Goal: Task Accomplishment & Management: Use online tool/utility

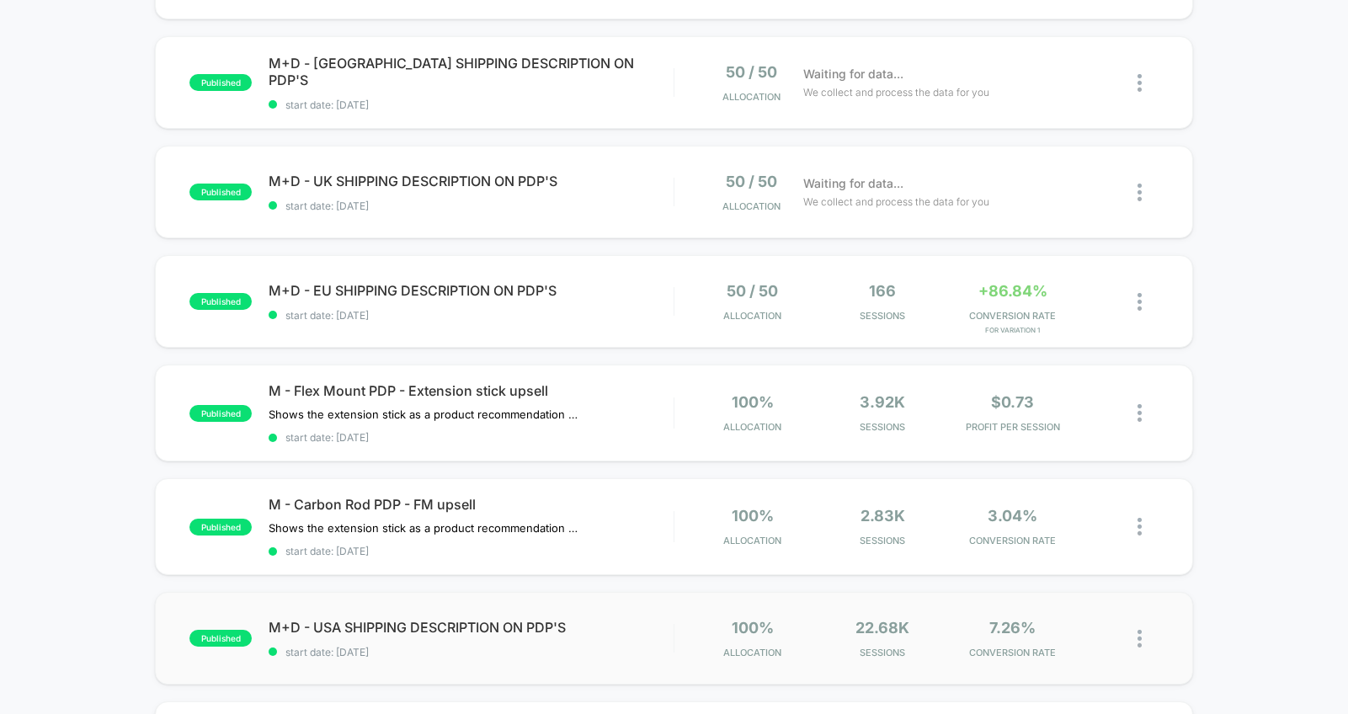
scroll to position [249, 0]
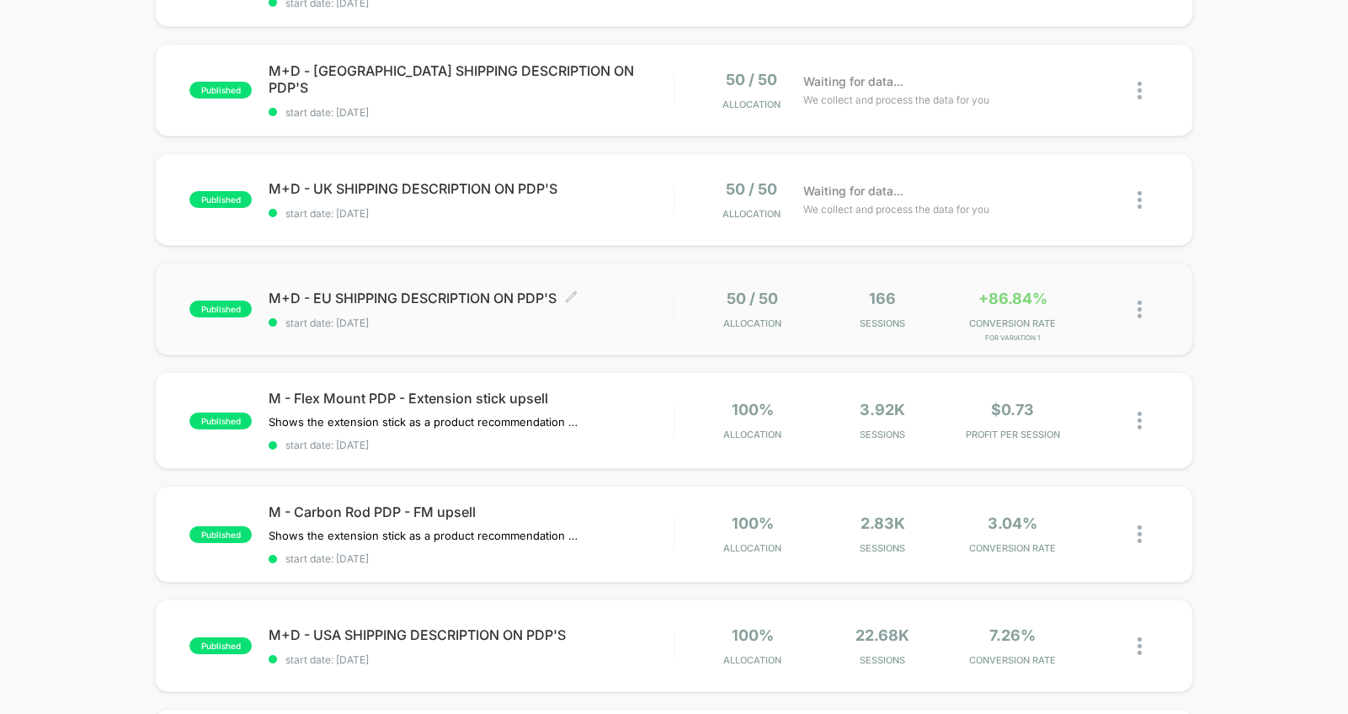
click at [670, 308] on div "M+D - EU SHIPPING DESCRIPTION ON PDP'S Click to edit experience details Click t…" at bounding box center [471, 310] width 405 height 40
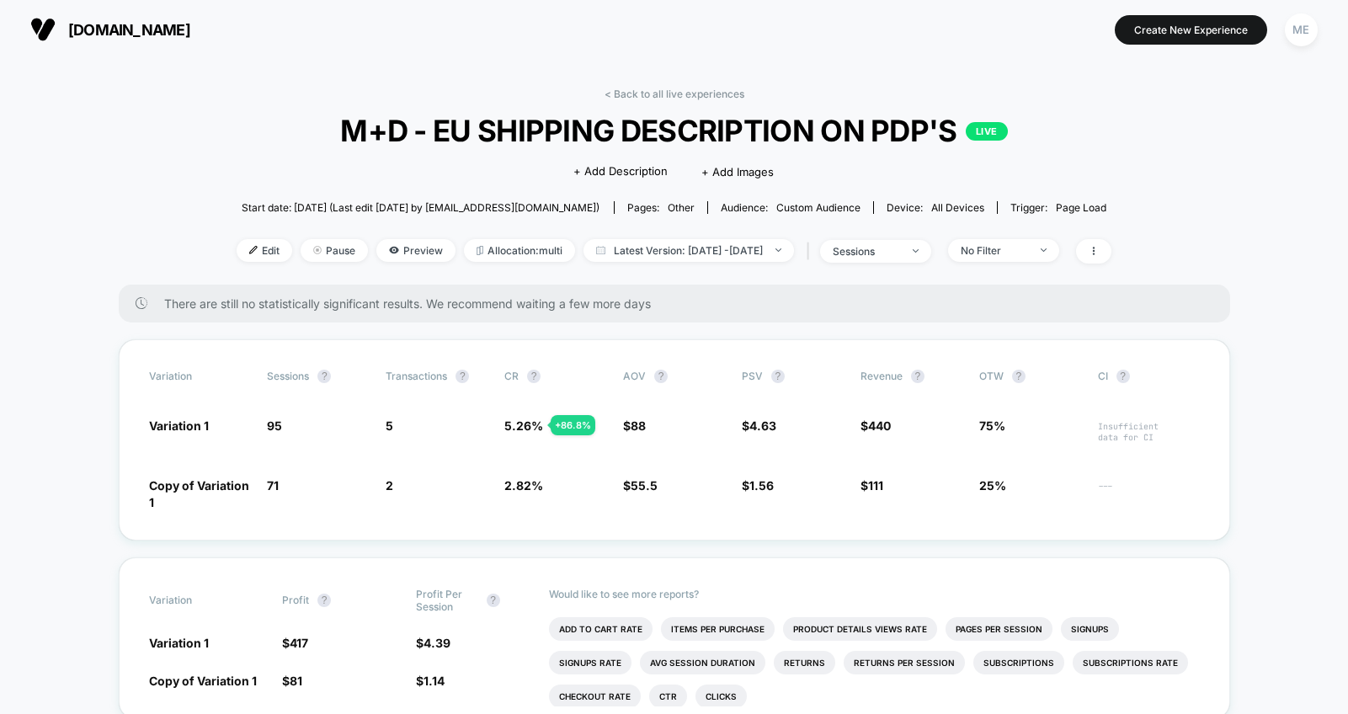
click at [667, 93] on link "< Back to all live experiences" at bounding box center [675, 94] width 140 height 13
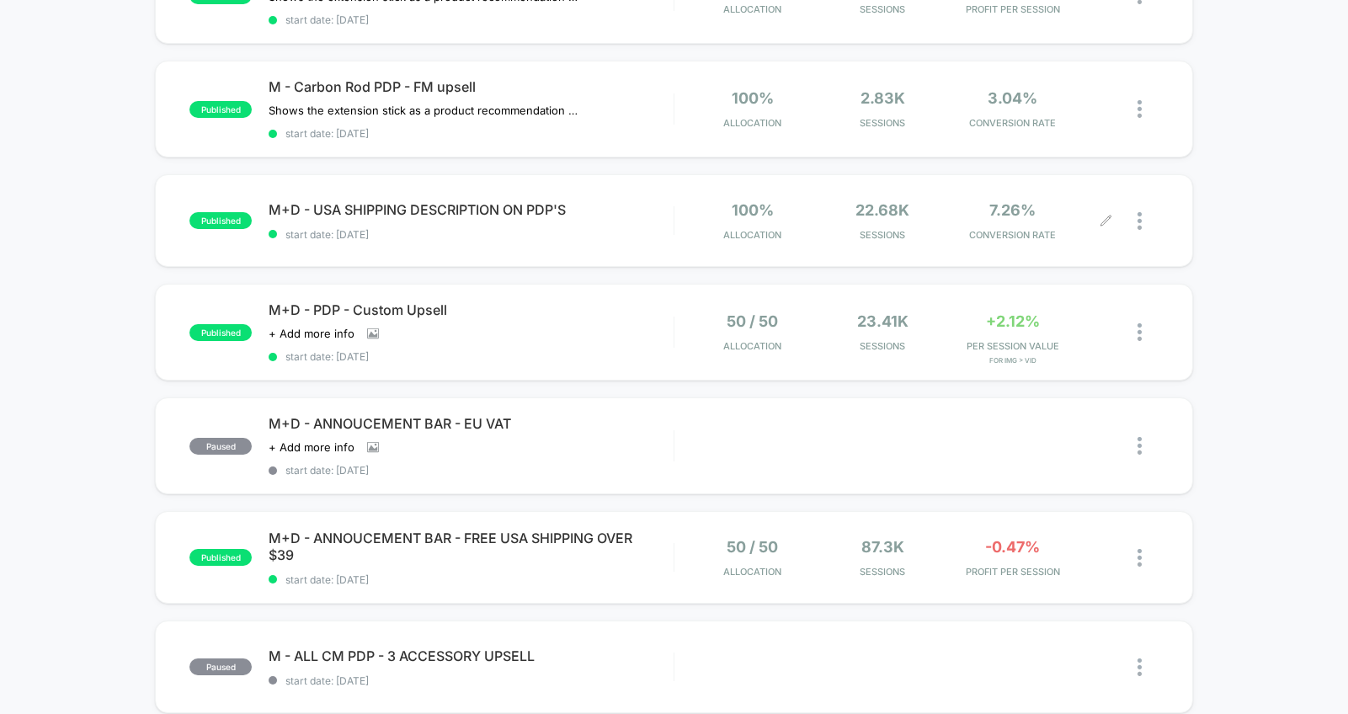
scroll to position [693, 0]
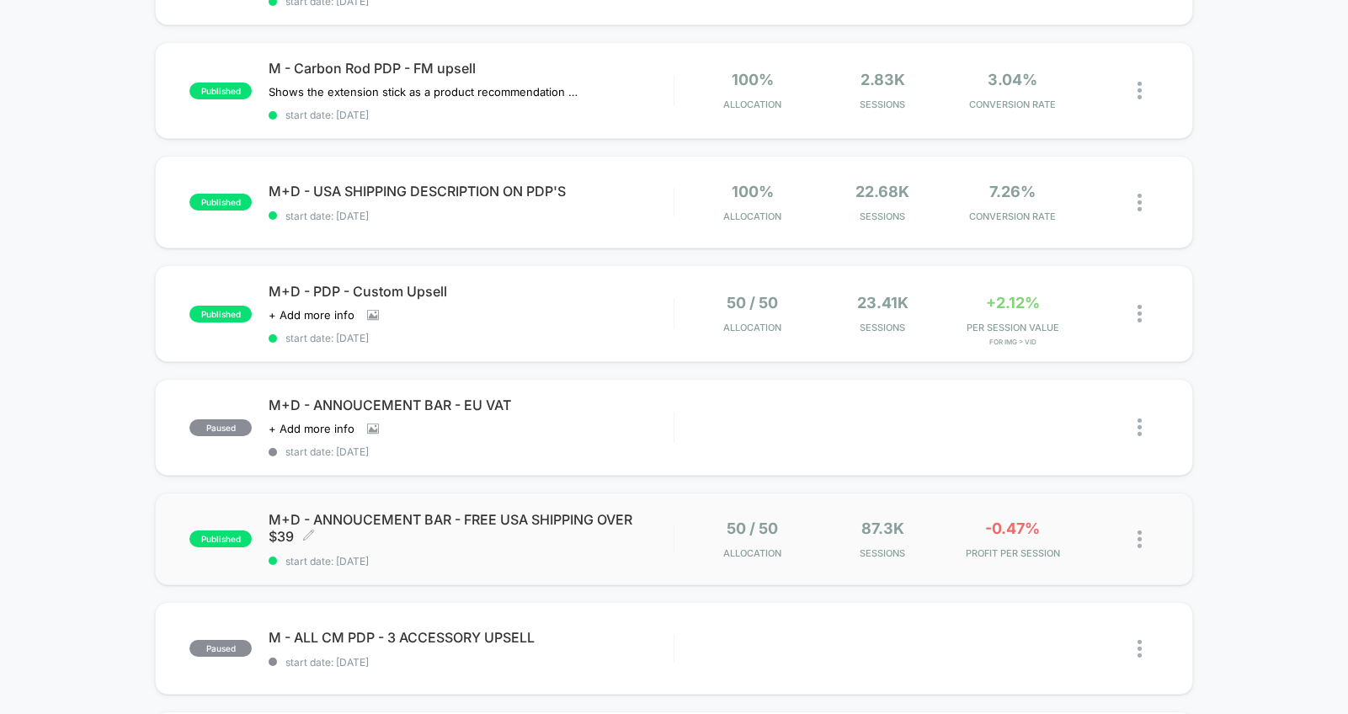
click at [669, 555] on span "start date: [DATE]" at bounding box center [471, 561] width 405 height 13
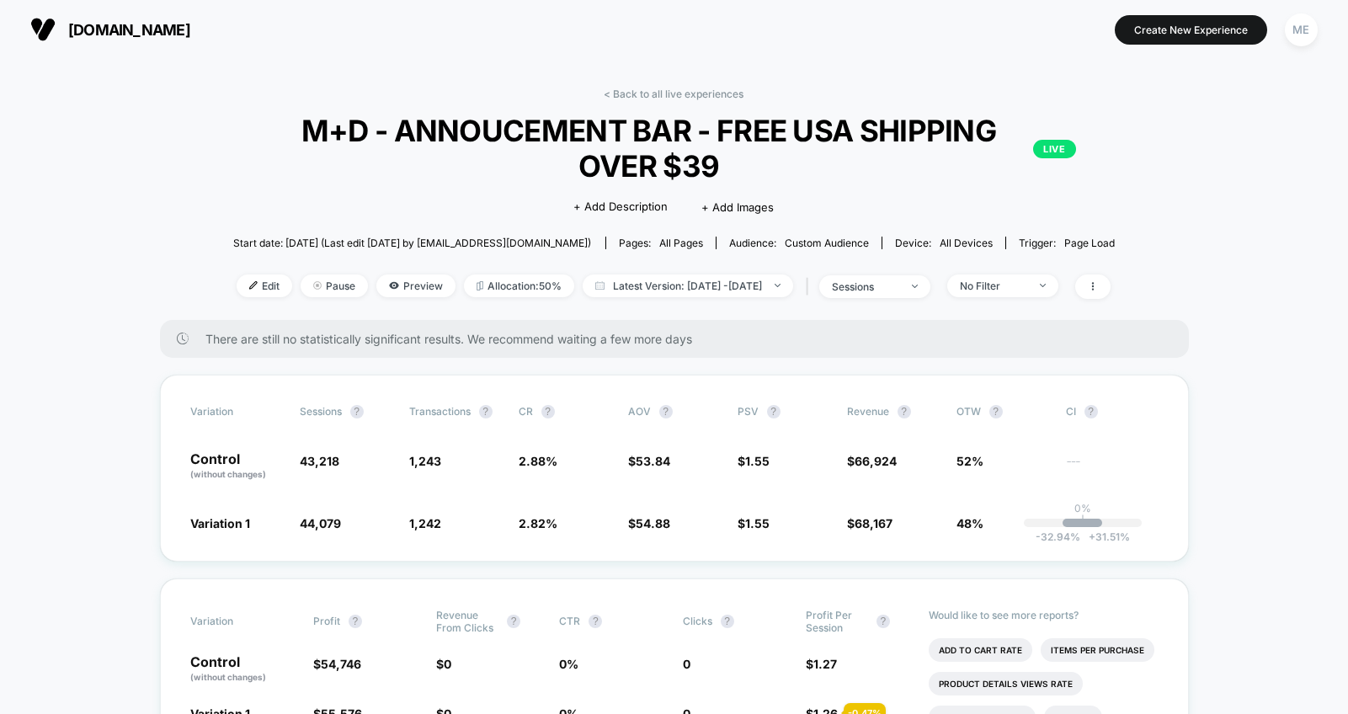
click at [628, 99] on link "< Back to all live experiences" at bounding box center [674, 94] width 140 height 13
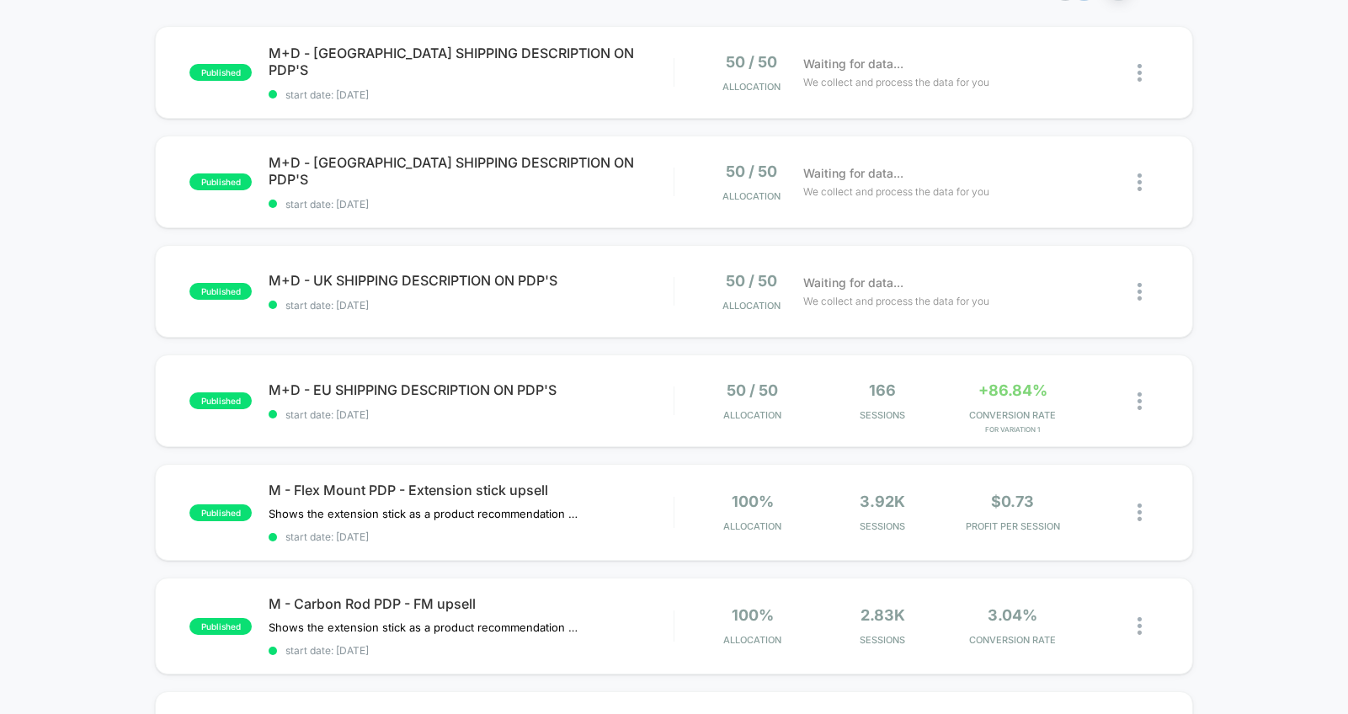
scroll to position [385, 0]
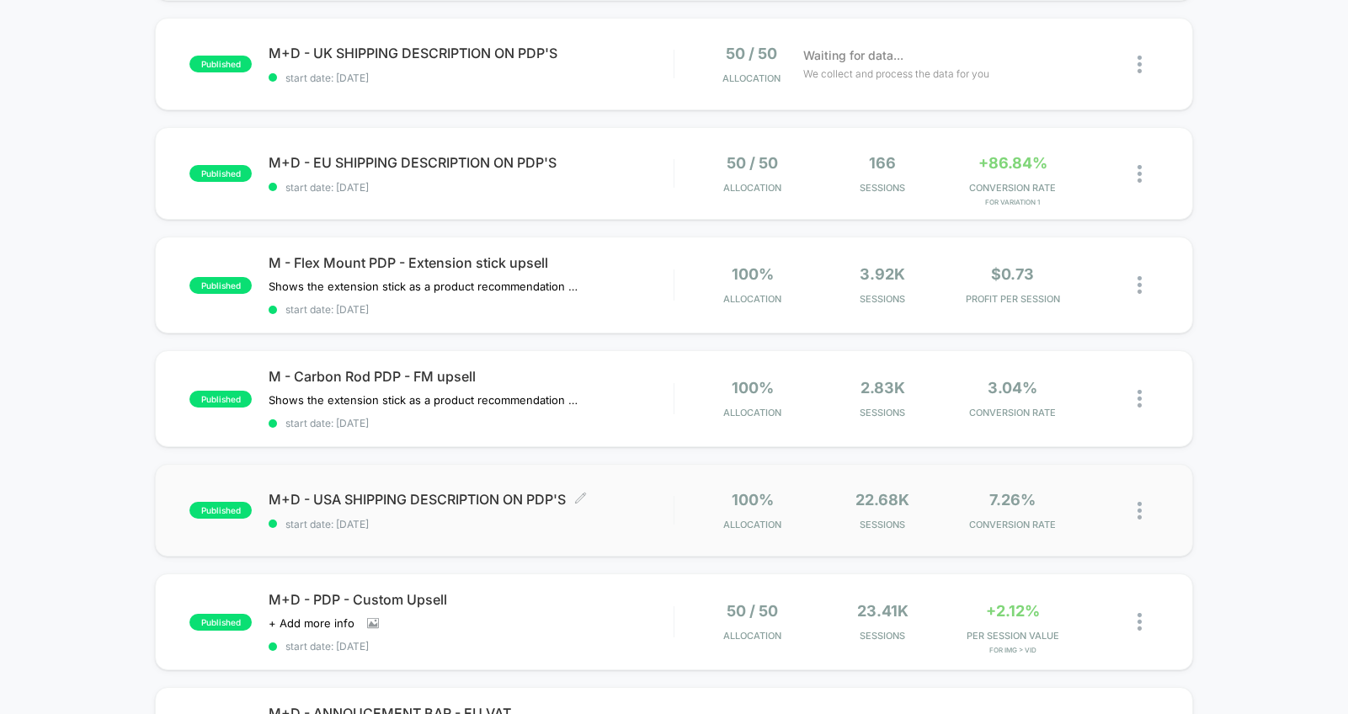
click at [637, 520] on span "start date: [DATE]" at bounding box center [471, 524] width 405 height 13
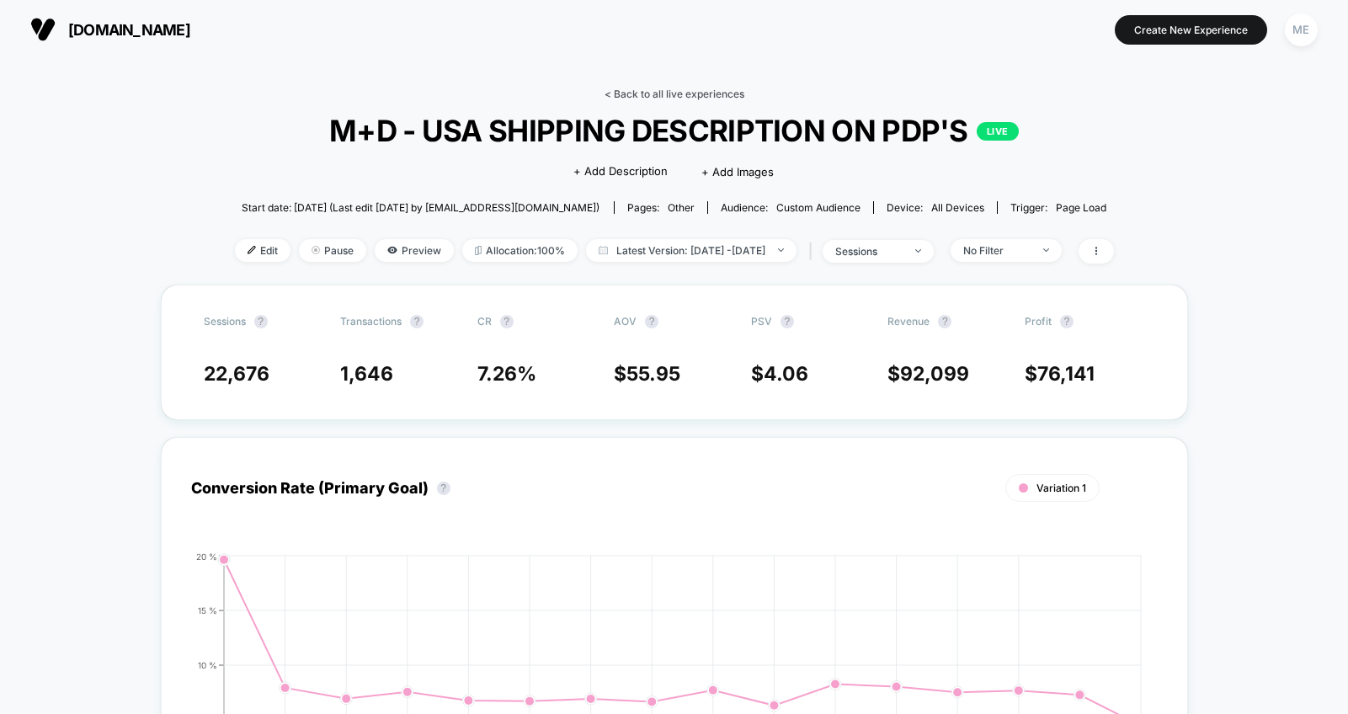
click at [653, 94] on link "< Back to all live experiences" at bounding box center [675, 94] width 140 height 13
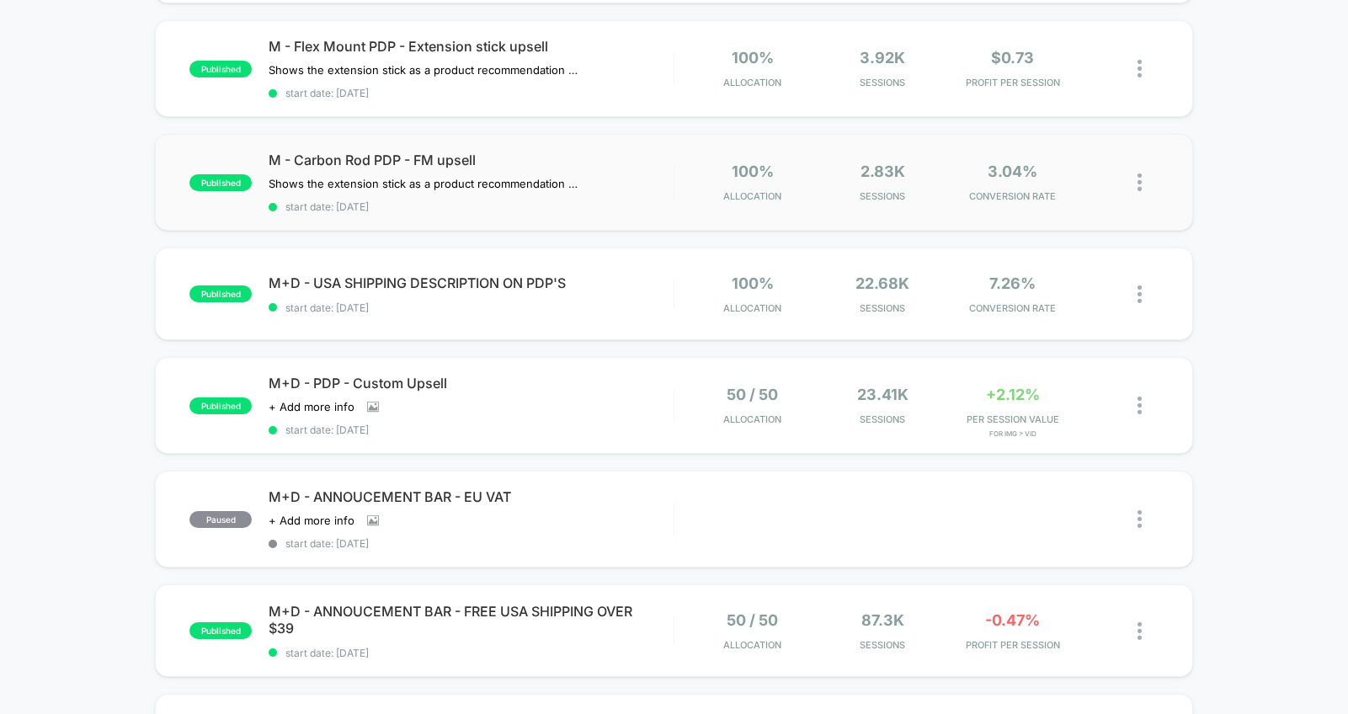
scroll to position [618, 0]
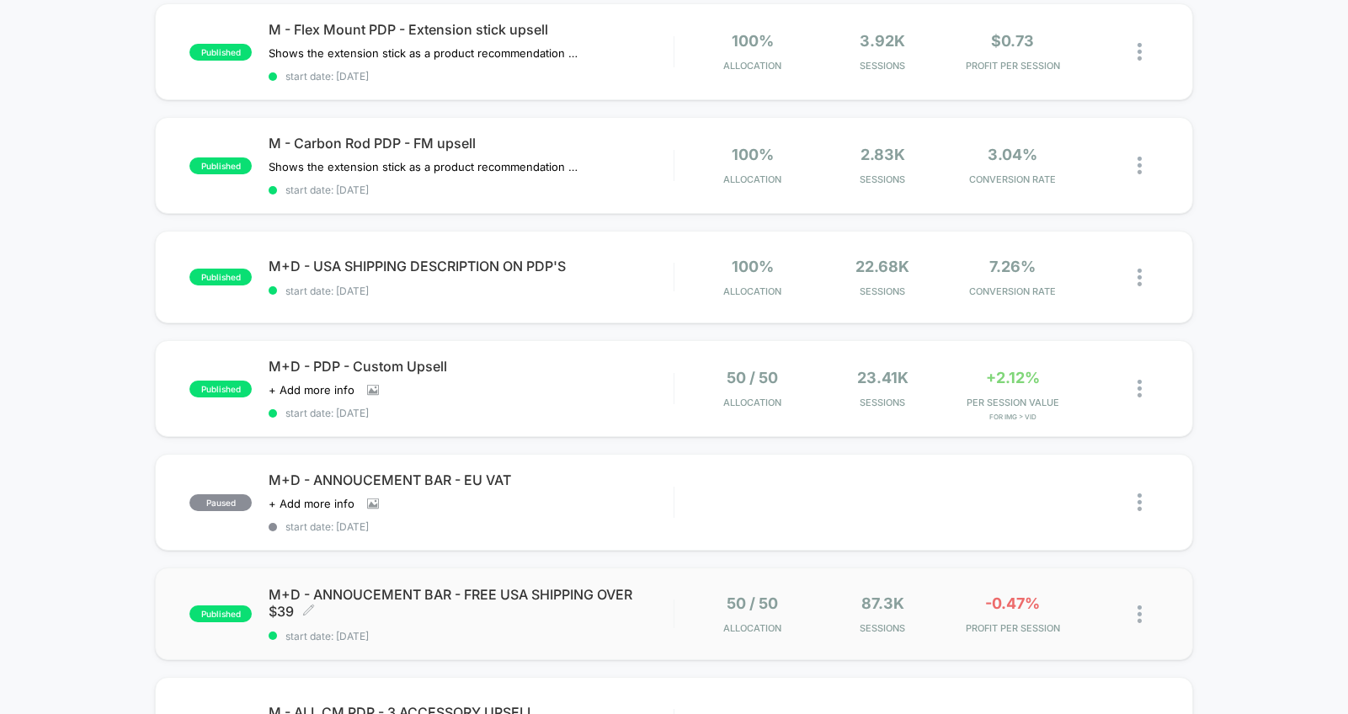
click at [657, 598] on span "M+D - ANNOUCEMENT BAR - FREE USA SHIPPING OVER $39 Click to edit experience det…" at bounding box center [471, 603] width 405 height 34
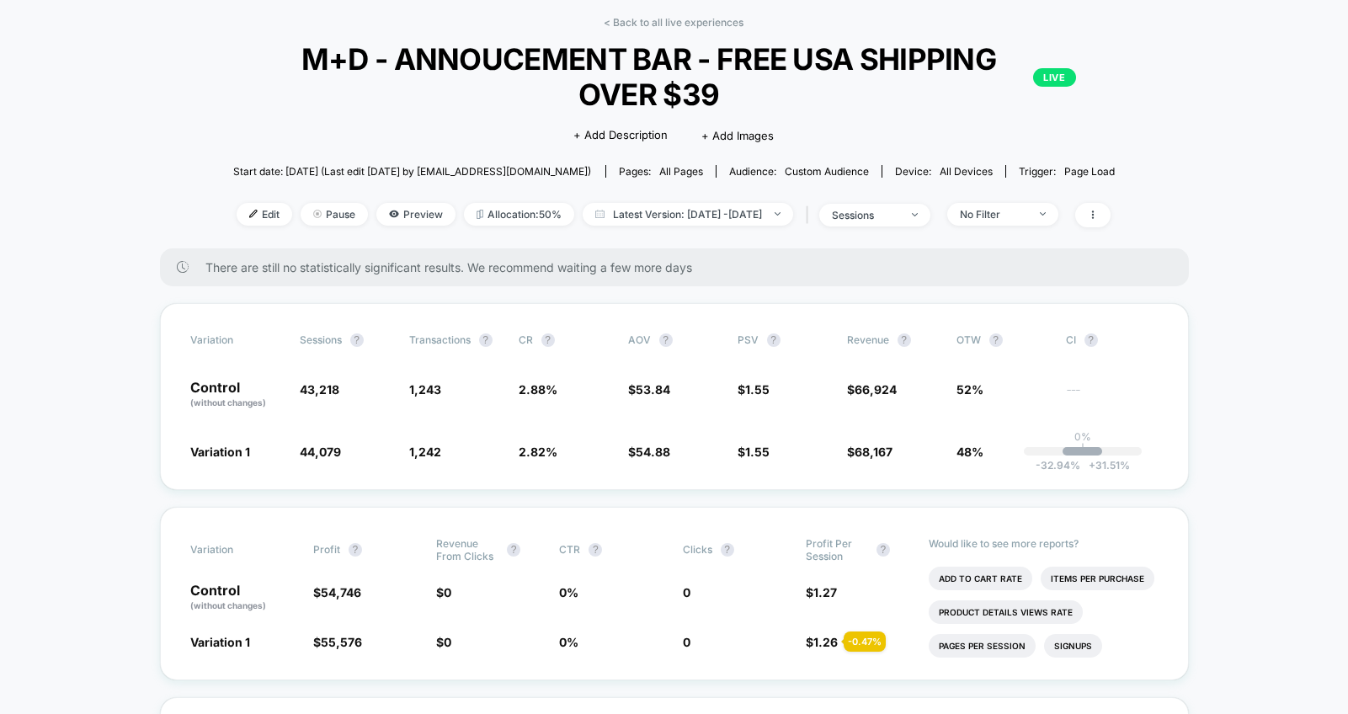
scroll to position [72, 0]
click at [626, 18] on link "< Back to all live experiences" at bounding box center [674, 21] width 140 height 13
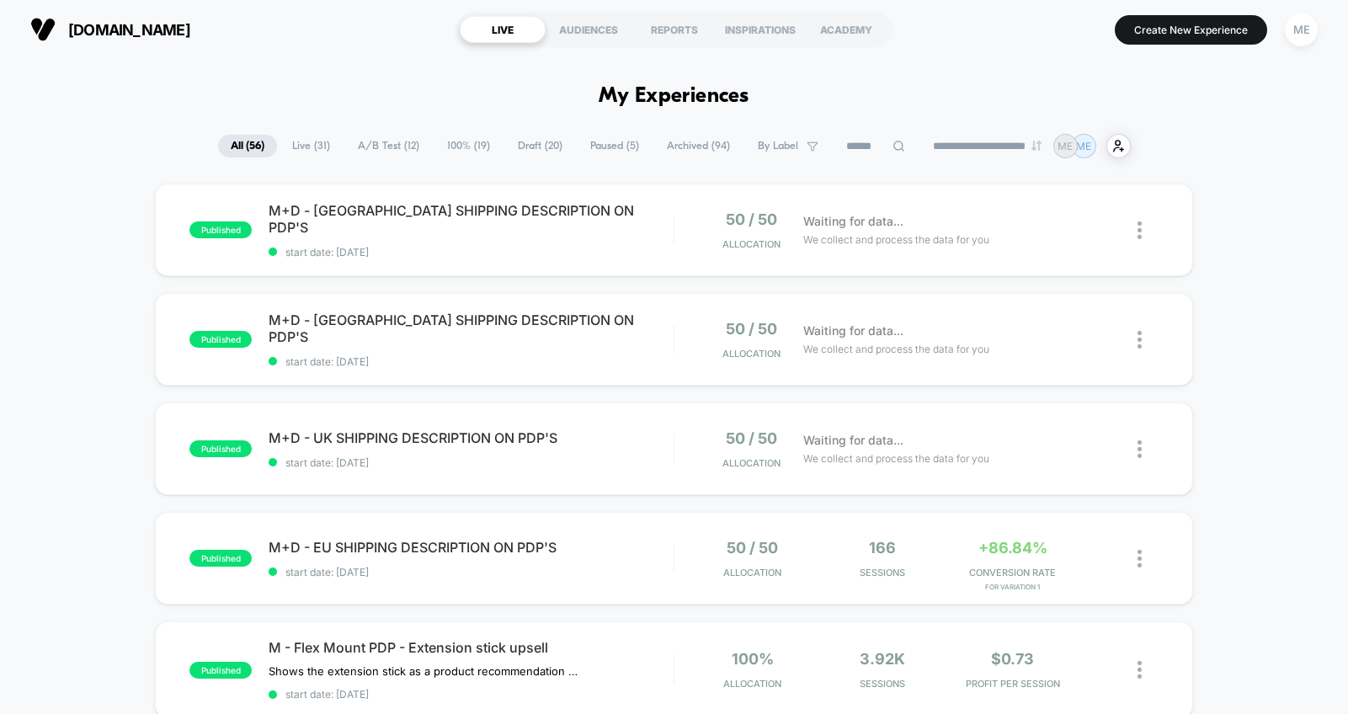
click at [449, 150] on span "100% ( 19 )" at bounding box center [468, 146] width 68 height 23
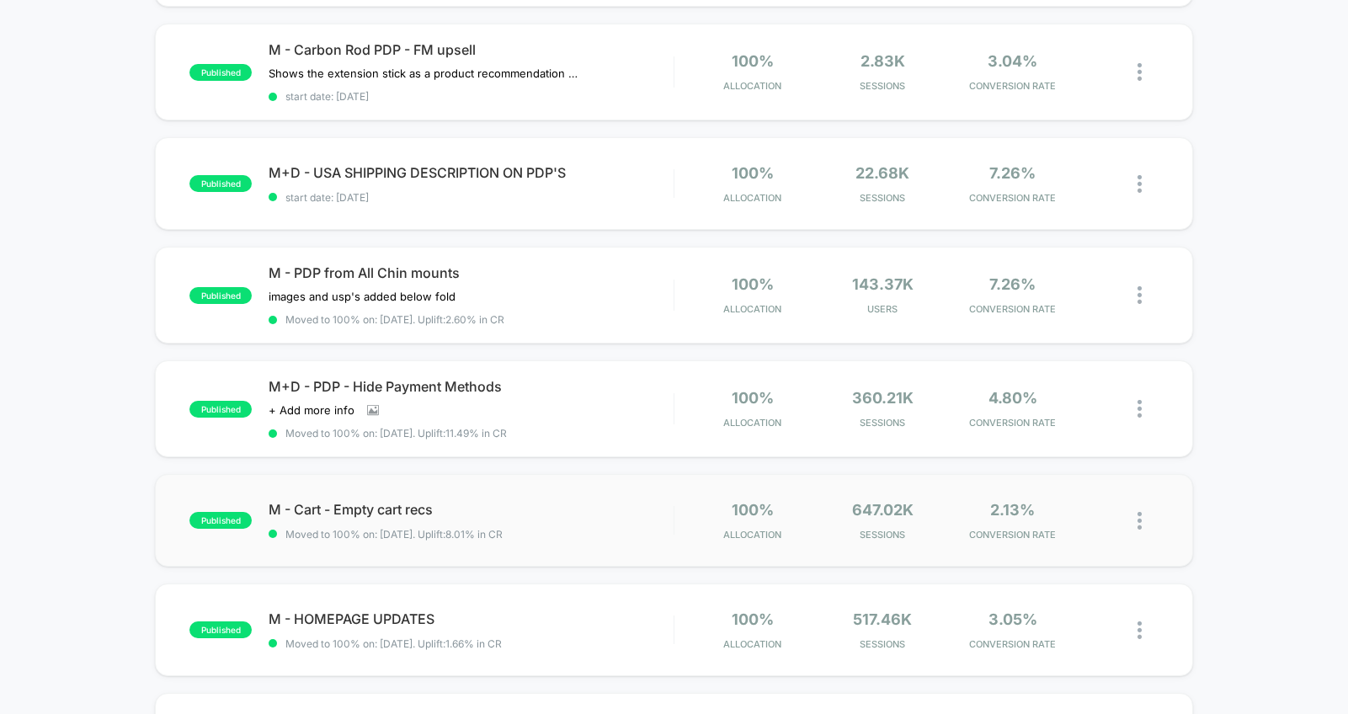
scroll to position [261, 0]
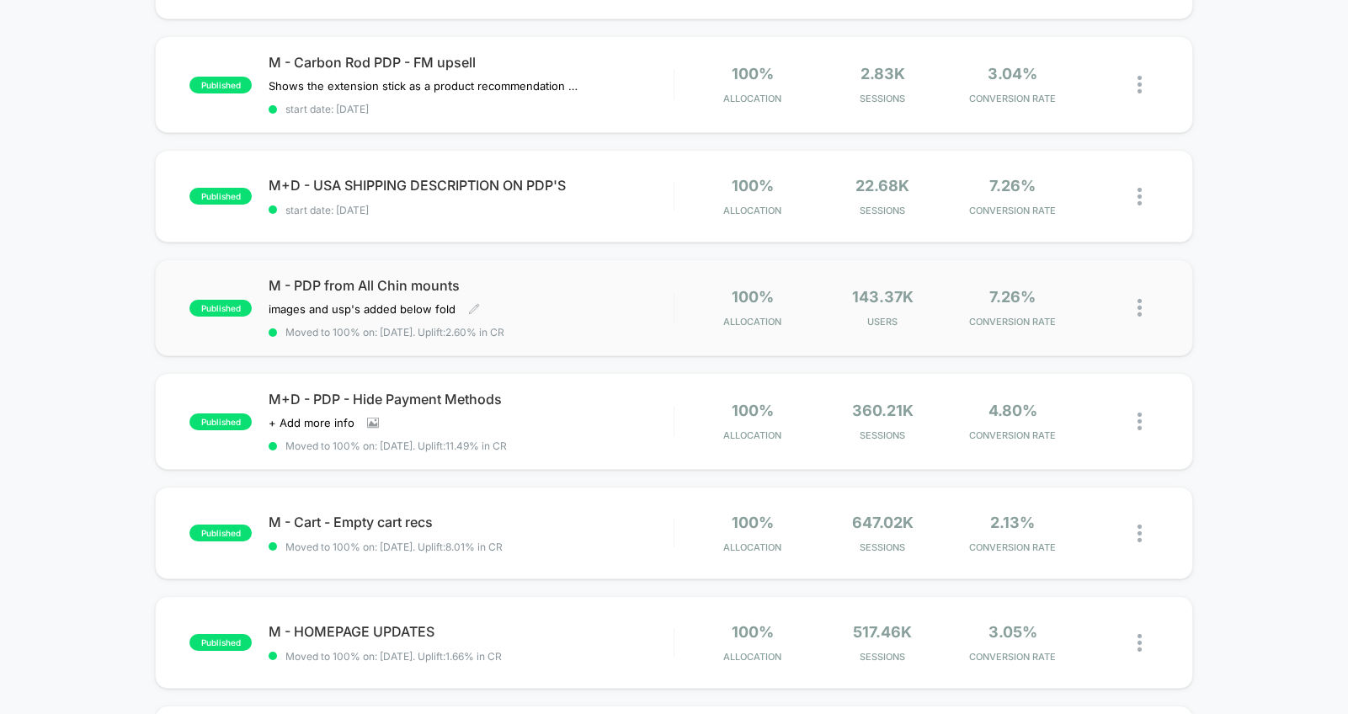
click at [595, 298] on div "M - PDP from All Chin mounts images and usp's added below fold﻿ Click to edit e…" at bounding box center [471, 307] width 405 height 61
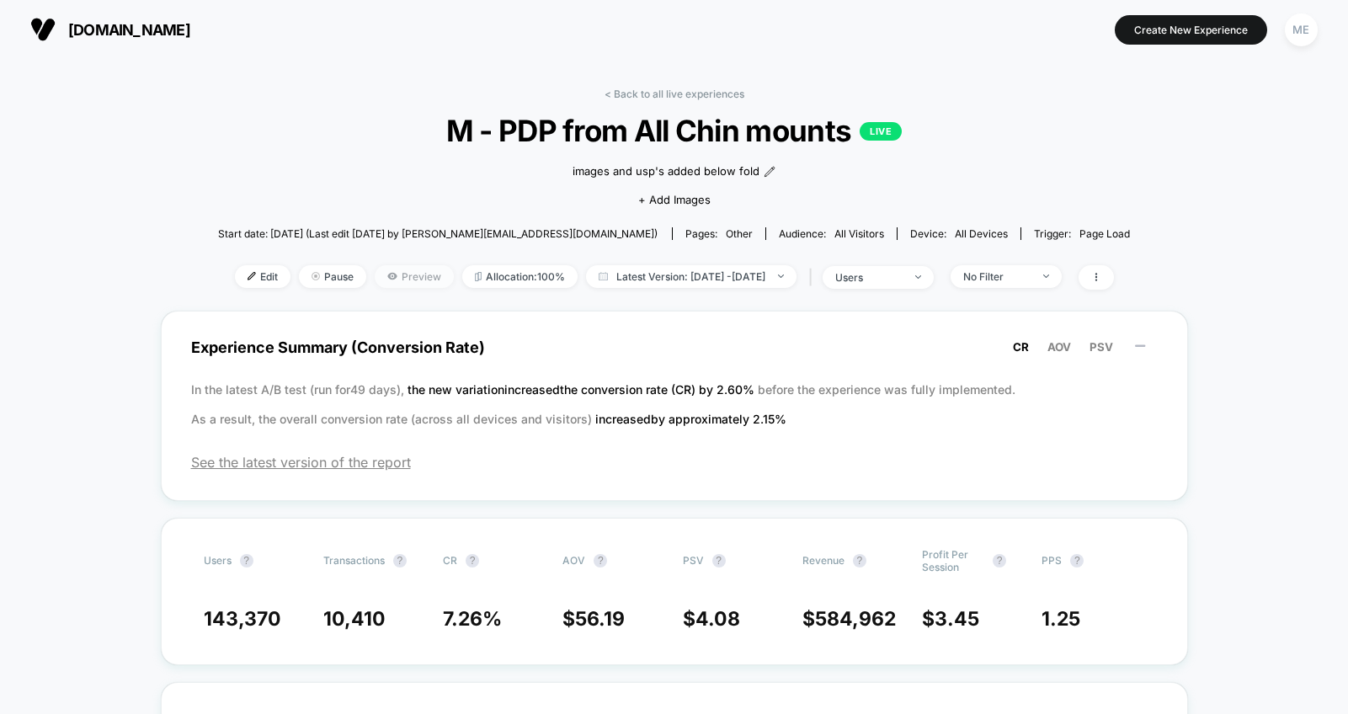
click at [383, 280] on span "Preview" at bounding box center [414, 276] width 79 height 23
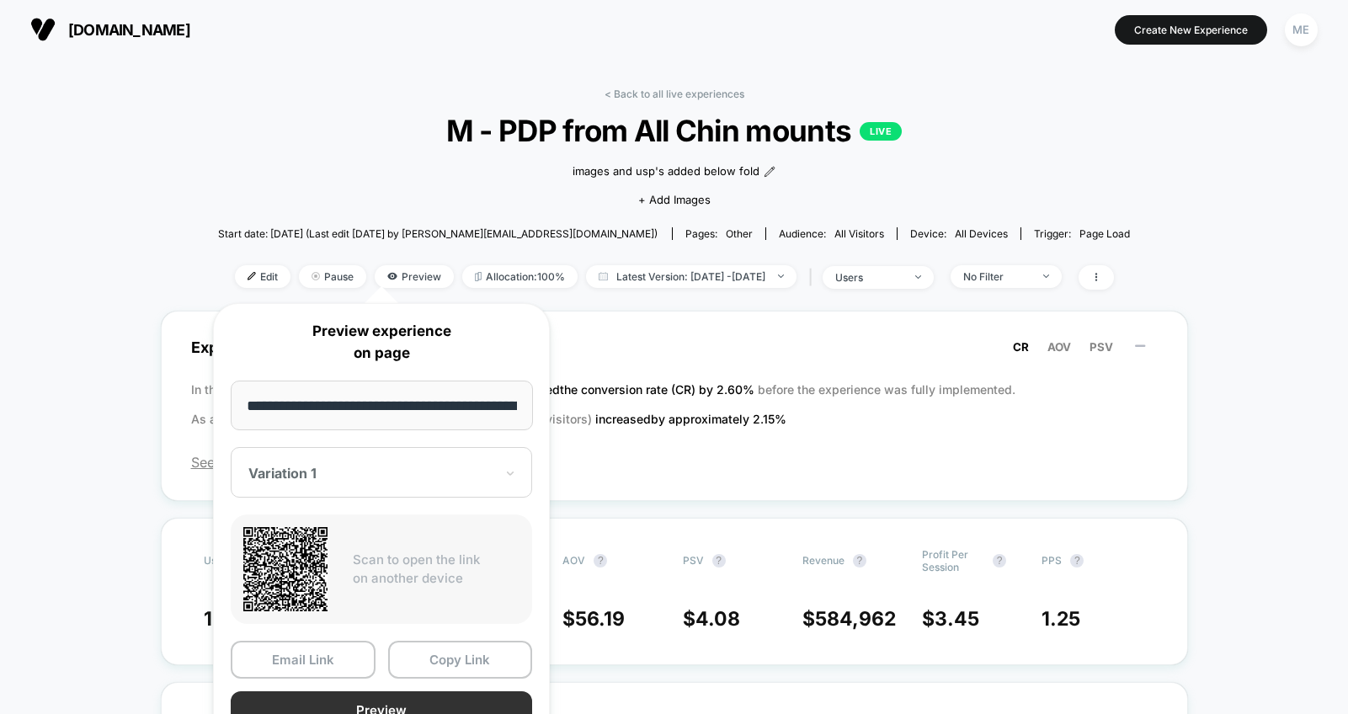
click at [376, 700] on button "Preview" at bounding box center [381, 710] width 301 height 38
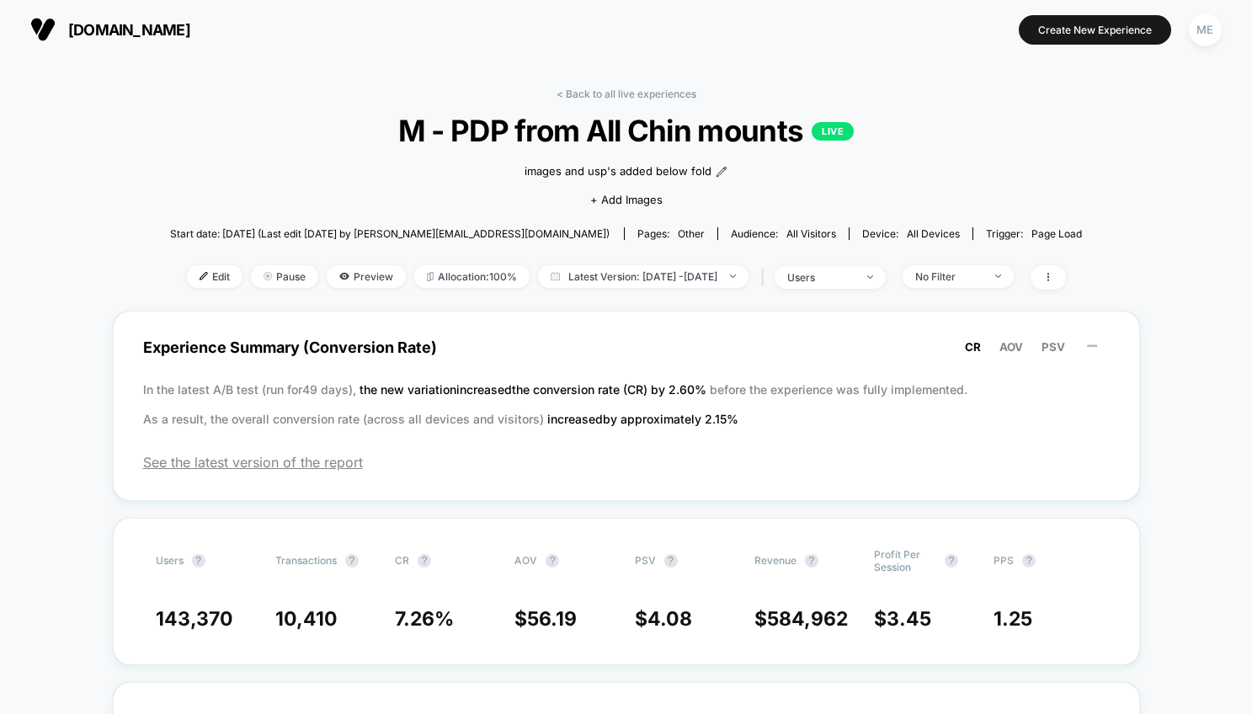
click at [337, 276] on span "Preview" at bounding box center [366, 276] width 79 height 23
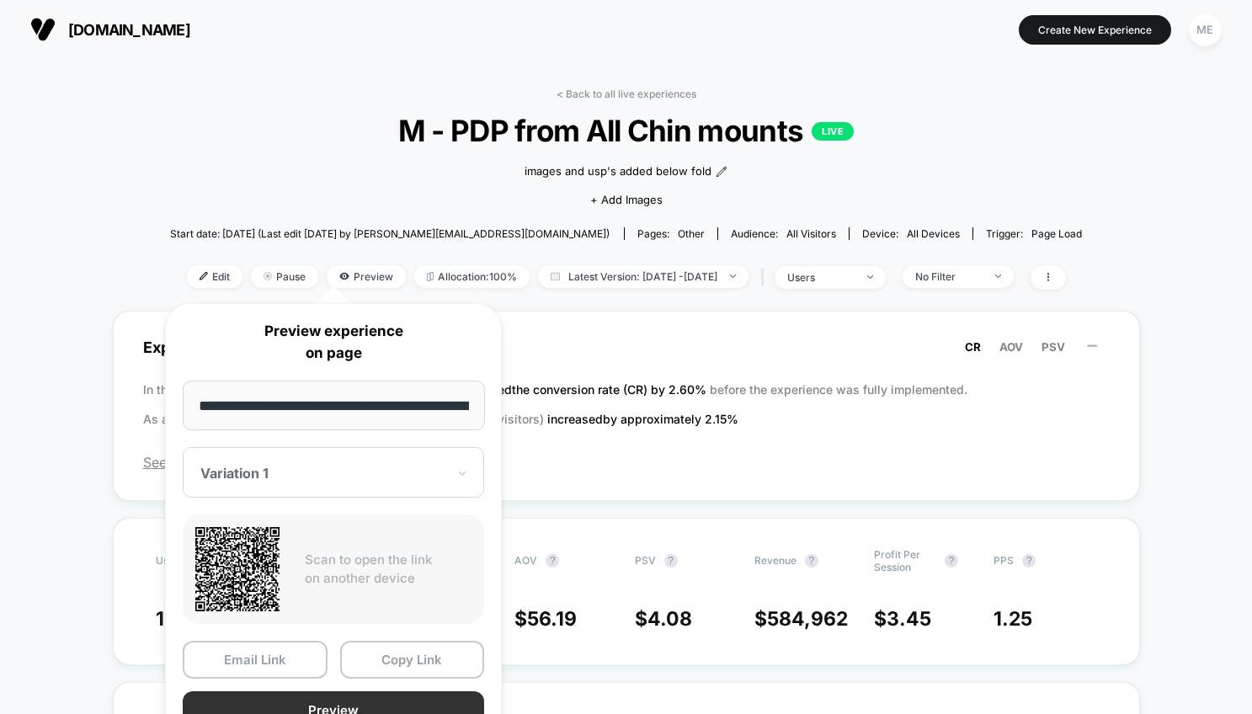
drag, startPoint x: 376, startPoint y: 700, endPoint x: 291, endPoint y: 694, distance: 85.3
click at [291, 694] on button "Preview" at bounding box center [333, 710] width 301 height 38
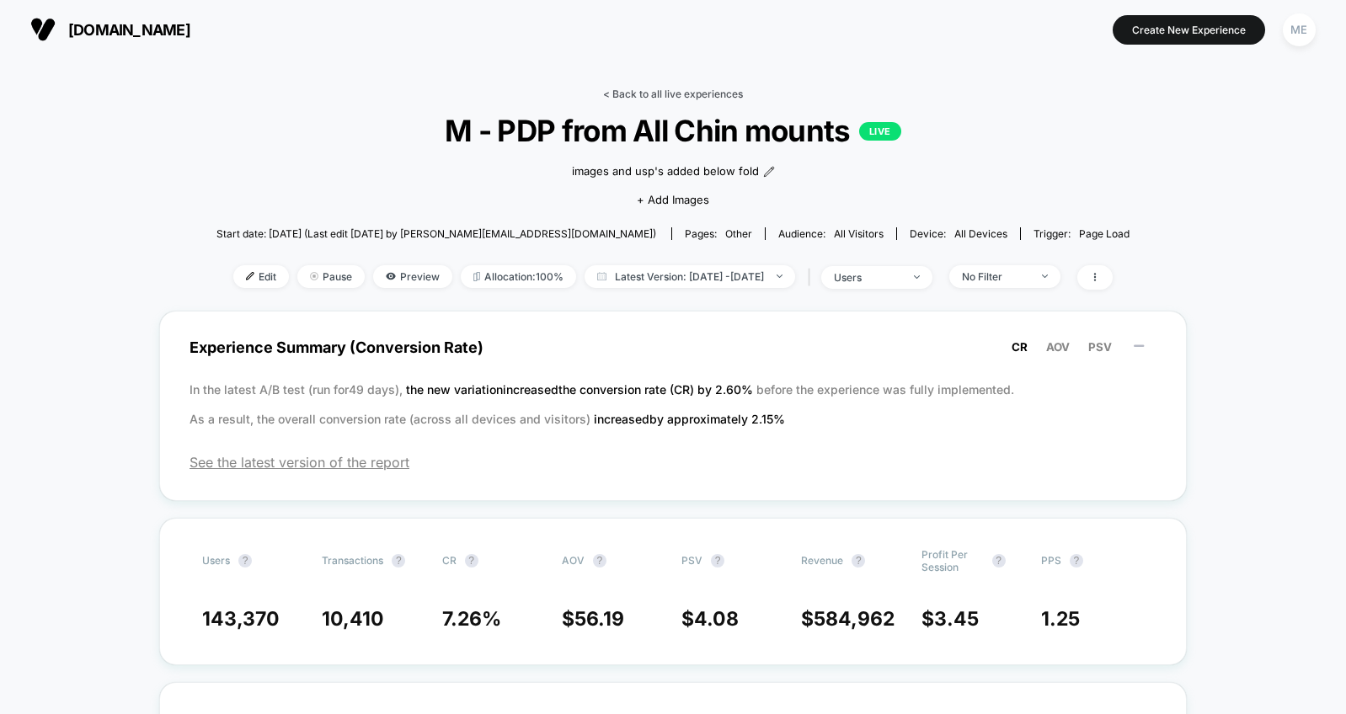
click at [637, 93] on link "< Back to all live experiences" at bounding box center [673, 94] width 140 height 13
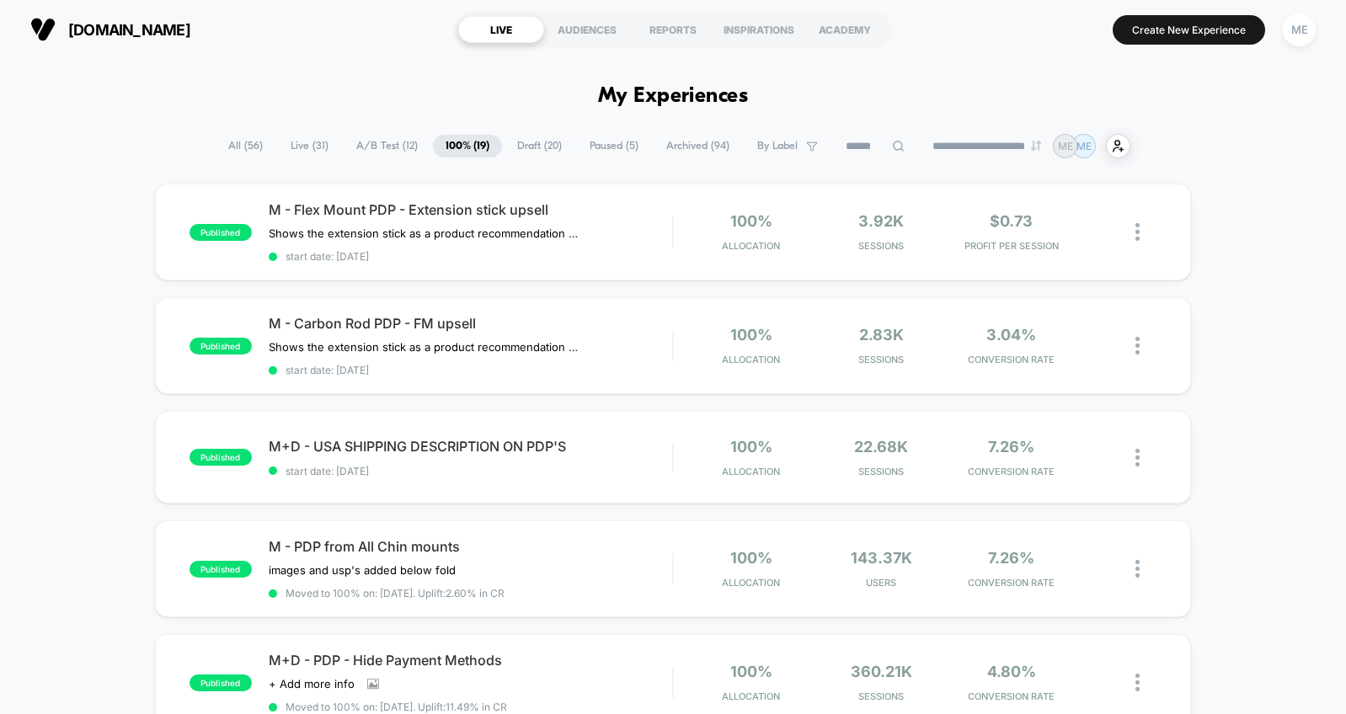
click at [381, 142] on span "A/B Test ( 12 )" at bounding box center [387, 146] width 87 height 23
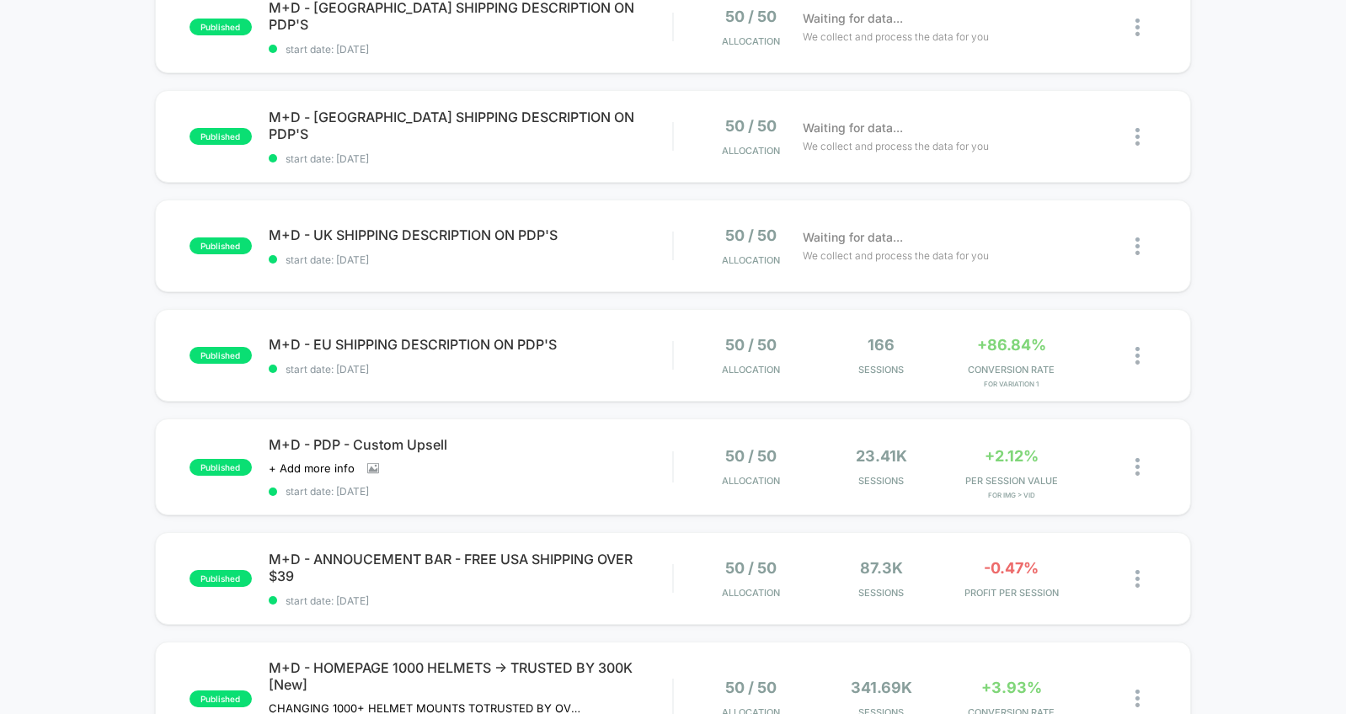
scroll to position [212, 0]
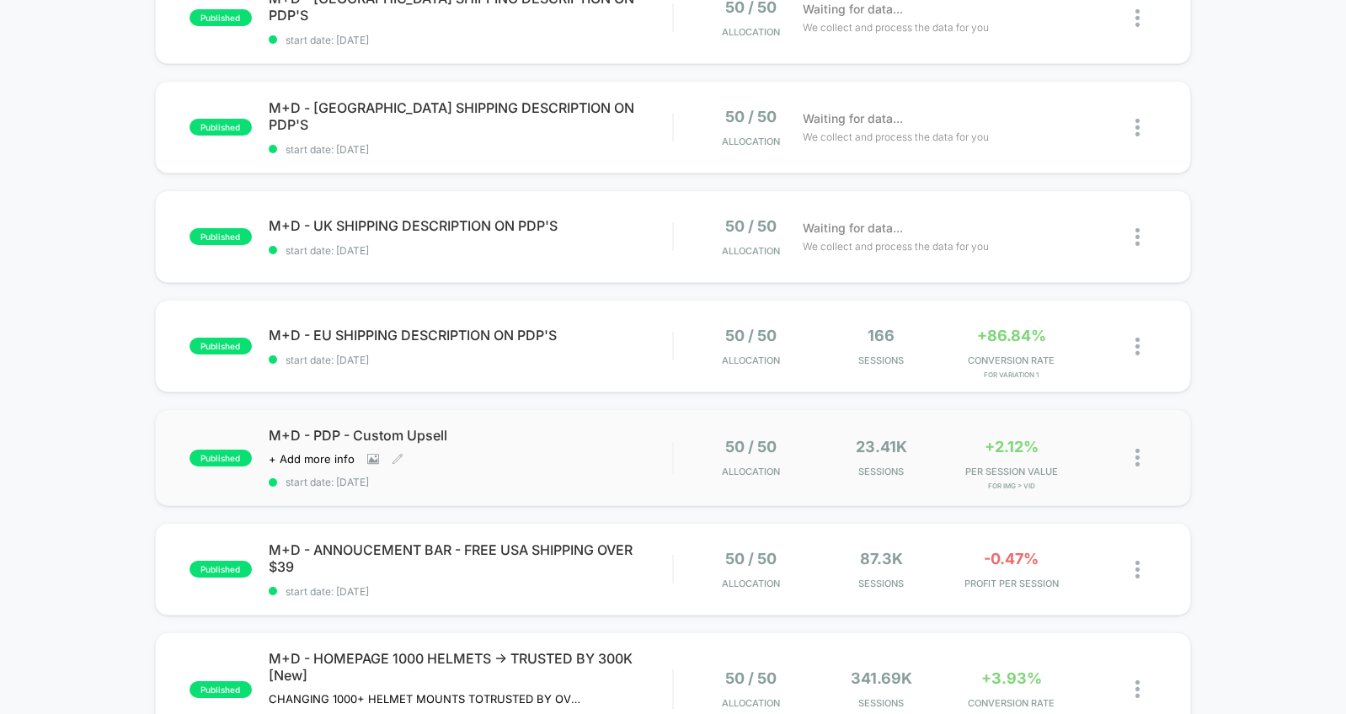
click at [568, 450] on div "M+D - PDP - Custom Upsell Click to view images Click to edit experience details…" at bounding box center [470, 457] width 403 height 61
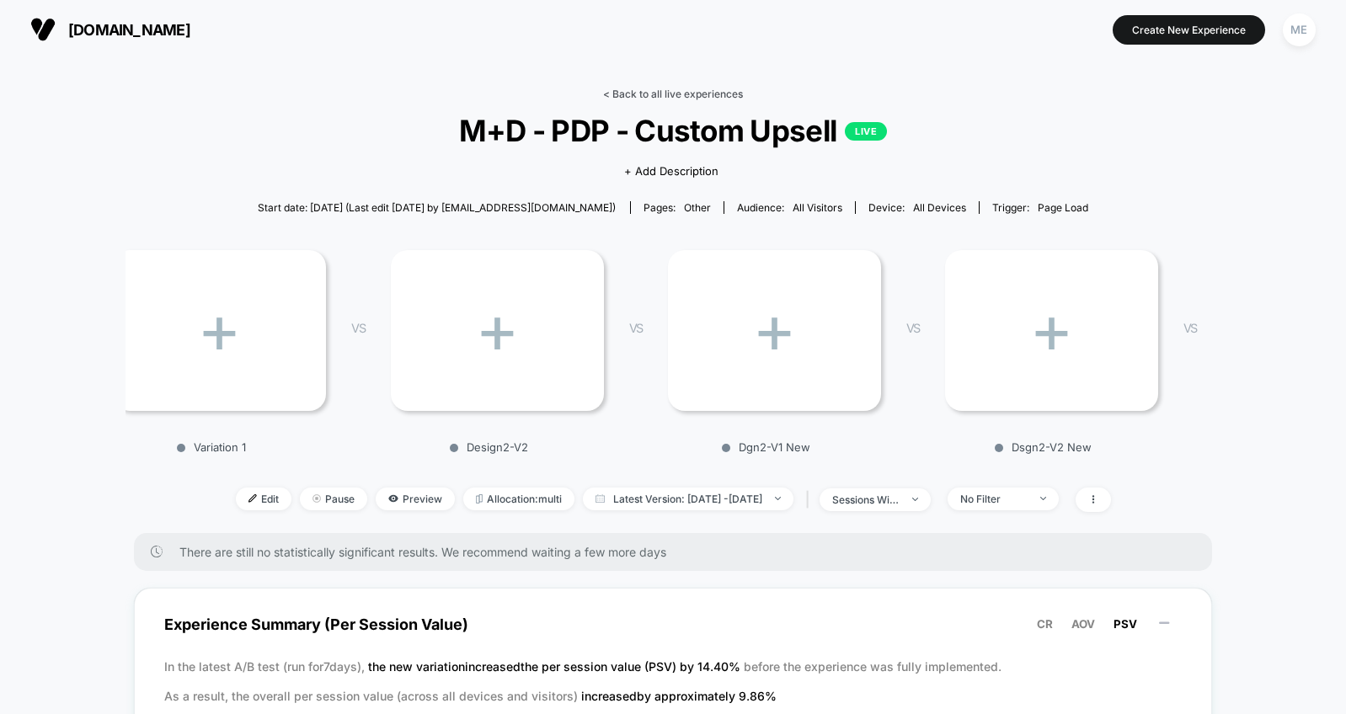
click at [647, 90] on link "< Back to all live experiences" at bounding box center [673, 94] width 140 height 13
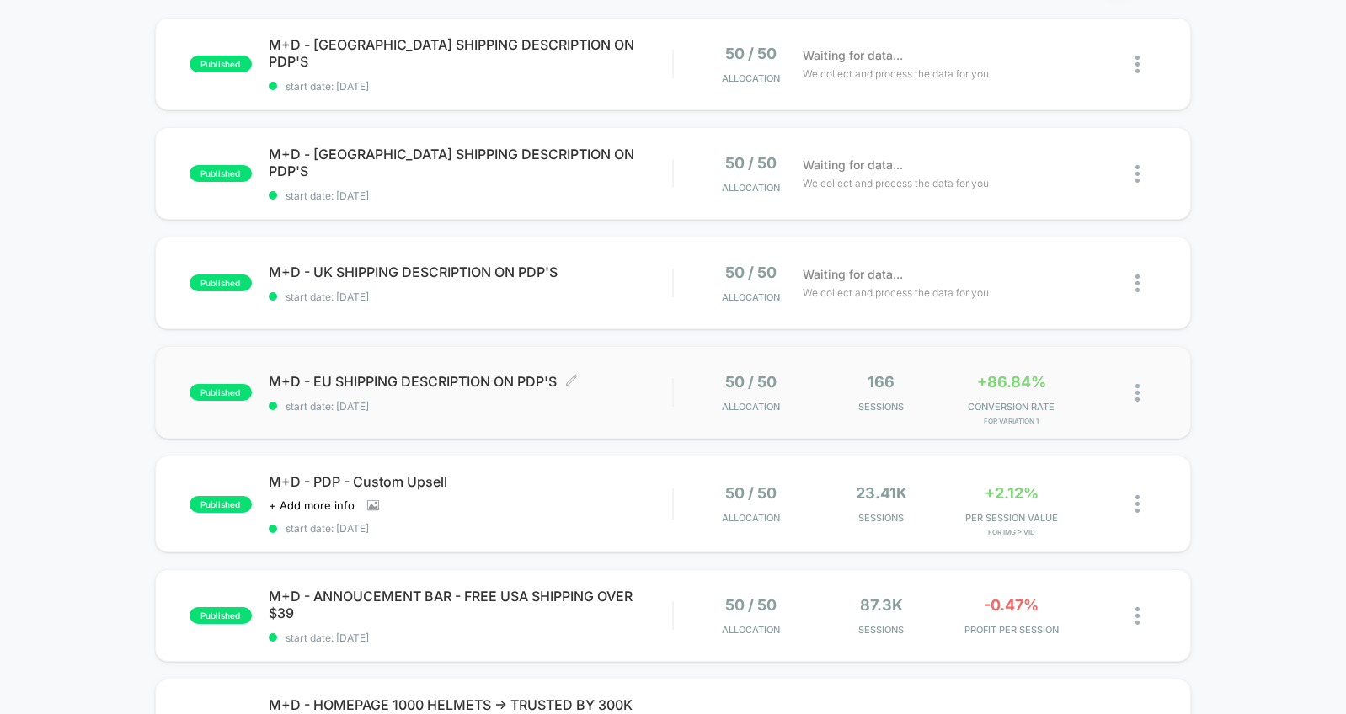
scroll to position [180, 0]
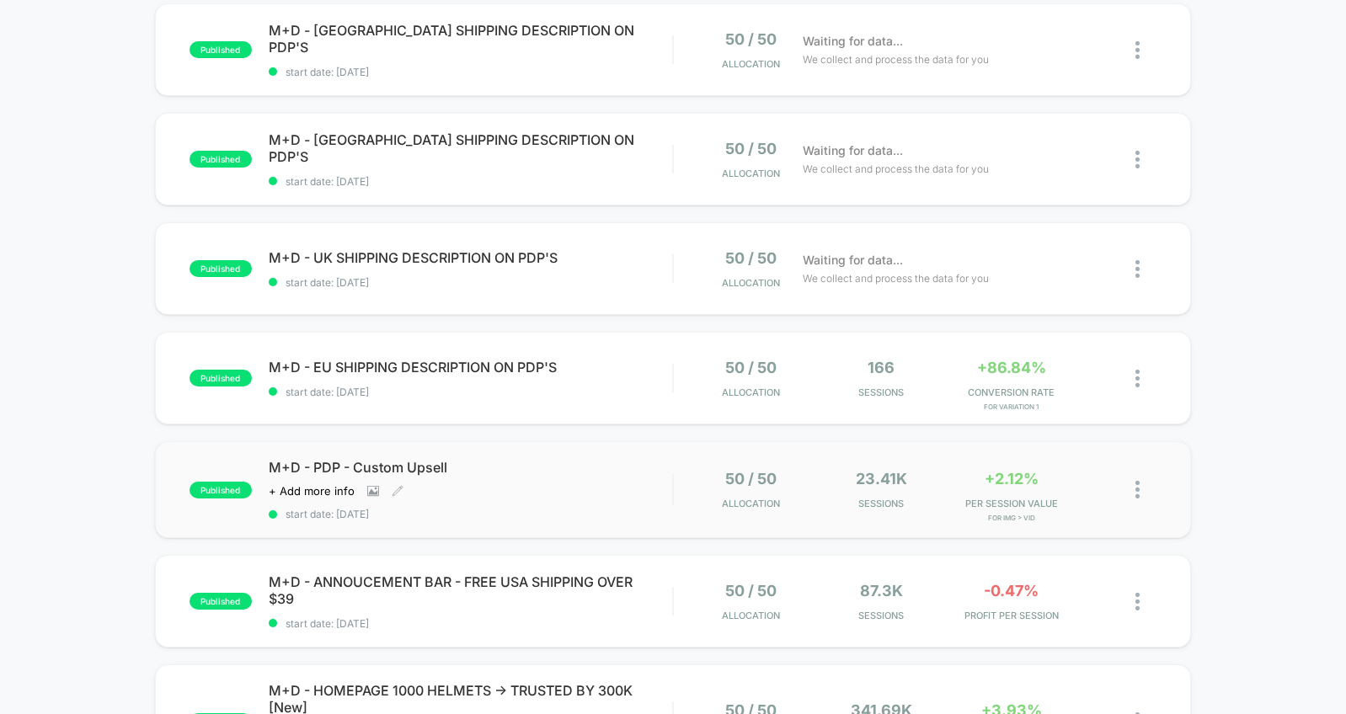
click at [618, 471] on span "M+D - PDP - Custom Upsell" at bounding box center [470, 467] width 403 height 17
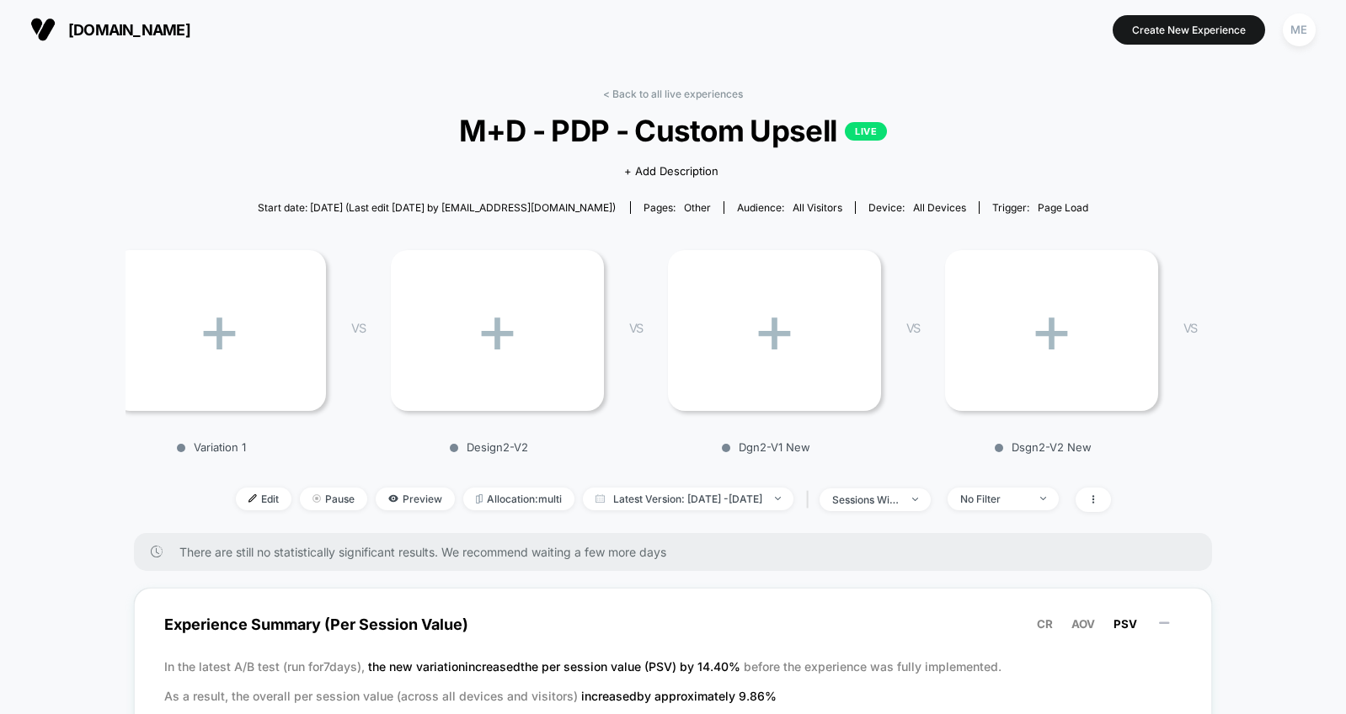
scroll to position [96, 0]
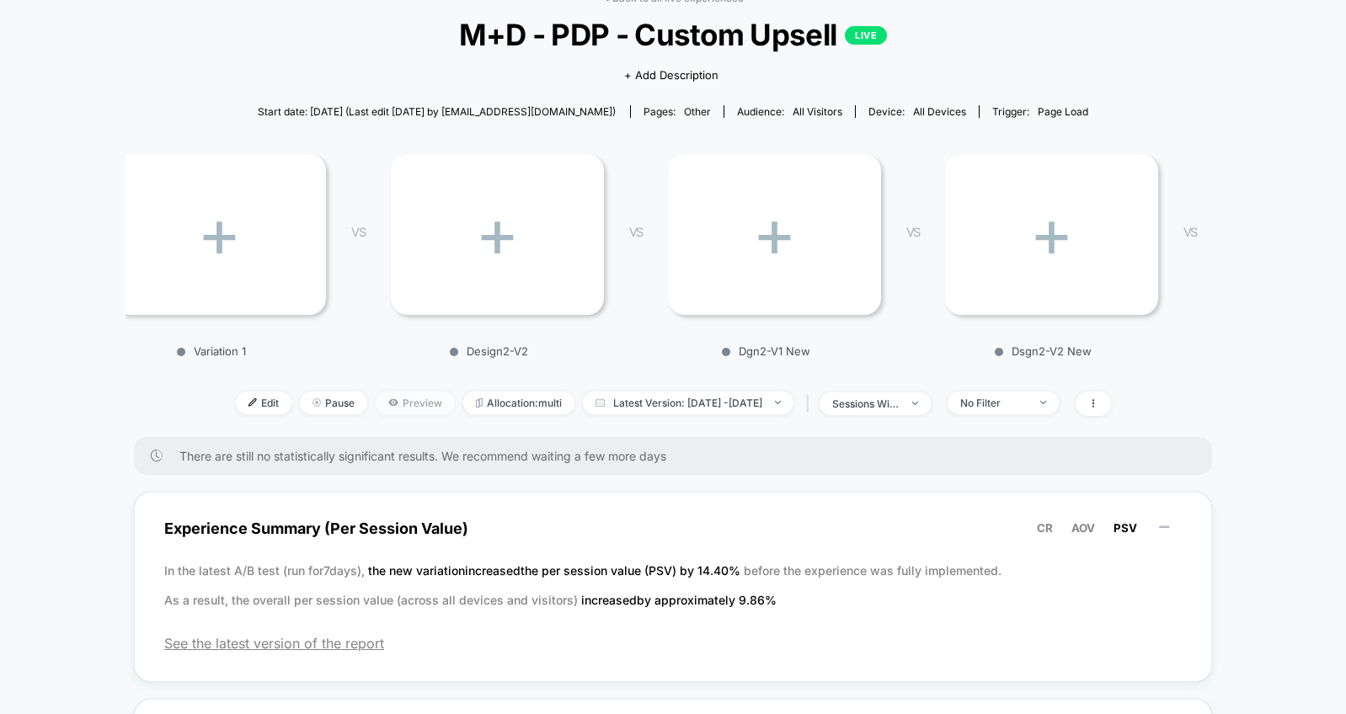
click at [388, 404] on icon at bounding box center [393, 402] width 10 height 10
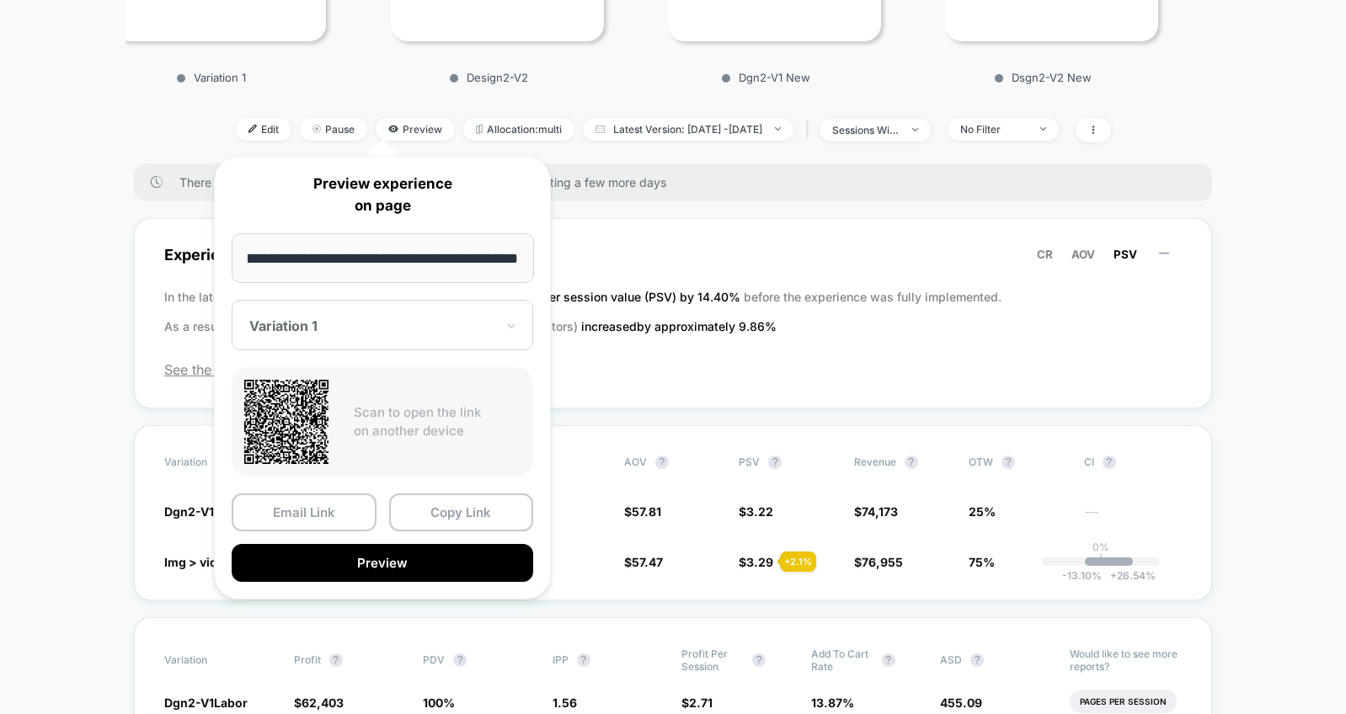
scroll to position [0, 0]
click at [439, 333] on div "Variation 1" at bounding box center [372, 326] width 249 height 20
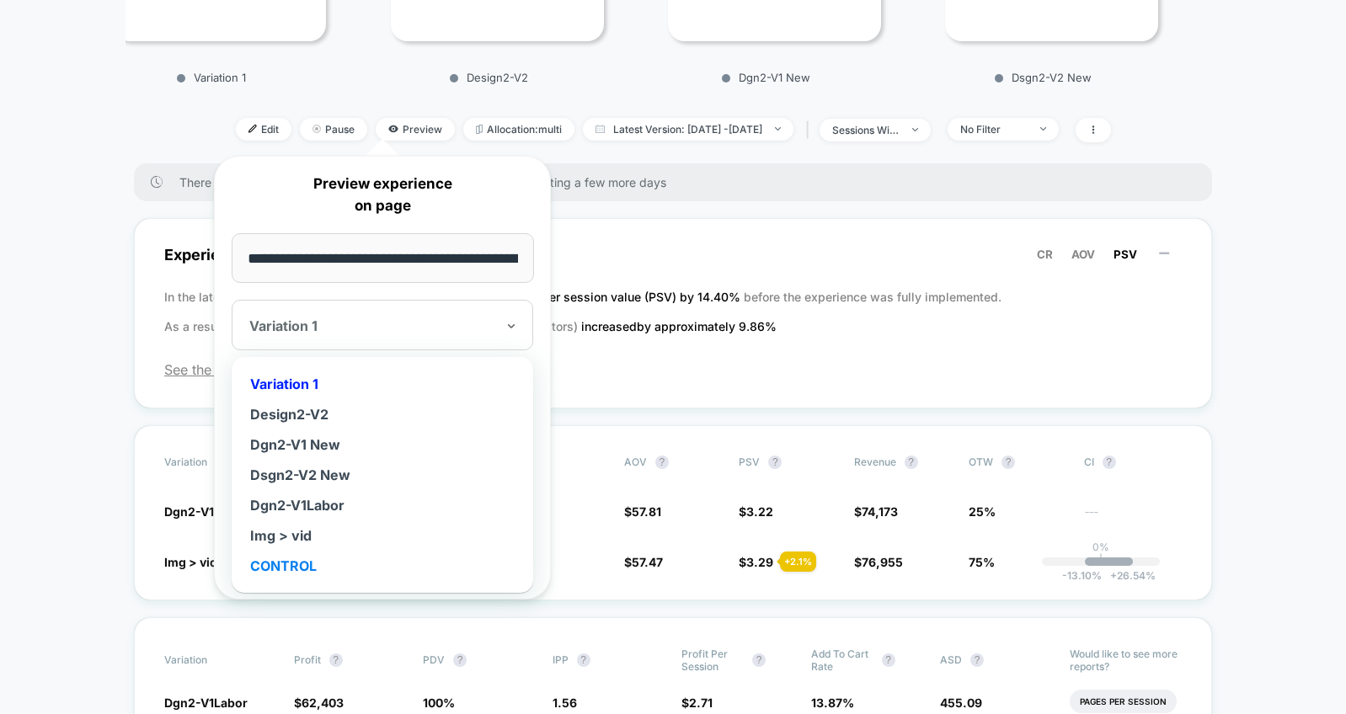
click at [296, 561] on div "CONTROL" at bounding box center [382, 566] width 285 height 30
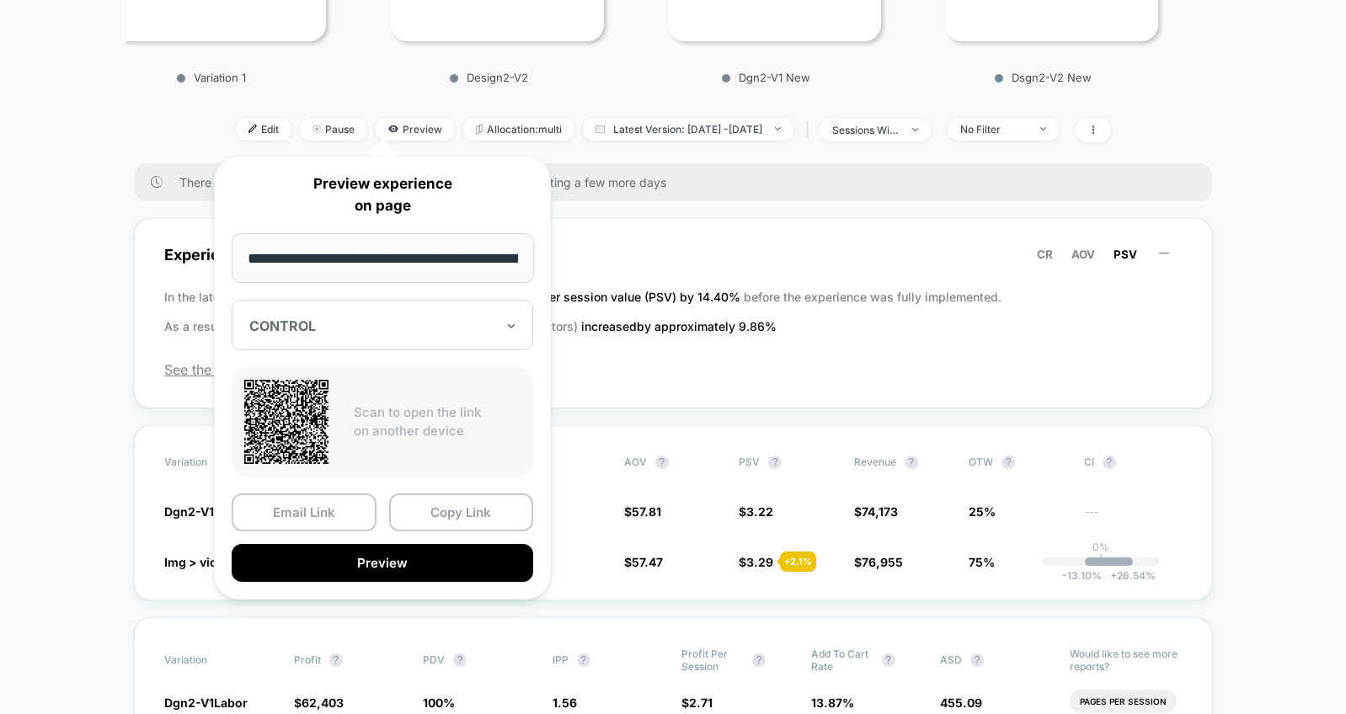
click at [355, 335] on div "CONTROL" at bounding box center [382, 325] width 301 height 51
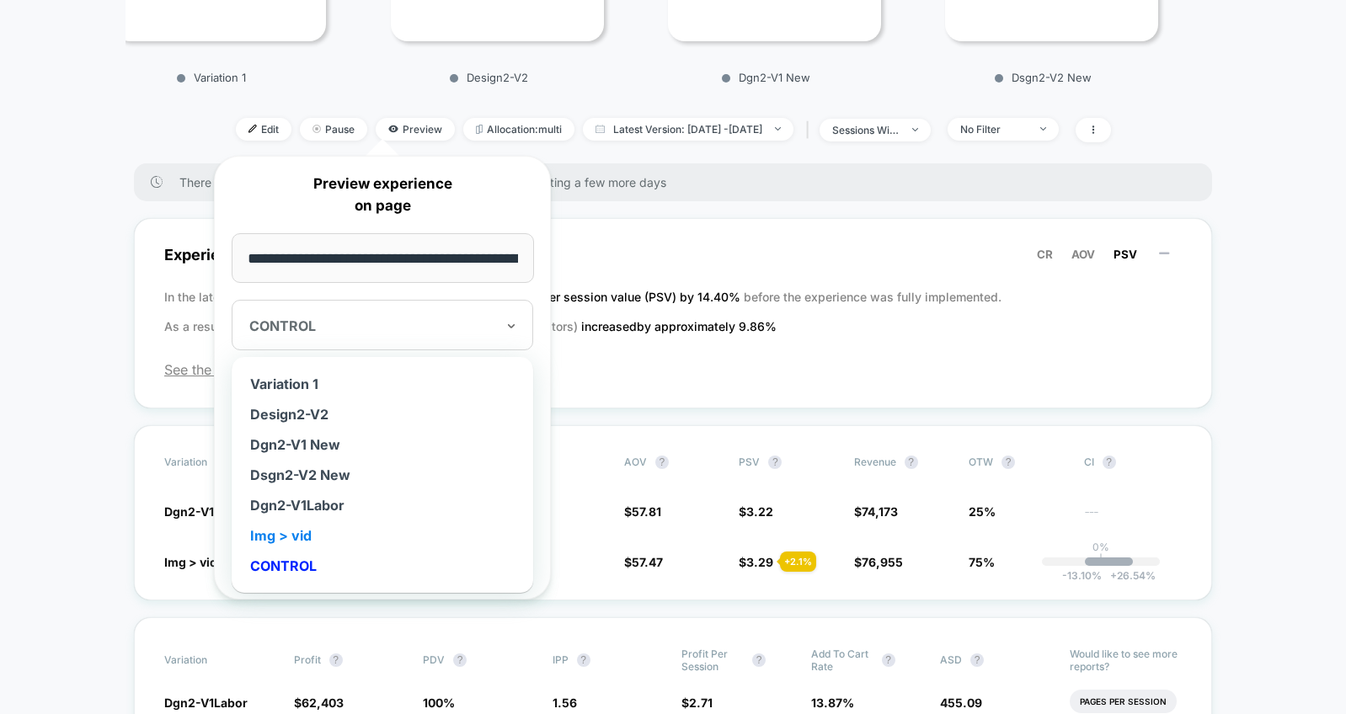
click at [301, 533] on div "Img > vid" at bounding box center [382, 535] width 285 height 30
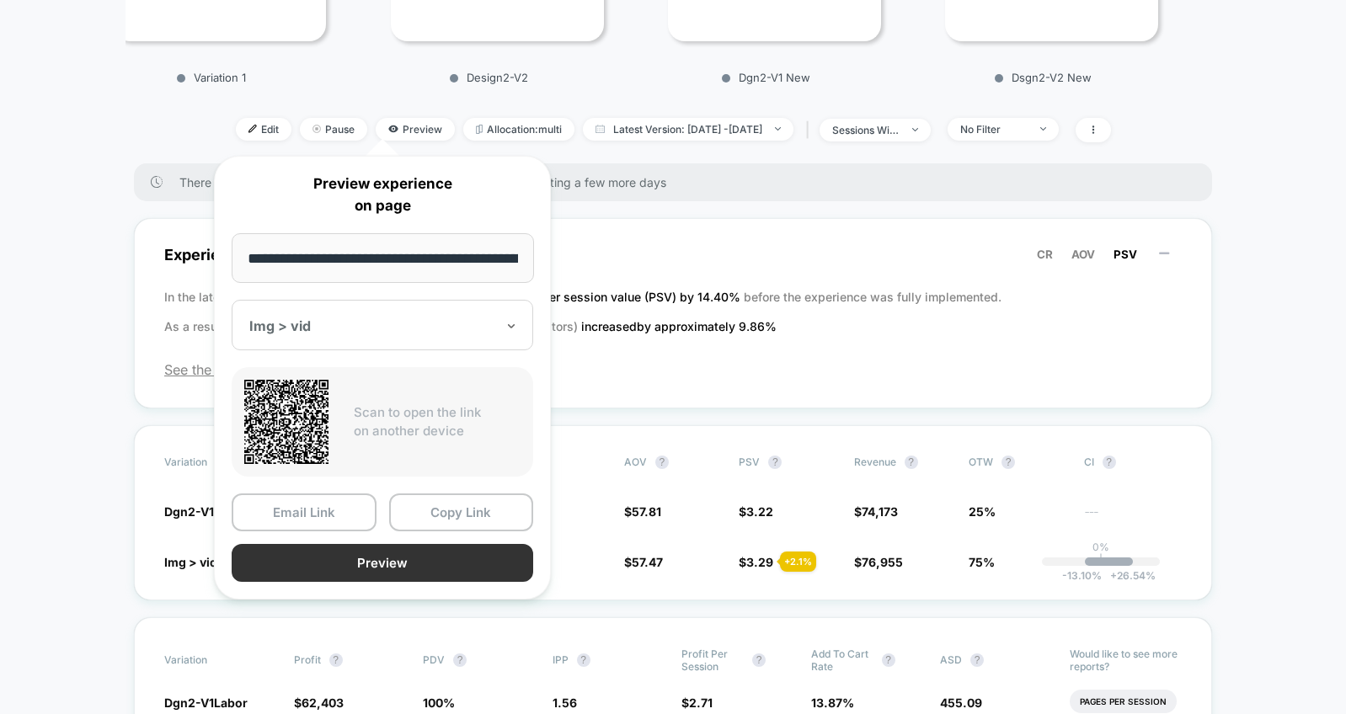
click at [369, 564] on button "Preview" at bounding box center [382, 563] width 301 height 38
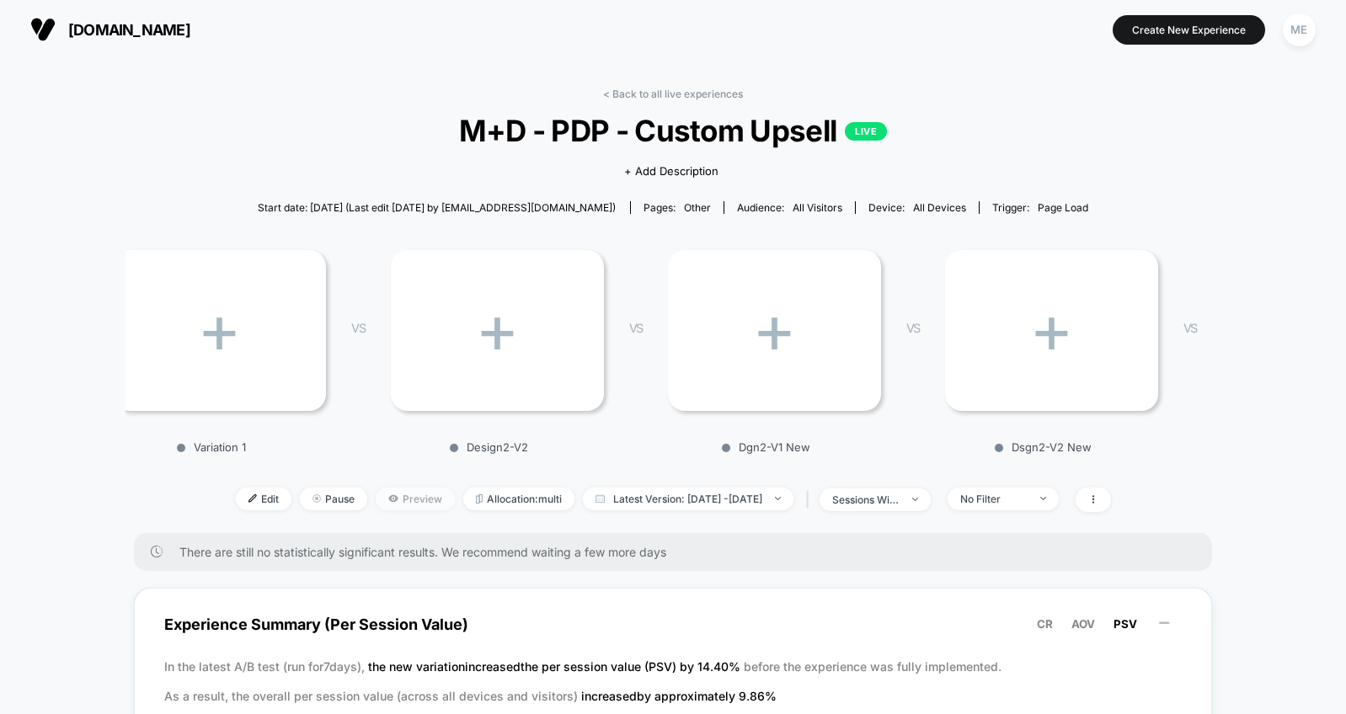
click at [392, 504] on span "Preview" at bounding box center [415, 499] width 79 height 23
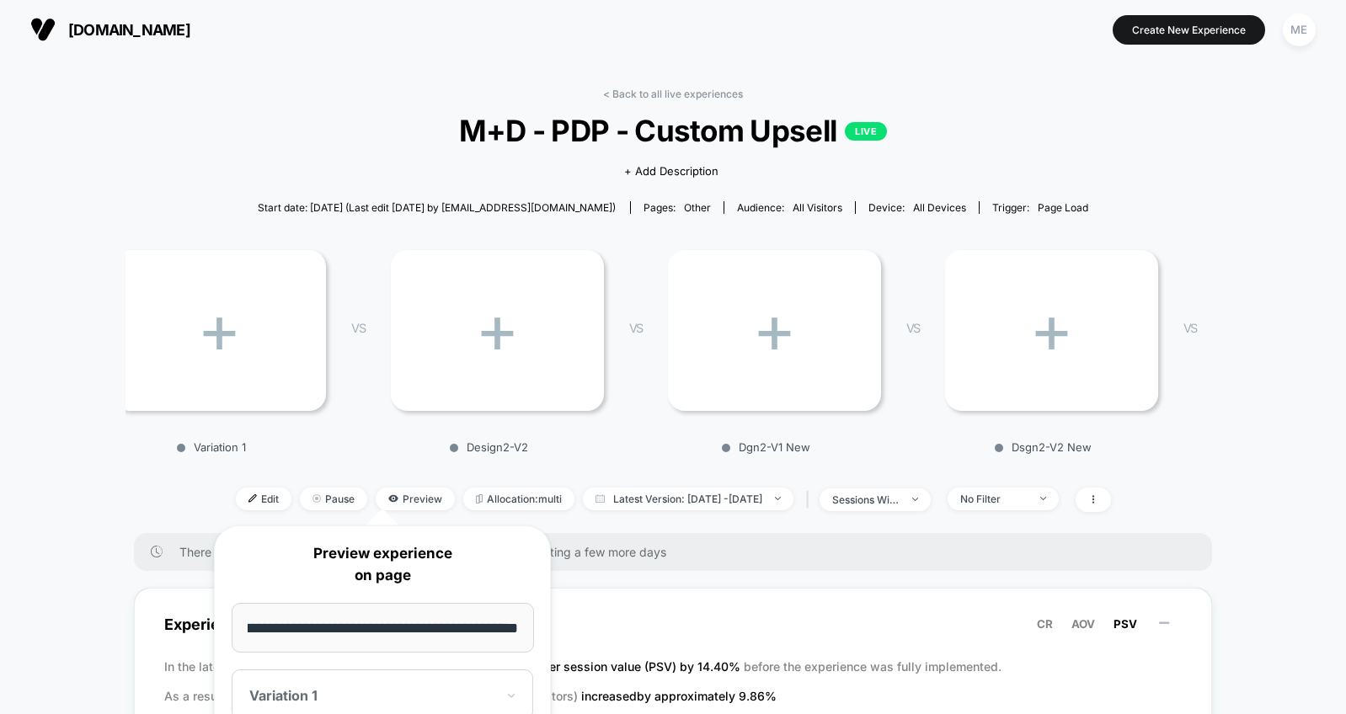
scroll to position [545, 0]
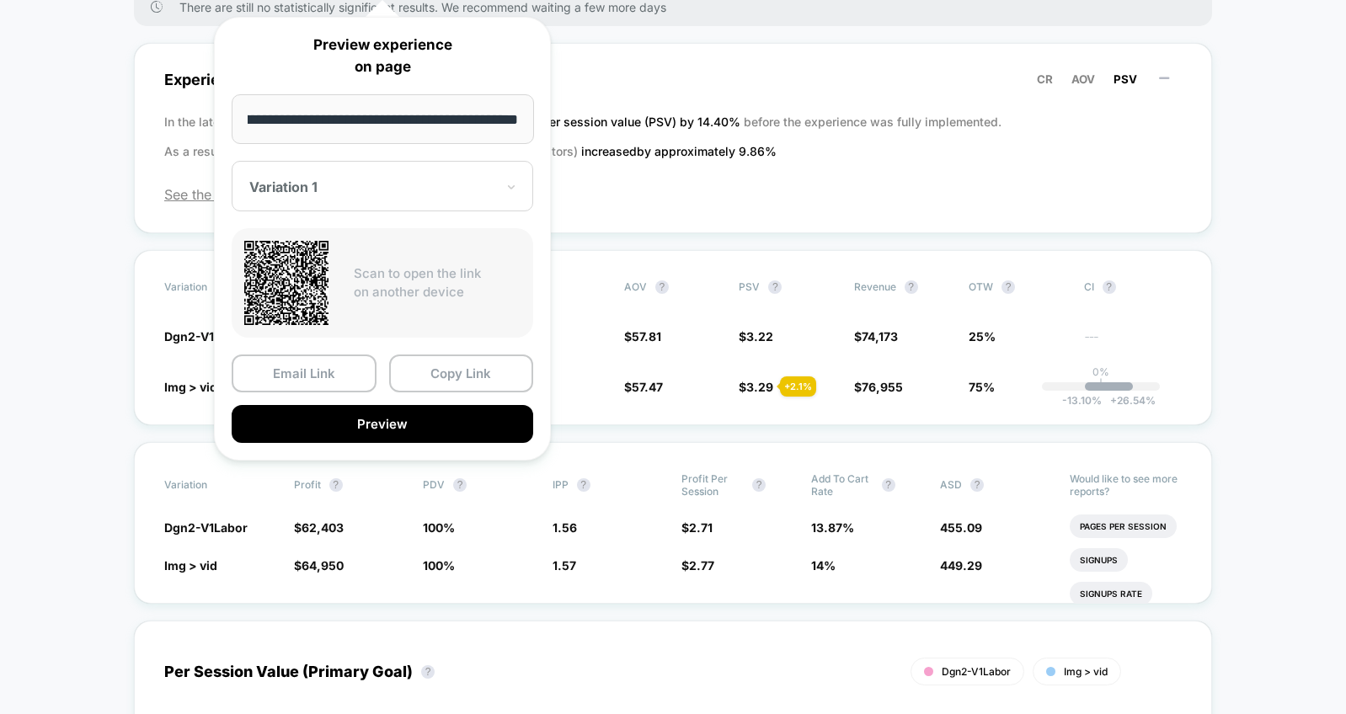
click at [412, 199] on div "Variation 1" at bounding box center [382, 186] width 301 height 51
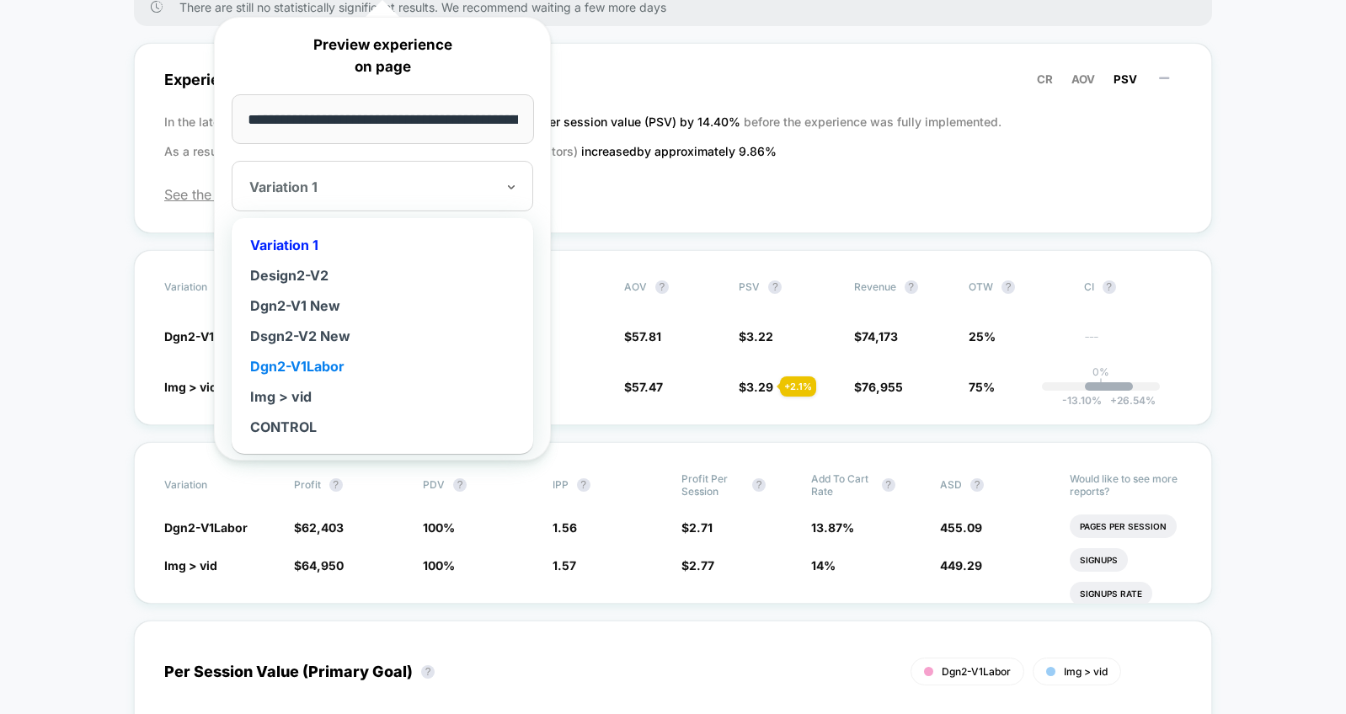
click at [312, 364] on div "Dgn2-V1Labor" at bounding box center [382, 366] width 285 height 30
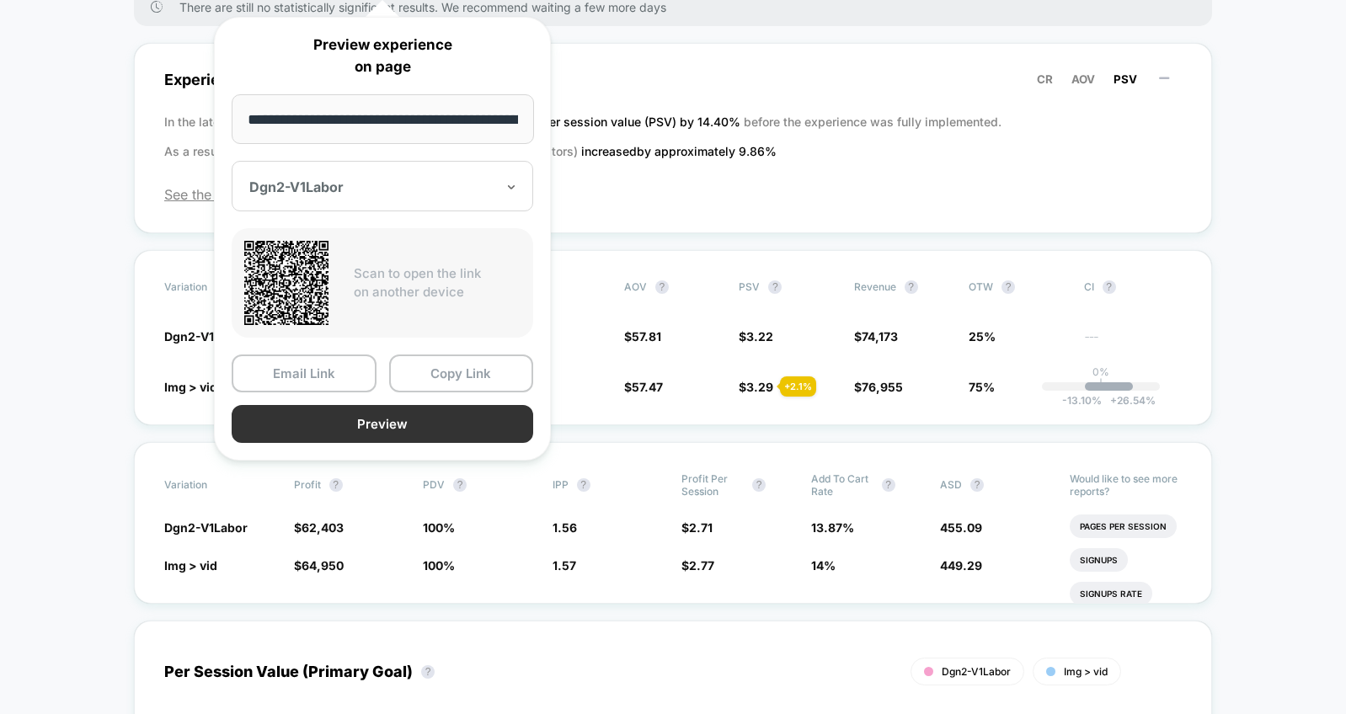
click at [393, 421] on button "Preview" at bounding box center [382, 424] width 301 height 38
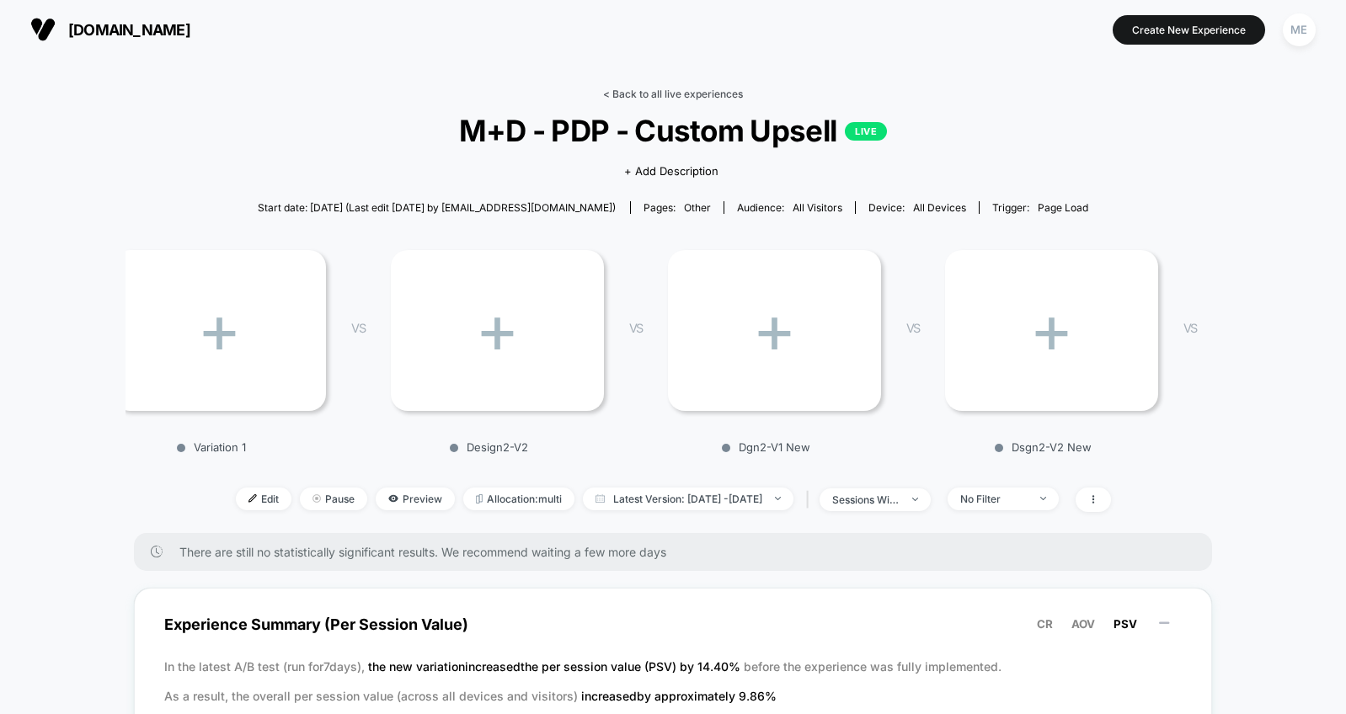
click at [636, 96] on link "< Back to all live experiences" at bounding box center [673, 94] width 140 height 13
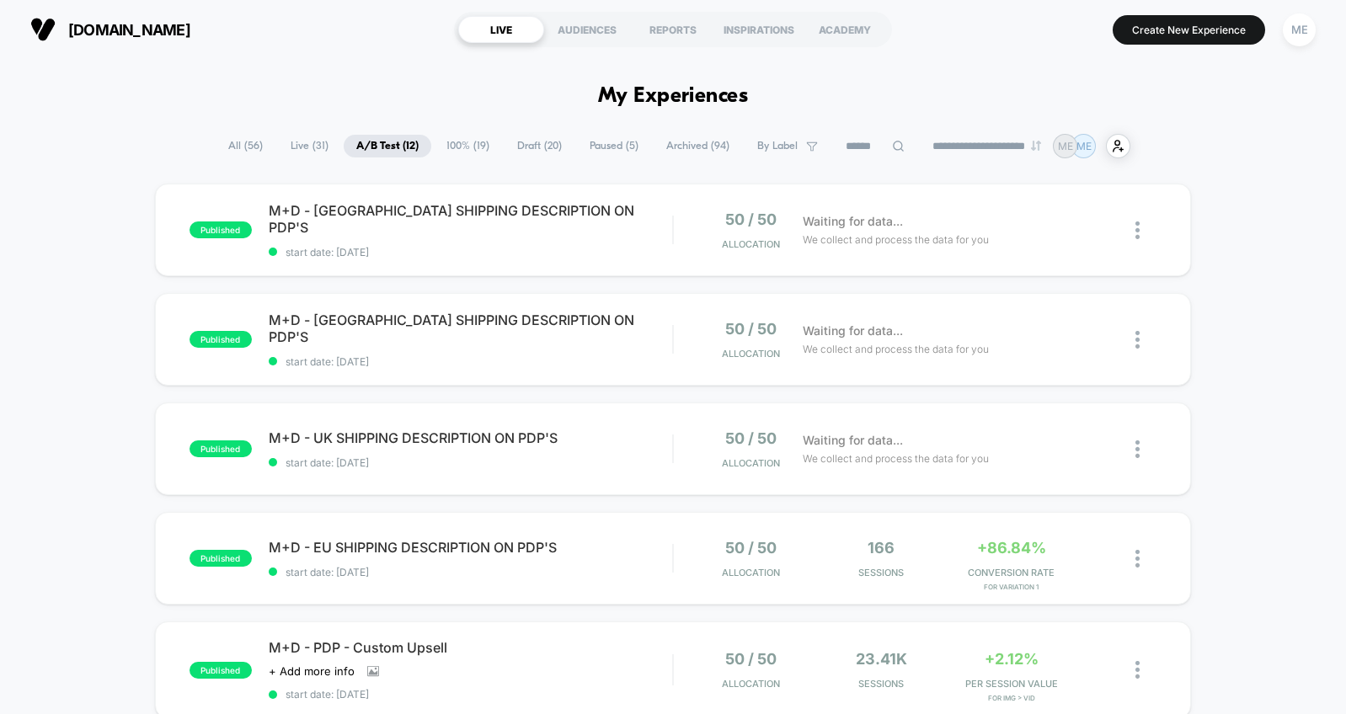
click at [529, 142] on span "Draft ( 20 )" at bounding box center [539, 146] width 70 height 23
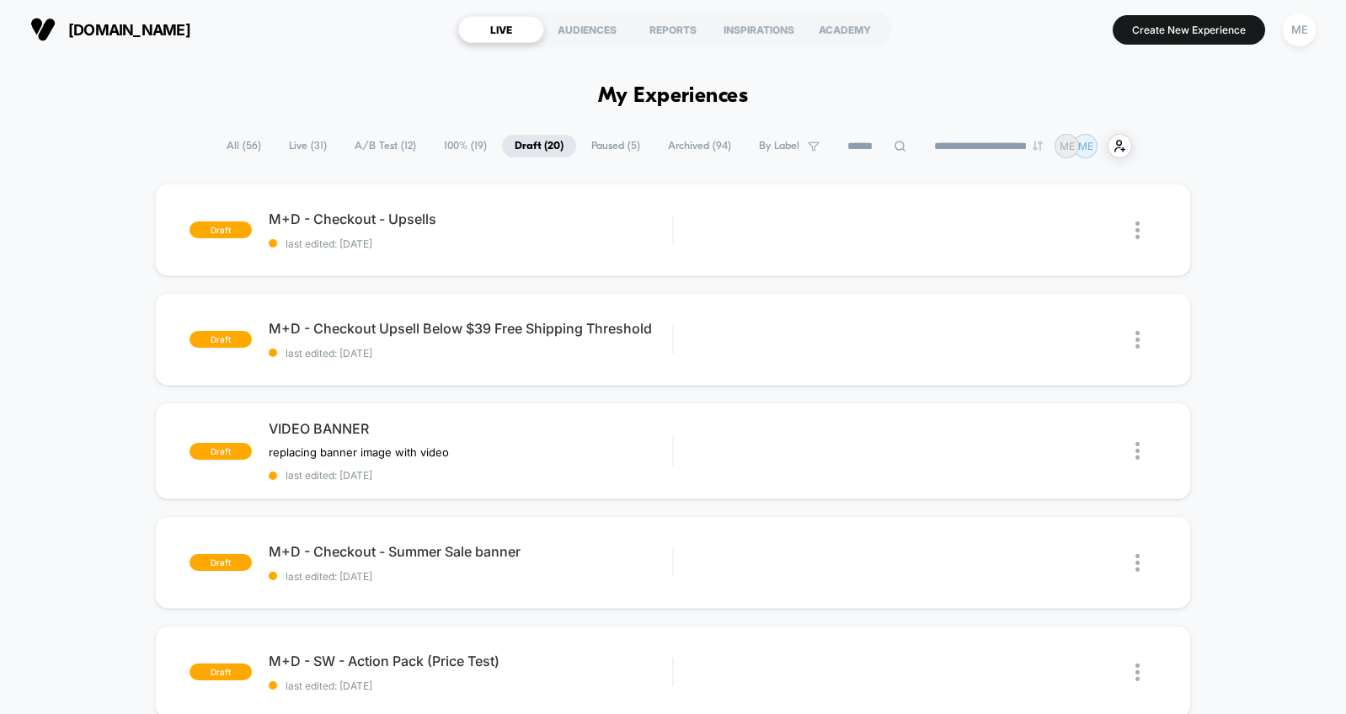
click at [462, 137] on span "100% ( 19 )" at bounding box center [465, 146] width 68 height 23
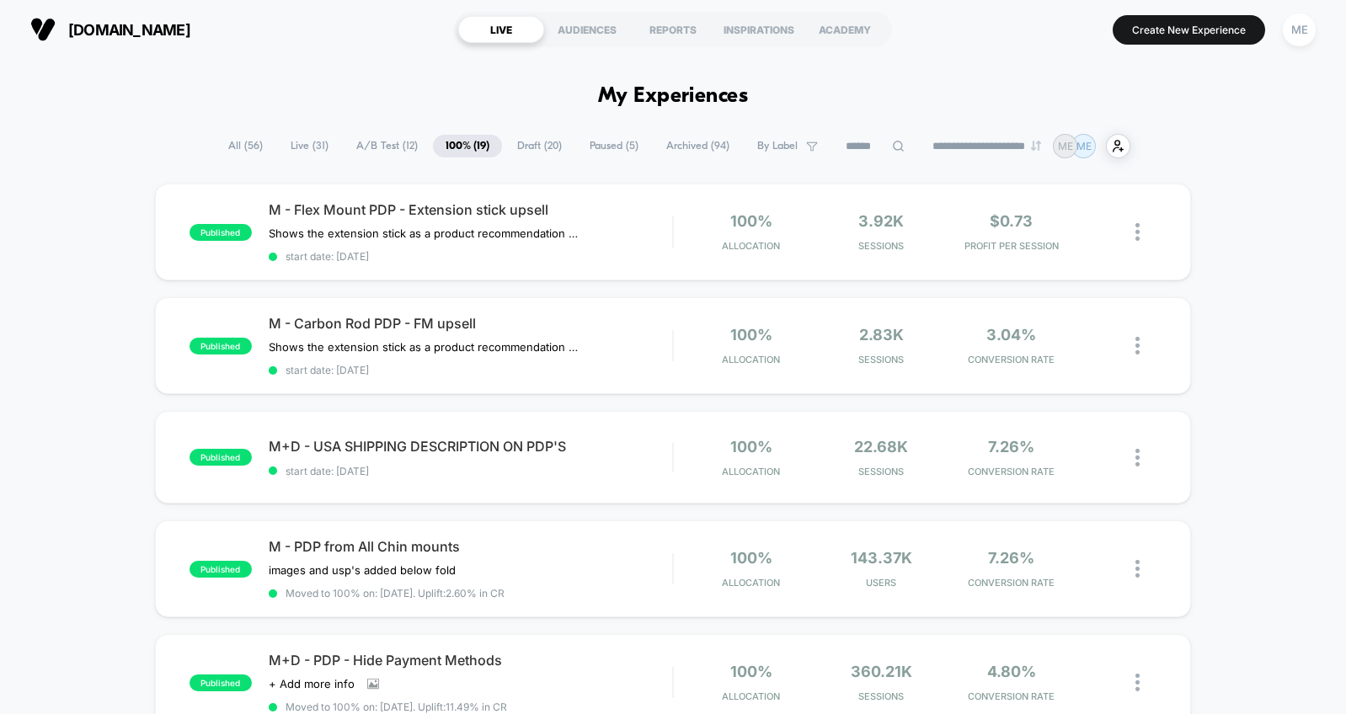
click at [376, 147] on span "A/B Test ( 12 )" at bounding box center [387, 146] width 87 height 23
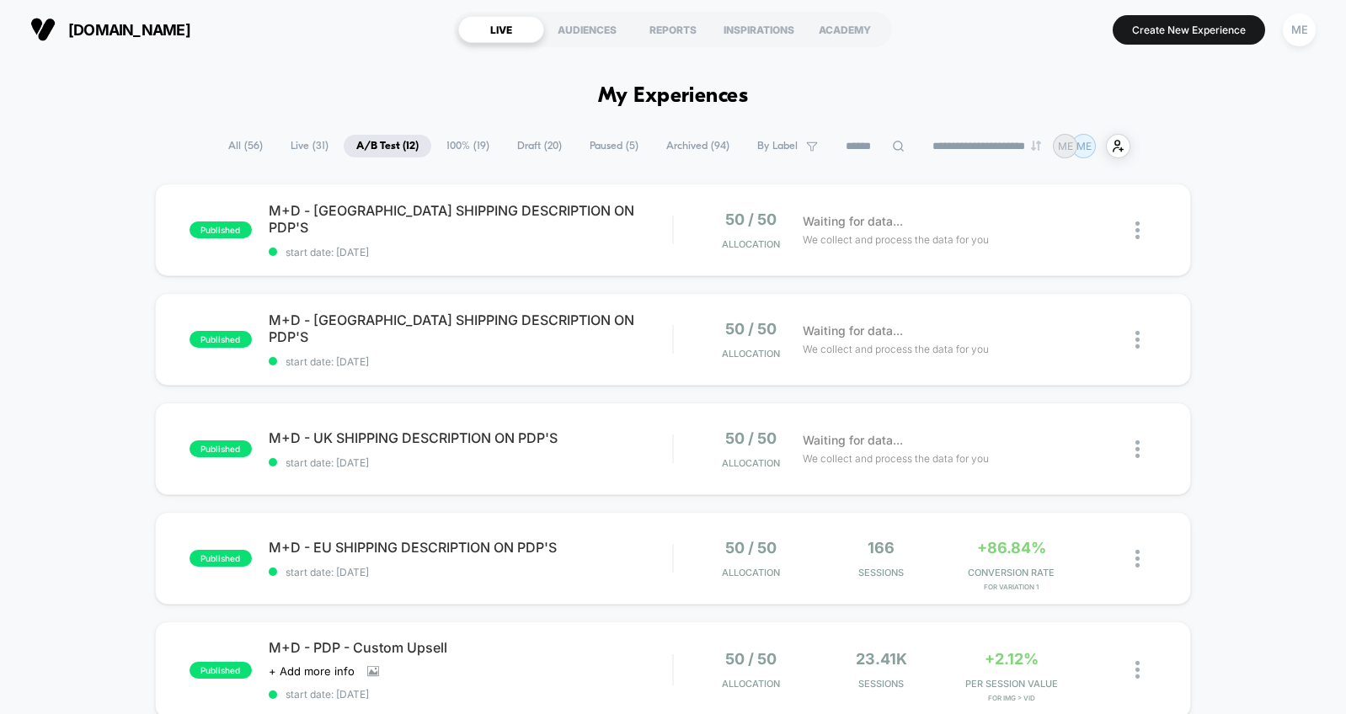
click at [297, 146] on span "Live ( 31 )" at bounding box center [309, 146] width 63 height 23
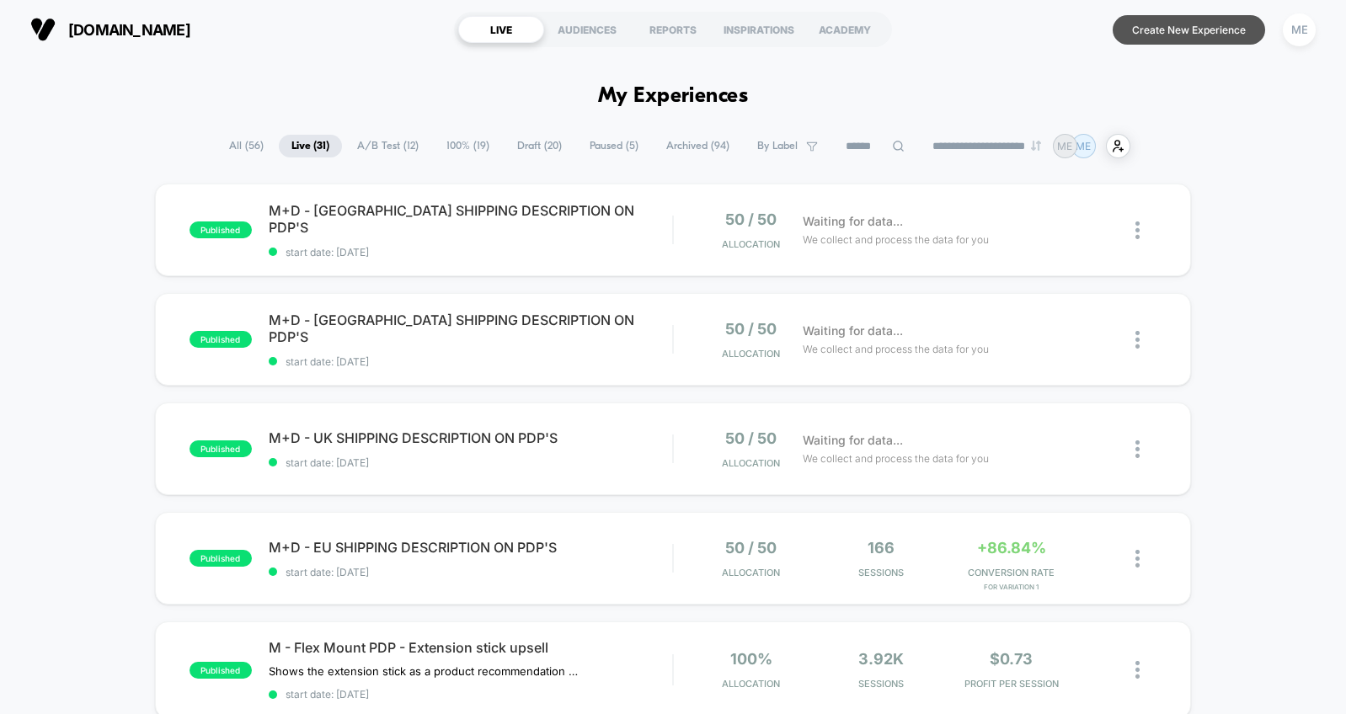
click at [1165, 32] on button "Create New Experience" at bounding box center [1188, 29] width 152 height 29
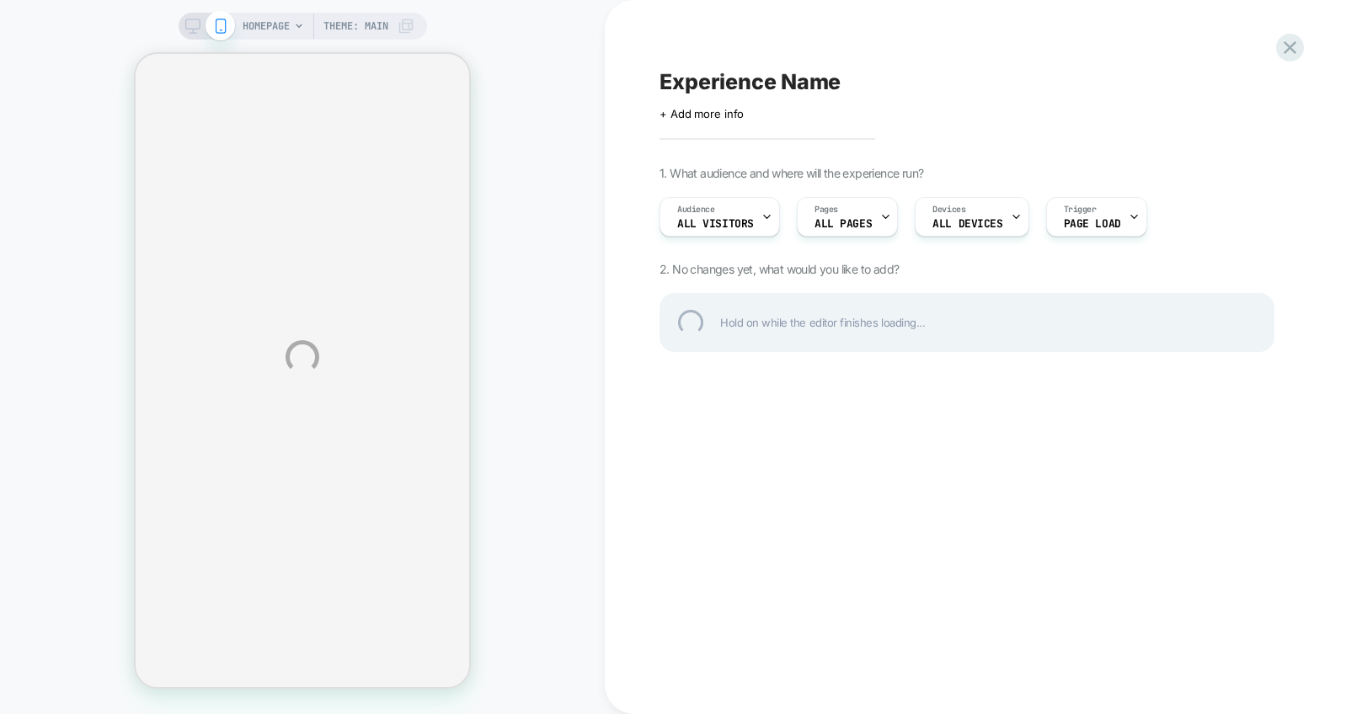
click at [744, 76] on div "Experience Name" at bounding box center [966, 81] width 615 height 25
click at [744, 76] on div at bounding box center [966, 81] width 615 height 25
click at [683, 77] on textarea at bounding box center [671, 81] width 24 height 25
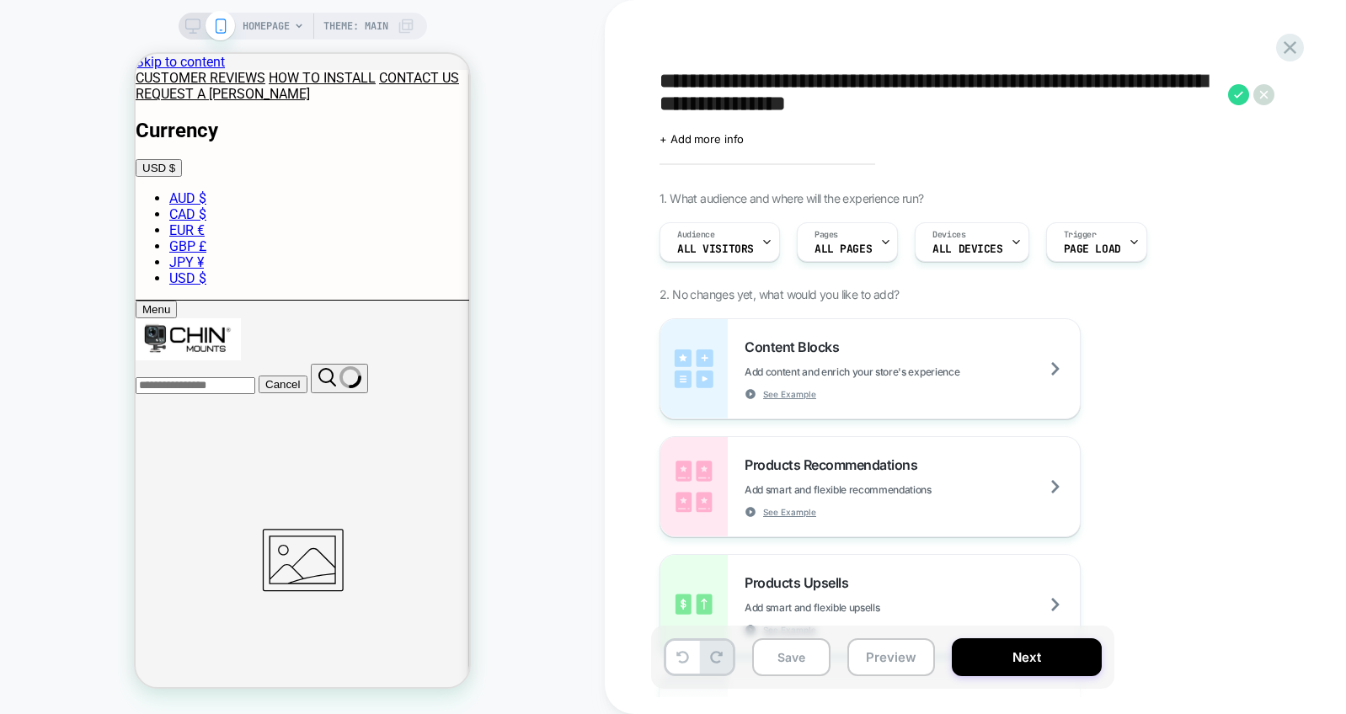
click at [933, 109] on textarea "**********" at bounding box center [939, 94] width 560 height 51
type textarea "**********"
click at [874, 243] on div "Pages ALL PAGES" at bounding box center [842, 242] width 91 height 38
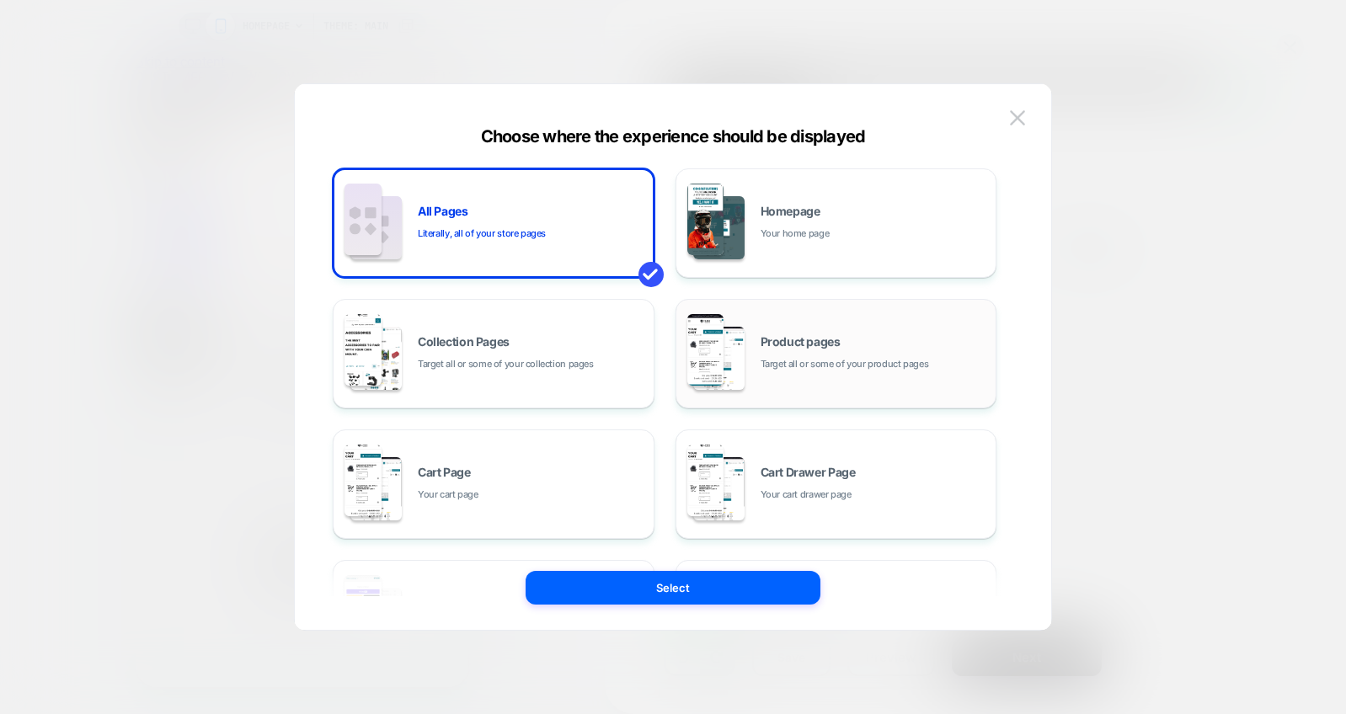
click at [869, 349] on div "Product pages Target all or some of your product pages" at bounding box center [873, 354] width 227 height 36
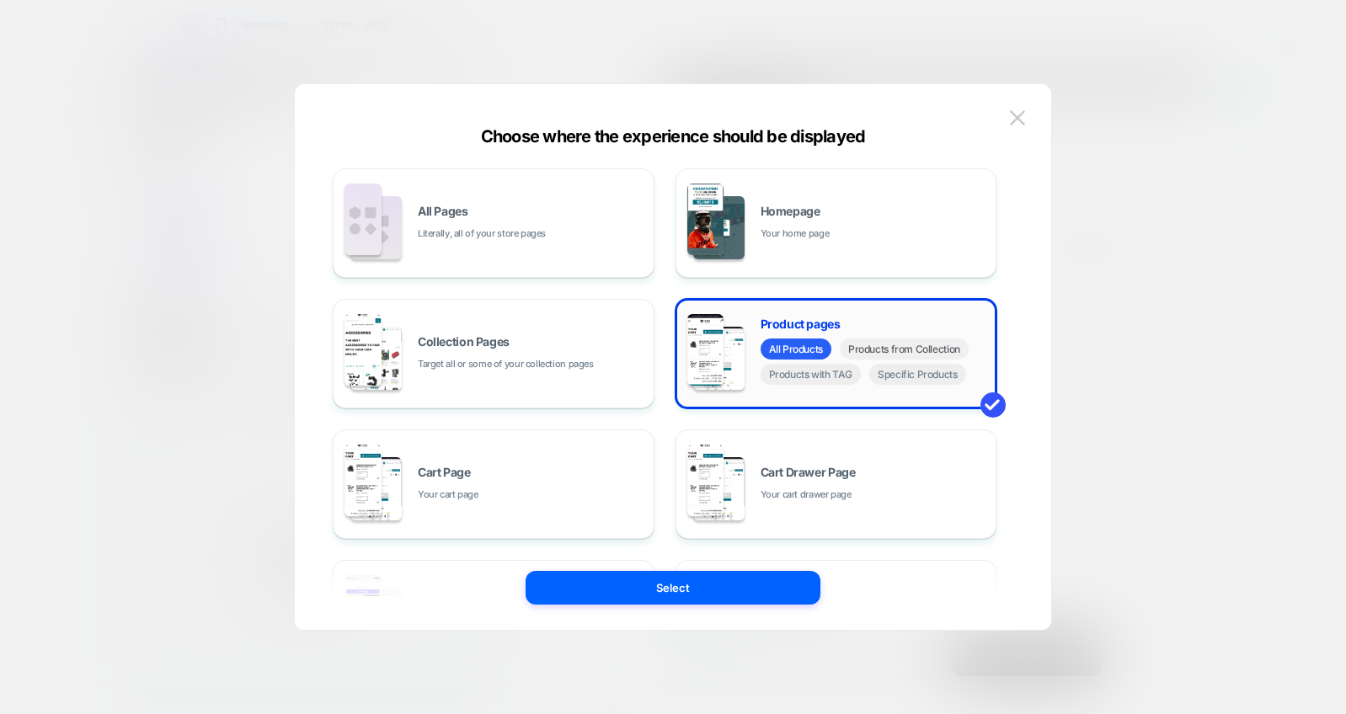
click at [913, 355] on span "Products from Collection" at bounding box center [904, 349] width 129 height 21
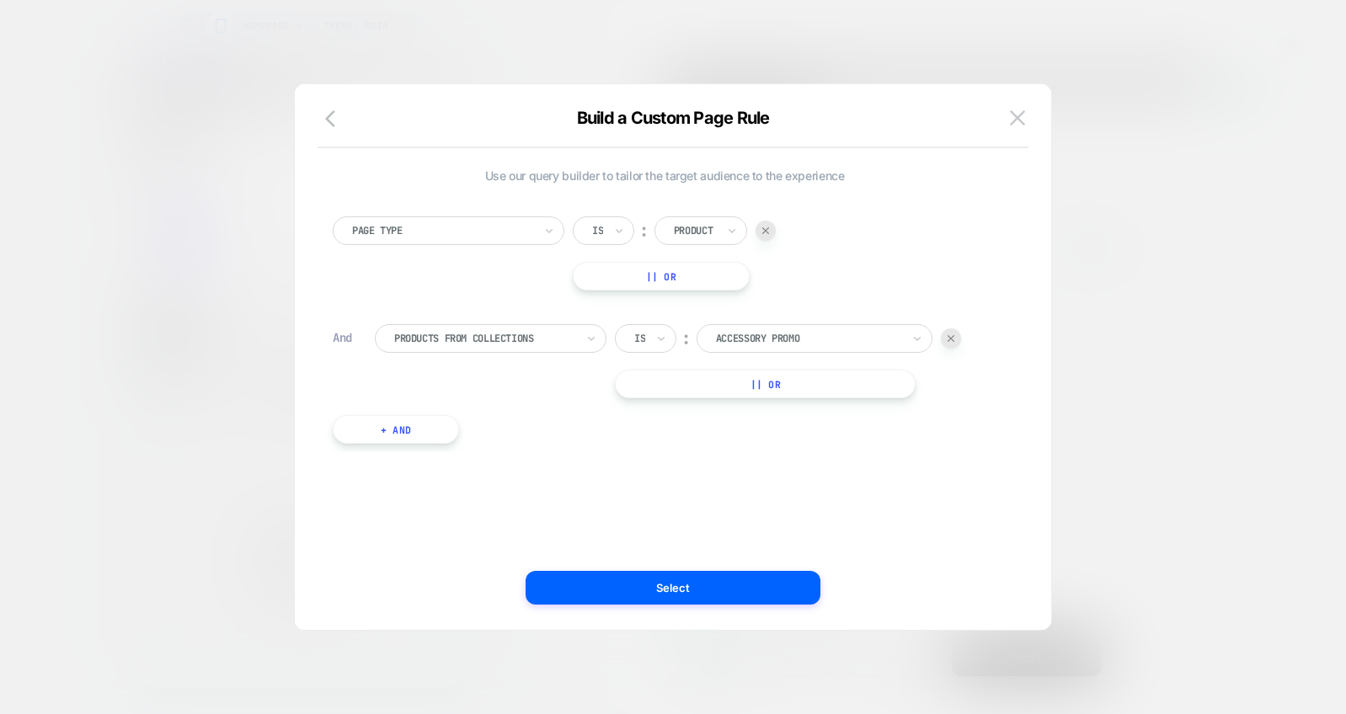
click at [790, 344] on div at bounding box center [808, 338] width 185 height 15
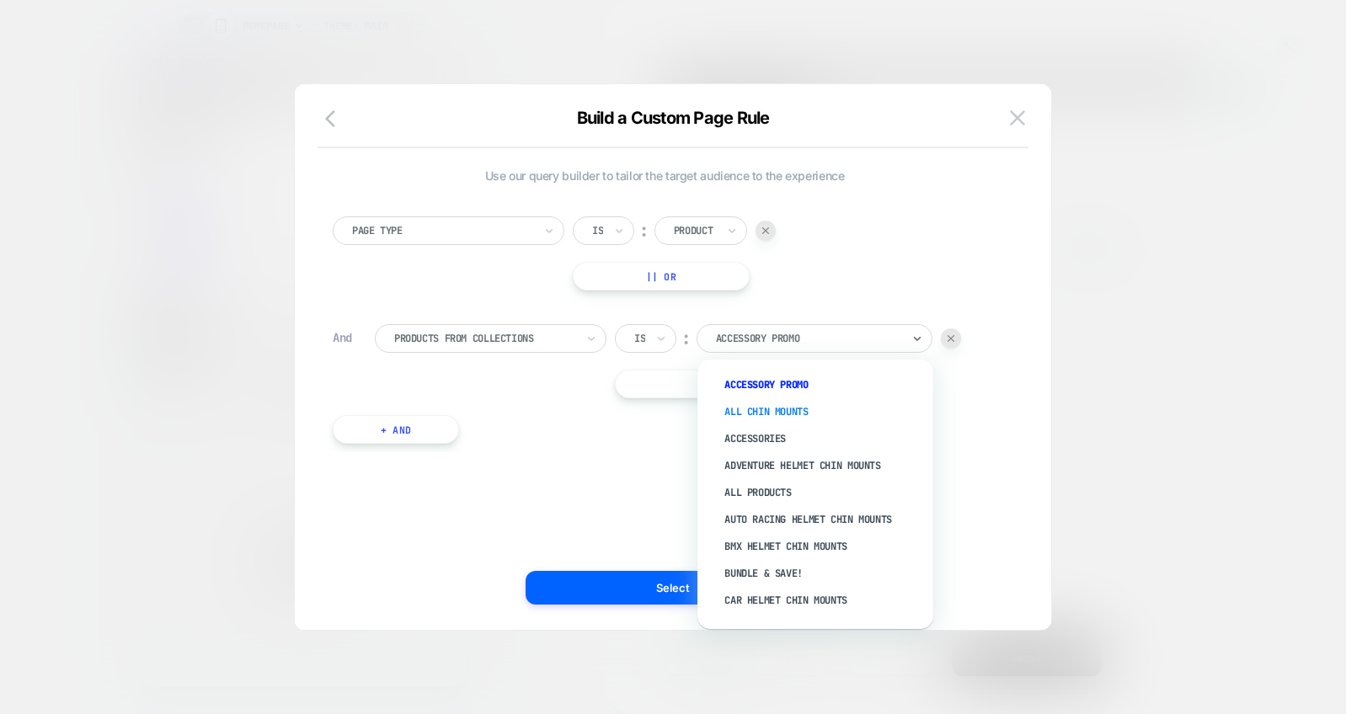
click at [777, 416] on div "ALL CHIN MOUNTS" at bounding box center [823, 411] width 219 height 27
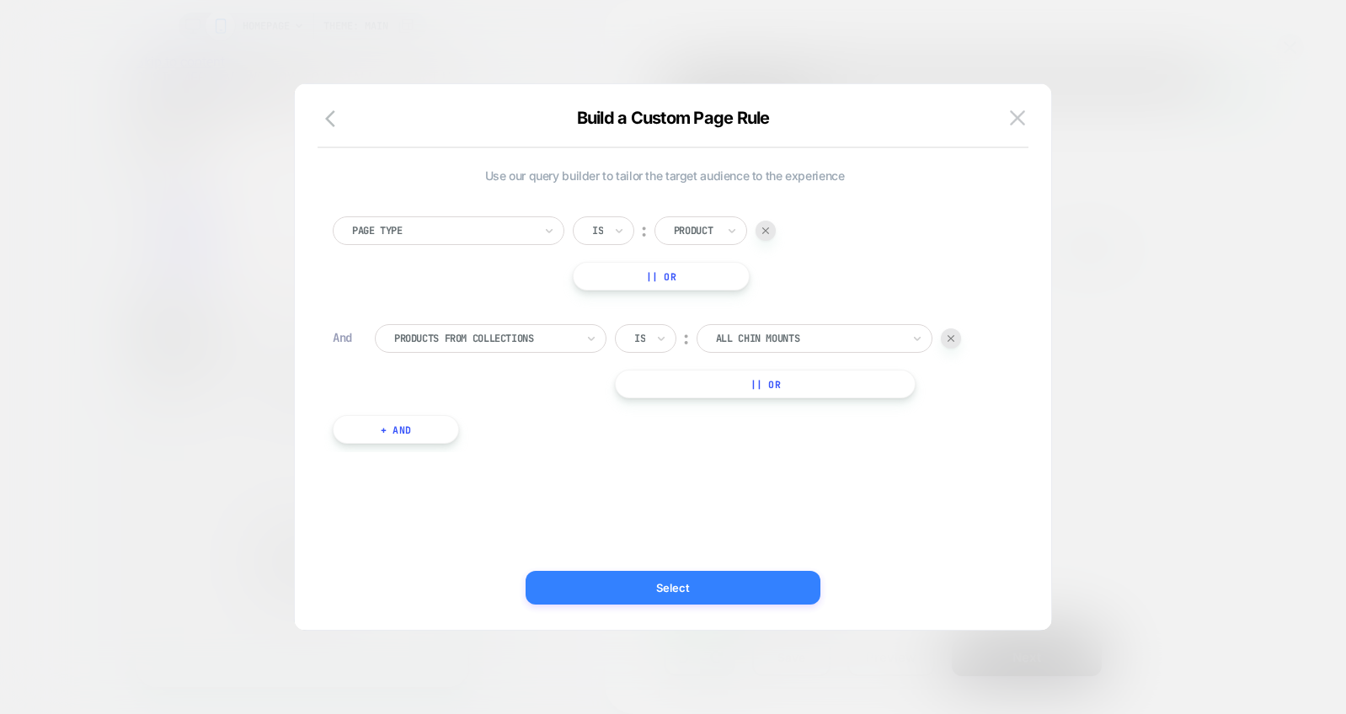
click at [692, 580] on button "Select" at bounding box center [672, 588] width 295 height 34
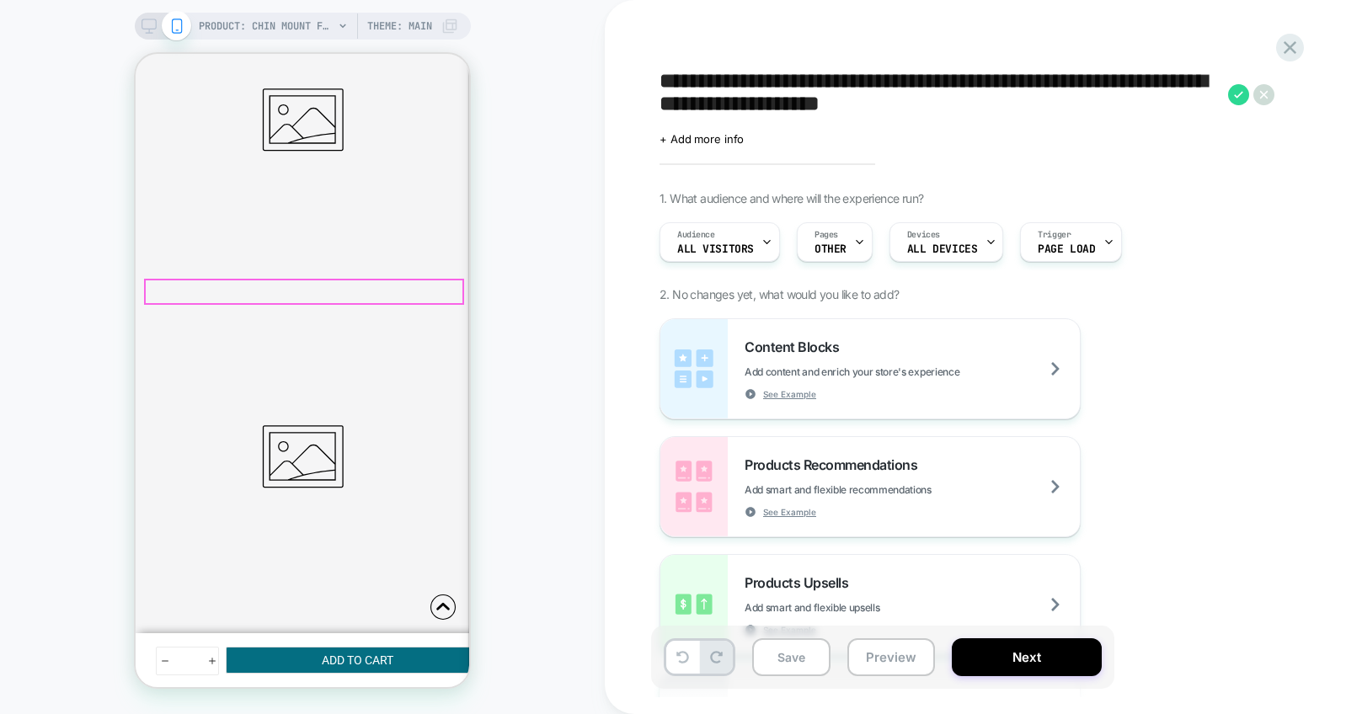
scroll to position [515, 0]
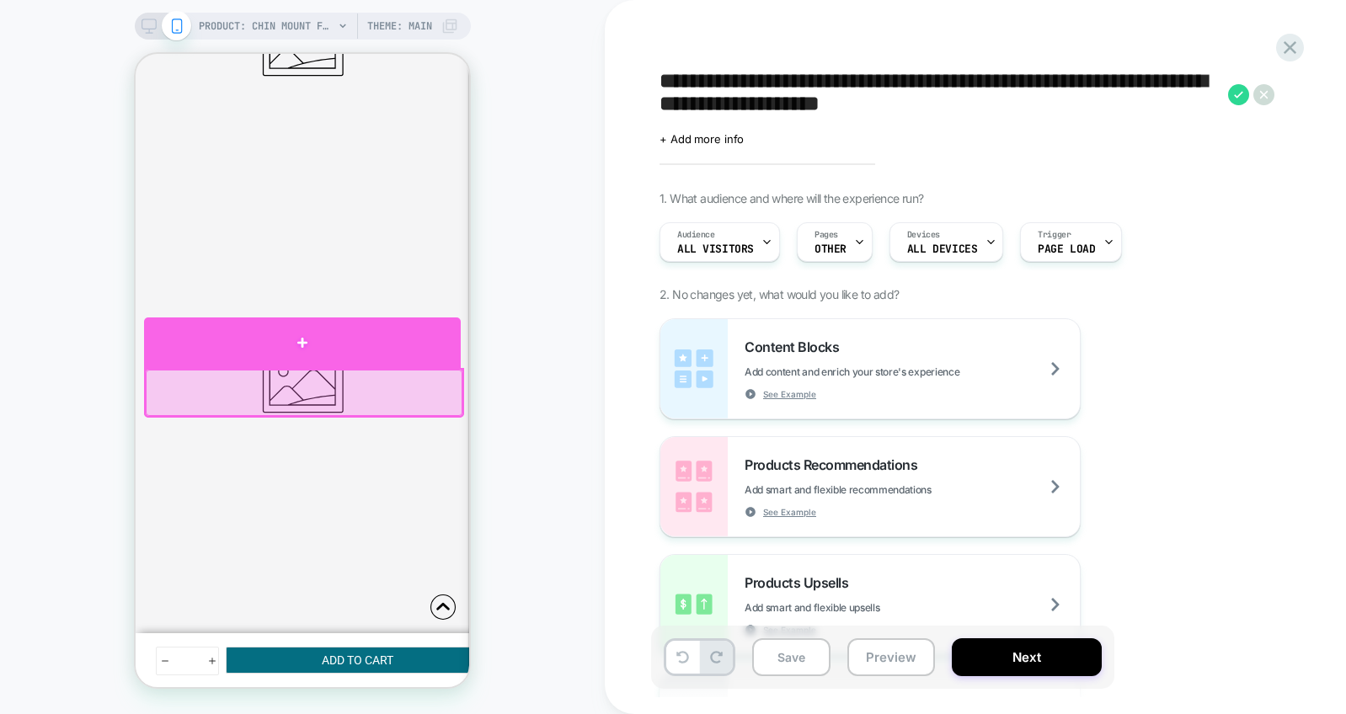
click at [331, 358] on div at bounding box center [302, 342] width 317 height 51
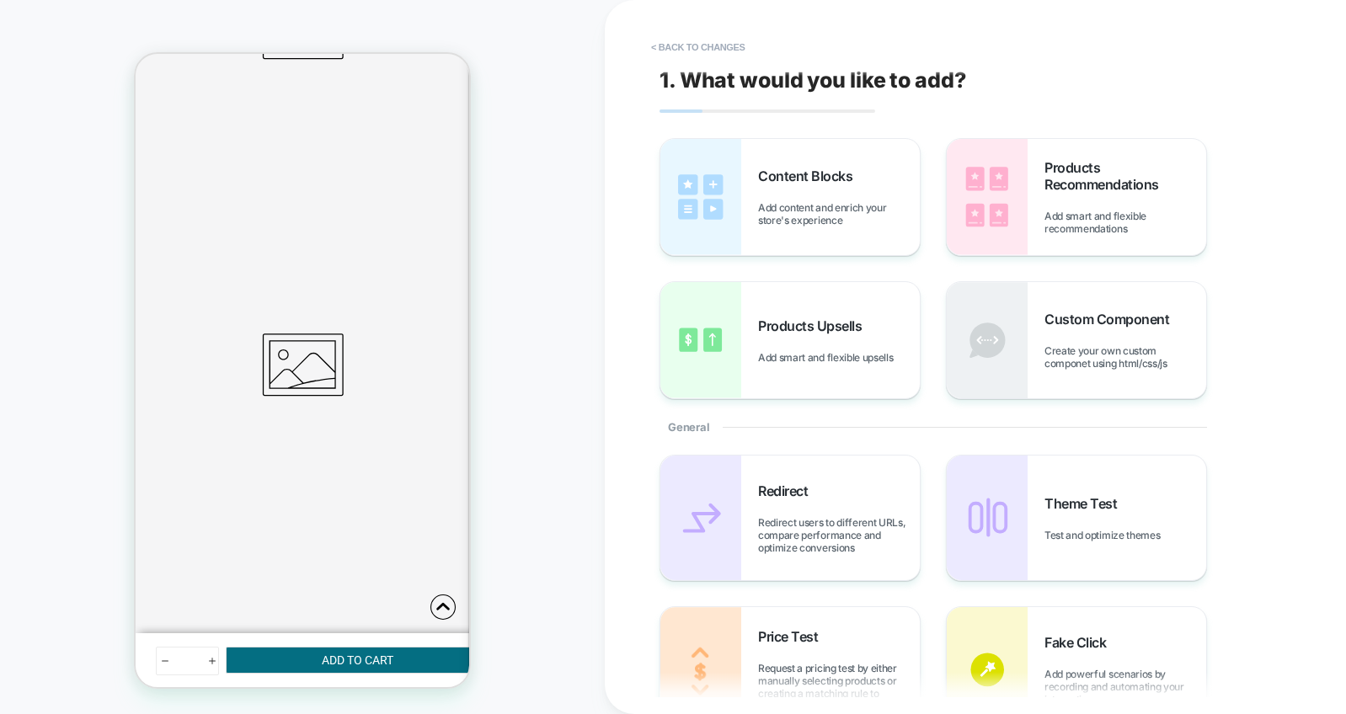
scroll to position [533, 0]
click at [1051, 349] on span "Create your own custom componet using html/css/js" at bounding box center [1125, 356] width 162 height 25
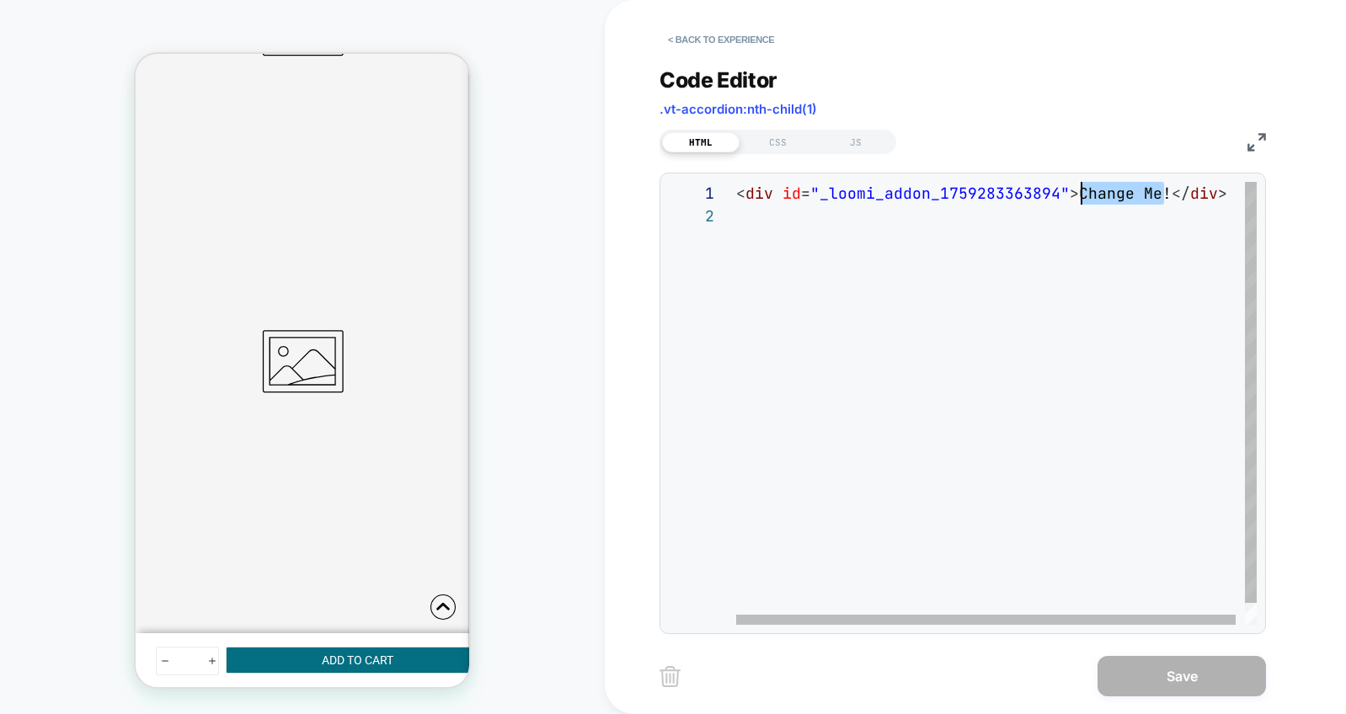
scroll to position [0, 337]
drag, startPoint x: 1161, startPoint y: 192, endPoint x: 1074, endPoint y: 191, distance: 86.7
click at [1074, 191] on div "< div id = "_loomi_addon_1759283363894" > Change Me! </ div >" at bounding box center [1001, 415] width 530 height 466
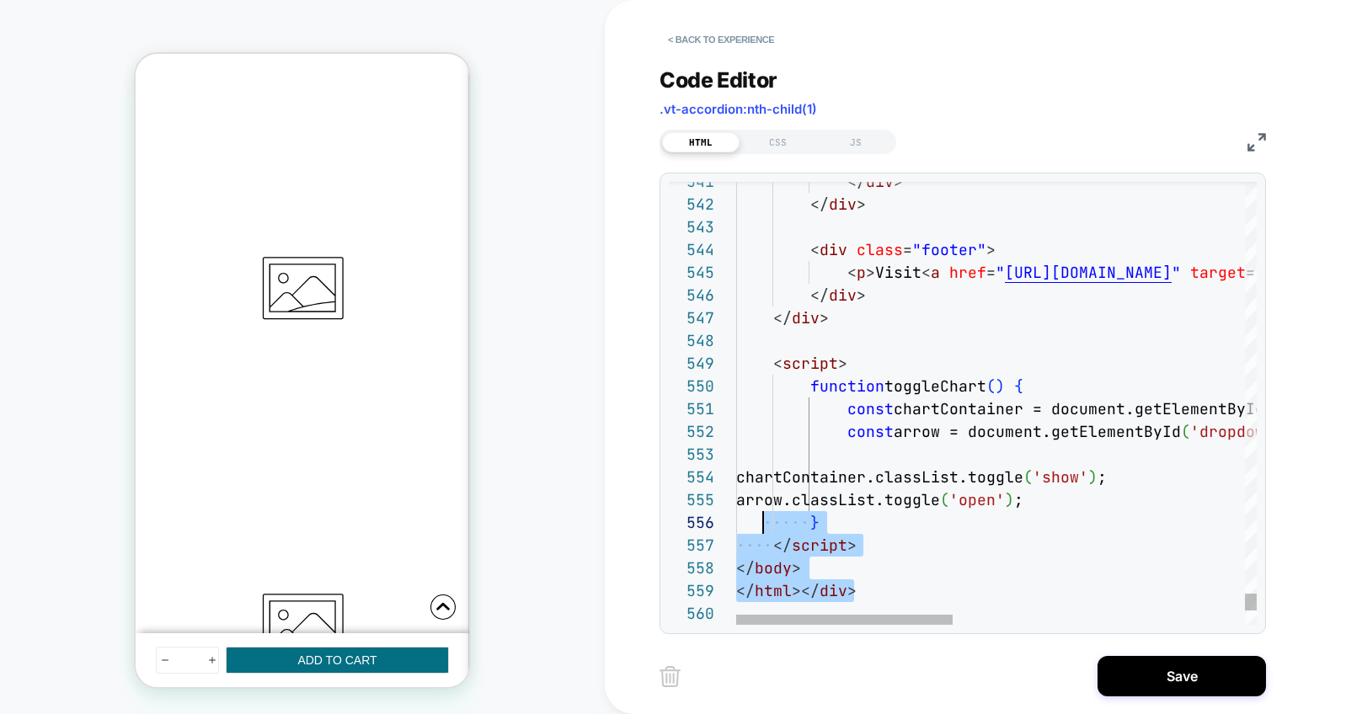
scroll to position [136, 27]
drag, startPoint x: 887, startPoint y: 593, endPoint x: 765, endPoint y: 539, distance: 132.7
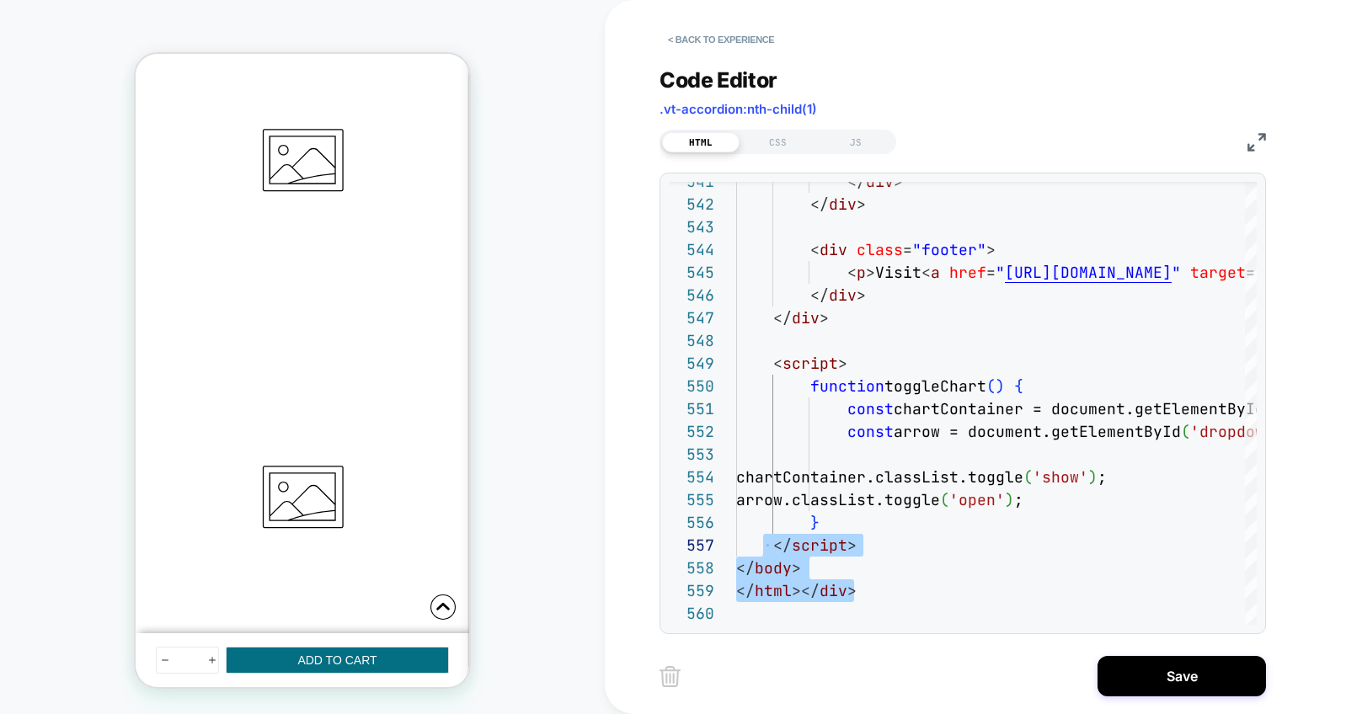
scroll to position [690, 0]
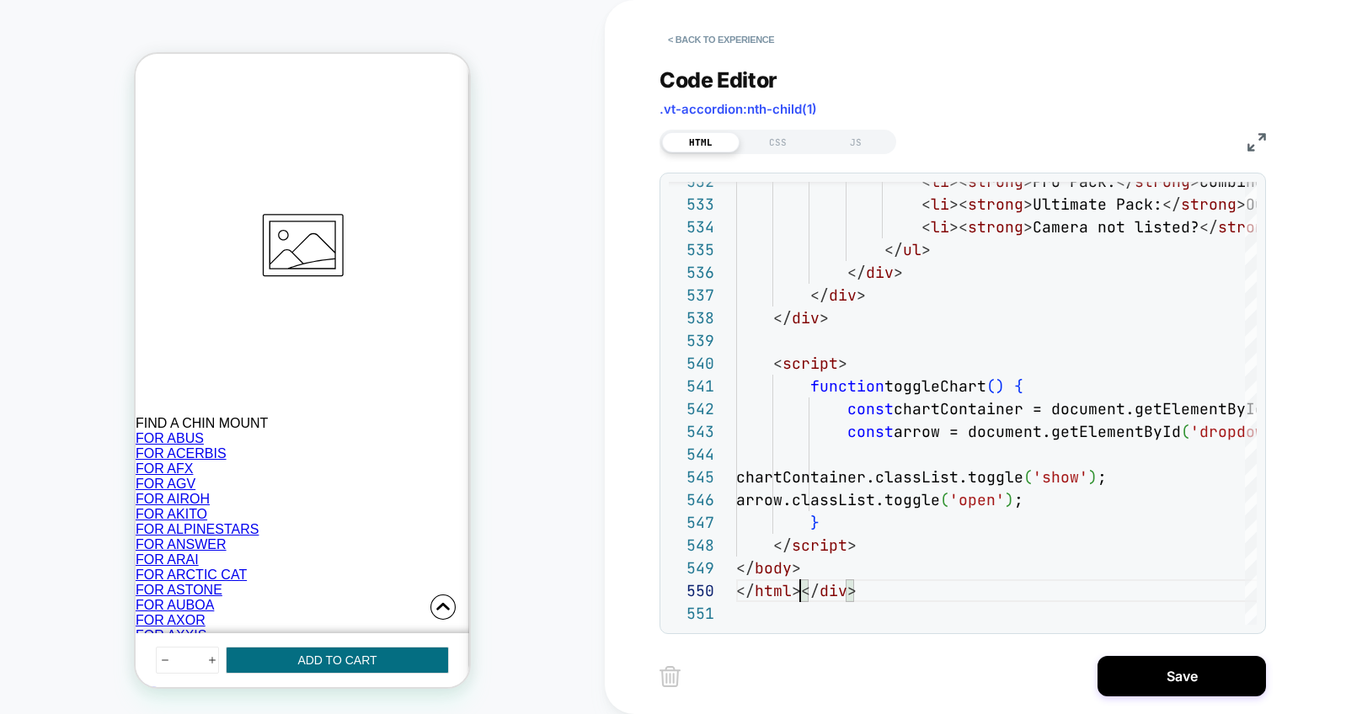
scroll to position [0, 337]
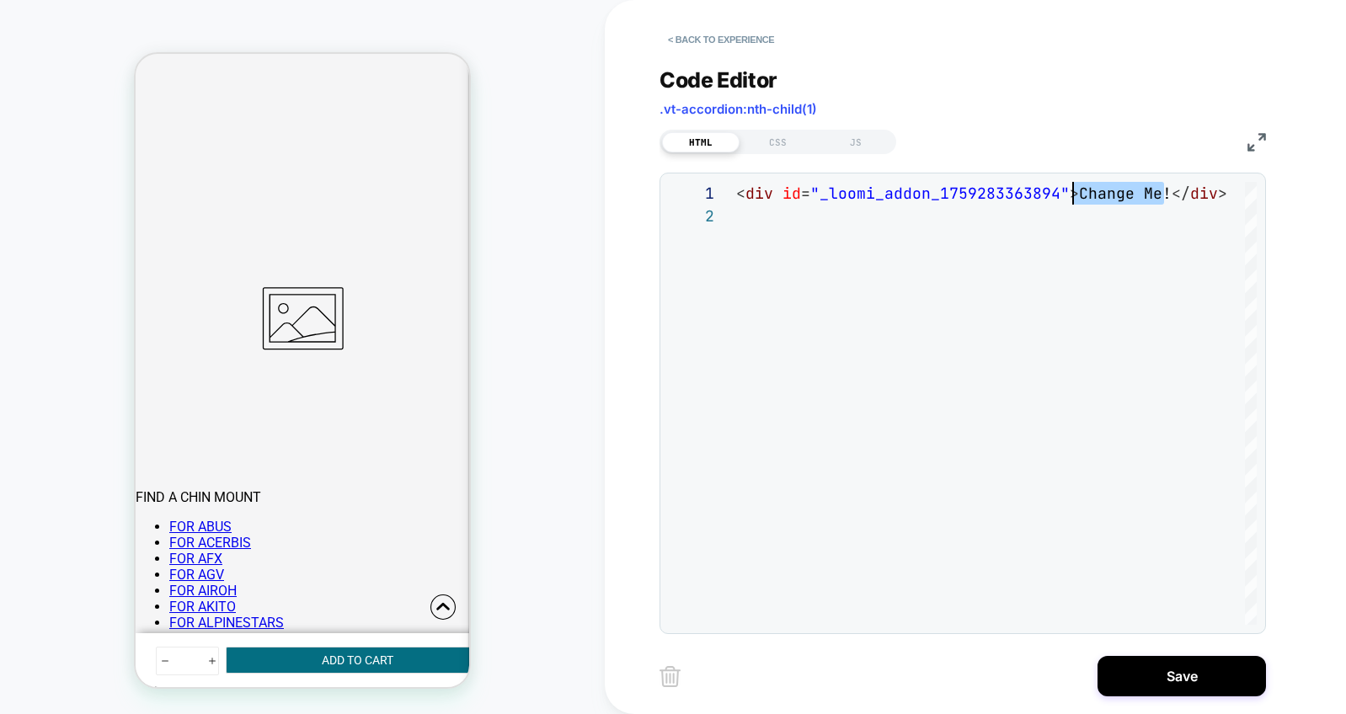
type textarea "**********"
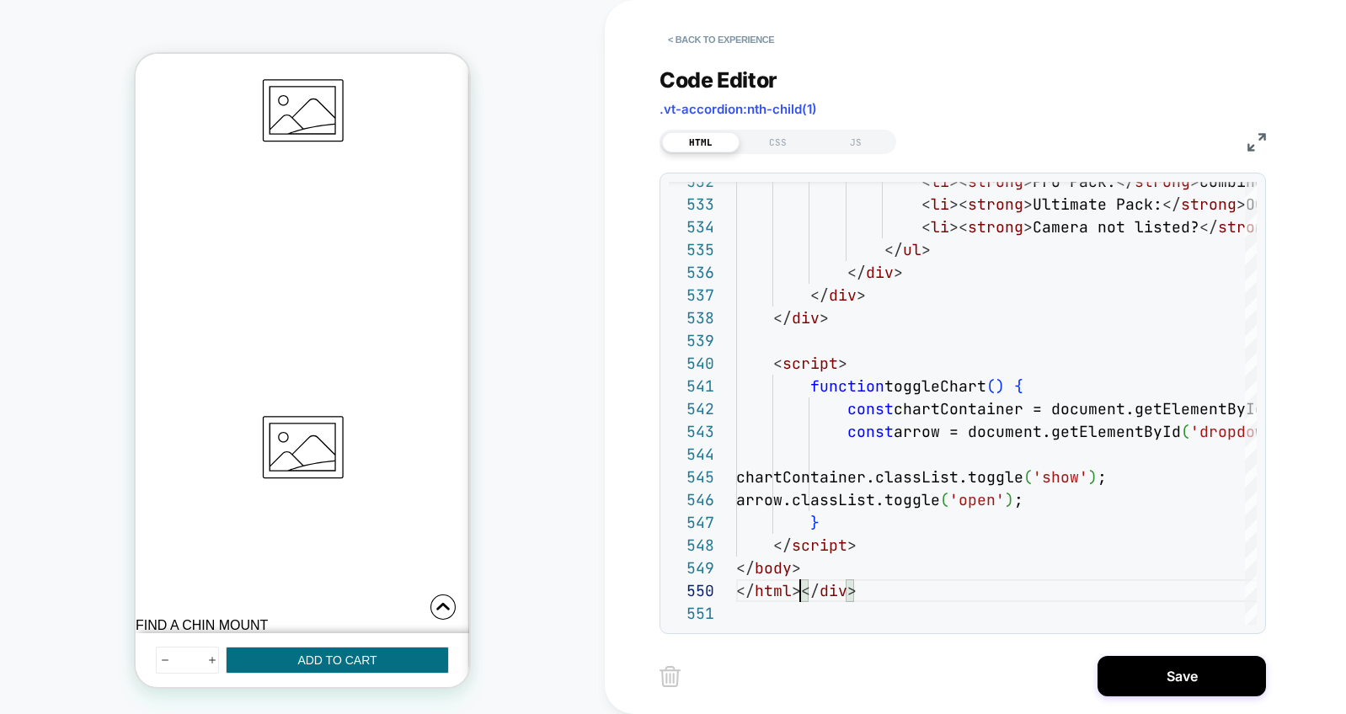
scroll to position [709, 0]
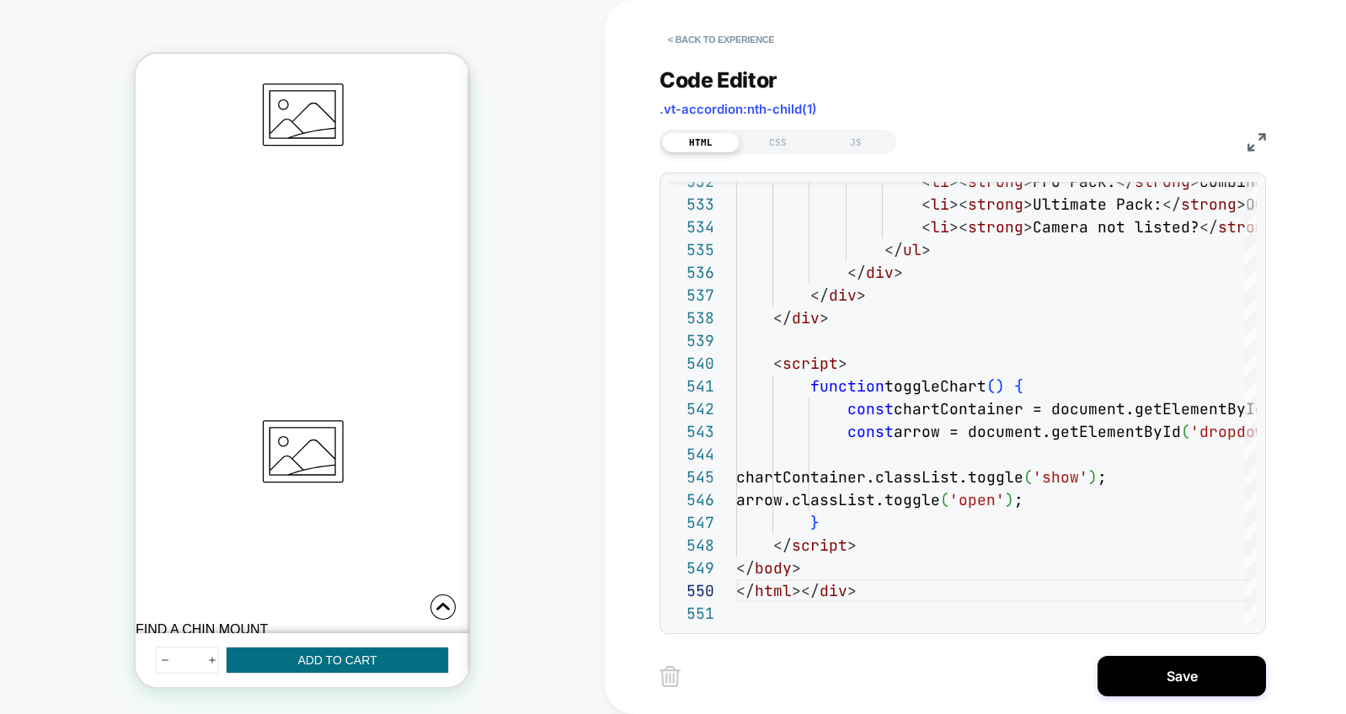
click at [856, 649] on div "< Back to experience Code Editor .vt-accordion:nth-child(1) HTML CSS JS 532 533…" at bounding box center [975, 357] width 632 height 714
click at [673, 673] on img at bounding box center [669, 676] width 21 height 21
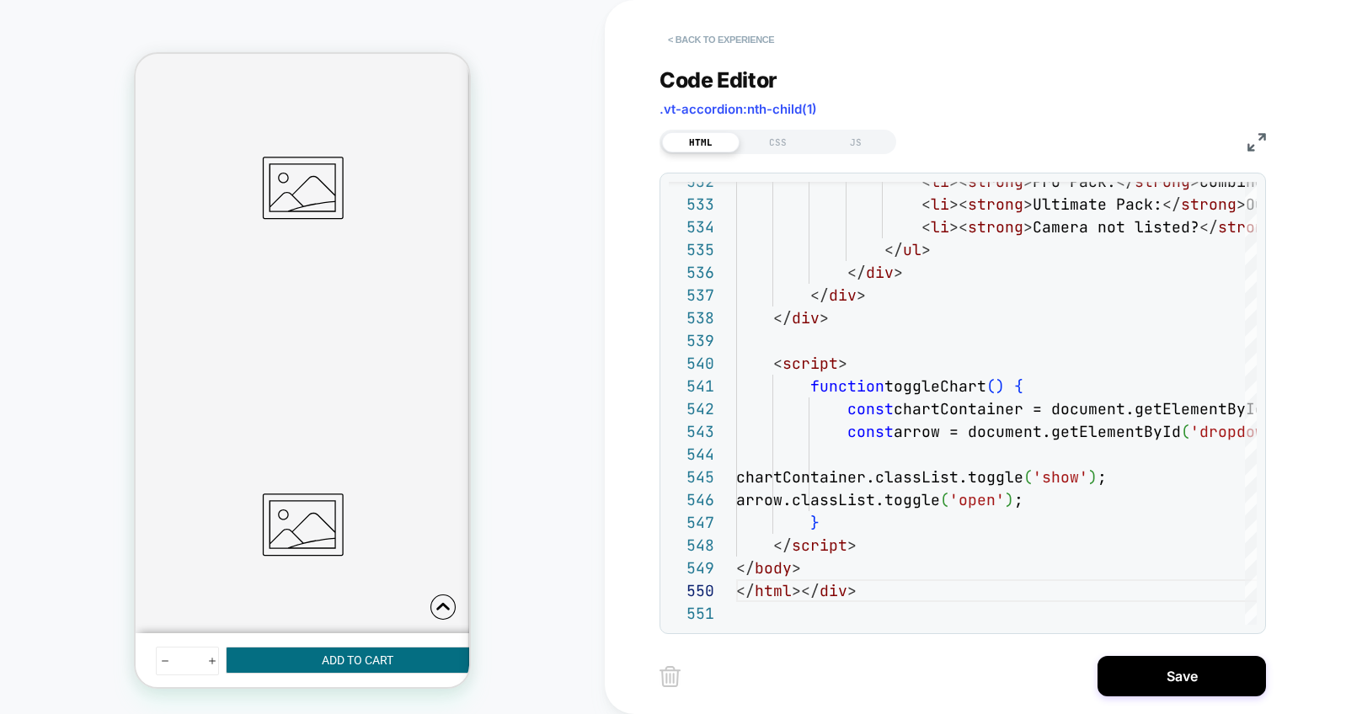
click at [734, 42] on button "< Back to experience" at bounding box center [720, 39] width 123 height 27
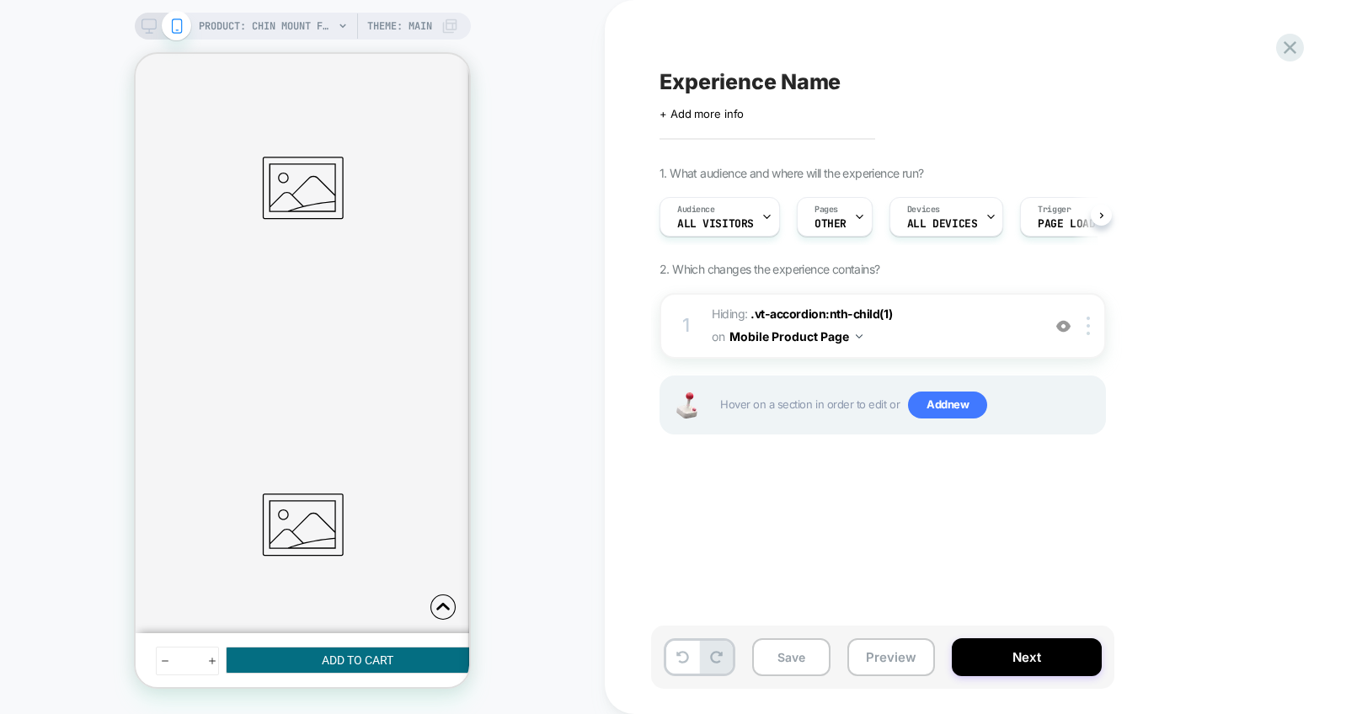
scroll to position [0, 1]
click at [1088, 326] on img at bounding box center [1087, 326] width 3 height 19
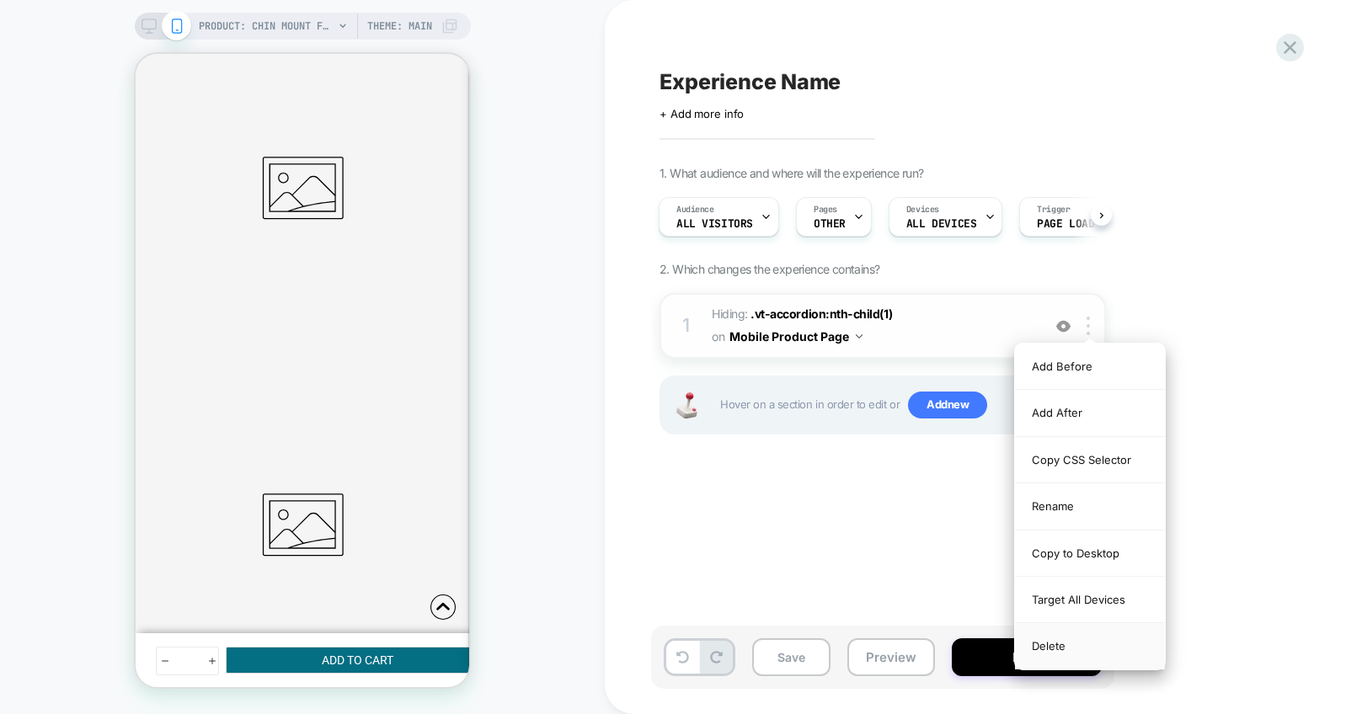
click at [1043, 640] on div "Delete" at bounding box center [1090, 645] width 150 height 45
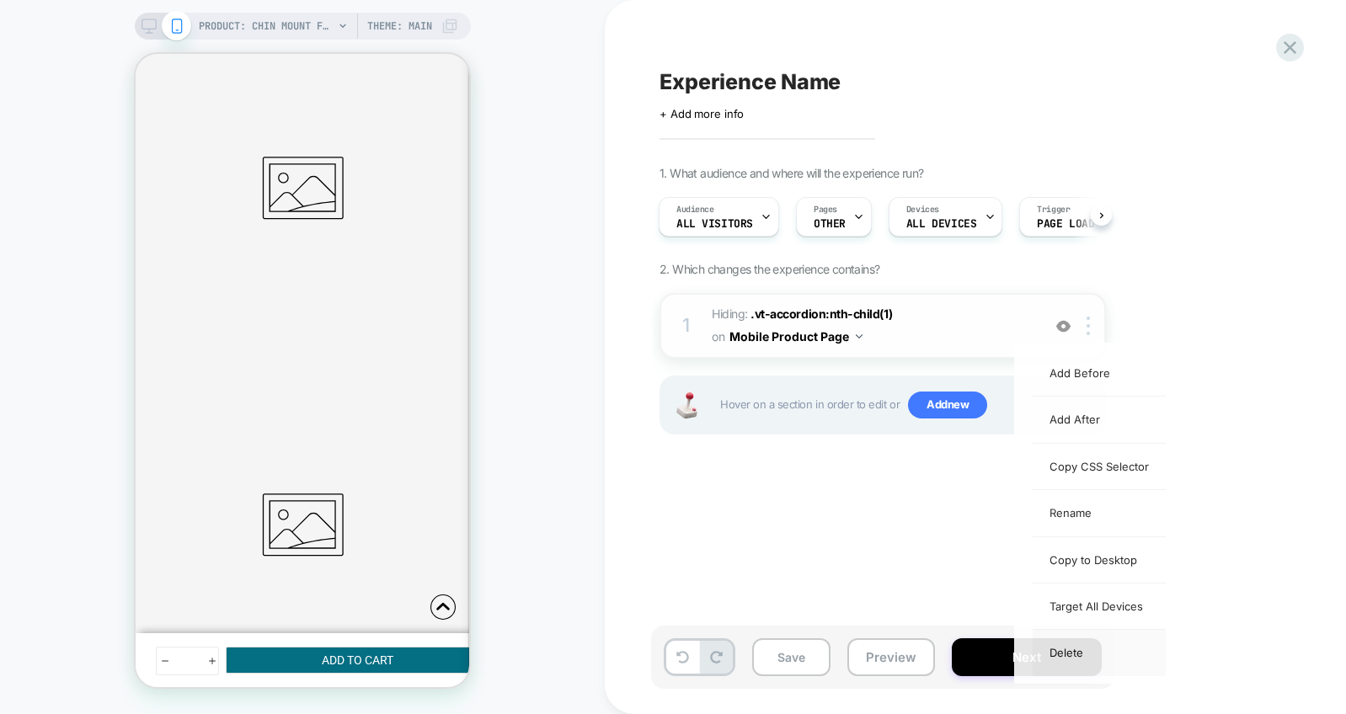
scroll to position [0, 0]
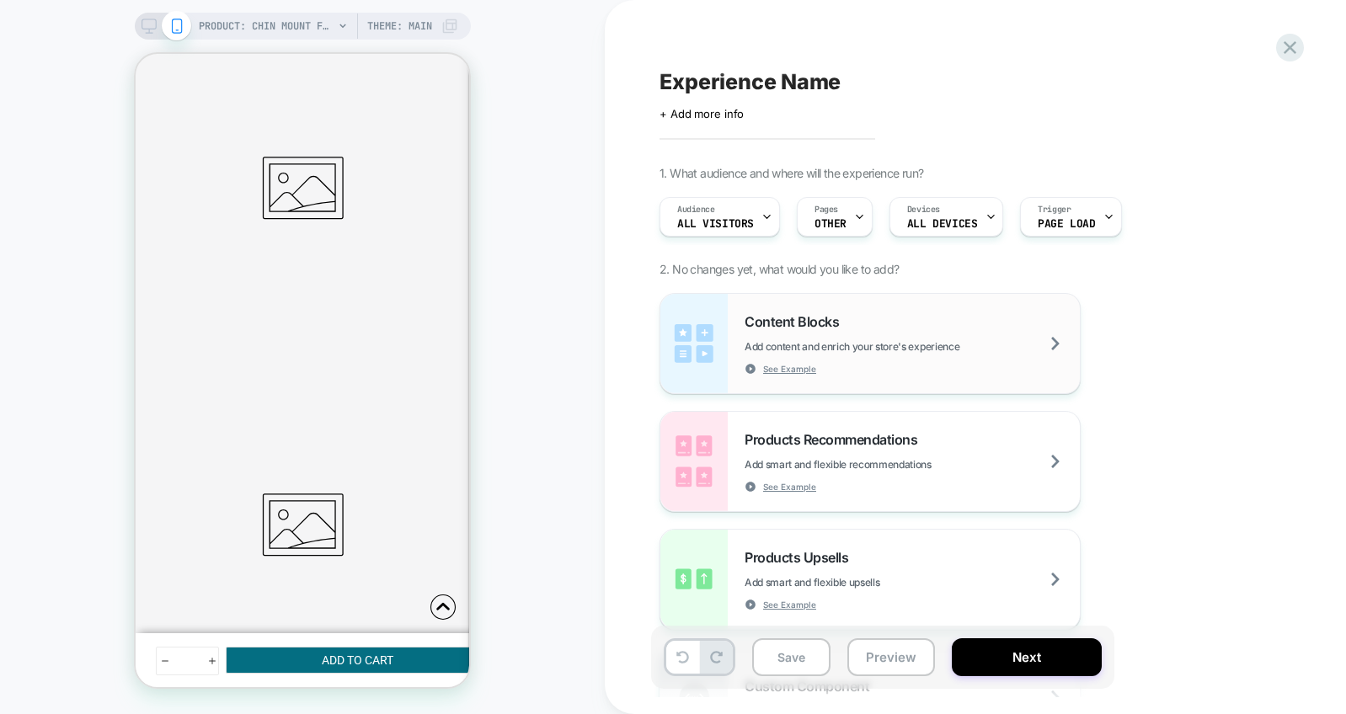
click at [831, 330] on div "Content Blocks Add content and enrich your store's experience See Example" at bounding box center [911, 343] width 335 height 61
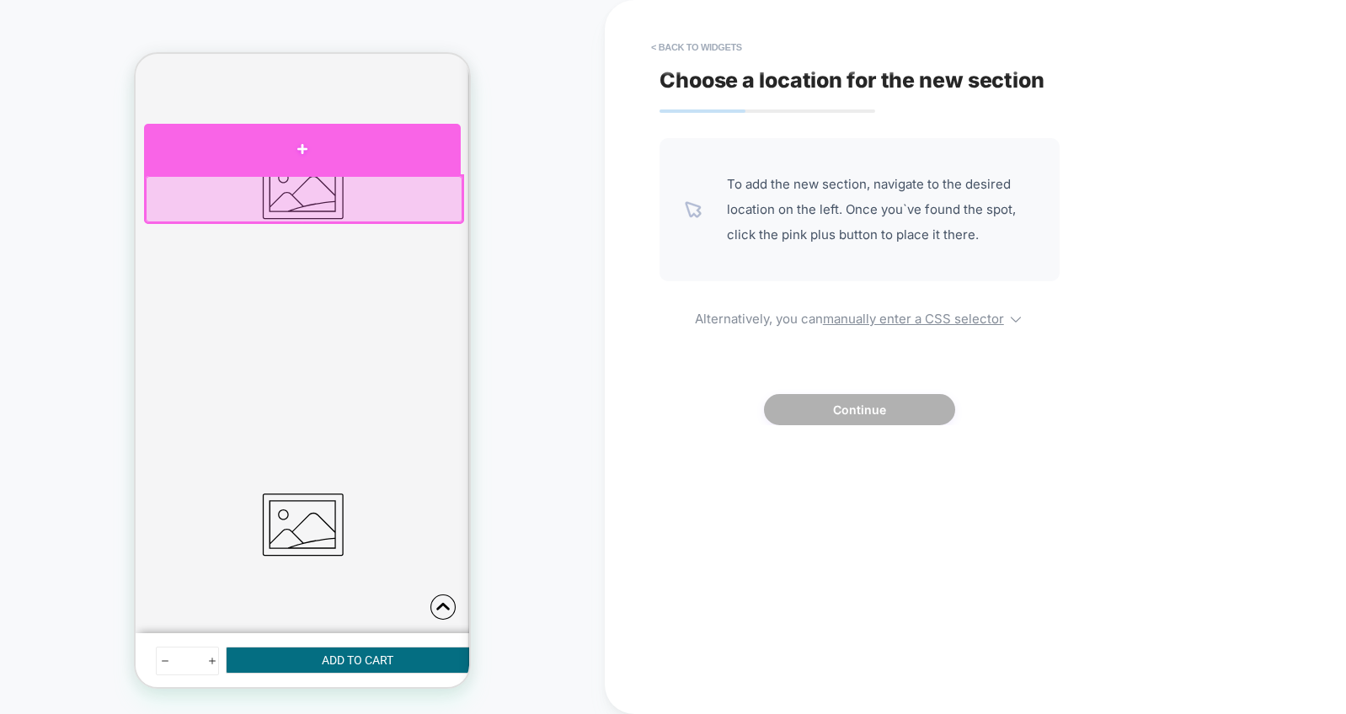
click at [259, 163] on div at bounding box center [302, 149] width 317 height 51
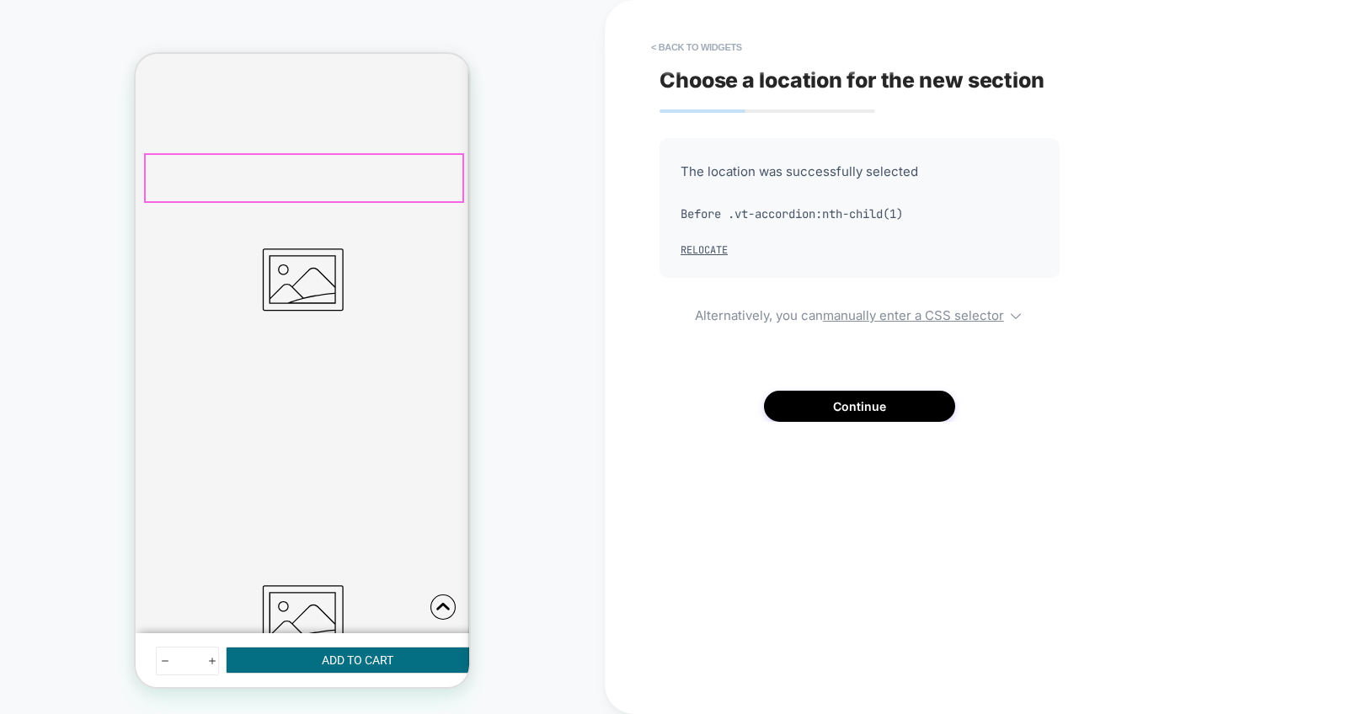
scroll to position [536, 0]
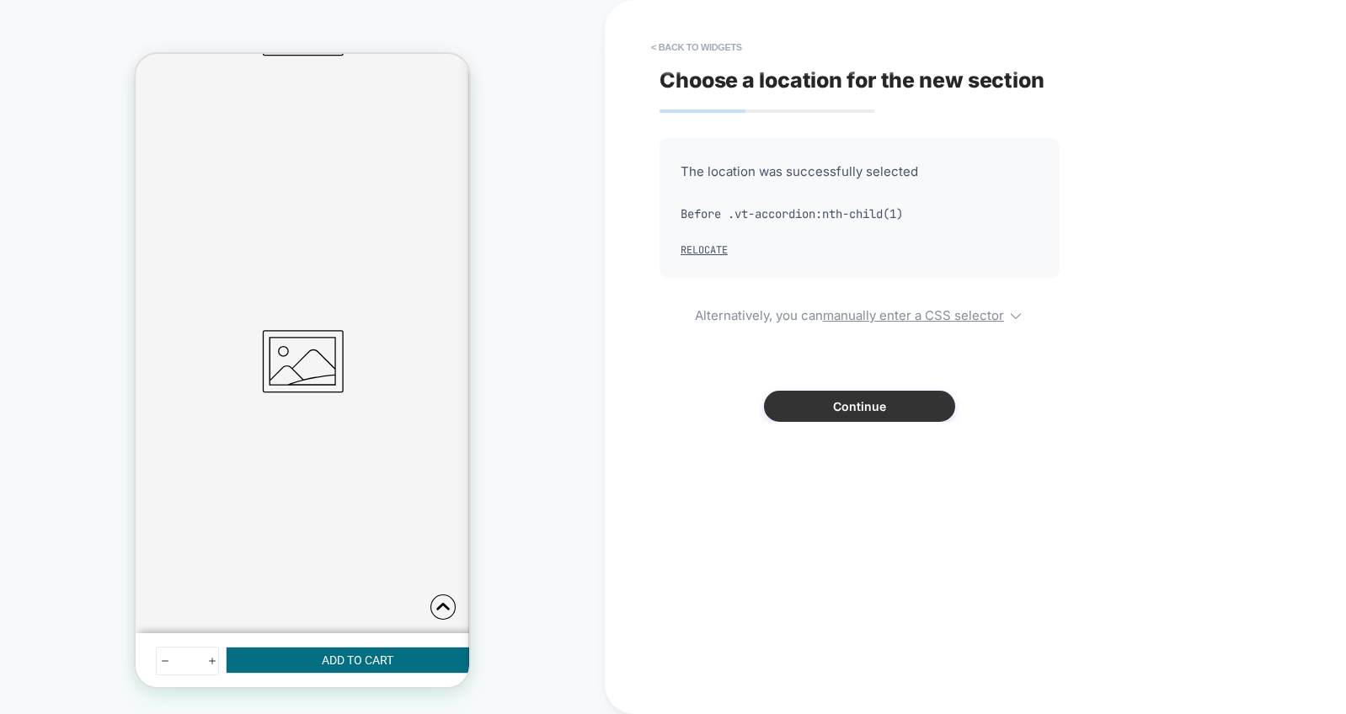
click at [839, 407] on button "Continue" at bounding box center [859, 406] width 191 height 31
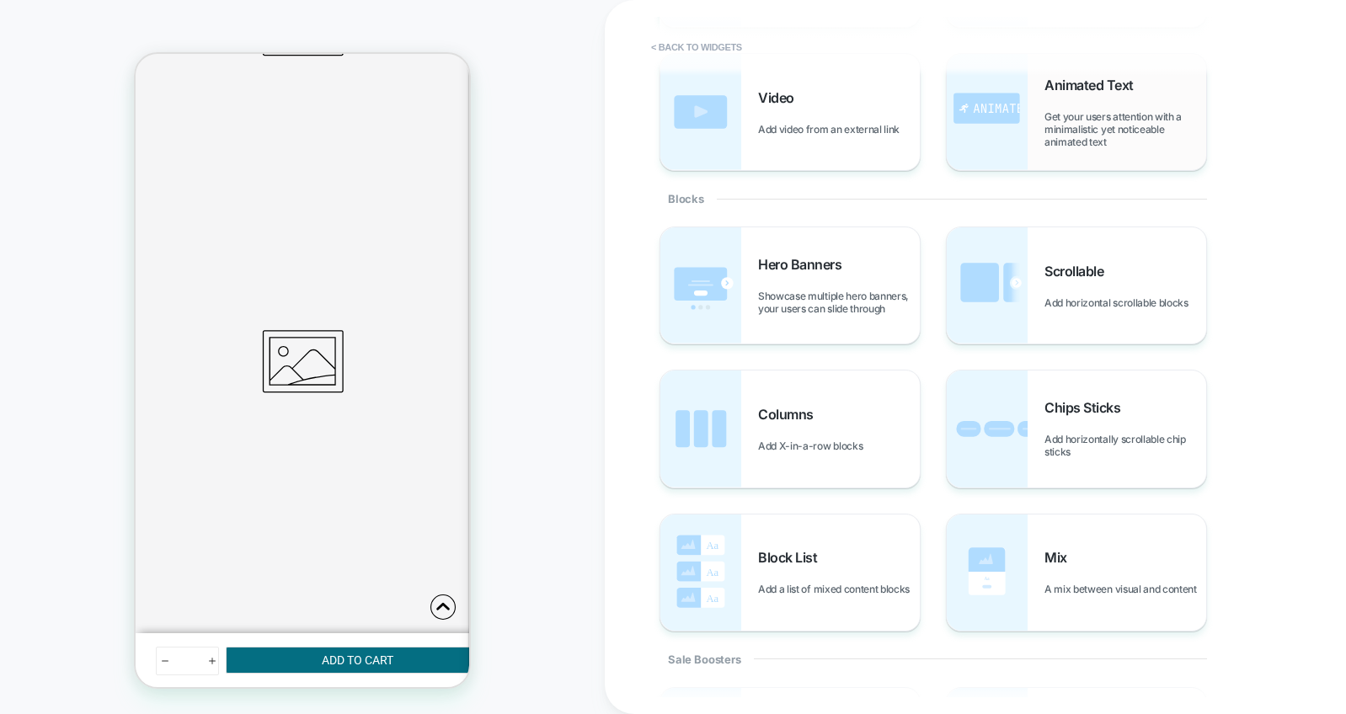
scroll to position [0, 0]
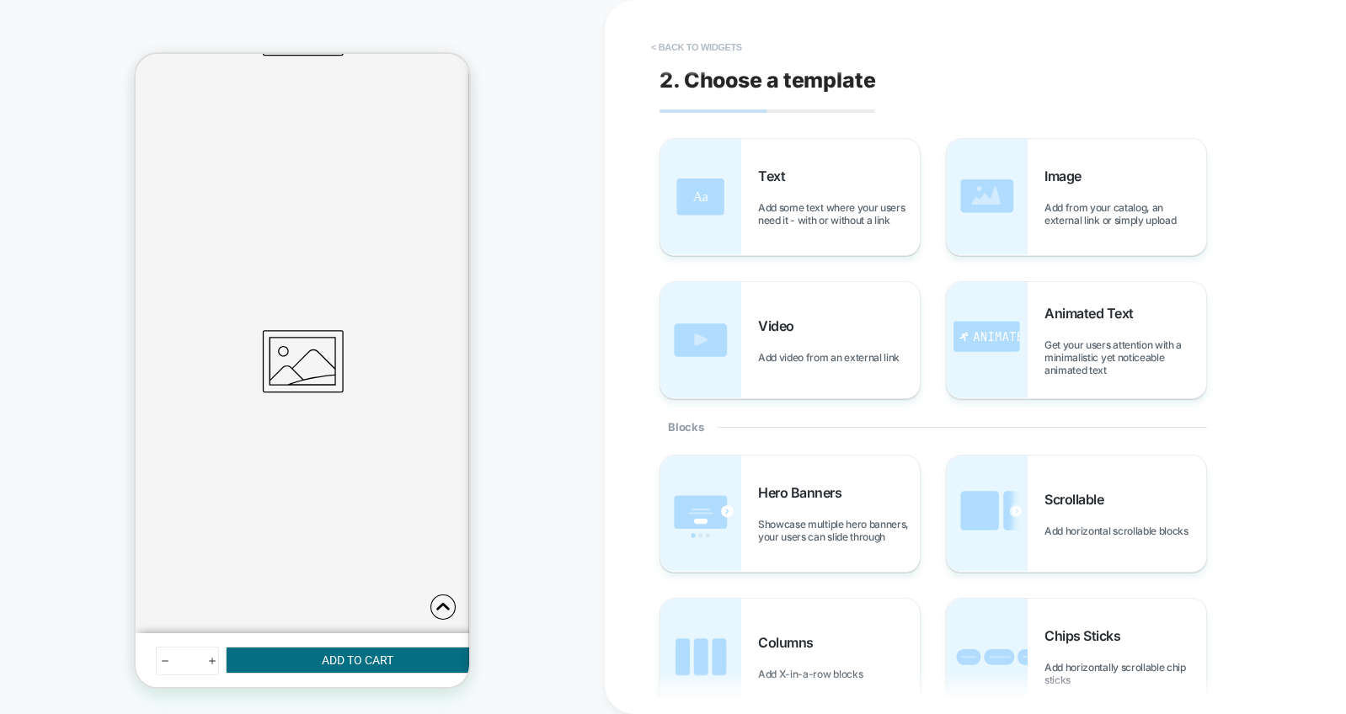
click at [707, 47] on button "< Back to widgets" at bounding box center [696, 47] width 108 height 27
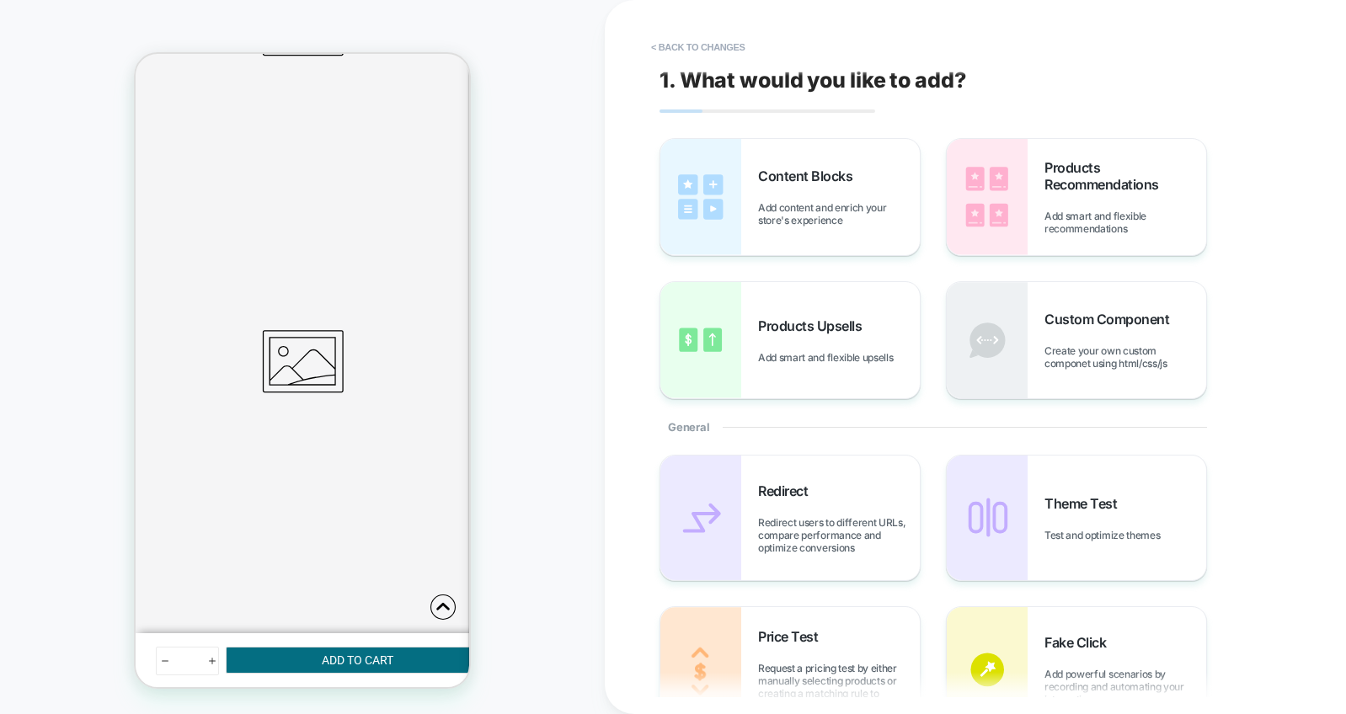
scroll to position [535, 0]
click at [1091, 361] on span "Create your own custom componet using html/css/js" at bounding box center [1125, 356] width 162 height 25
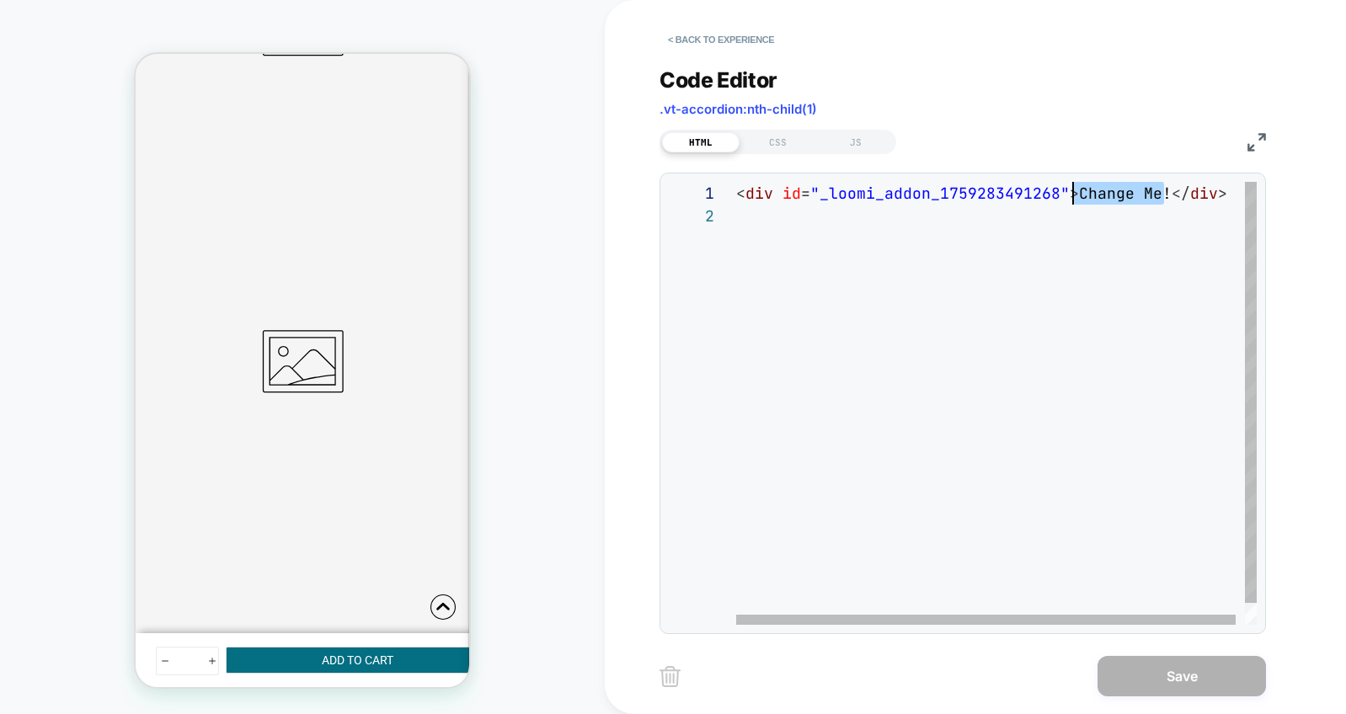
scroll to position [0, 337]
drag, startPoint x: 1160, startPoint y: 195, endPoint x: 1074, endPoint y: 192, distance: 85.9
click at [1074, 192] on div "< div id = "_loomi_addon_1759283491268" > Change Me! </ div >" at bounding box center [1001, 415] width 530 height 466
type textarea "**********"
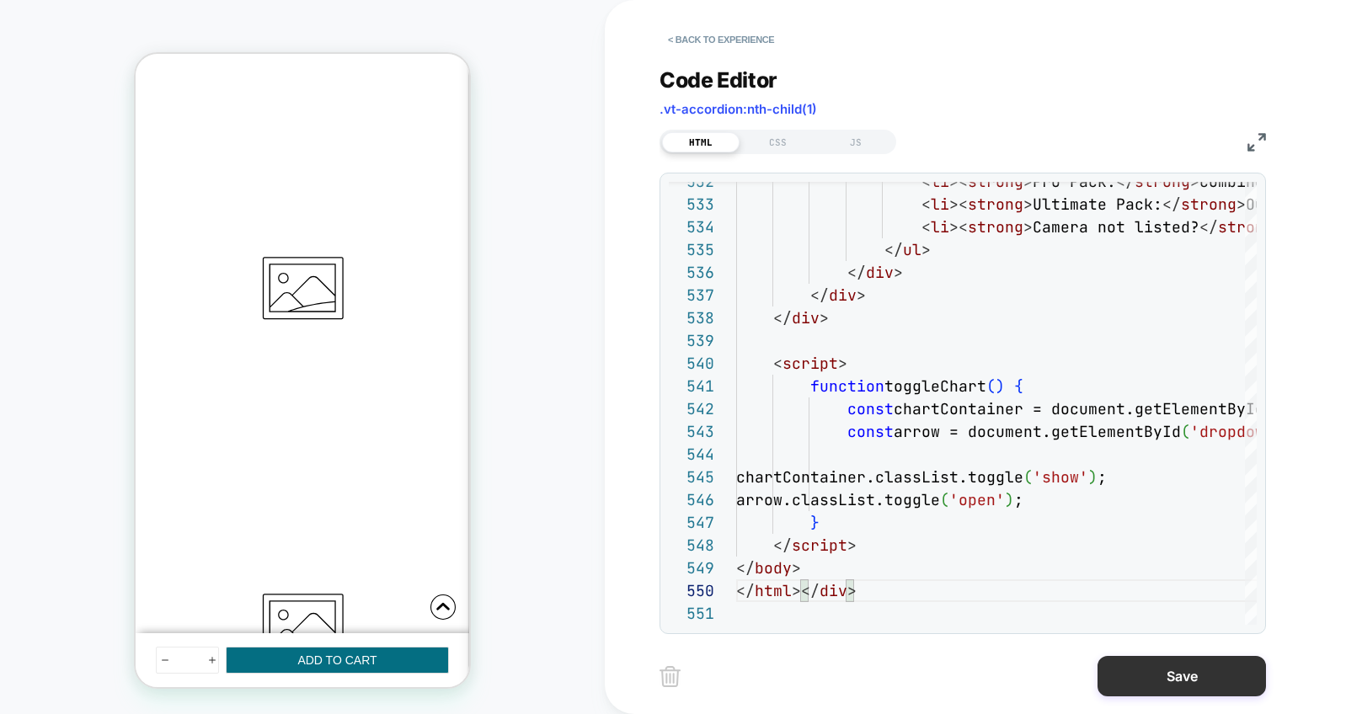
click at [1167, 680] on button "Save" at bounding box center [1181, 676] width 168 height 40
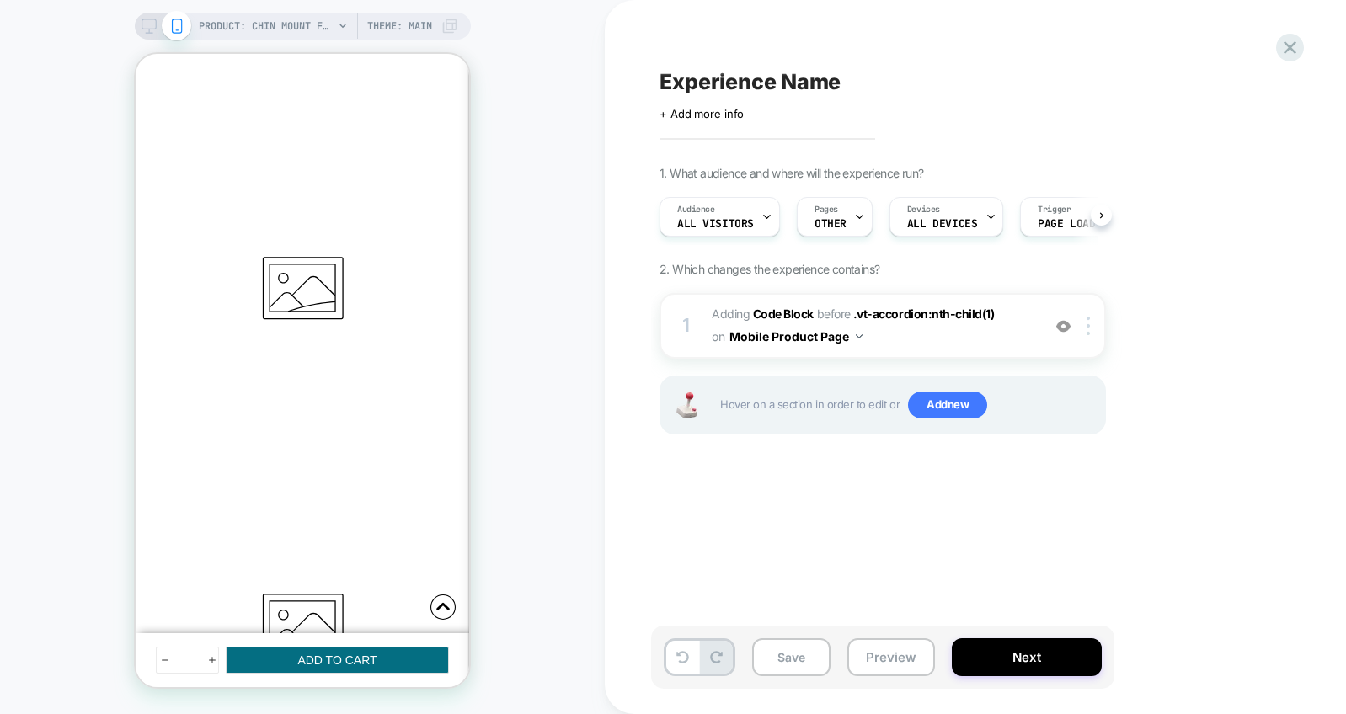
scroll to position [0, 1]
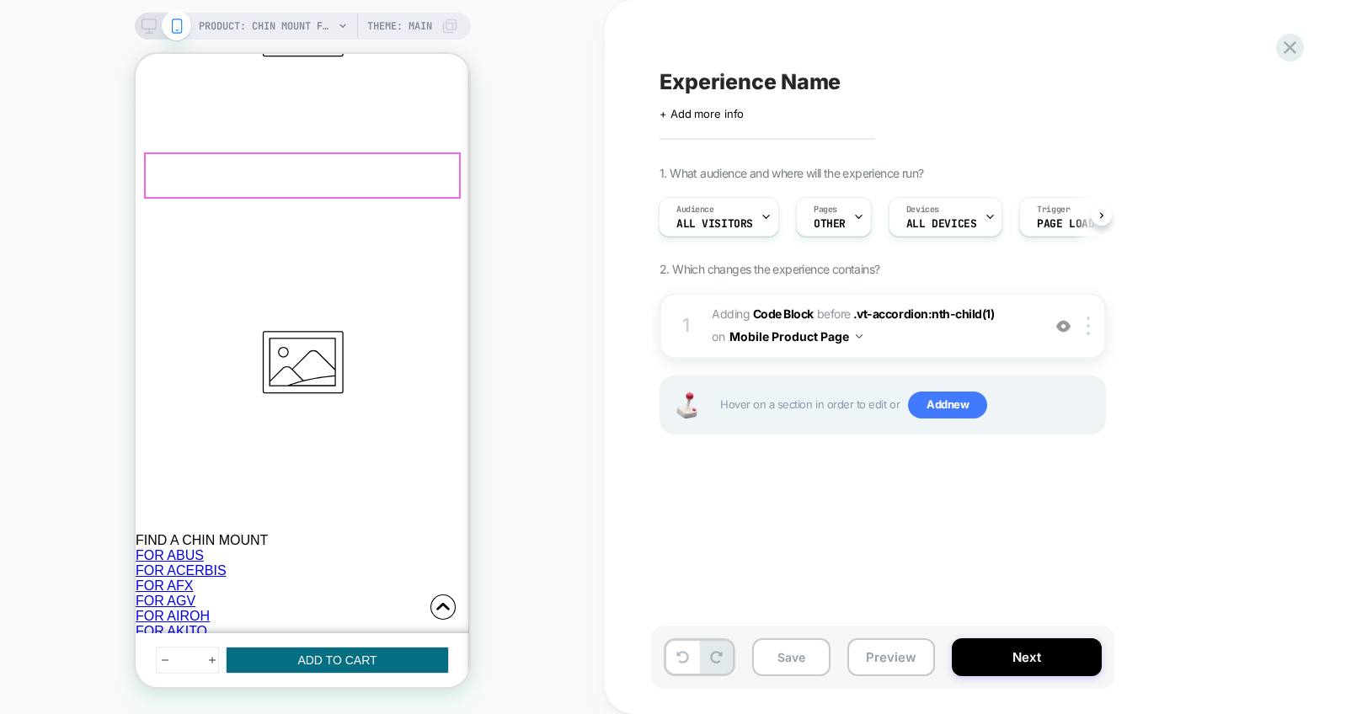
scroll to position [812, 0]
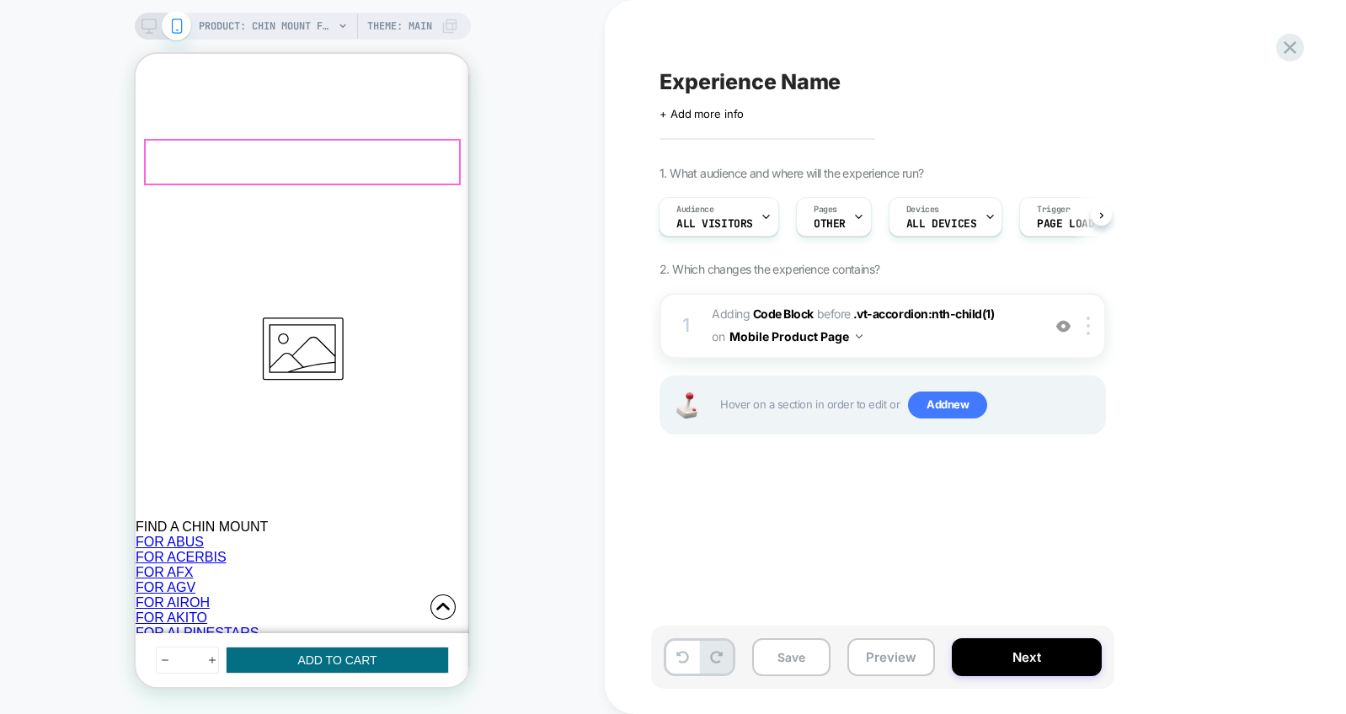
click at [885, 664] on button "Preview" at bounding box center [891, 657] width 88 height 38
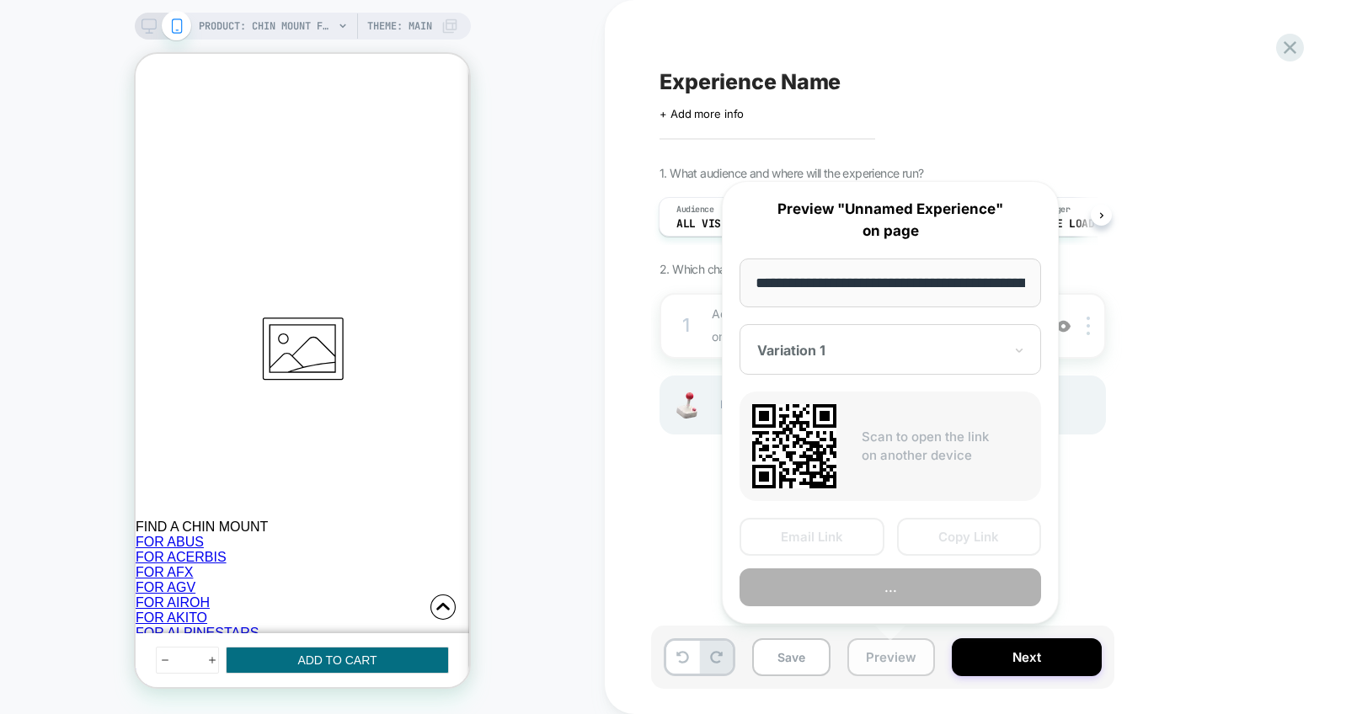
scroll to position [0, 406]
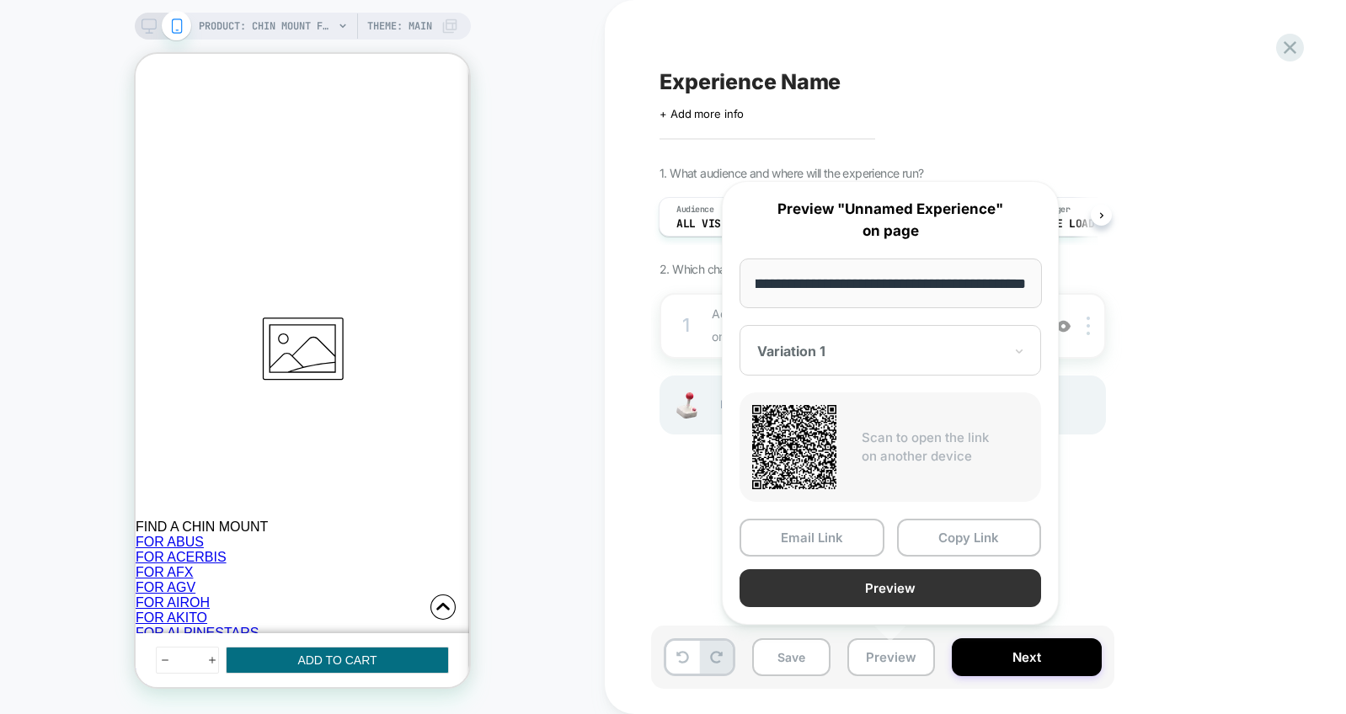
click at [887, 591] on button "Preview" at bounding box center [889, 588] width 301 height 38
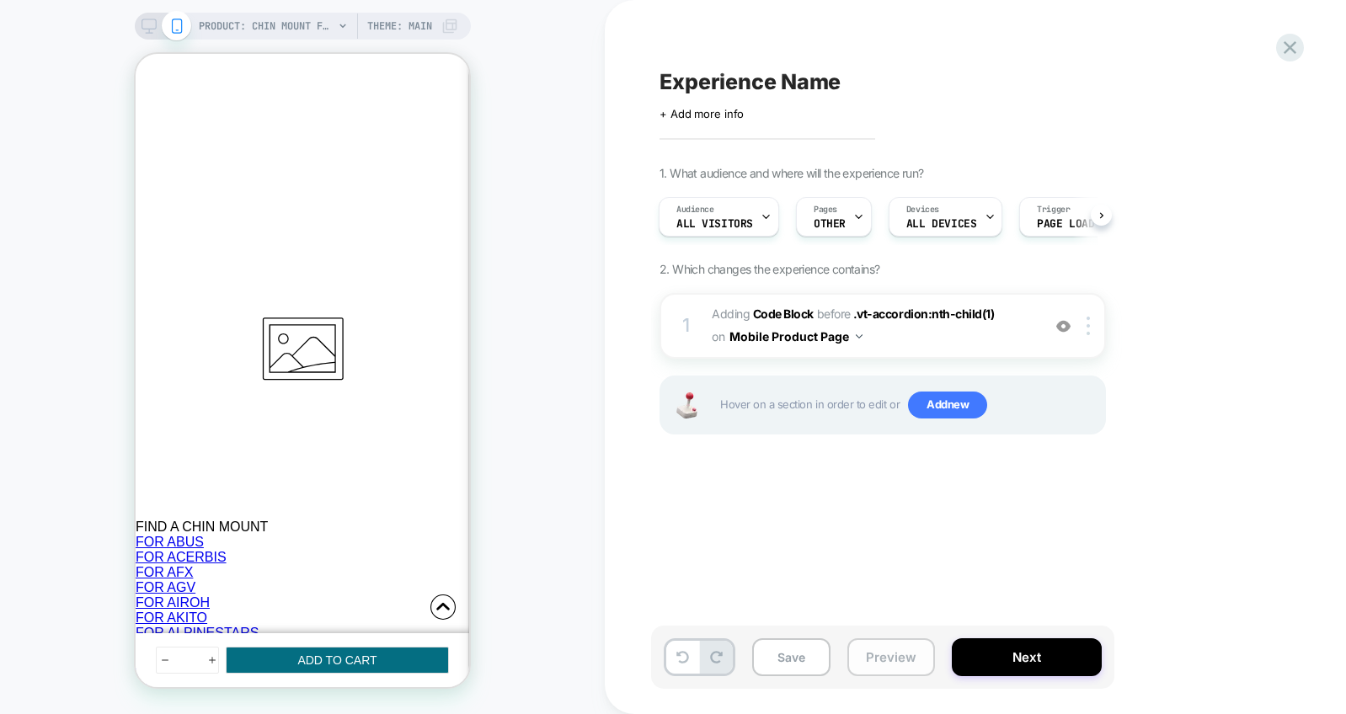
click at [886, 652] on button "Preview" at bounding box center [891, 657] width 88 height 38
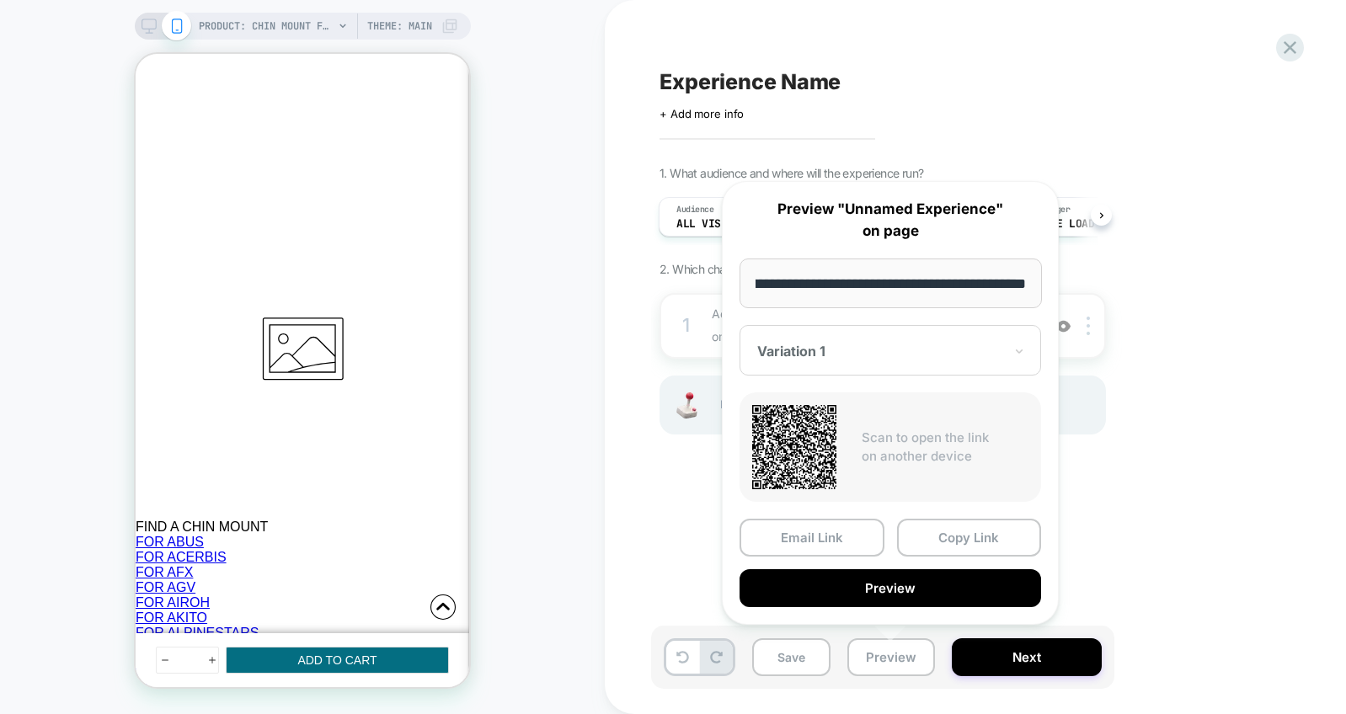
scroll to position [0, 0]
click at [864, 346] on div at bounding box center [880, 351] width 246 height 17
click at [1144, 433] on div "1. What audience and where will the experience run? Audience All Visitors Pages…" at bounding box center [966, 321] width 615 height 311
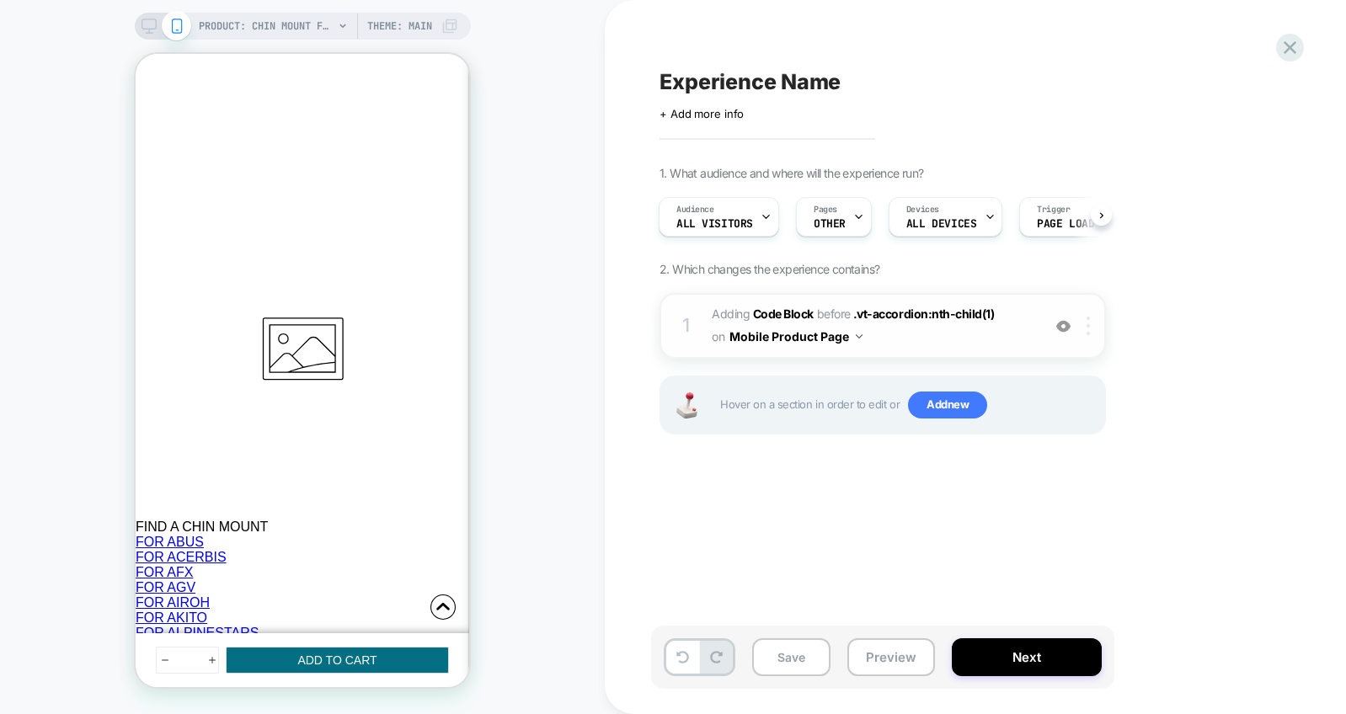
click at [1088, 328] on img at bounding box center [1087, 326] width 3 height 19
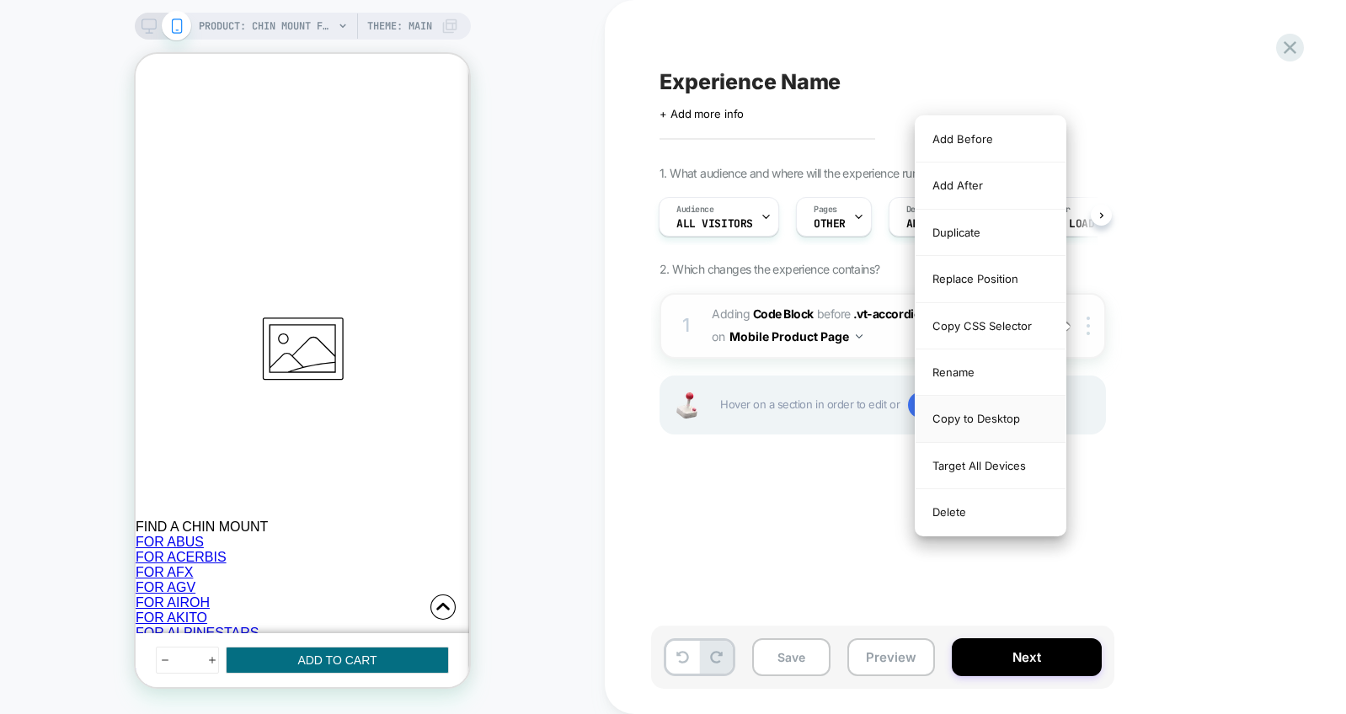
click at [998, 418] on div "Copy to Desktop" at bounding box center [990, 419] width 150 height 46
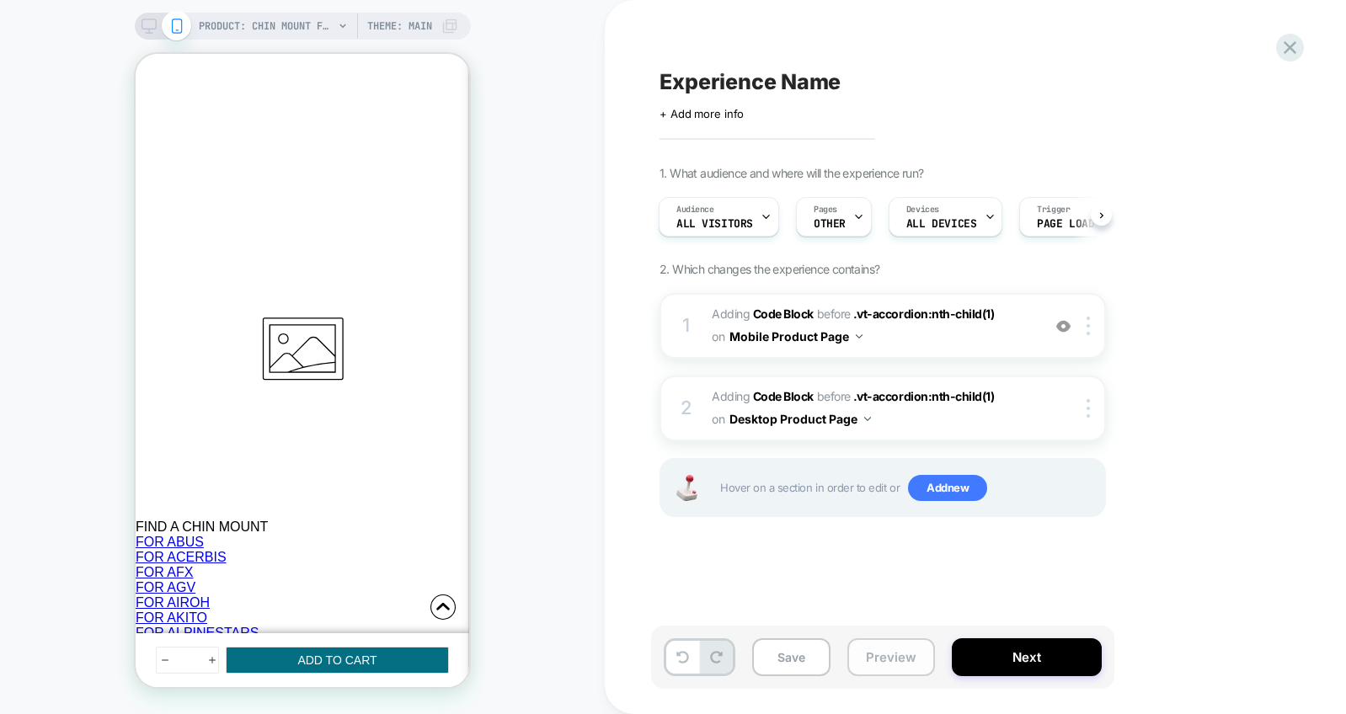
click at [907, 669] on button "Preview" at bounding box center [891, 657] width 88 height 38
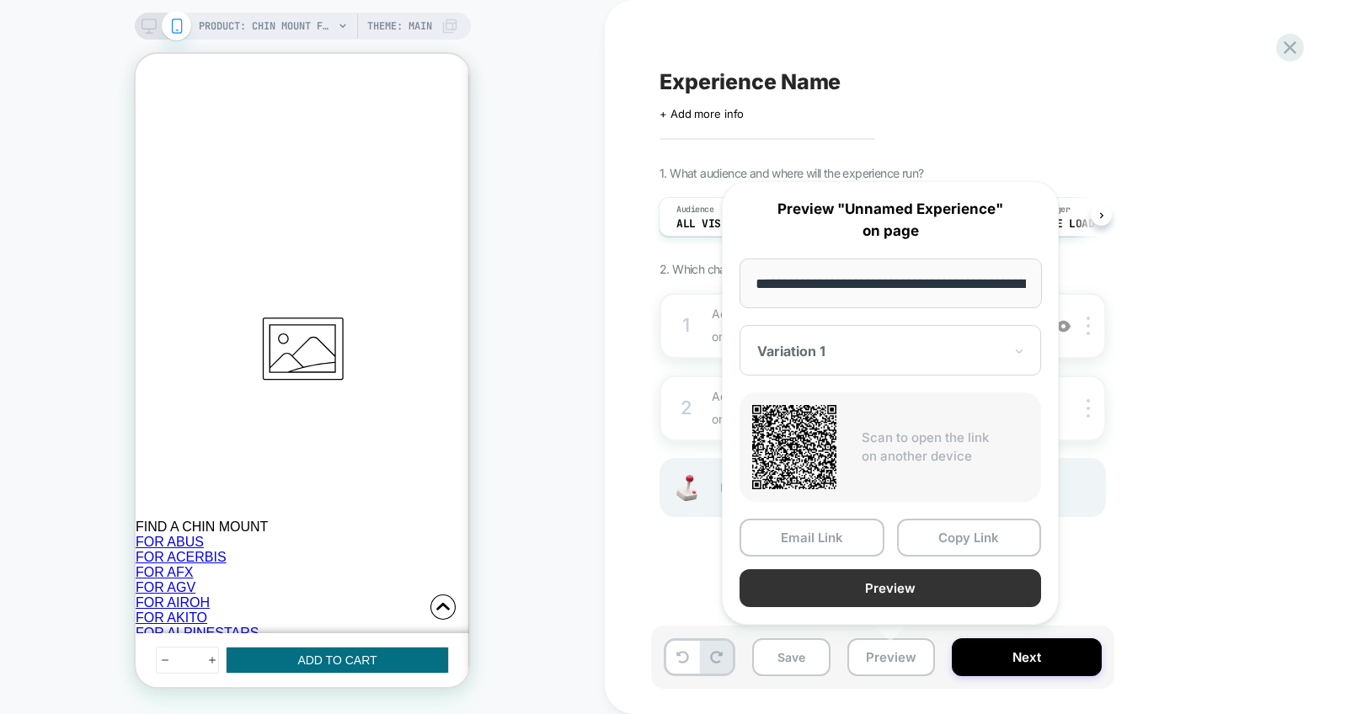
click at [893, 589] on button "Preview" at bounding box center [889, 588] width 301 height 38
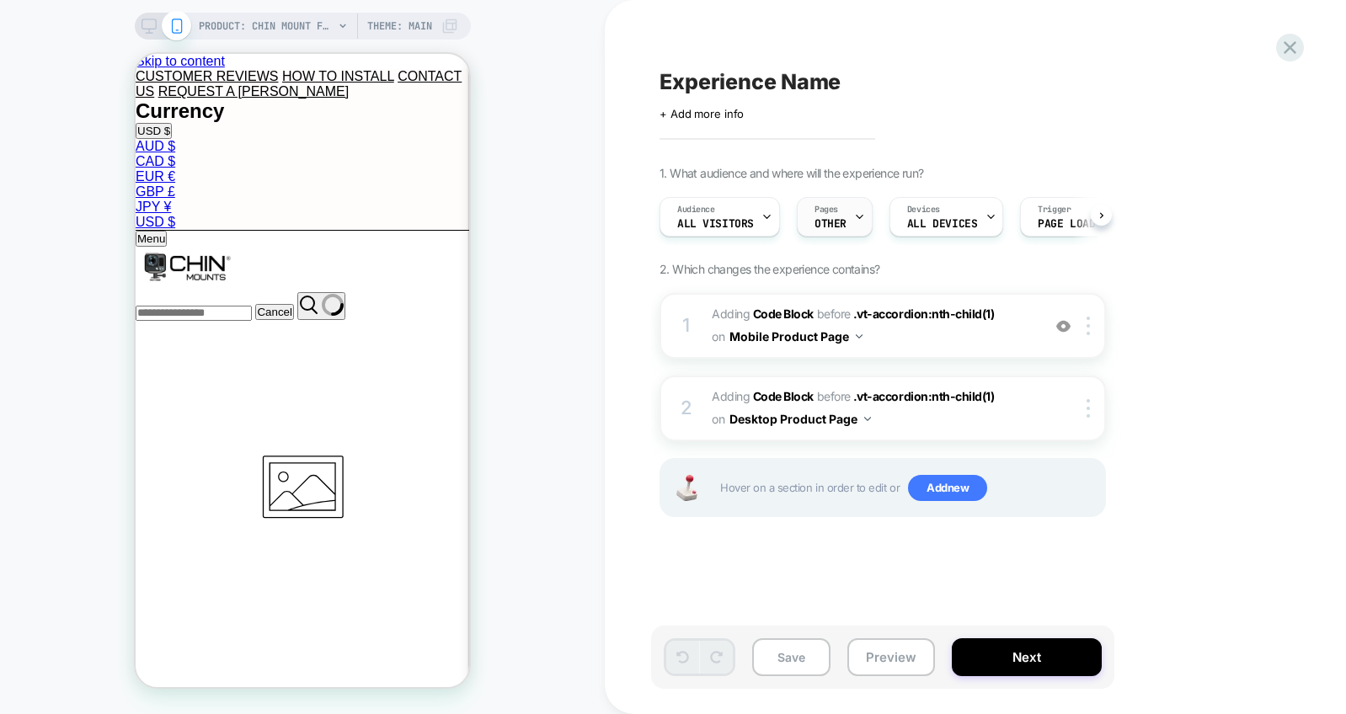
scroll to position [0, 1]
click at [834, 227] on span "OTHER" at bounding box center [829, 224] width 32 height 12
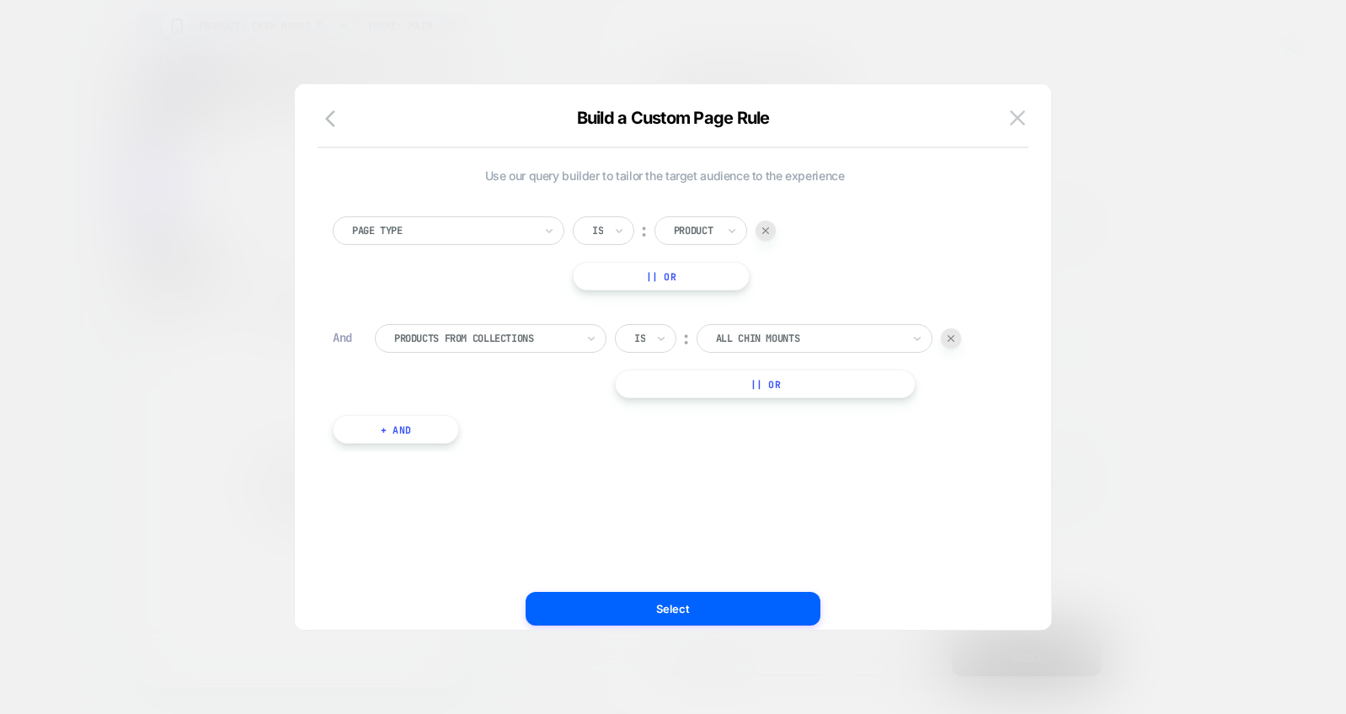
click at [1165, 164] on div at bounding box center [673, 357] width 1346 height 714
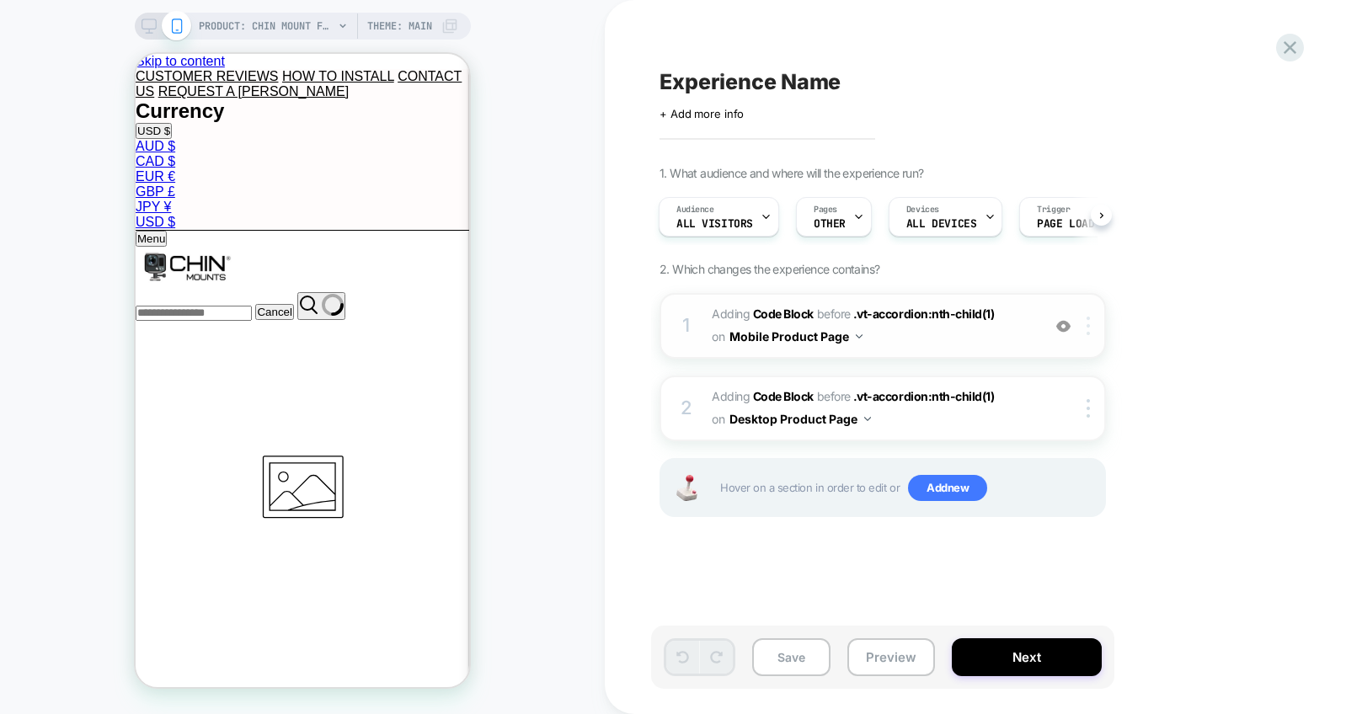
click at [1091, 328] on div at bounding box center [1091, 326] width 28 height 19
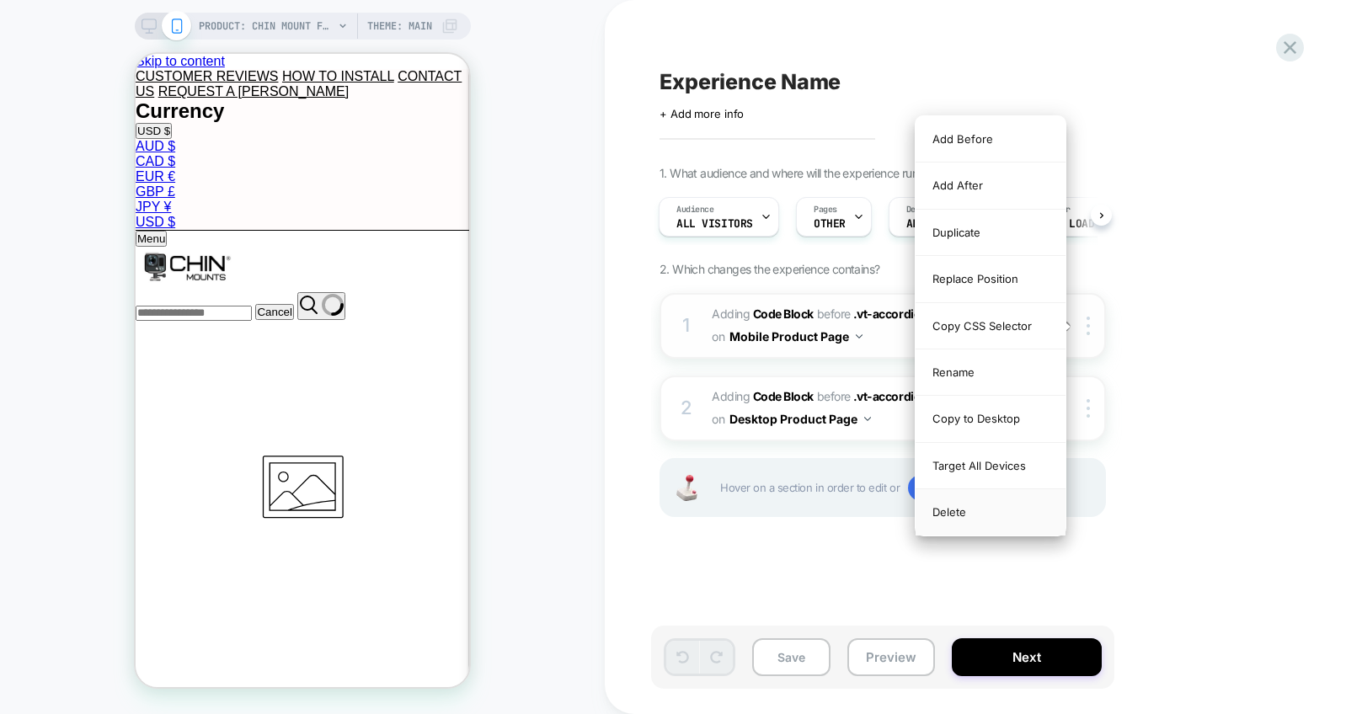
click at [973, 508] on div "Delete" at bounding box center [990, 511] width 150 height 45
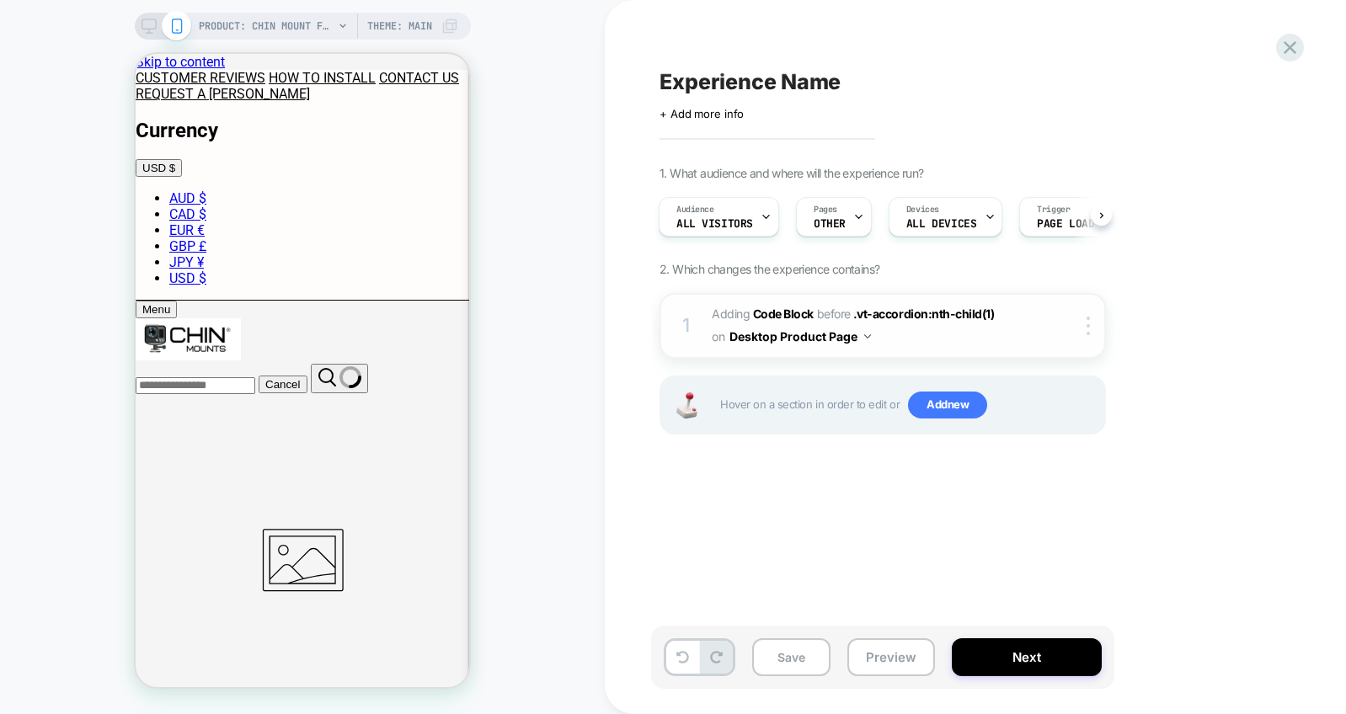
click at [1085, 335] on div "1 Adding Code Block BEFORE .vt-accordion:nth-child(1) .vt-accordion:nth-child(1…" at bounding box center [882, 326] width 446 height 66
click at [1085, 317] on div at bounding box center [1091, 326] width 28 height 19
click at [1091, 329] on div at bounding box center [1091, 326] width 28 height 19
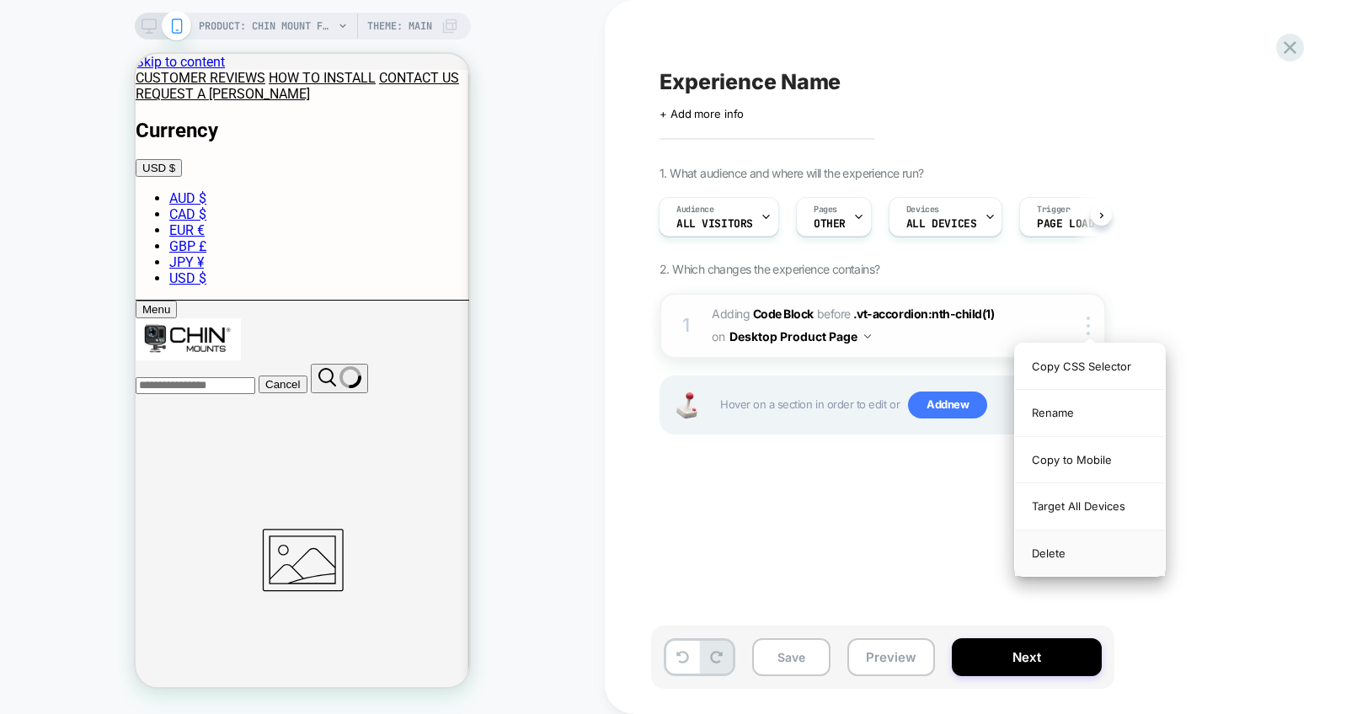
click at [1050, 551] on div "Delete" at bounding box center [1090, 552] width 150 height 45
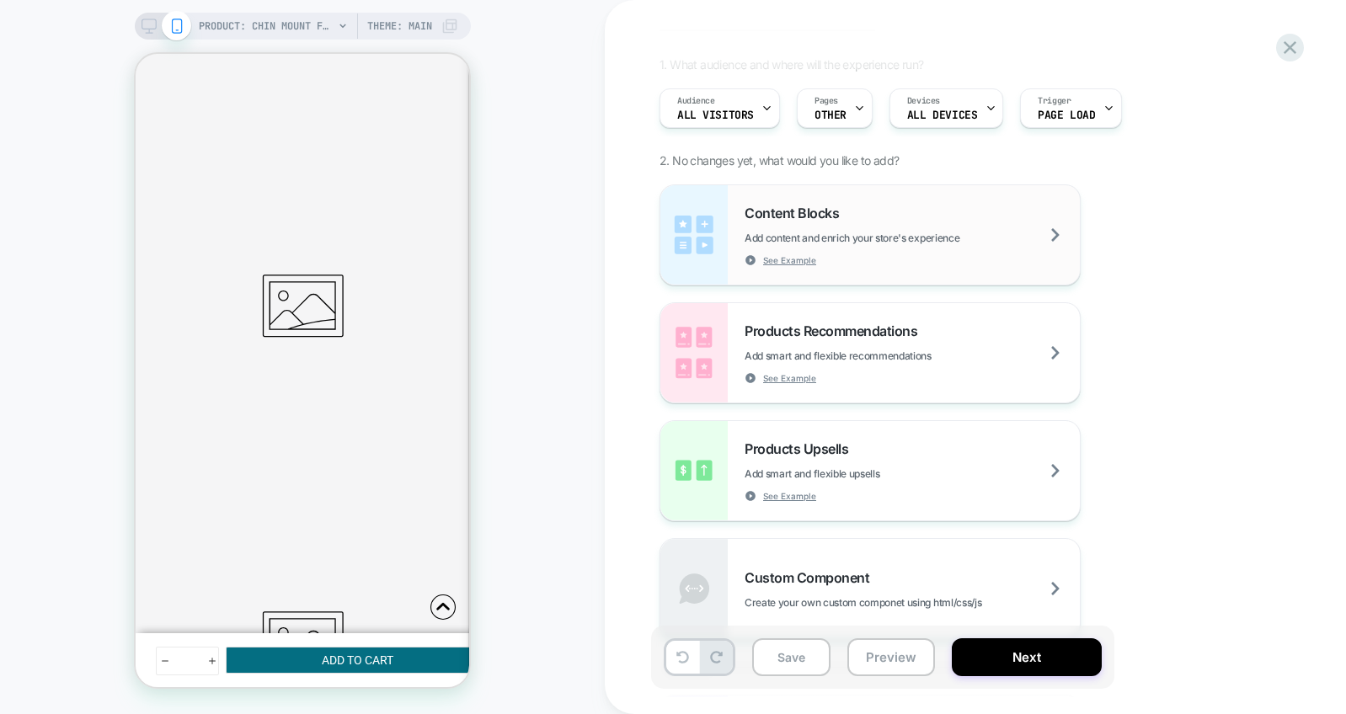
scroll to position [176, 0]
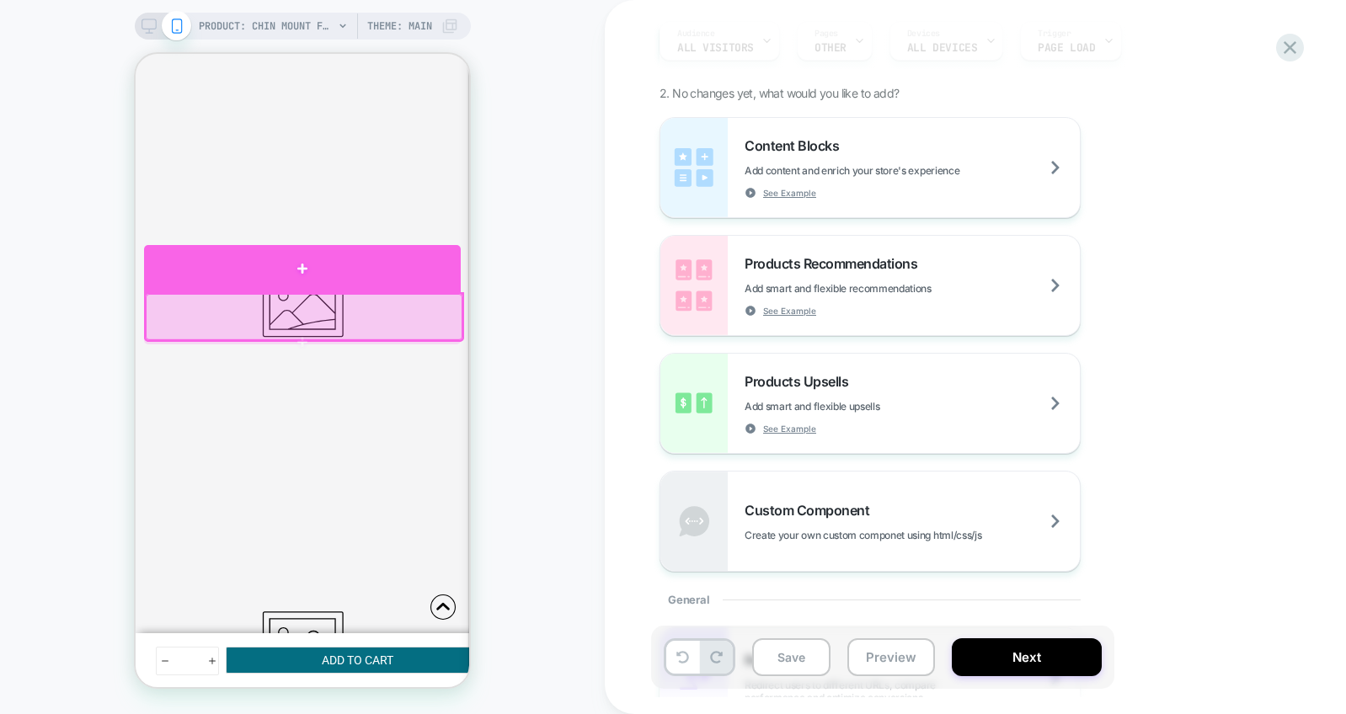
click at [323, 279] on div at bounding box center [302, 268] width 317 height 47
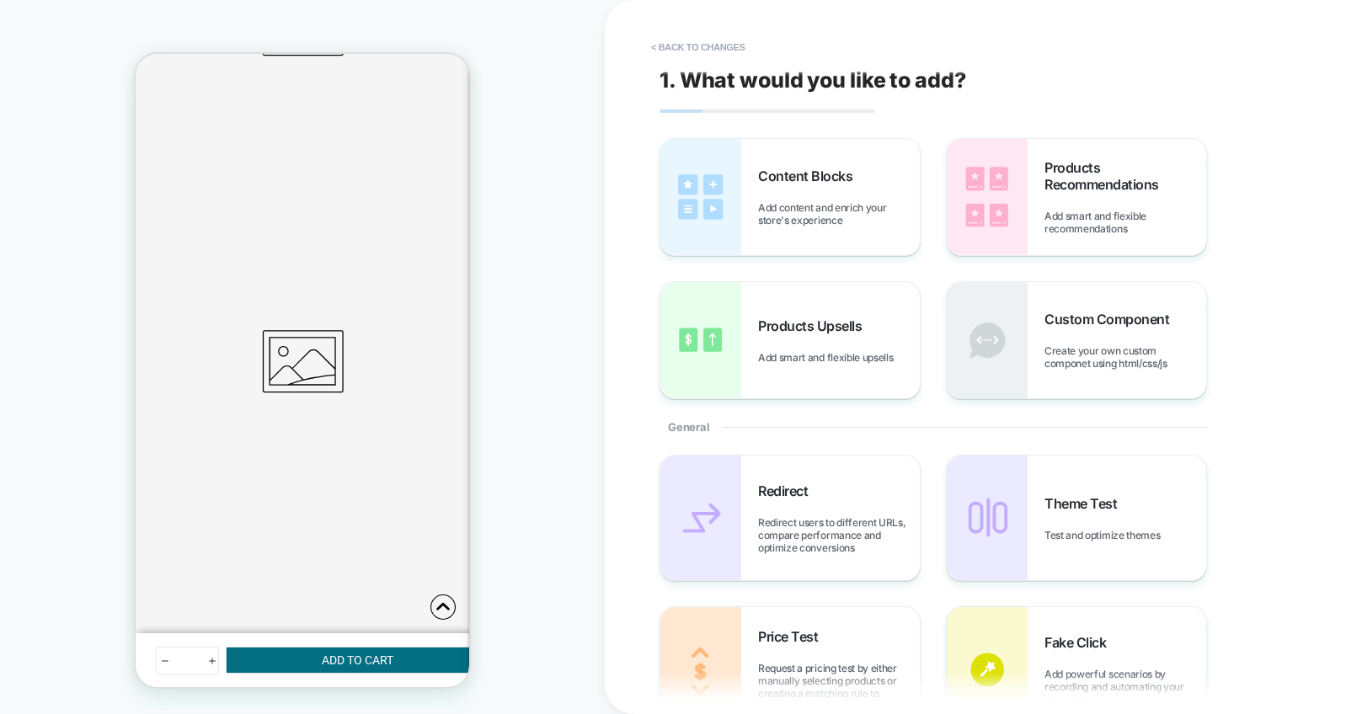
scroll to position [535, 0]
click at [1089, 352] on span "Create your own custom componet using html/css/js" at bounding box center [1125, 356] width 162 height 25
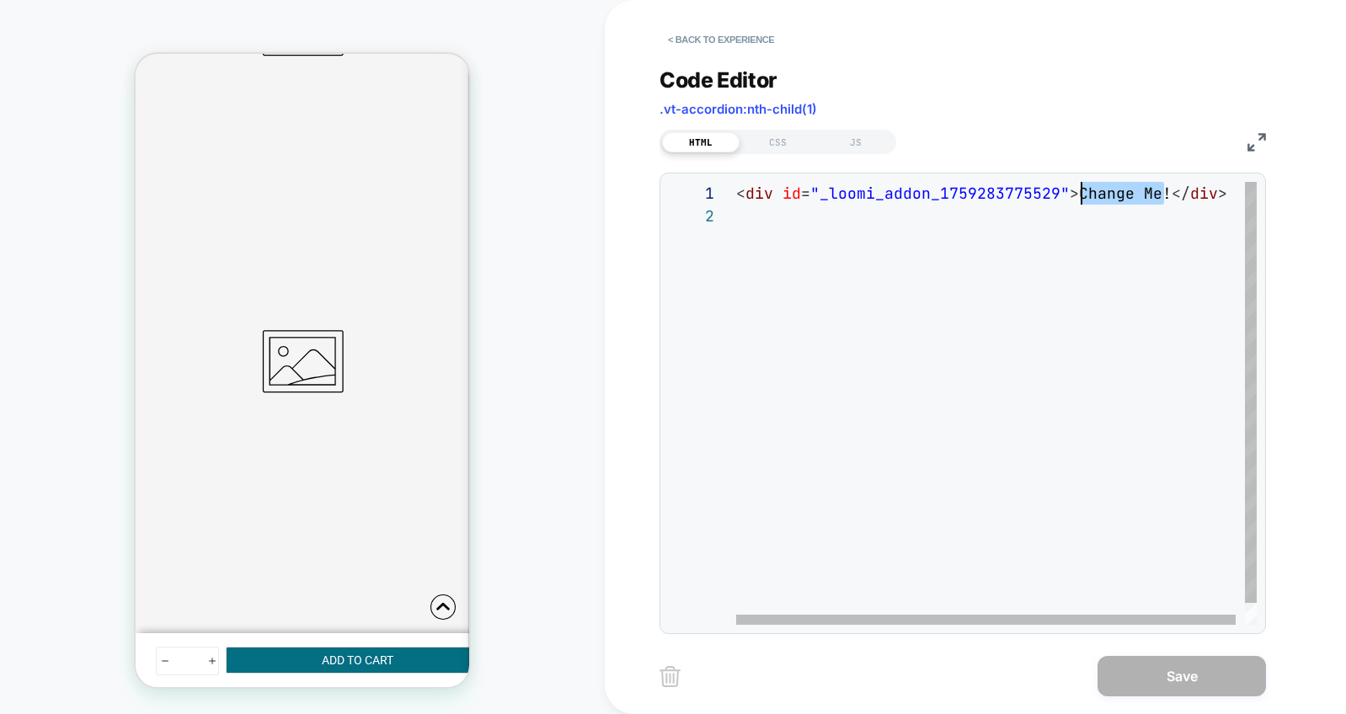
scroll to position [0, 337]
drag, startPoint x: 1162, startPoint y: 195, endPoint x: 1073, endPoint y: 190, distance: 89.4
click at [1073, 190] on div "< div id = "_loomi_addon_1759283775529" > Change Me! </ div >" at bounding box center [1001, 415] width 530 height 466
type textarea "**********"
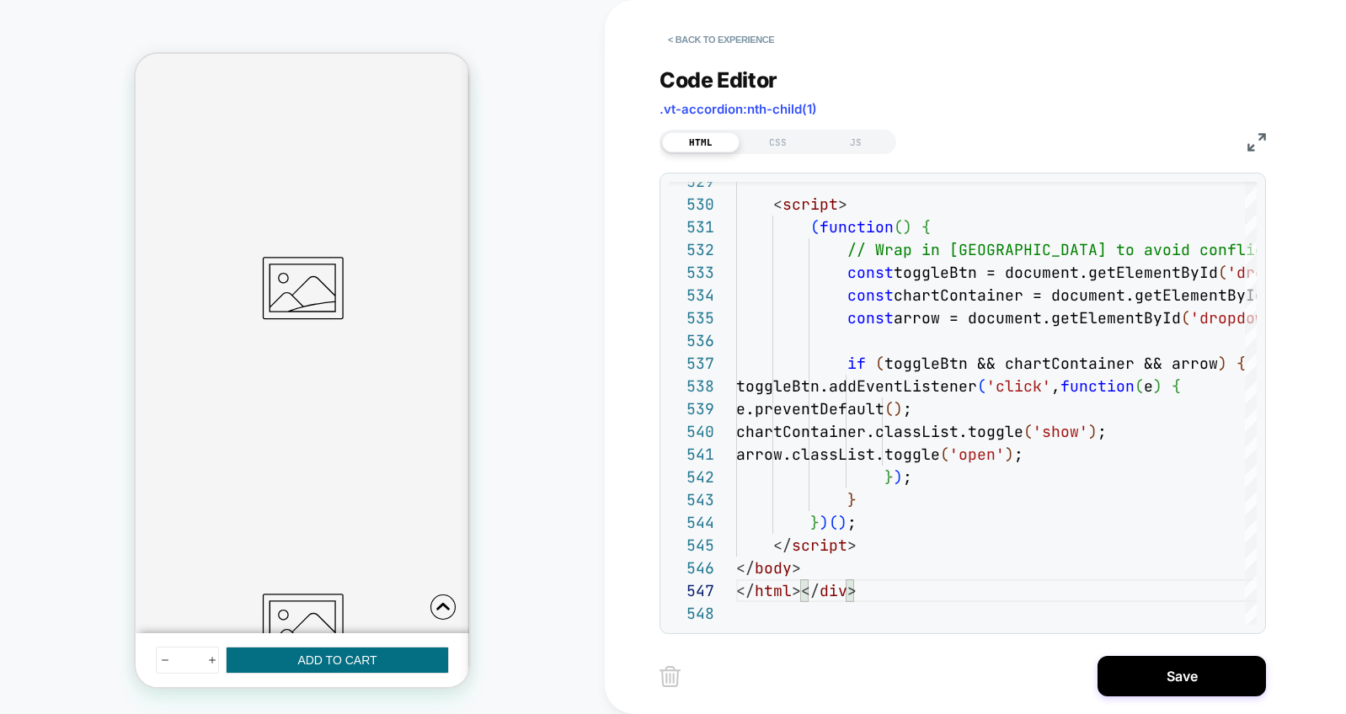
click at [1156, 683] on button "Save" at bounding box center [1181, 676] width 168 height 40
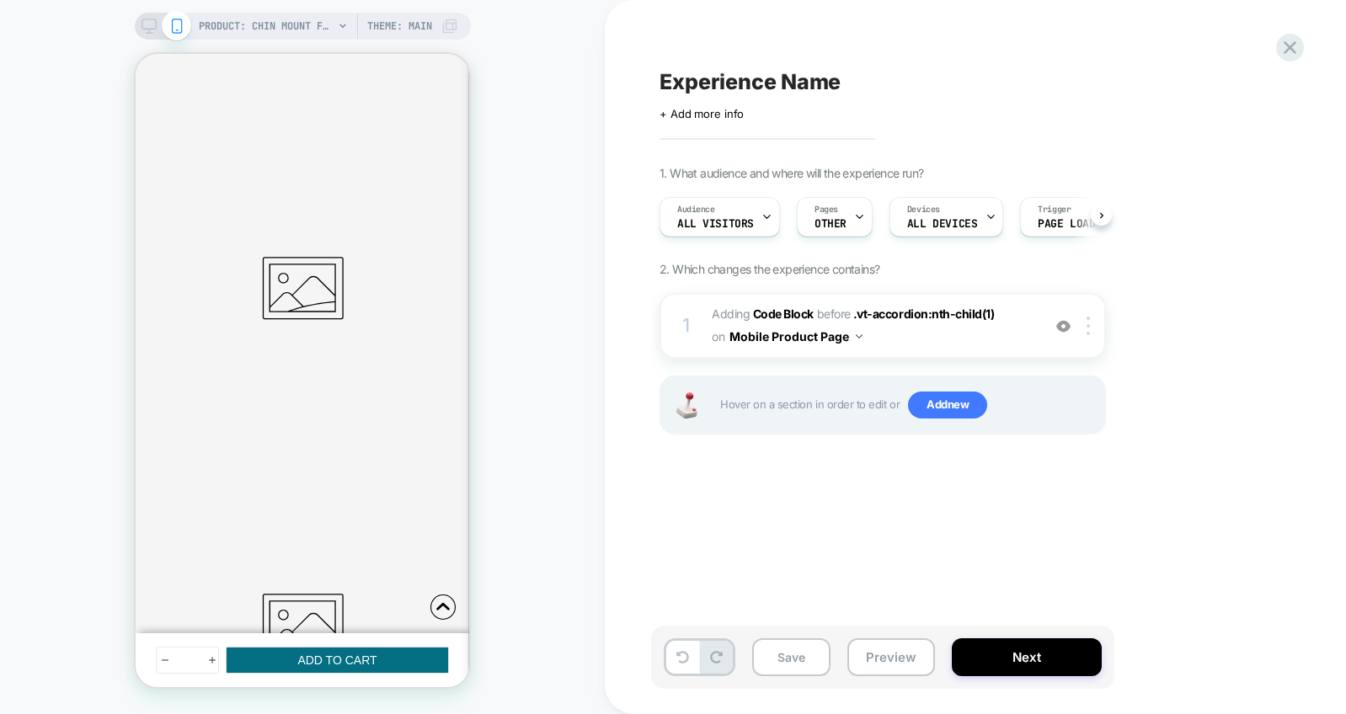
scroll to position [0, 1]
click at [1089, 330] on img at bounding box center [1087, 326] width 3 height 19
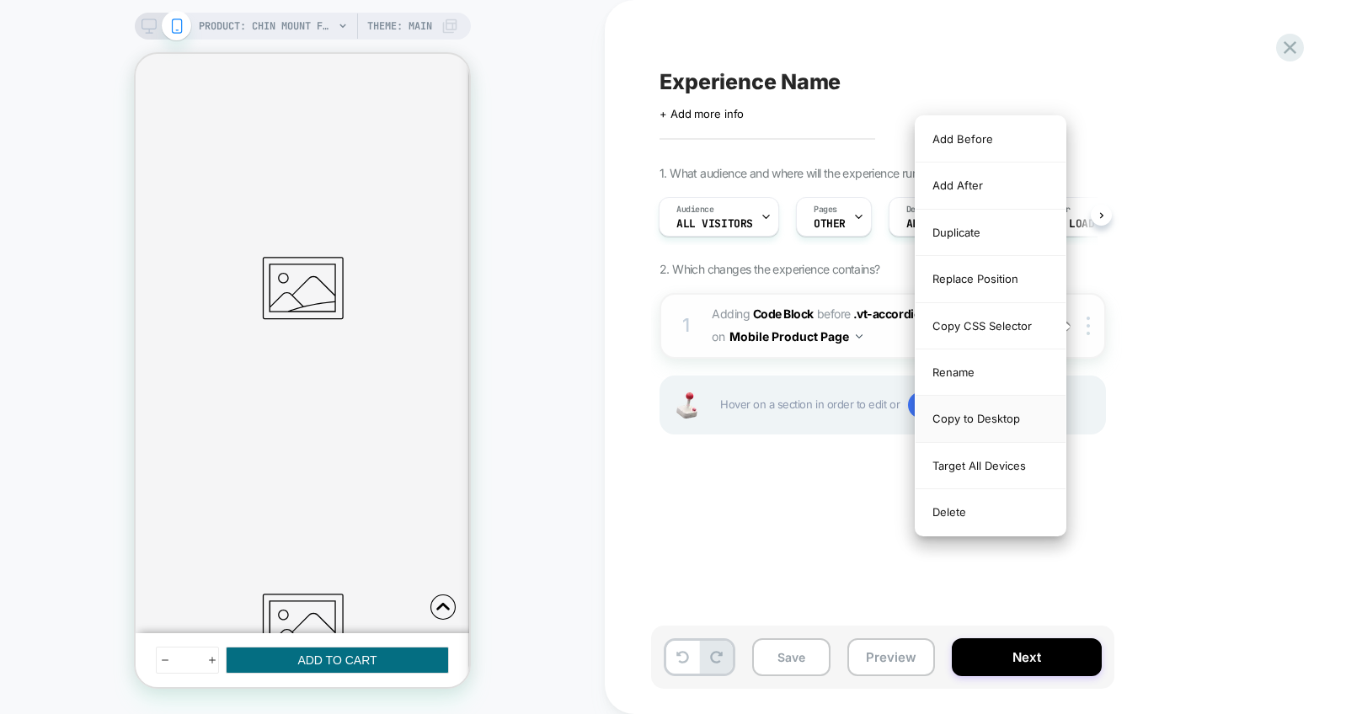
click at [1004, 423] on div "Copy to Desktop" at bounding box center [990, 419] width 150 height 46
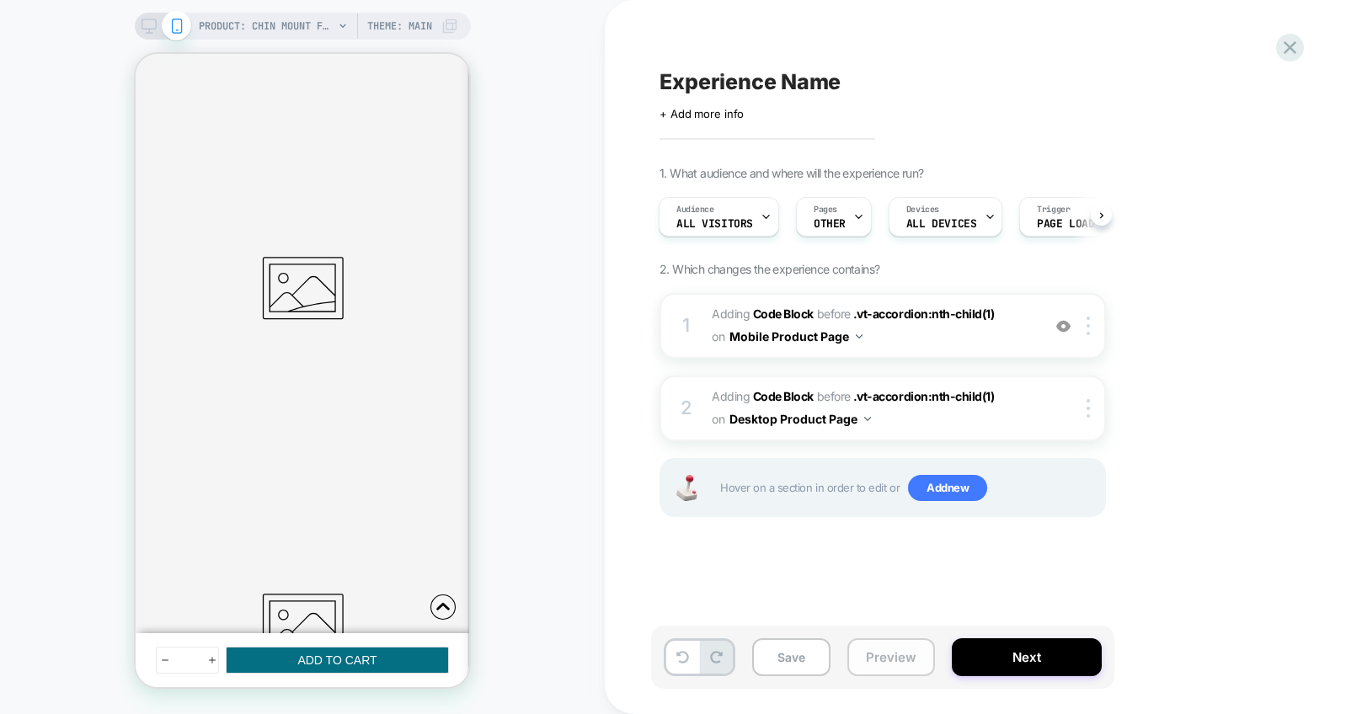
click at [896, 658] on button "Preview" at bounding box center [891, 657] width 88 height 38
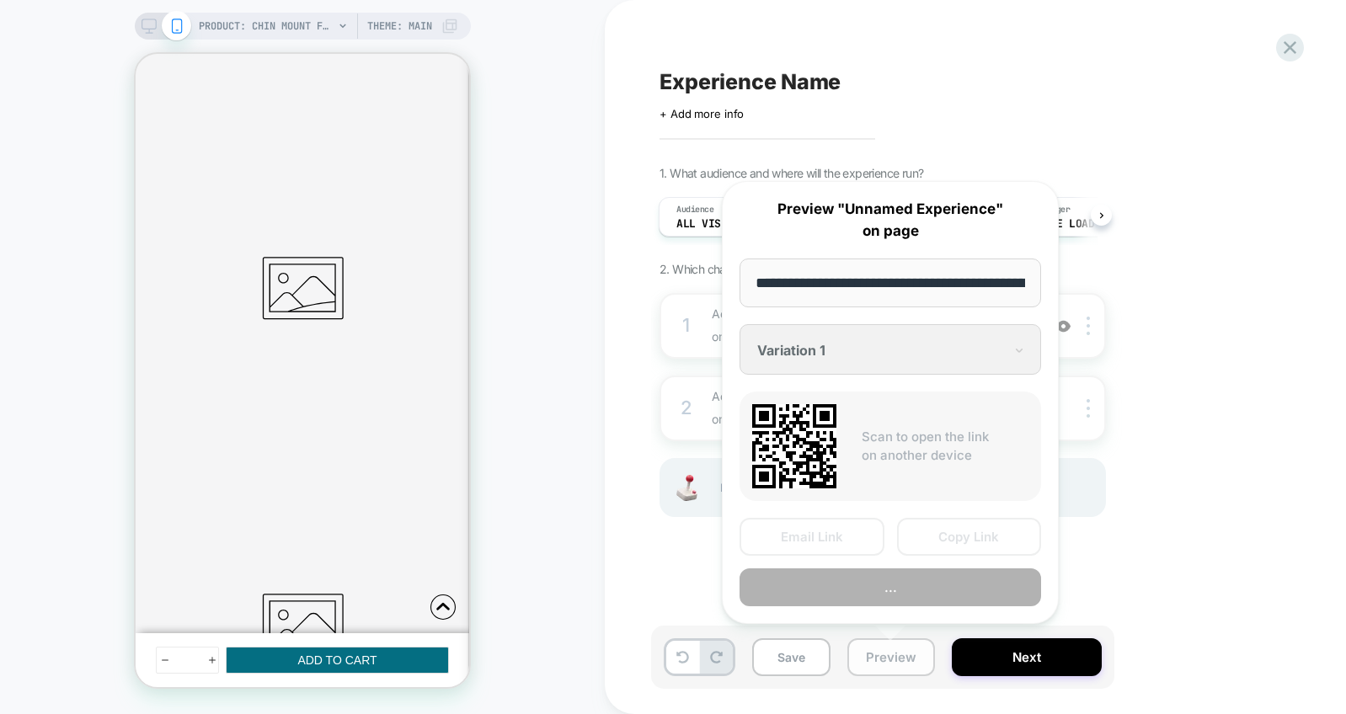
scroll to position [0, 406]
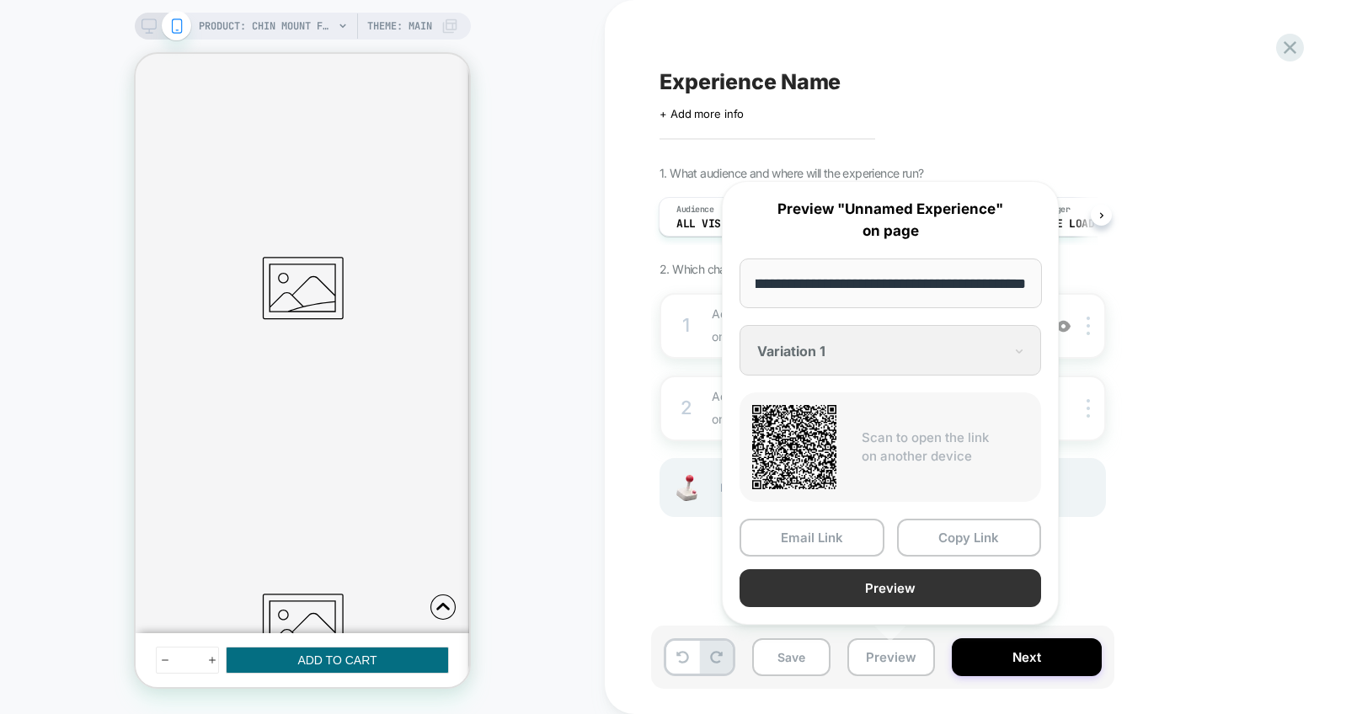
click at [877, 587] on button "Preview" at bounding box center [889, 588] width 301 height 38
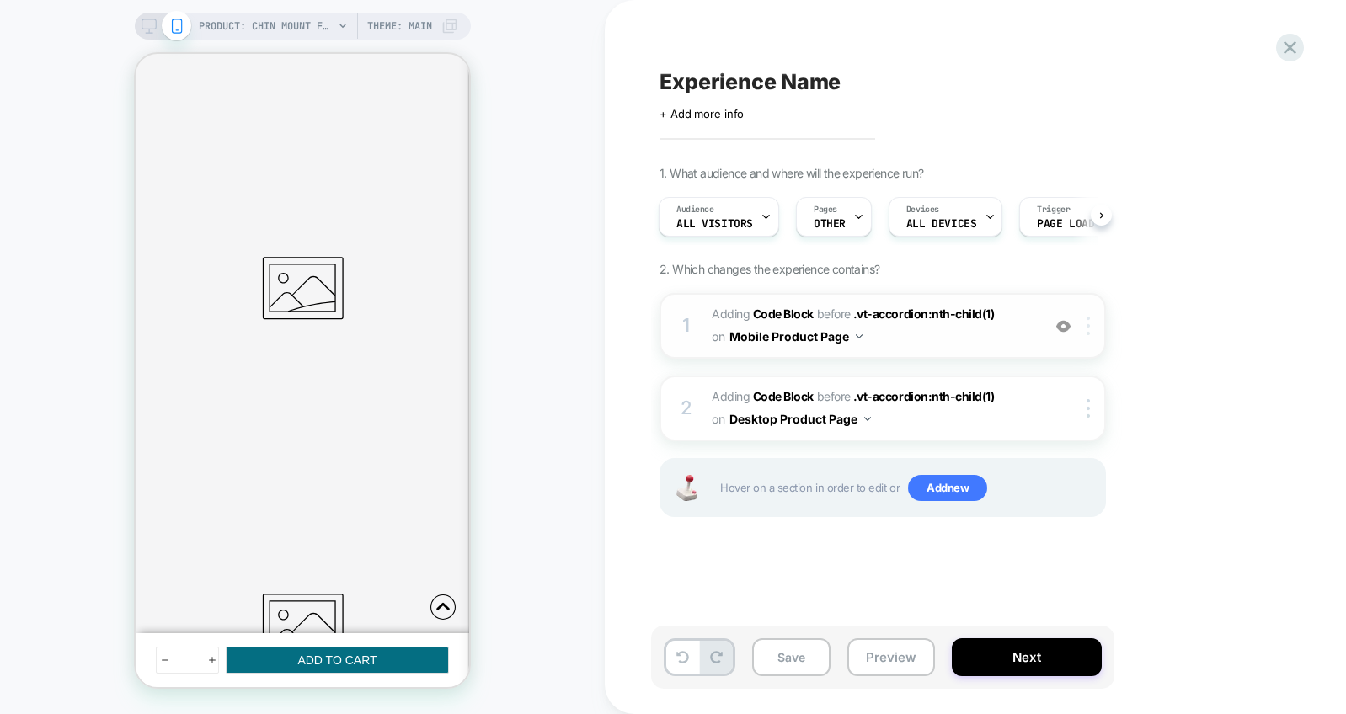
click at [1090, 320] on div at bounding box center [1091, 326] width 28 height 19
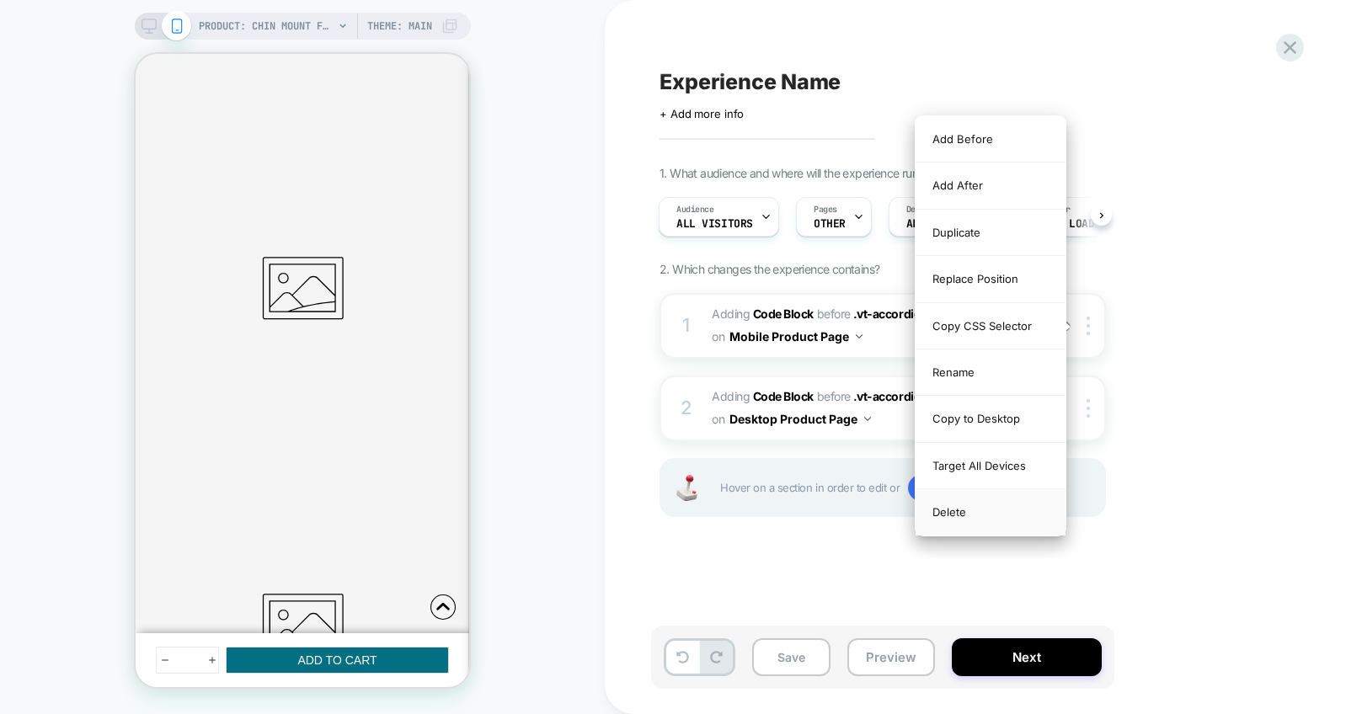
click at [968, 509] on div "Delete" at bounding box center [990, 511] width 150 height 45
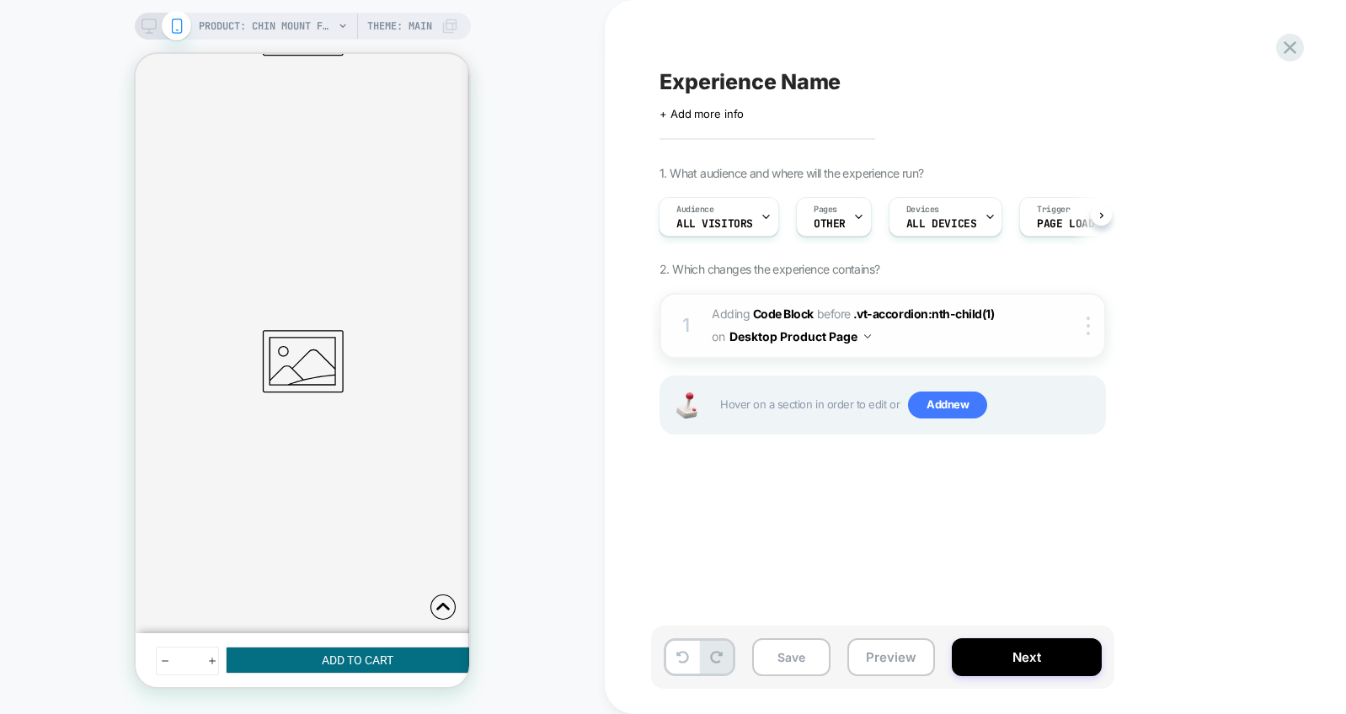
click at [1088, 339] on div "1 Adding Code Block BEFORE .vt-accordion:nth-child(1) .vt-accordion:nth-child(1…" at bounding box center [882, 326] width 446 height 66
click at [1082, 327] on div at bounding box center [1091, 326] width 28 height 19
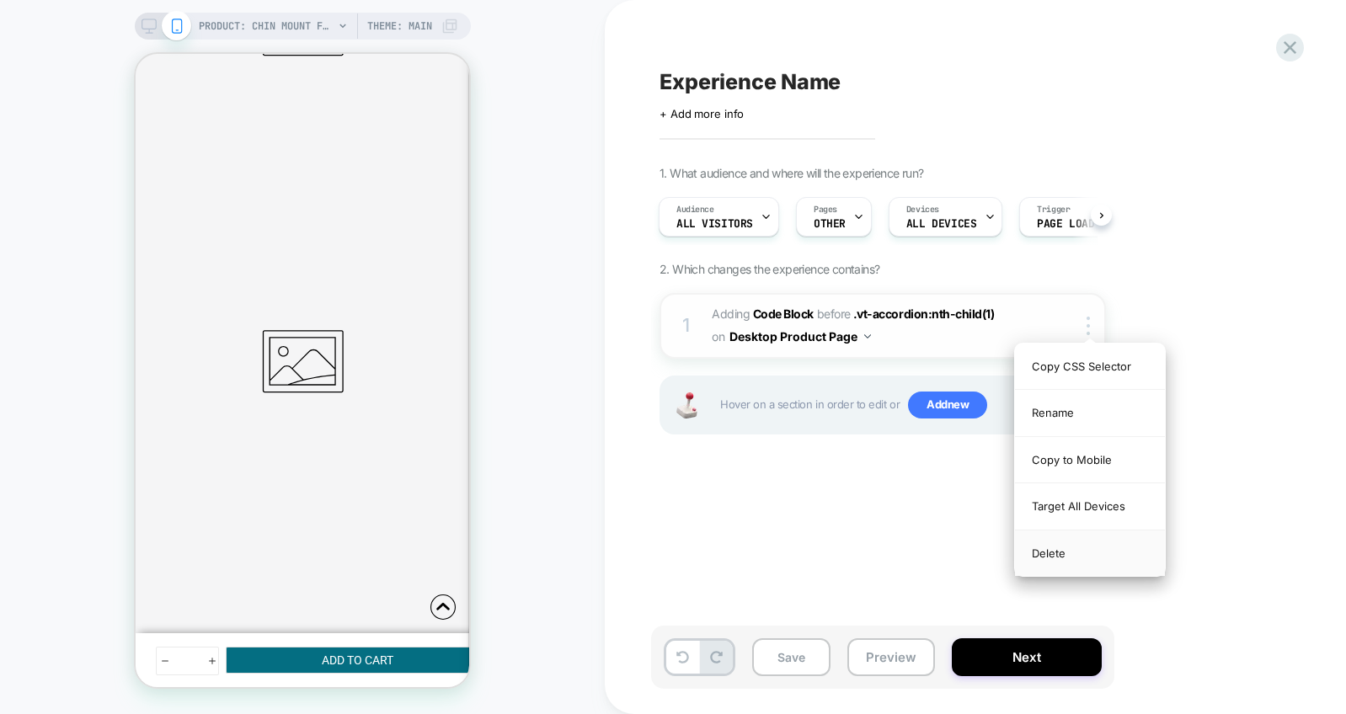
click at [1048, 547] on div "Delete" at bounding box center [1090, 552] width 150 height 45
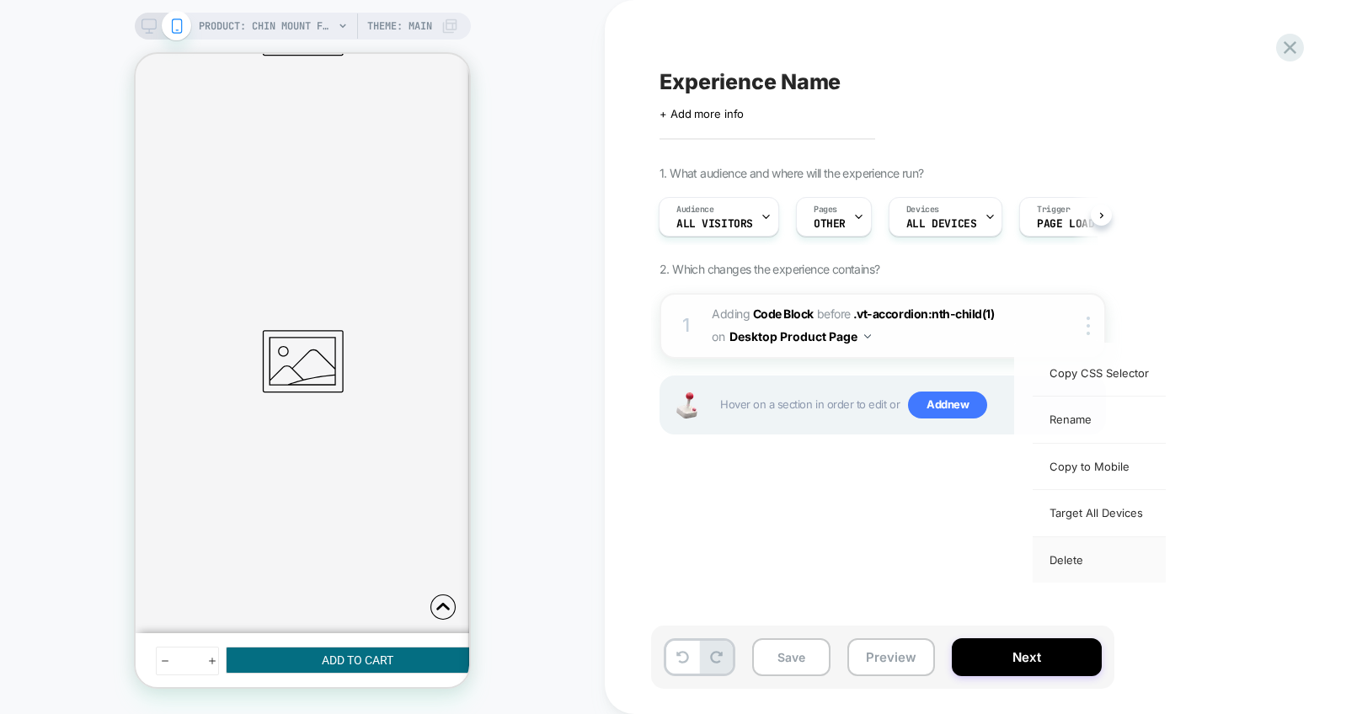
scroll to position [0, 0]
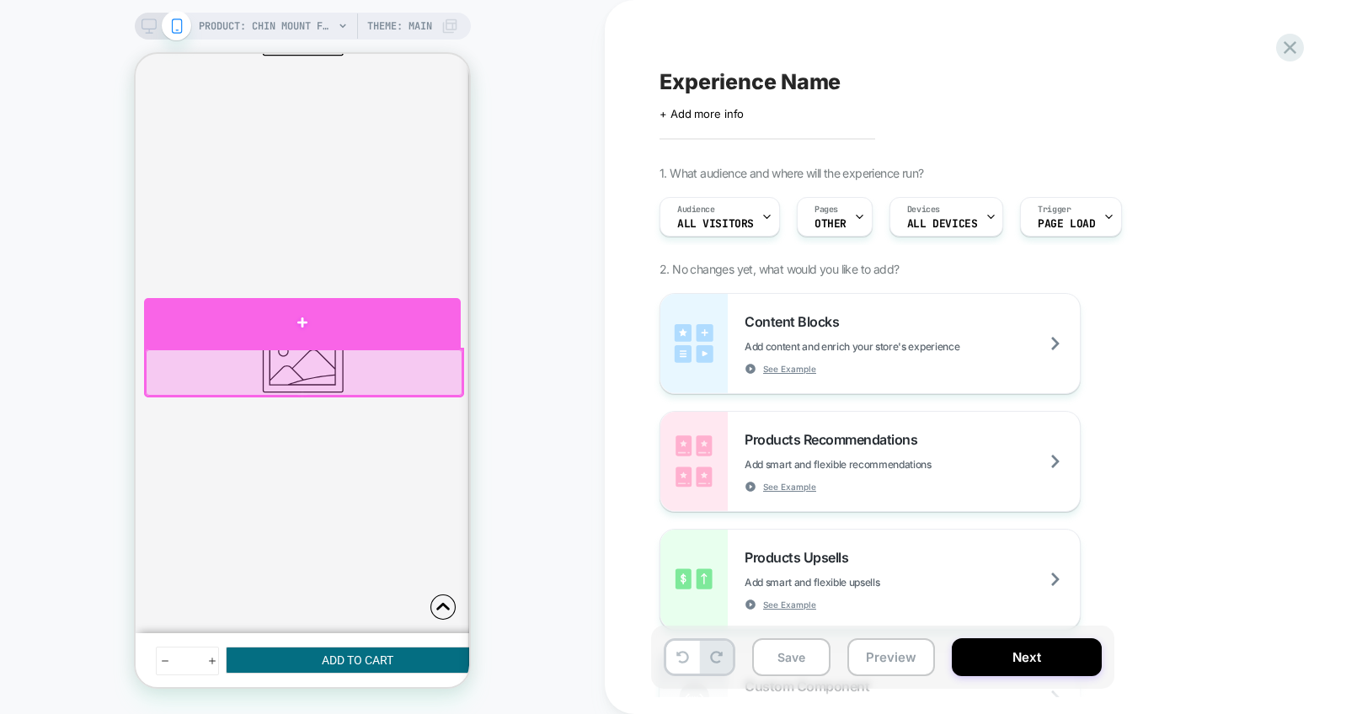
click at [320, 329] on div at bounding box center [302, 323] width 317 height 50
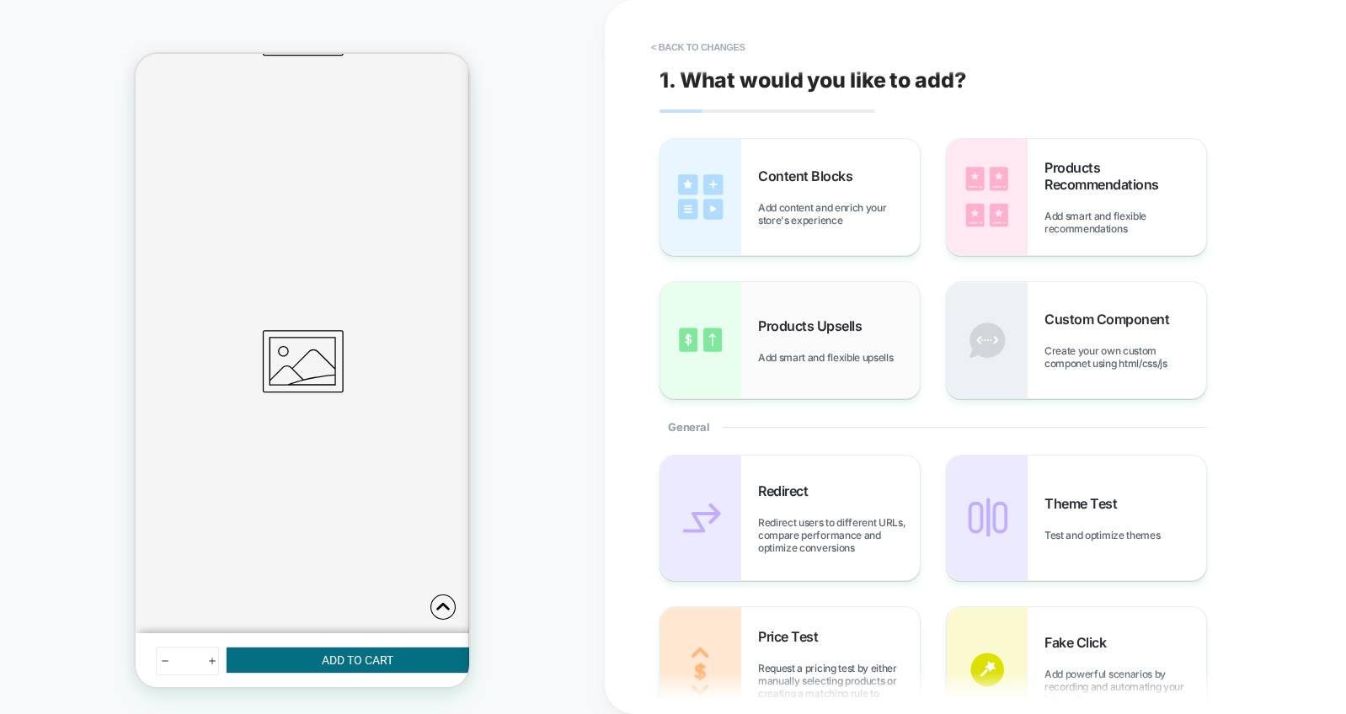
scroll to position [535, 0]
click at [1074, 339] on div "Custom Component Create your own custom componet using html/css/js" at bounding box center [1125, 340] width 162 height 59
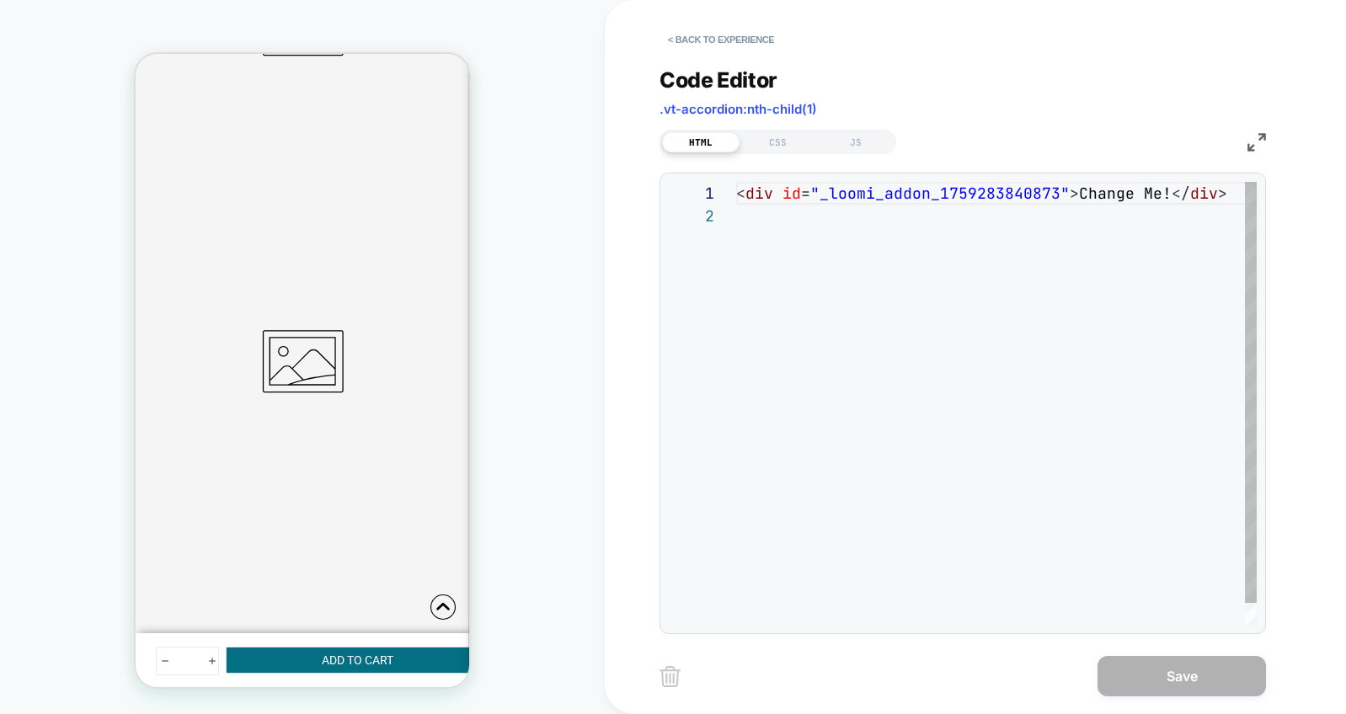
scroll to position [23, 0]
click at [857, 141] on div "JS" at bounding box center [855, 142] width 77 height 20
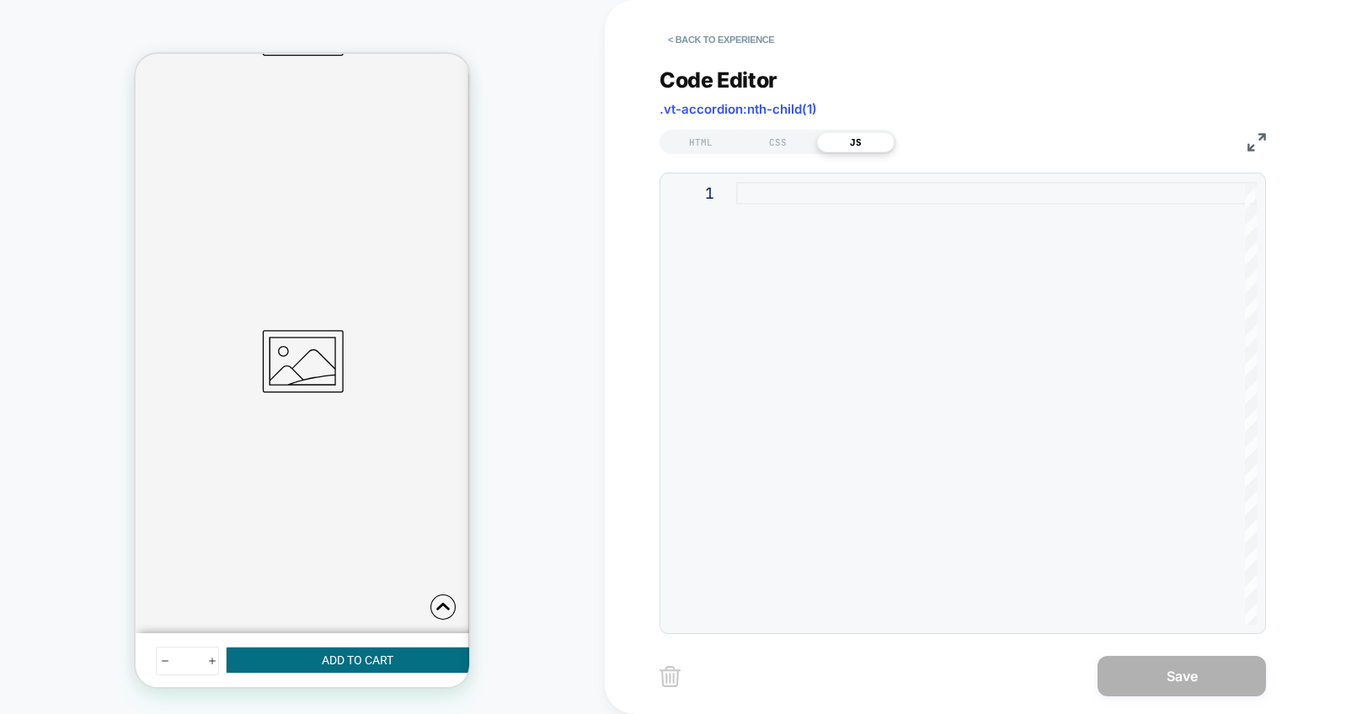
click at [896, 193] on div at bounding box center [996, 403] width 520 height 443
type textarea "**********"
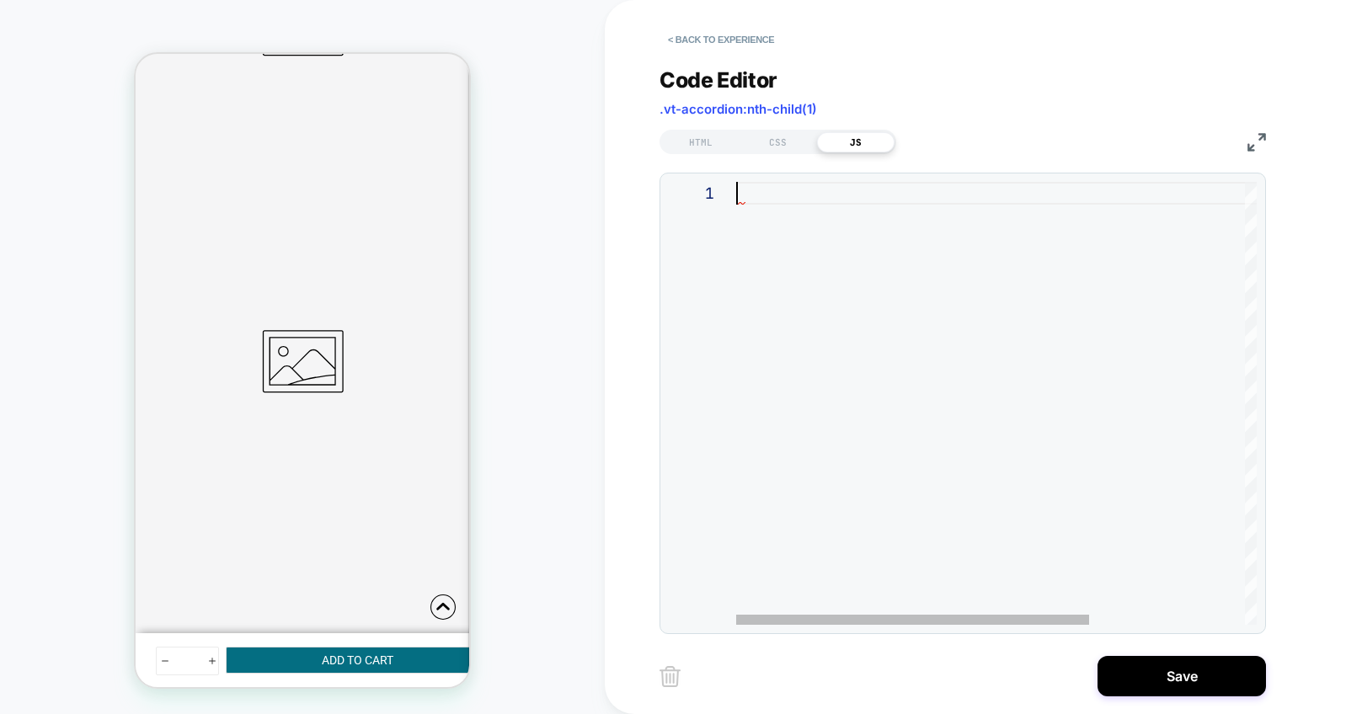
scroll to position [0, 0]
type textarea "**********"
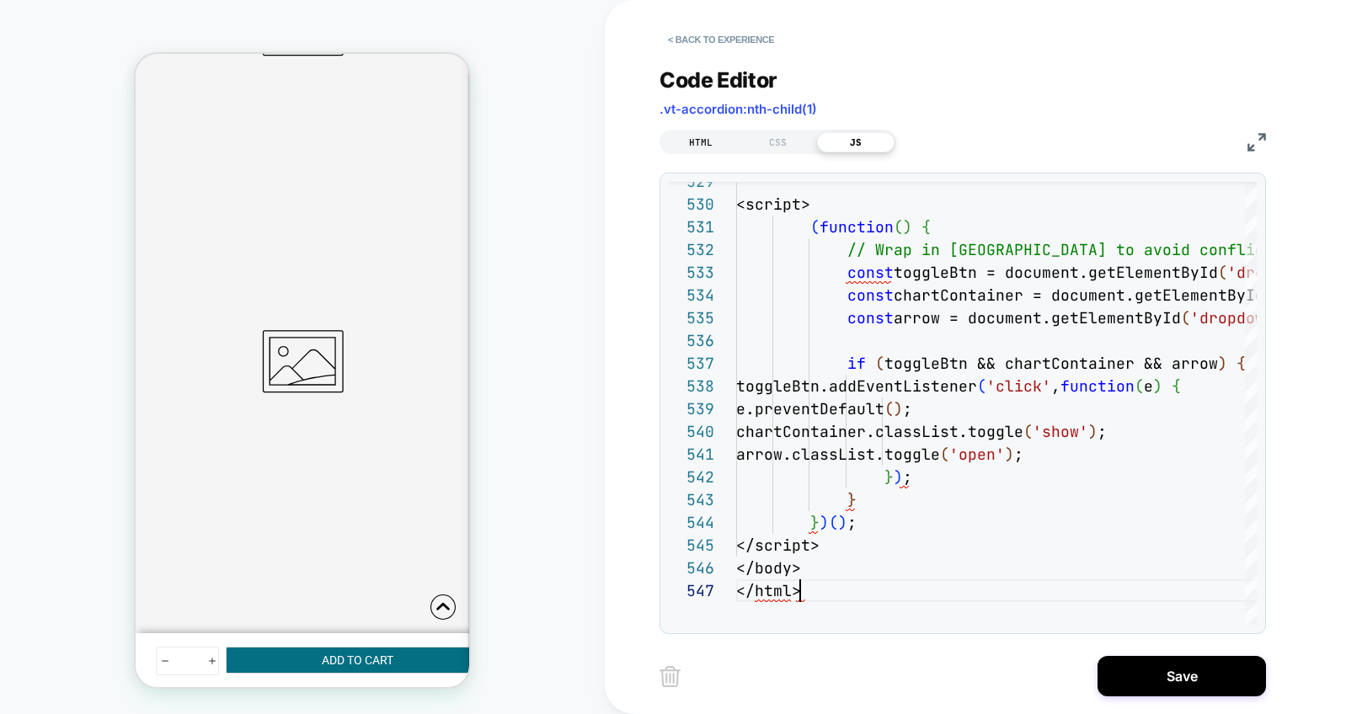
click at [702, 141] on div "HTML" at bounding box center [700, 142] width 77 height 20
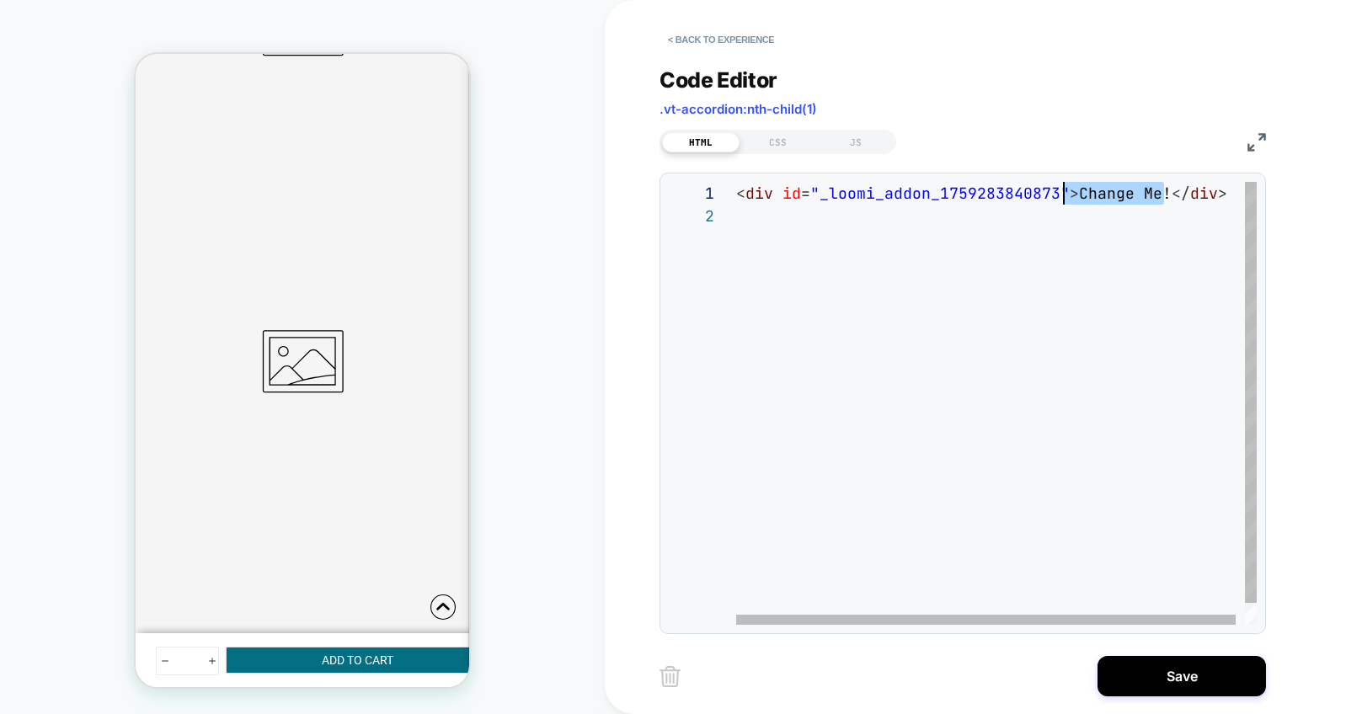
scroll to position [0, 337]
drag, startPoint x: 1163, startPoint y: 196, endPoint x: 1072, endPoint y: 192, distance: 91.0
click at [1072, 192] on div "< div id = "_loomi_addon_1759283840873" > Change Me! </ div >" at bounding box center [1001, 415] width 530 height 466
type textarea "**********"
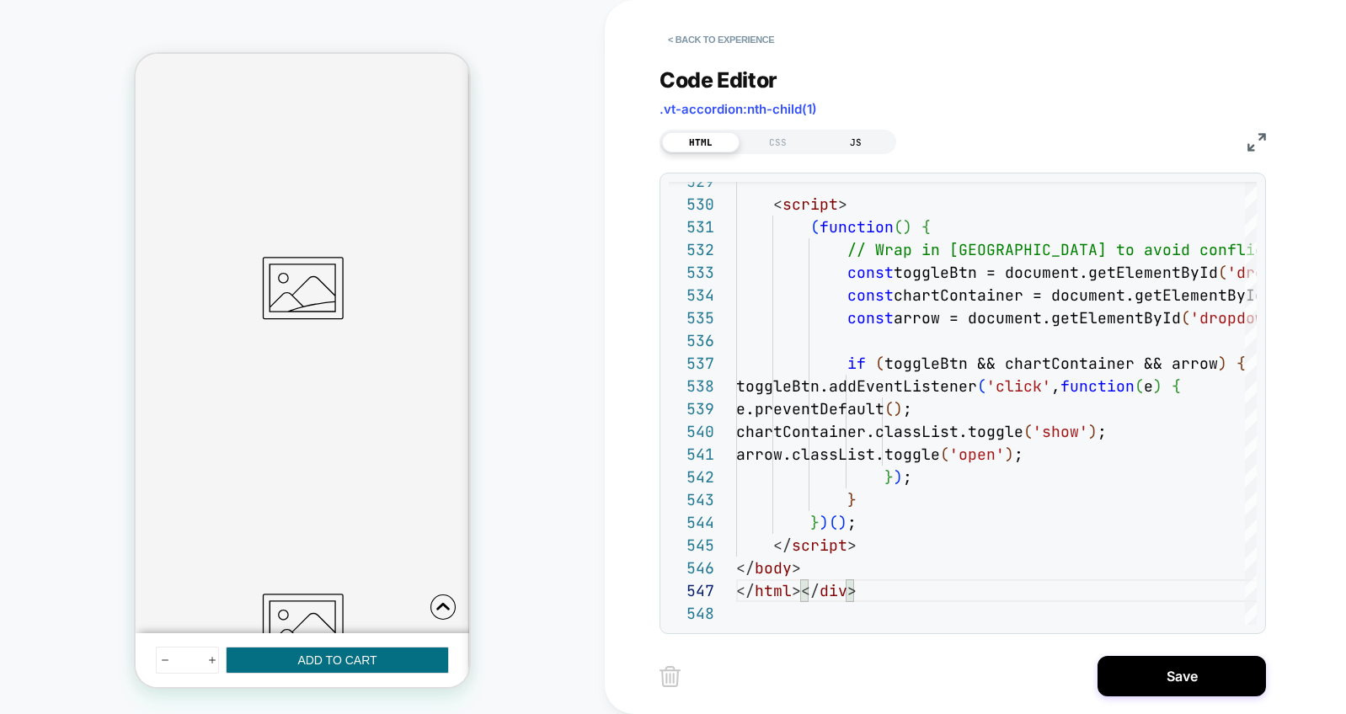
click at [860, 136] on div "JS" at bounding box center [855, 142] width 77 height 20
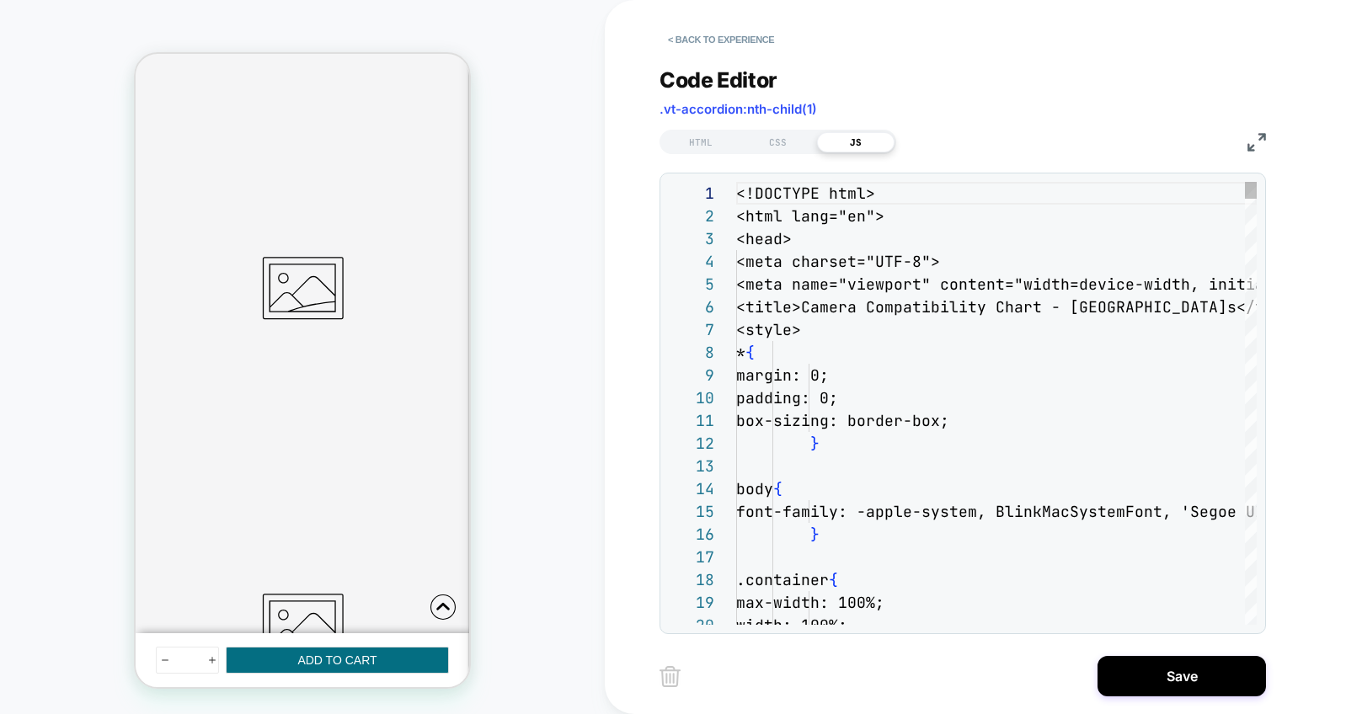
scroll to position [227, 0]
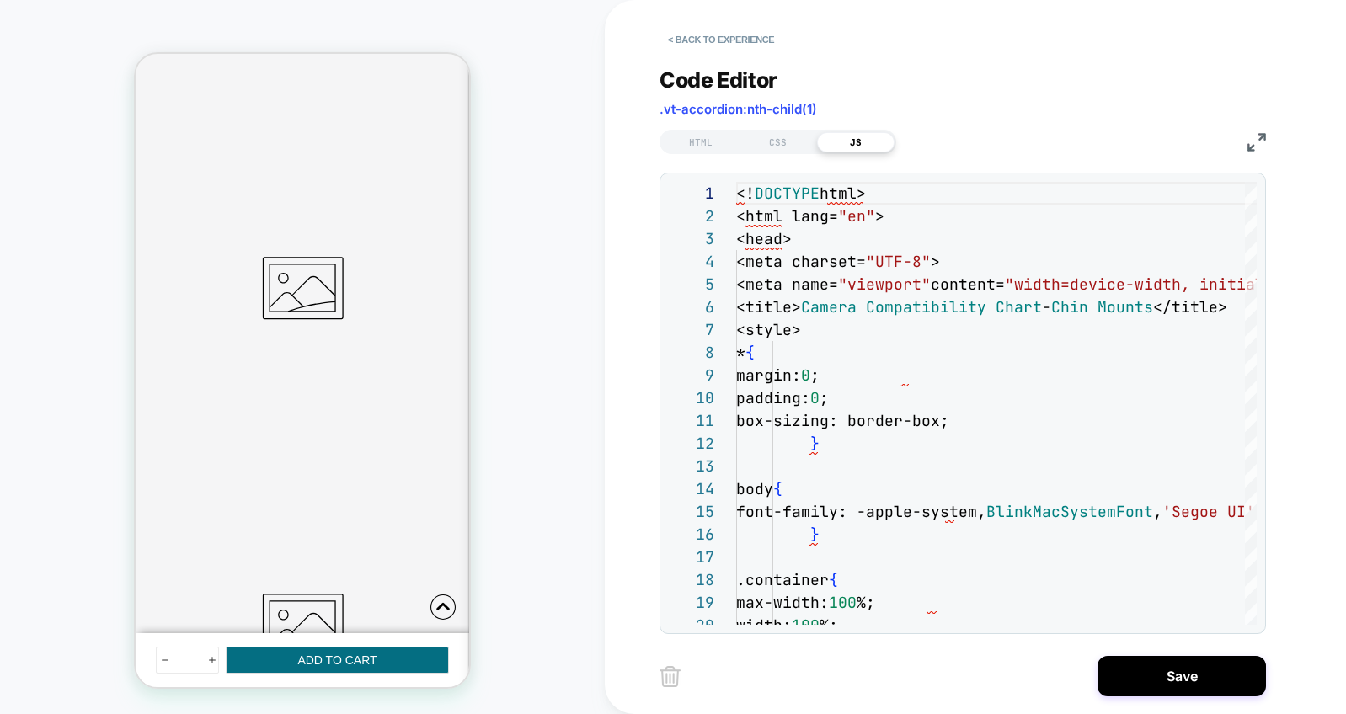
click at [685, 140] on div "HTML" at bounding box center [700, 142] width 77 height 20
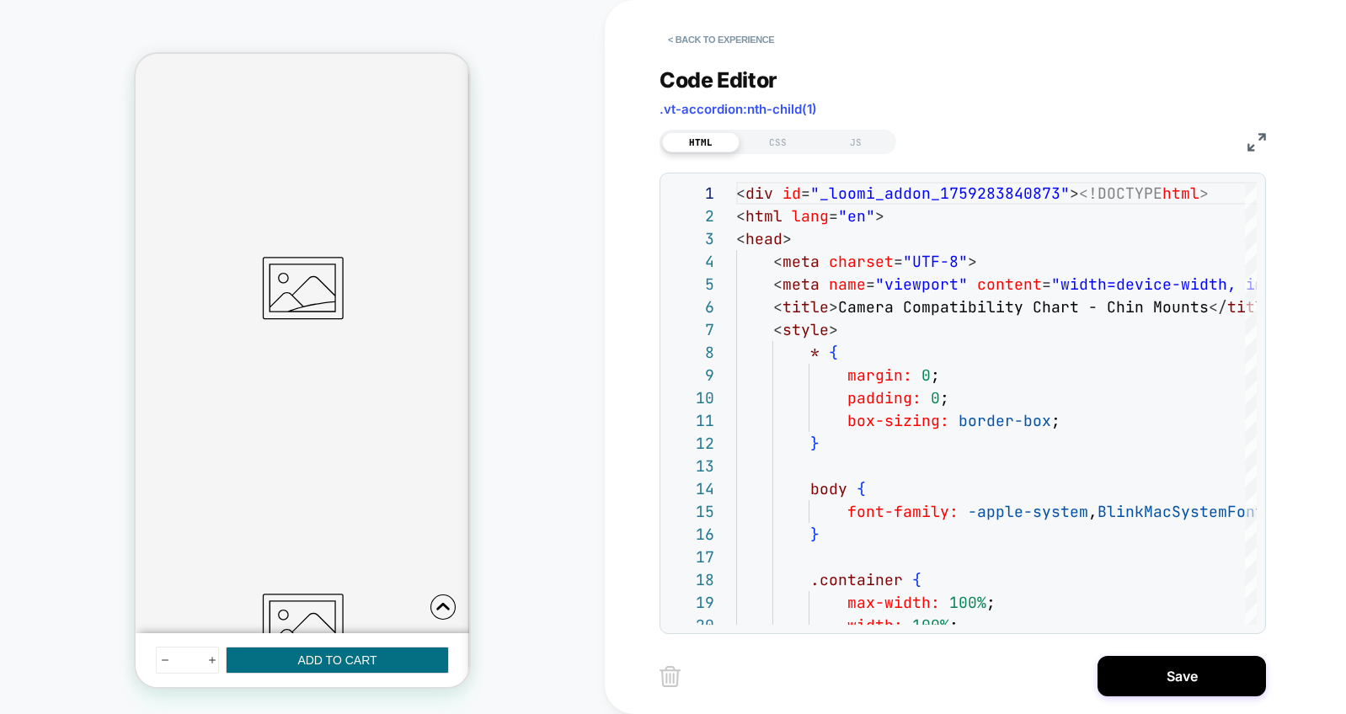
click at [669, 684] on img at bounding box center [669, 676] width 21 height 21
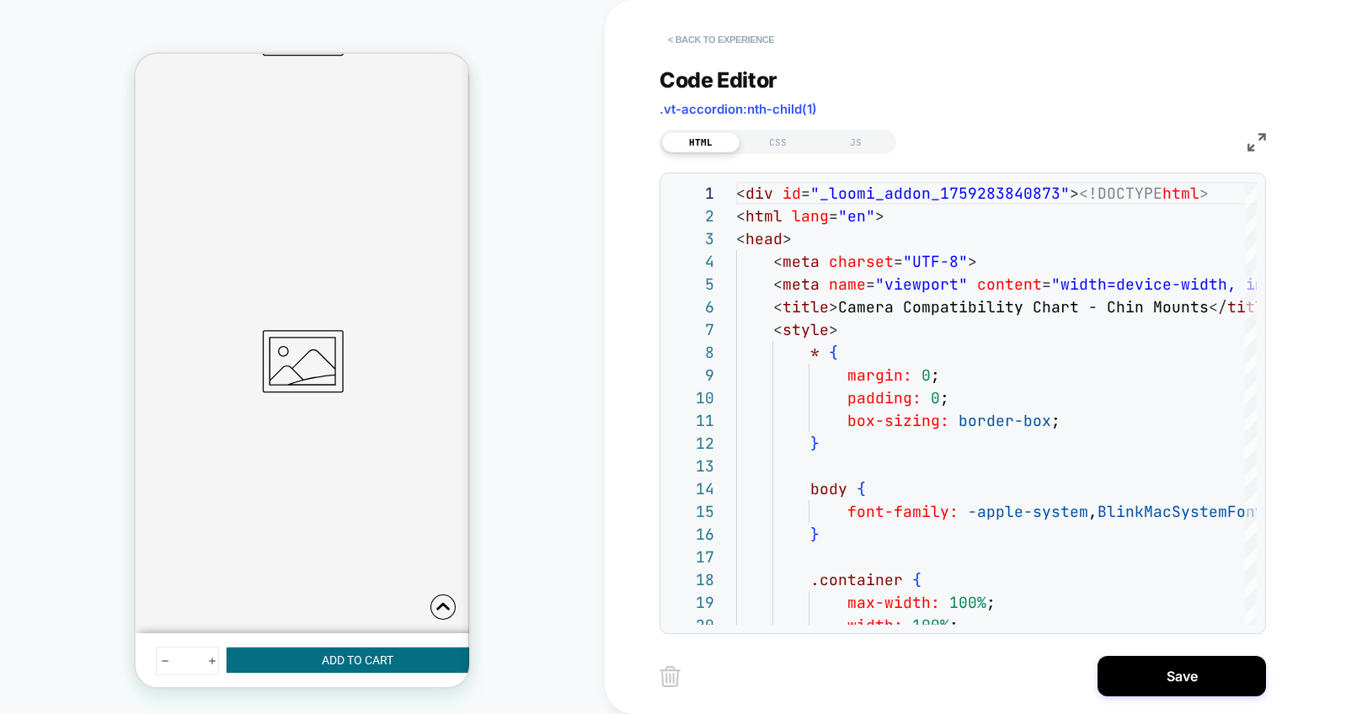
click at [733, 33] on button "< Back to experience" at bounding box center [720, 39] width 123 height 27
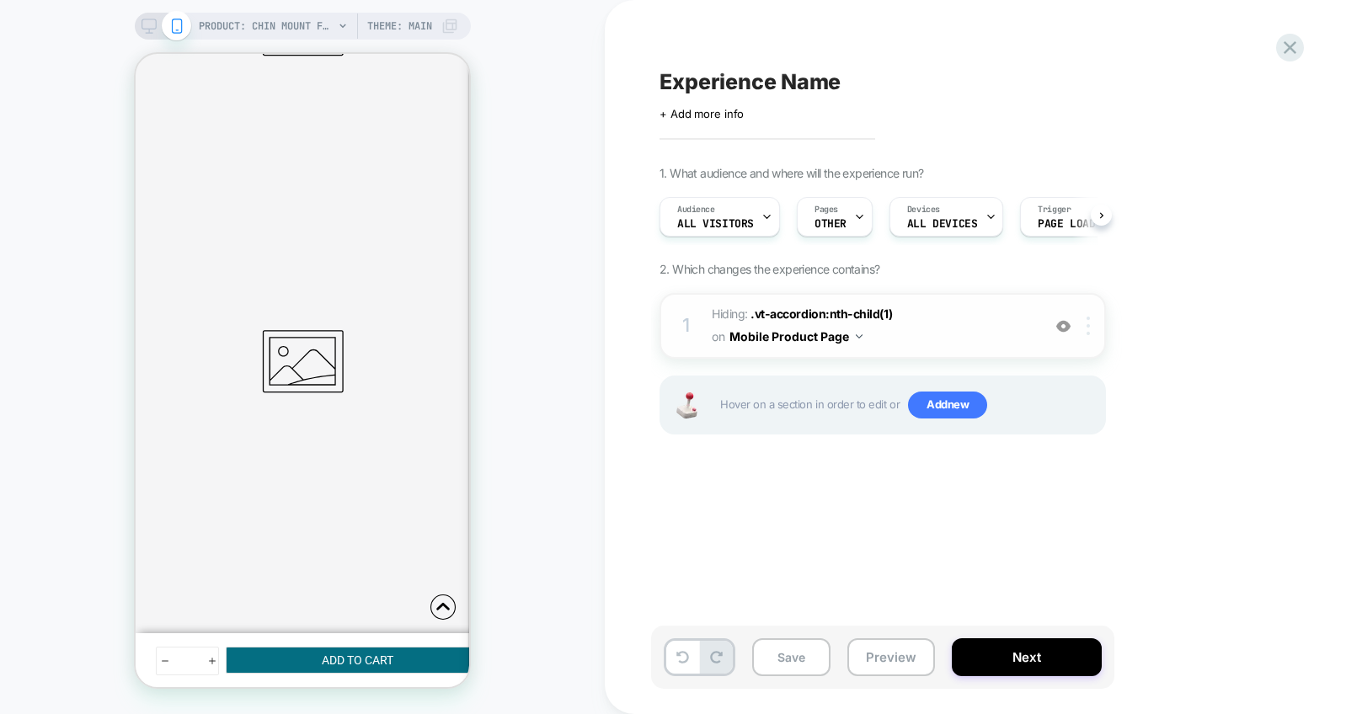
scroll to position [0, 1]
click at [1088, 326] on img at bounding box center [1087, 326] width 3 height 19
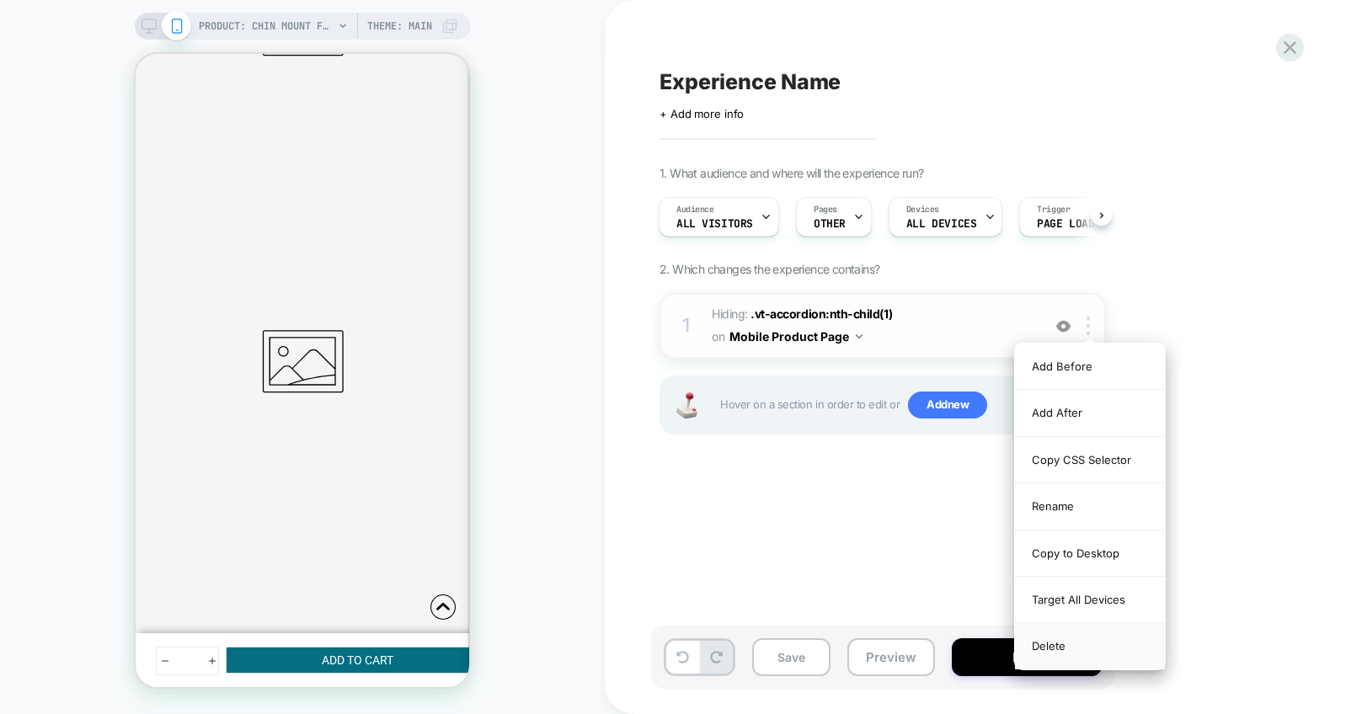
click at [1070, 651] on div "Delete" at bounding box center [1090, 645] width 150 height 45
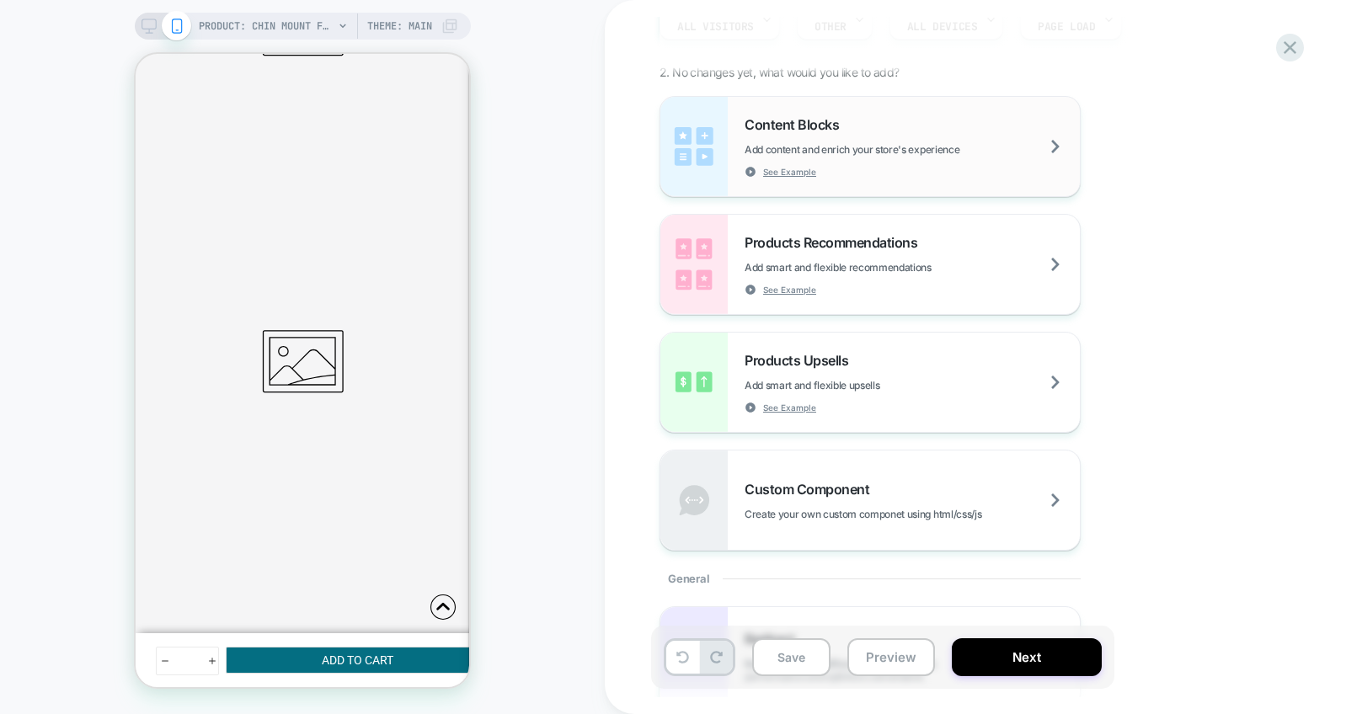
scroll to position [247, 0]
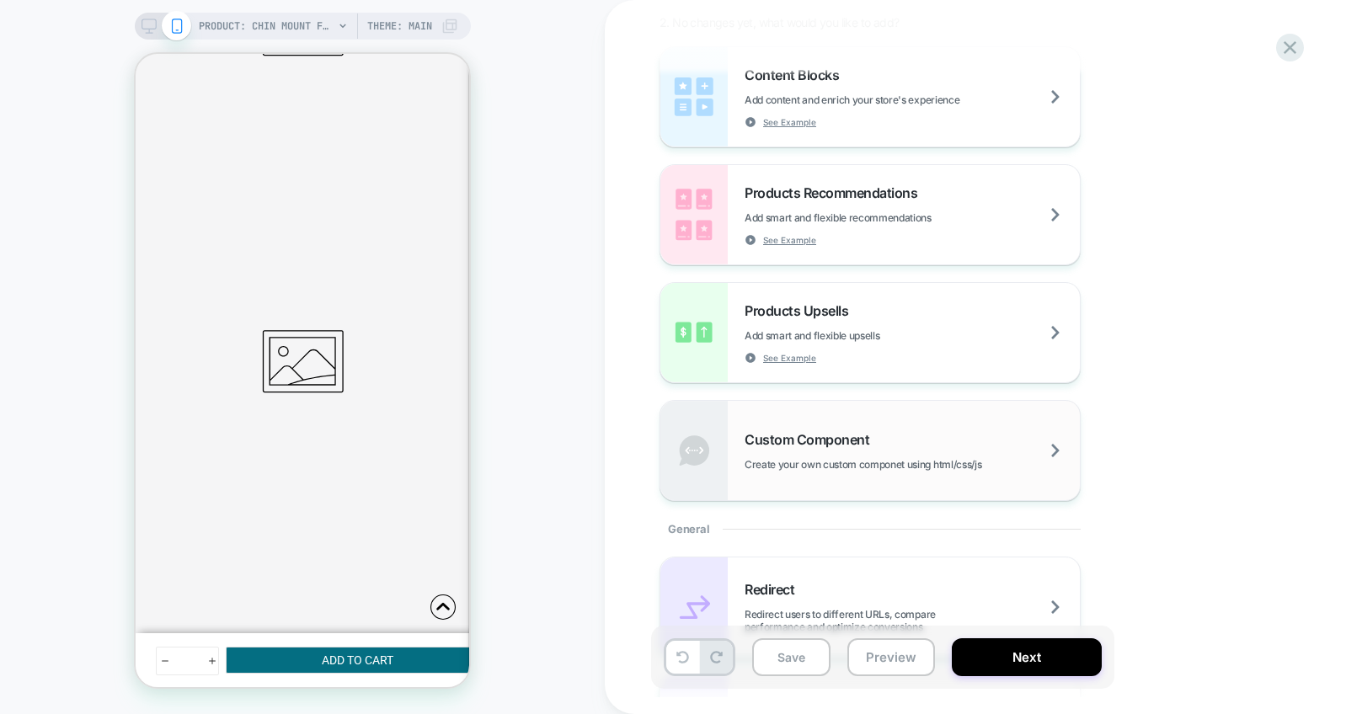
click at [792, 451] on div "Custom Component Create your own custom componet using html/css/js" at bounding box center [911, 451] width 335 height 40
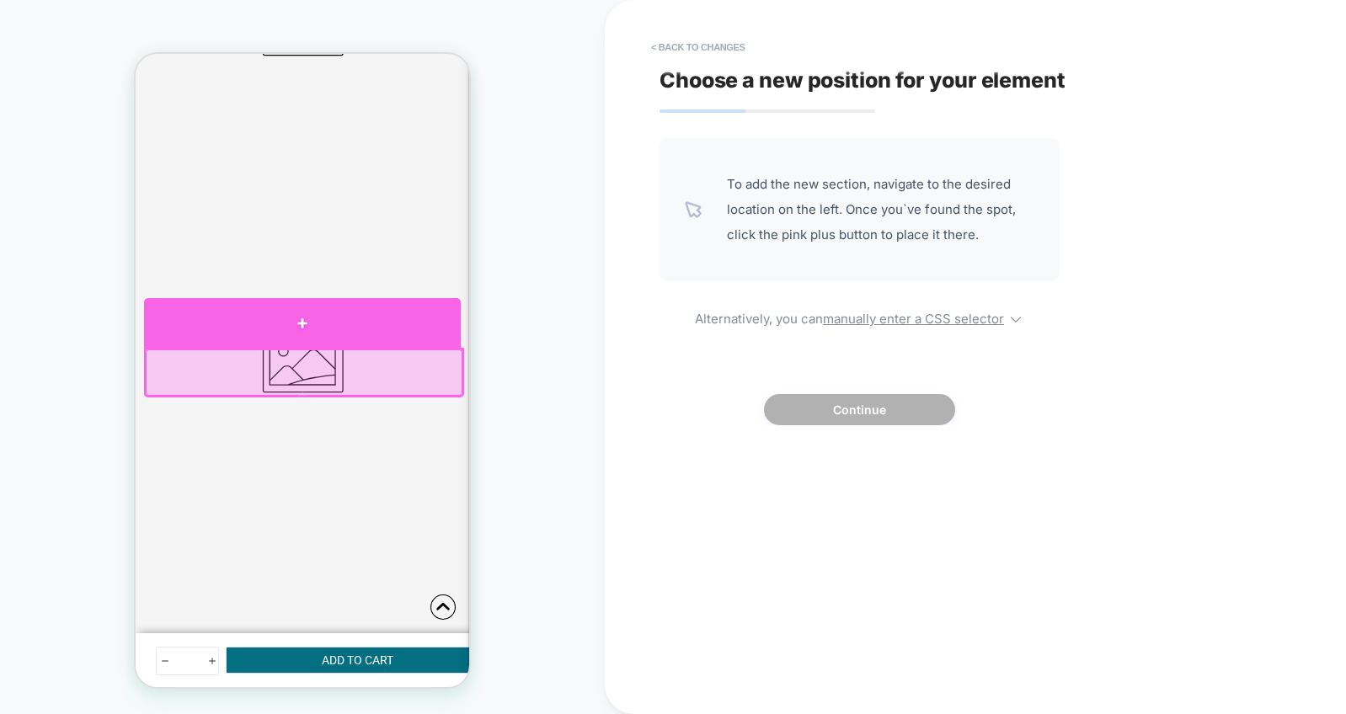
click at [285, 328] on div at bounding box center [302, 323] width 317 height 50
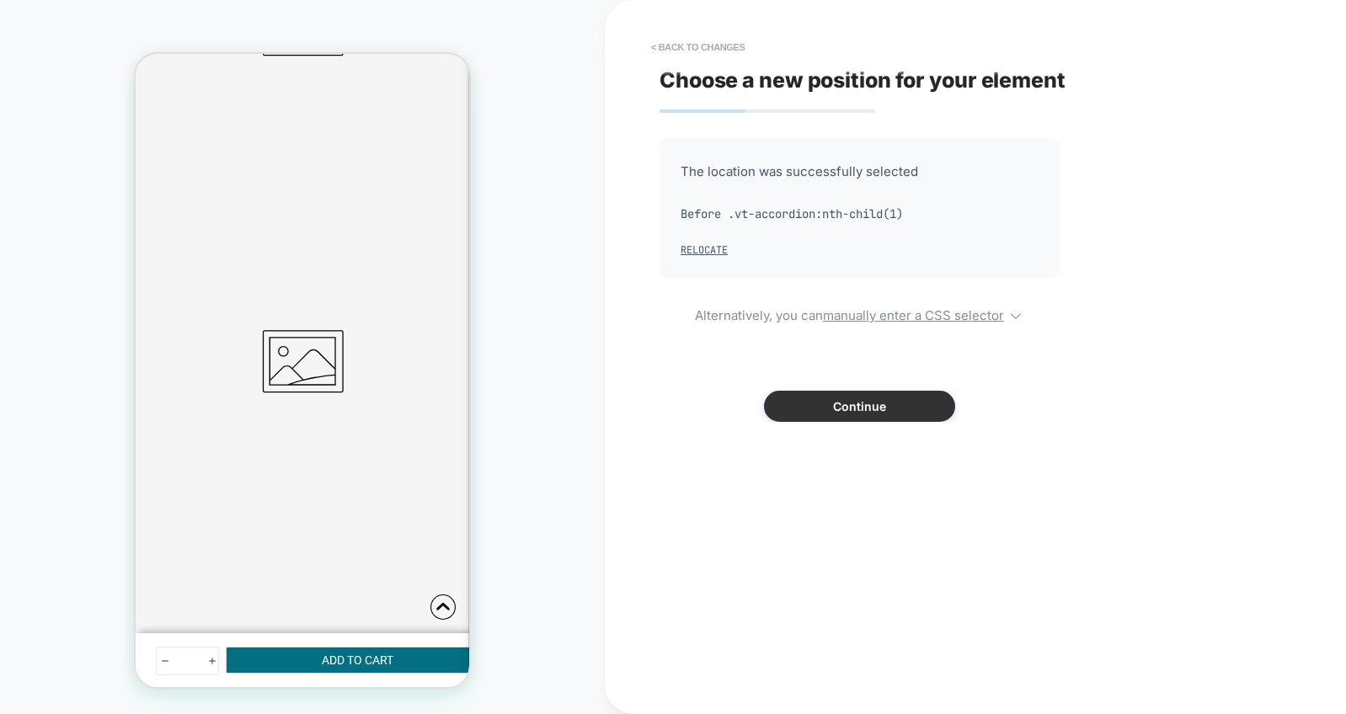
click at [848, 407] on button "Continue" at bounding box center [859, 406] width 191 height 31
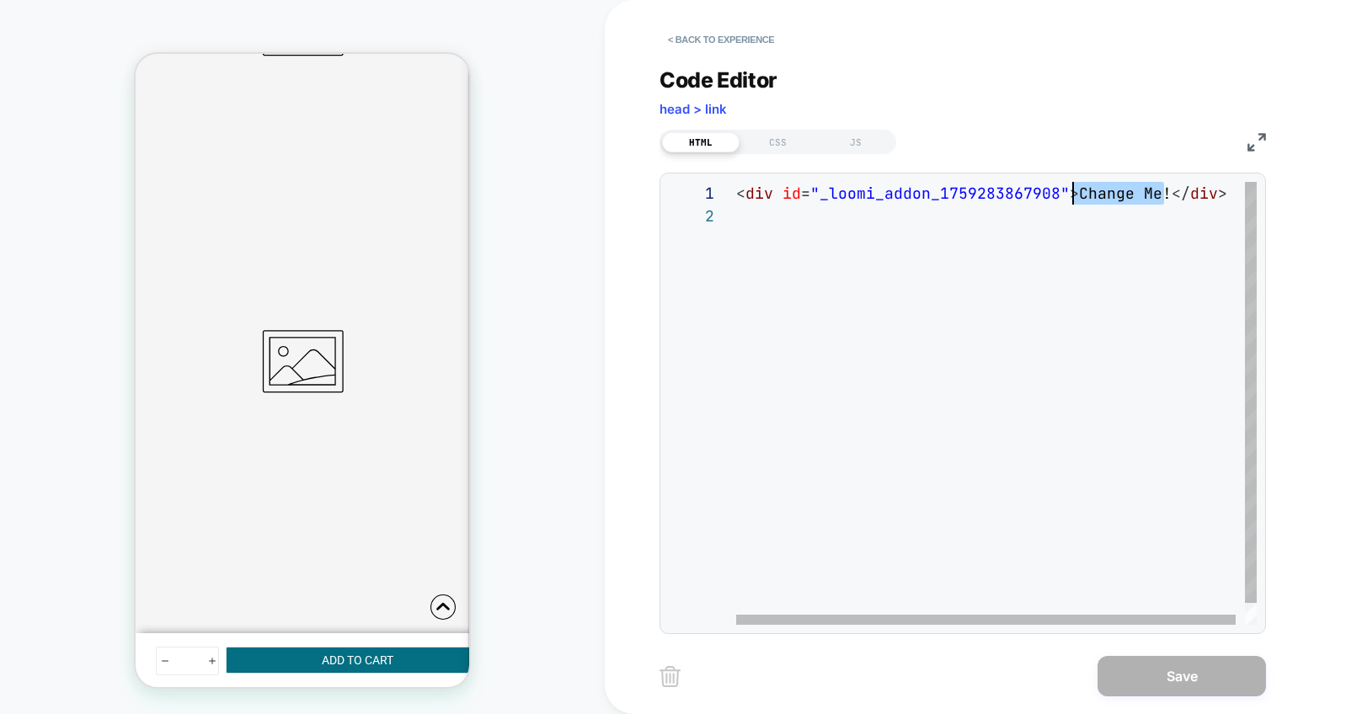
scroll to position [0, 337]
drag, startPoint x: 1162, startPoint y: 190, endPoint x: 1072, endPoint y: 187, distance: 90.2
click at [1072, 187] on div "< div id = "_loomi_addon_1759283867908" > Change Me! </ div >" at bounding box center [1001, 415] width 530 height 466
type textarea "**********"
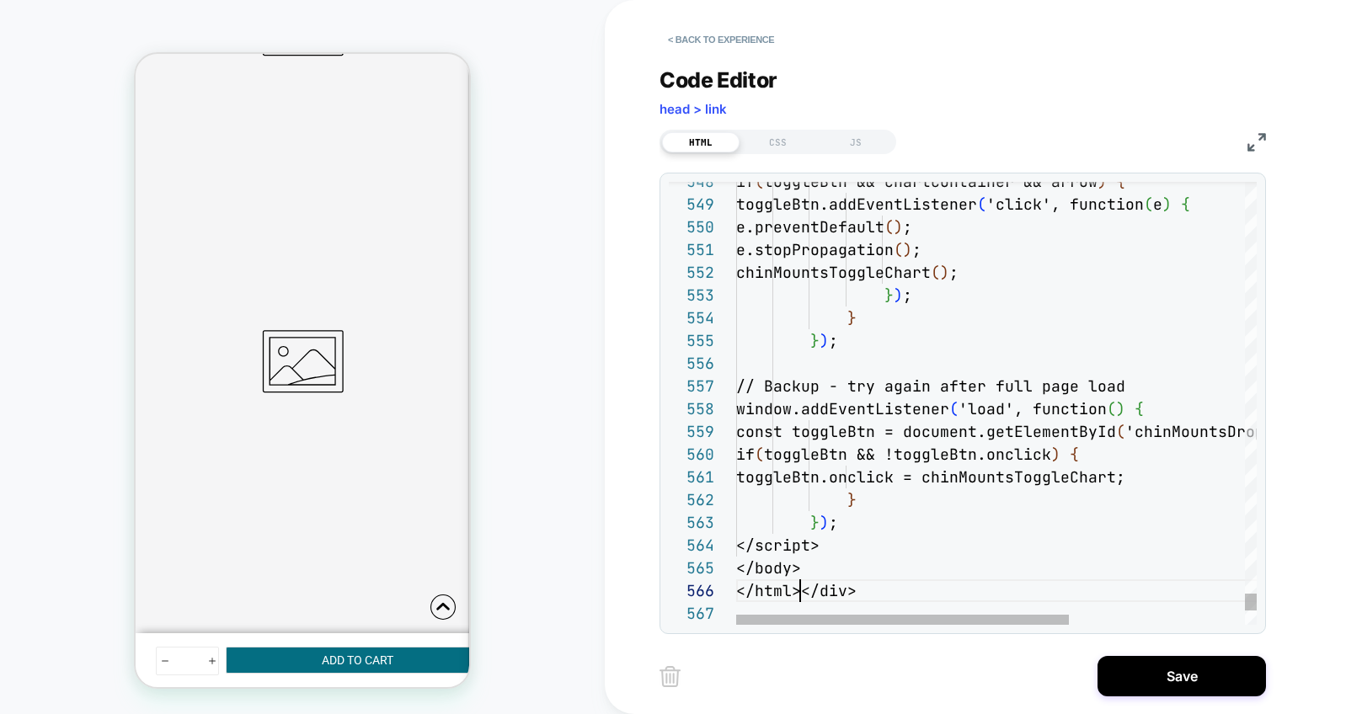
scroll to position [114, 64]
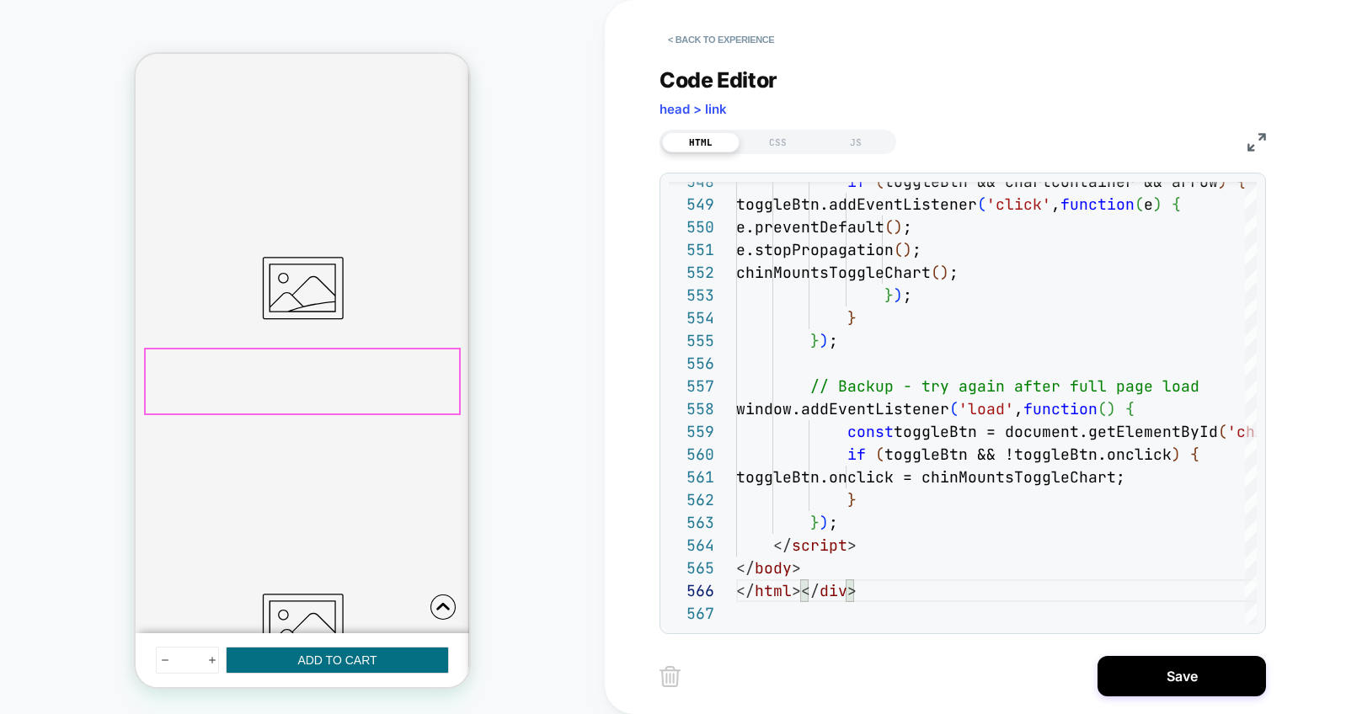
click at [331, 362] on div at bounding box center [302, 381] width 313 height 64
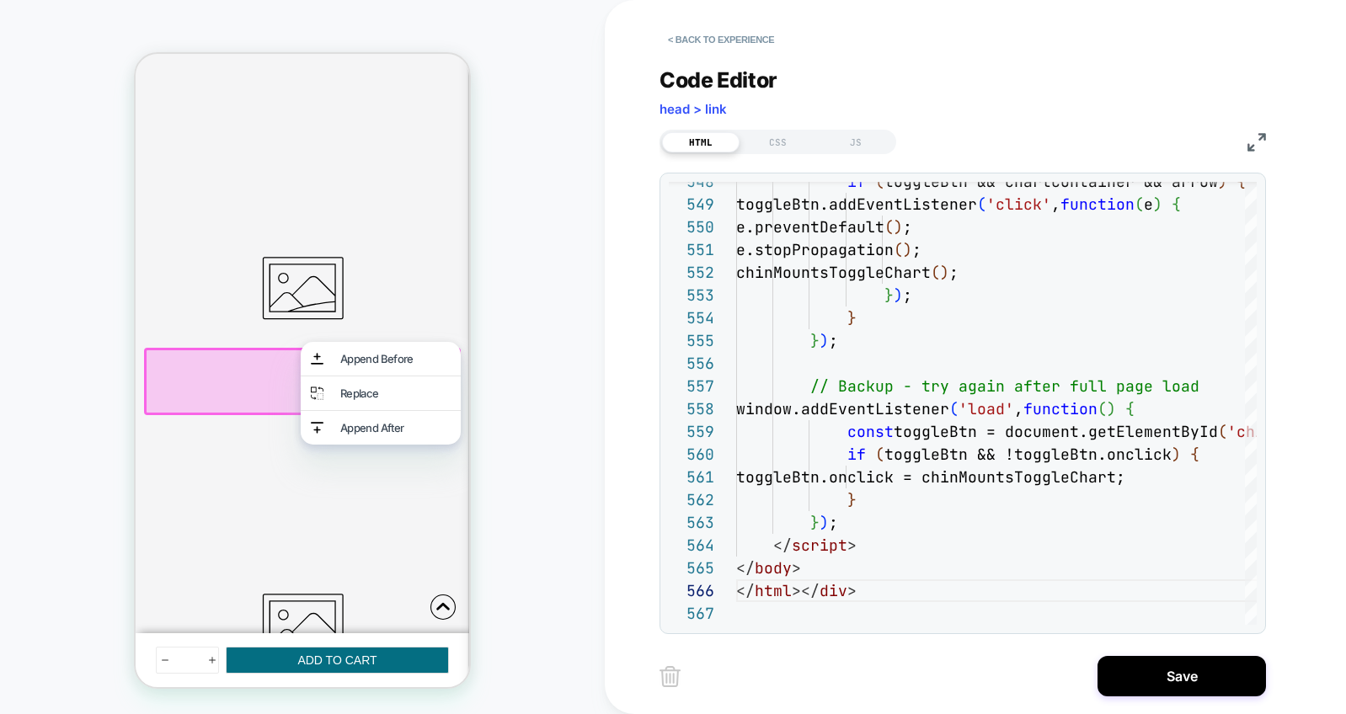
click at [245, 372] on div at bounding box center [302, 381] width 317 height 67
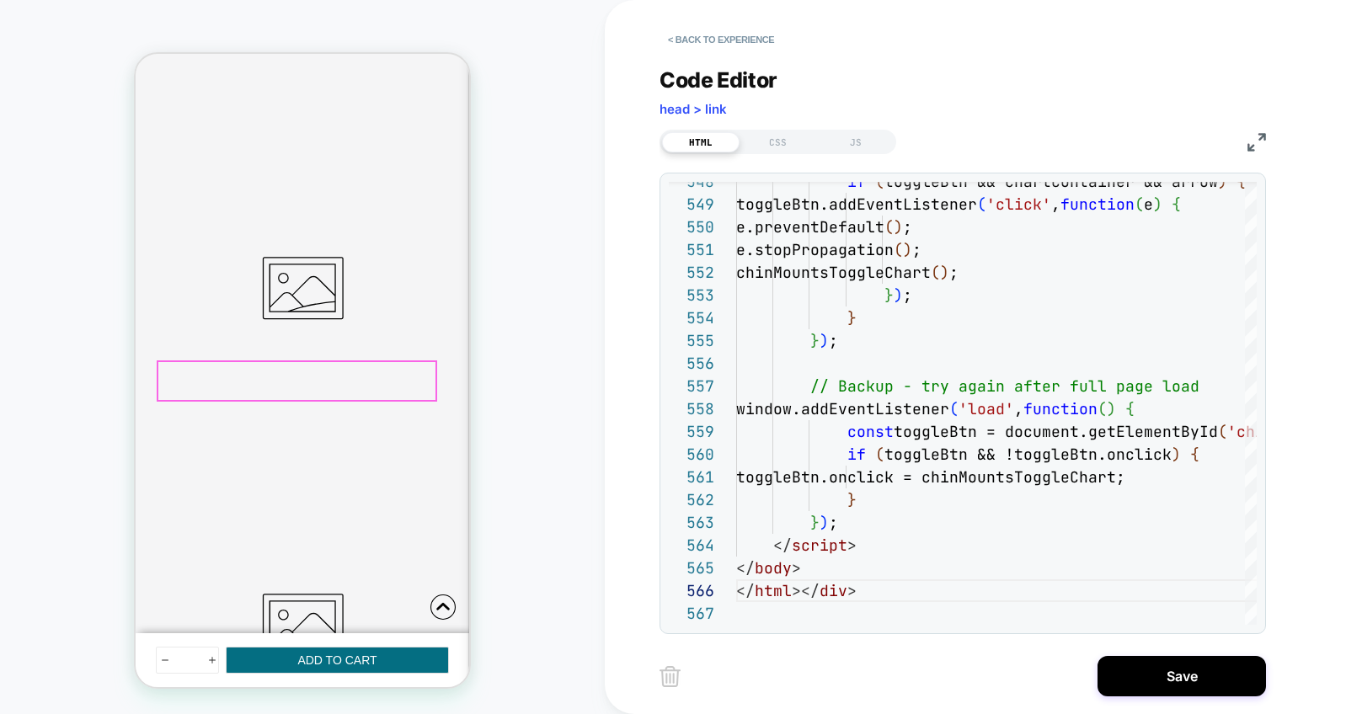
click at [780, 141] on div "CSS" at bounding box center [777, 142] width 77 height 20
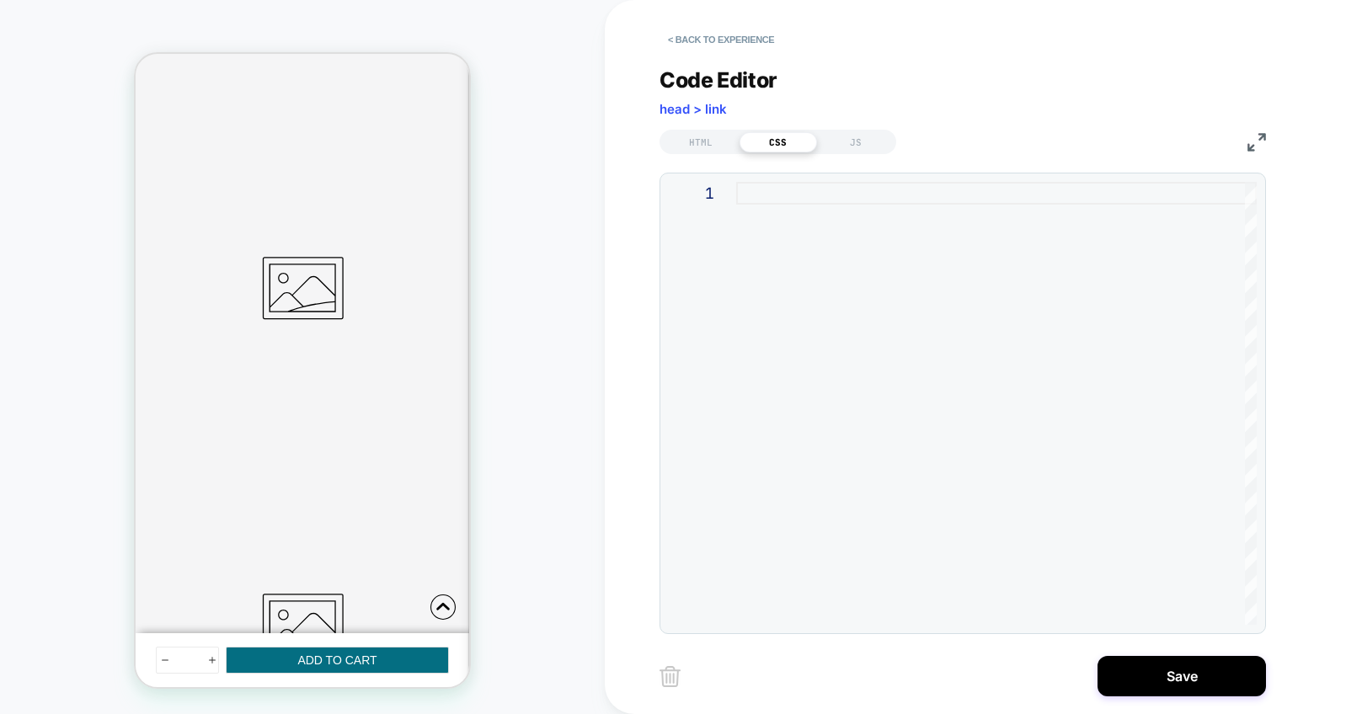
click at [793, 192] on div at bounding box center [996, 403] width 520 height 443
type textarea "**********"
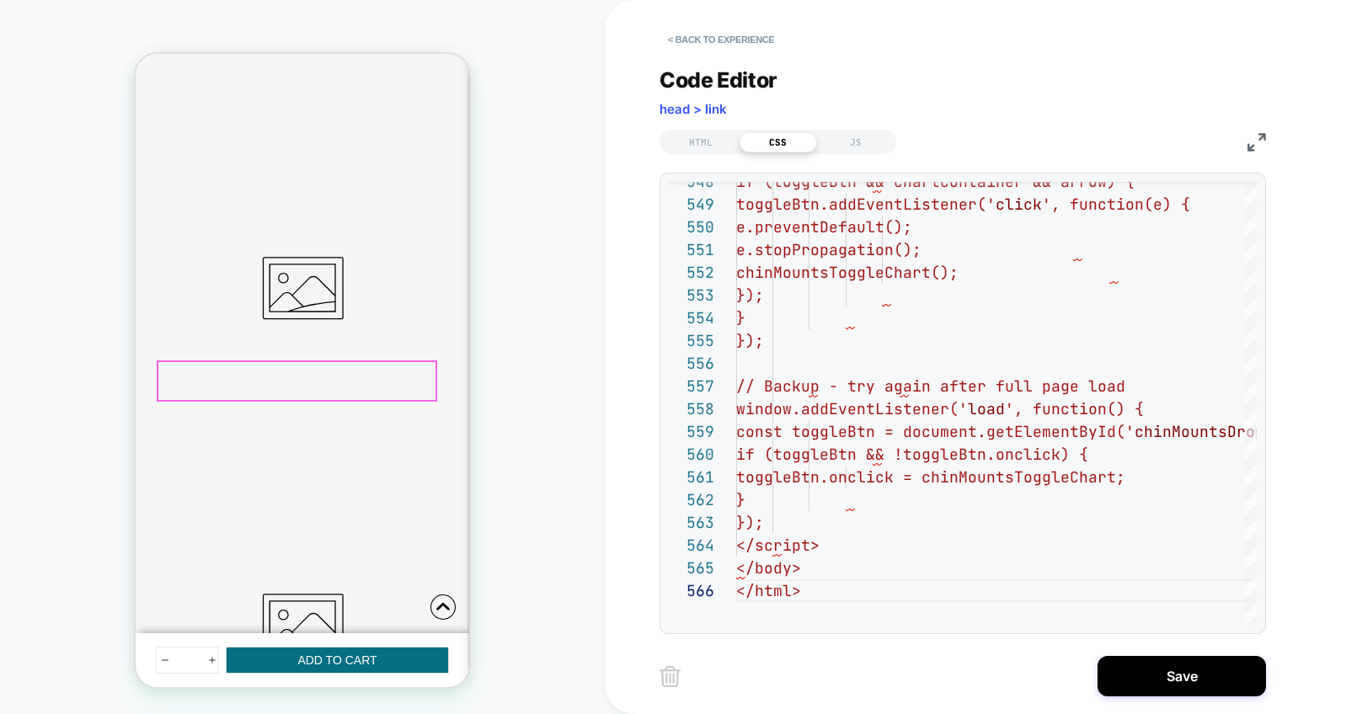
click at [702, 141] on div "HTML" at bounding box center [700, 142] width 77 height 20
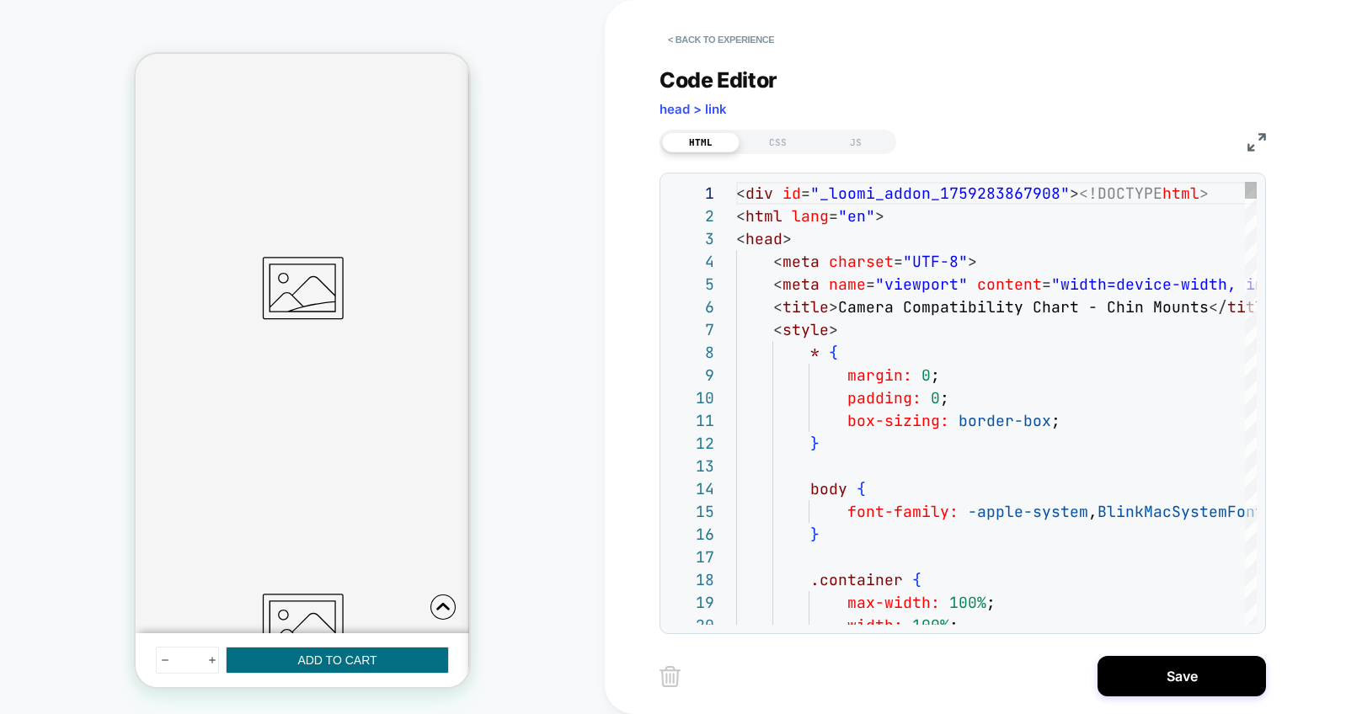
scroll to position [227, 0]
click at [672, 676] on img at bounding box center [669, 676] width 21 height 21
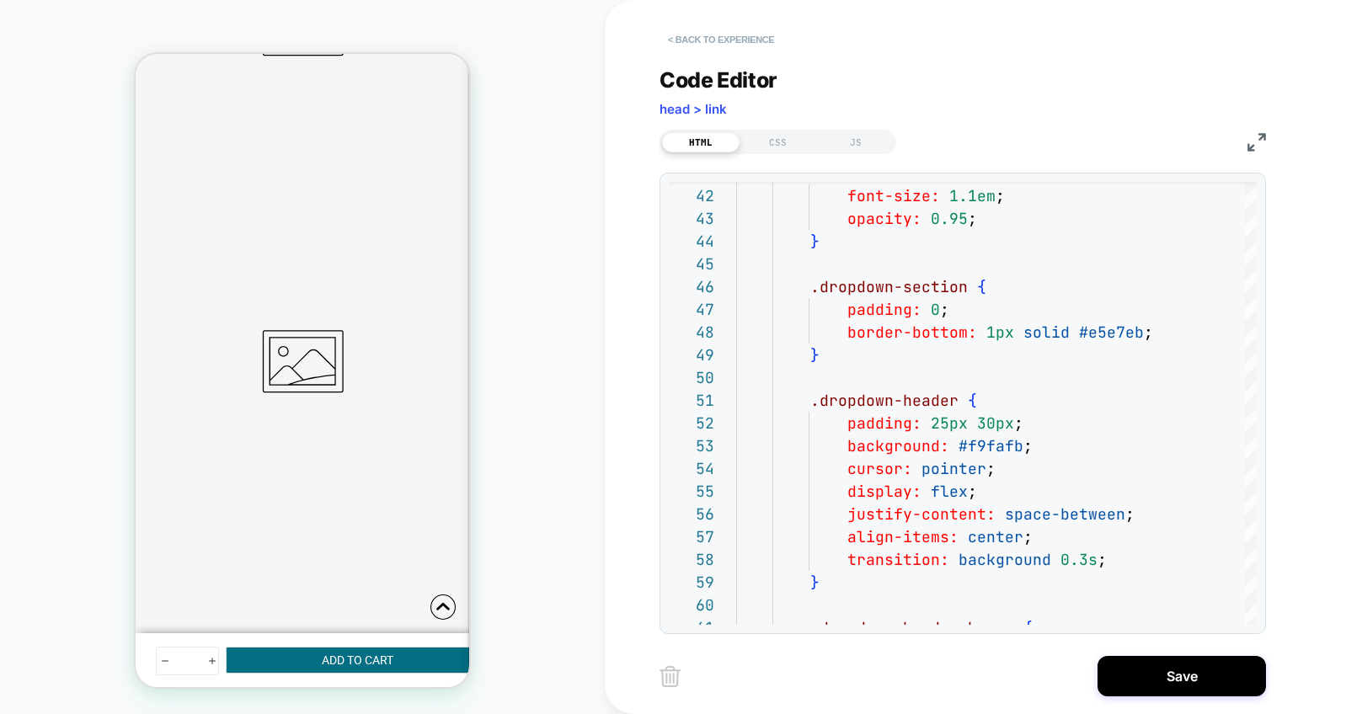
click at [730, 37] on button "< Back to experience" at bounding box center [720, 39] width 123 height 27
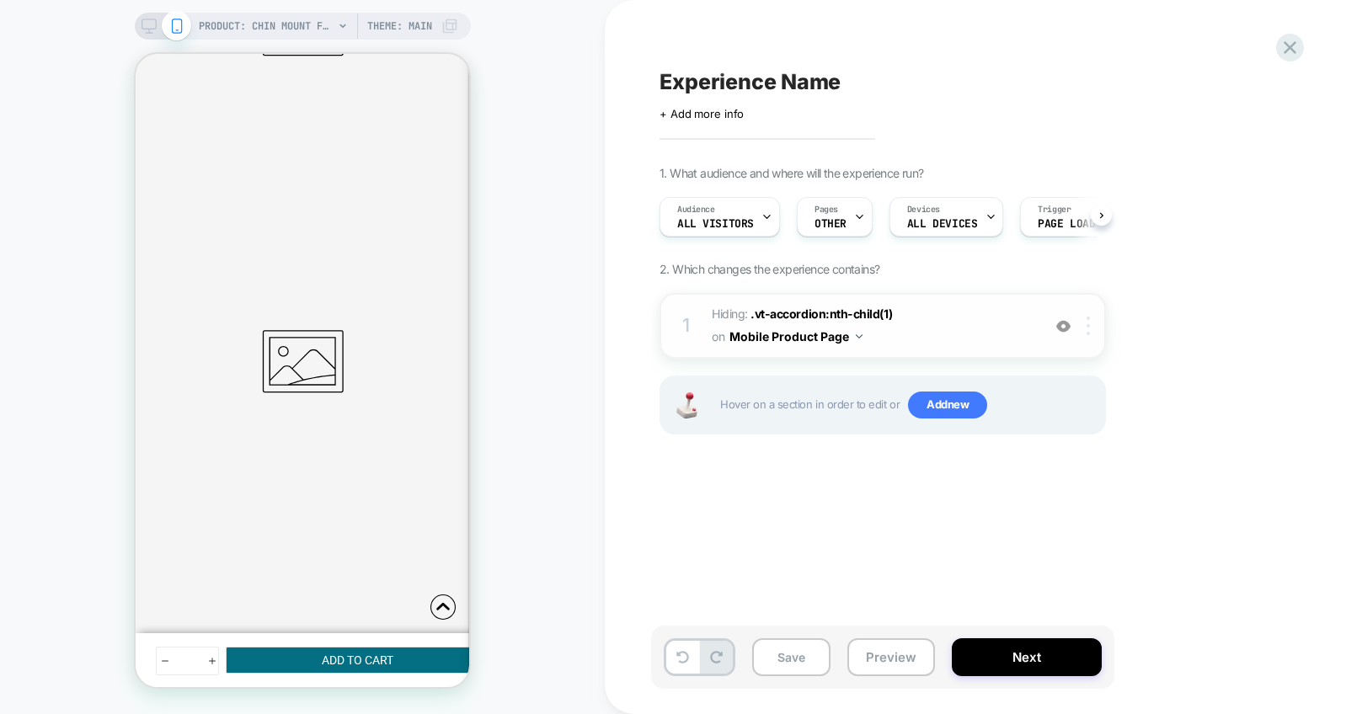
scroll to position [0, 1]
click at [1085, 325] on div at bounding box center [1091, 326] width 28 height 19
click at [1087, 324] on img at bounding box center [1087, 326] width 3 height 19
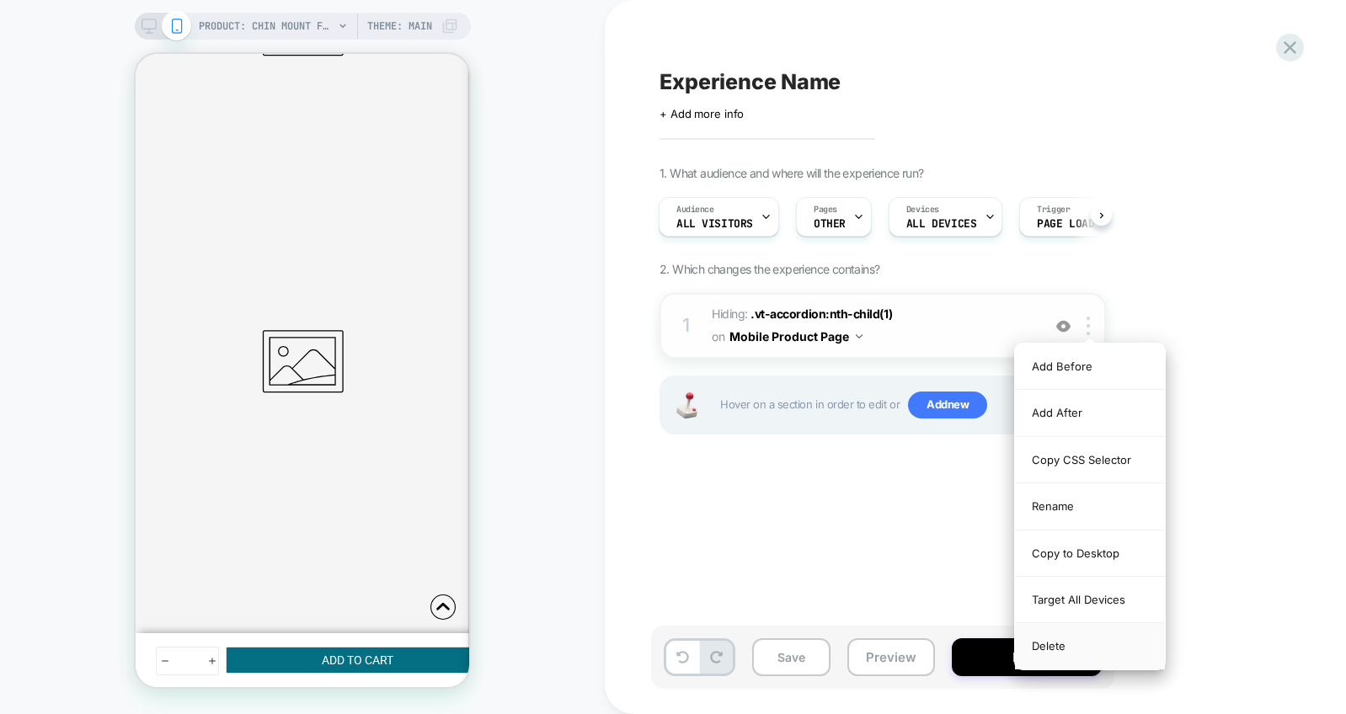
click at [1042, 639] on div "Delete" at bounding box center [1090, 645] width 150 height 45
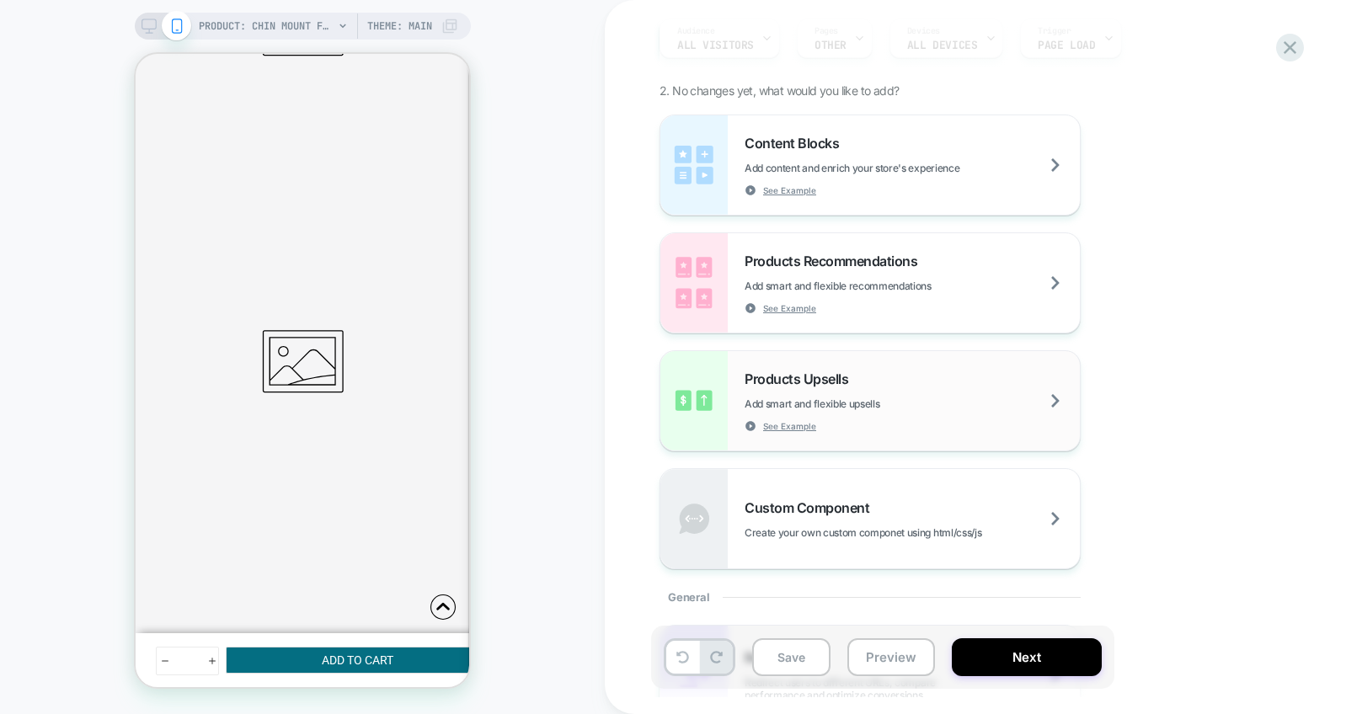
scroll to position [197, 0]
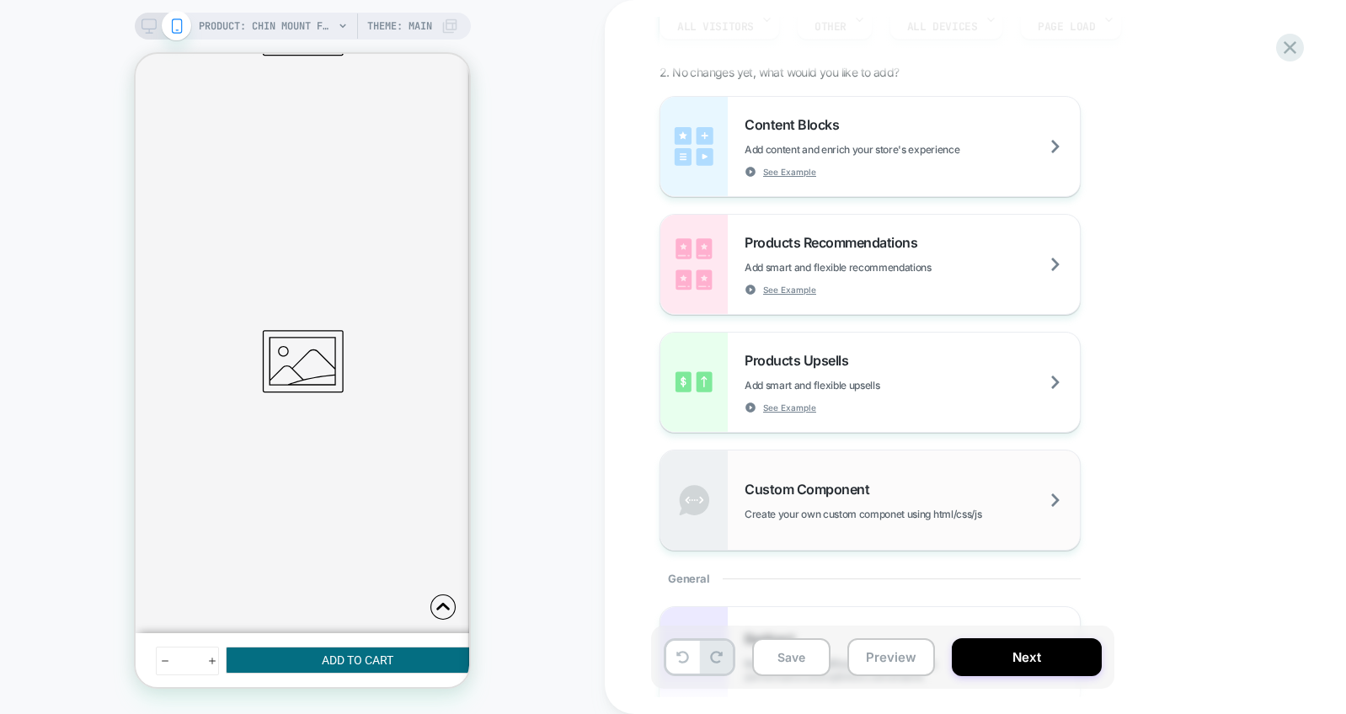
click at [811, 488] on span "Custom Component" at bounding box center [810, 489] width 133 height 17
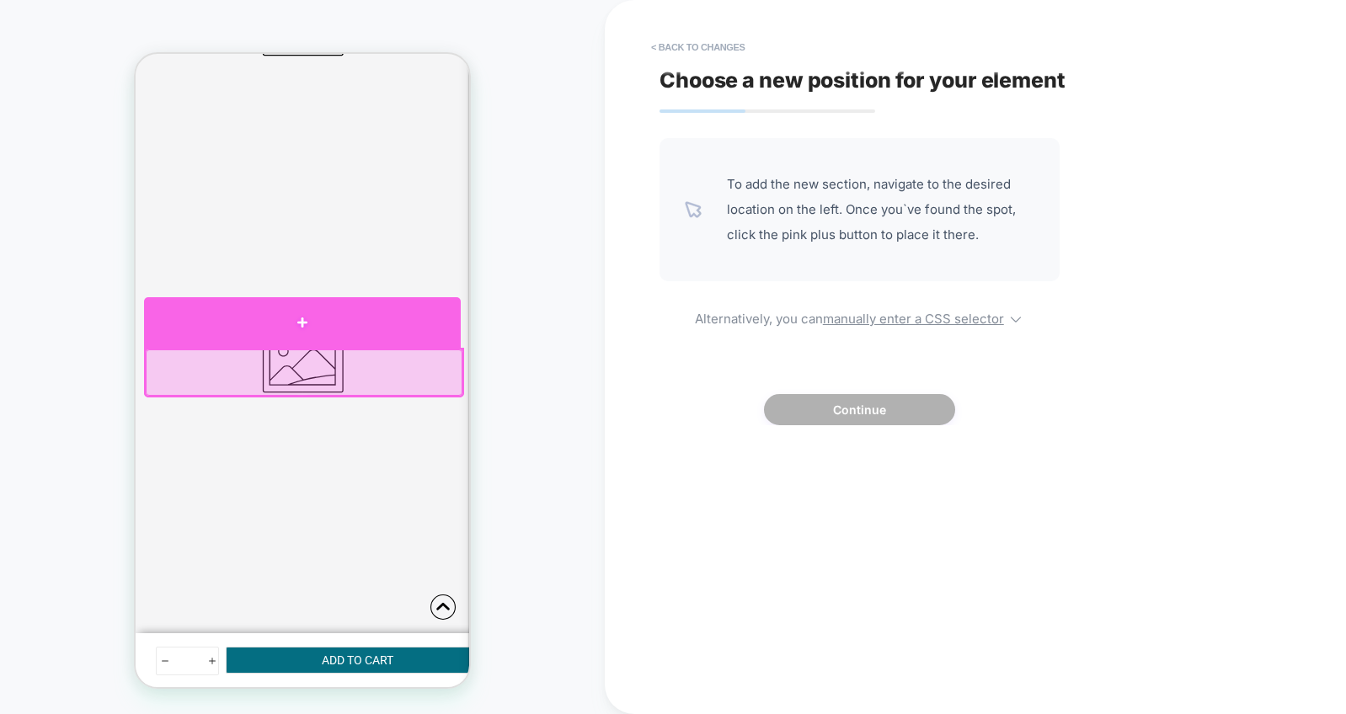
click at [254, 328] on div at bounding box center [302, 322] width 317 height 51
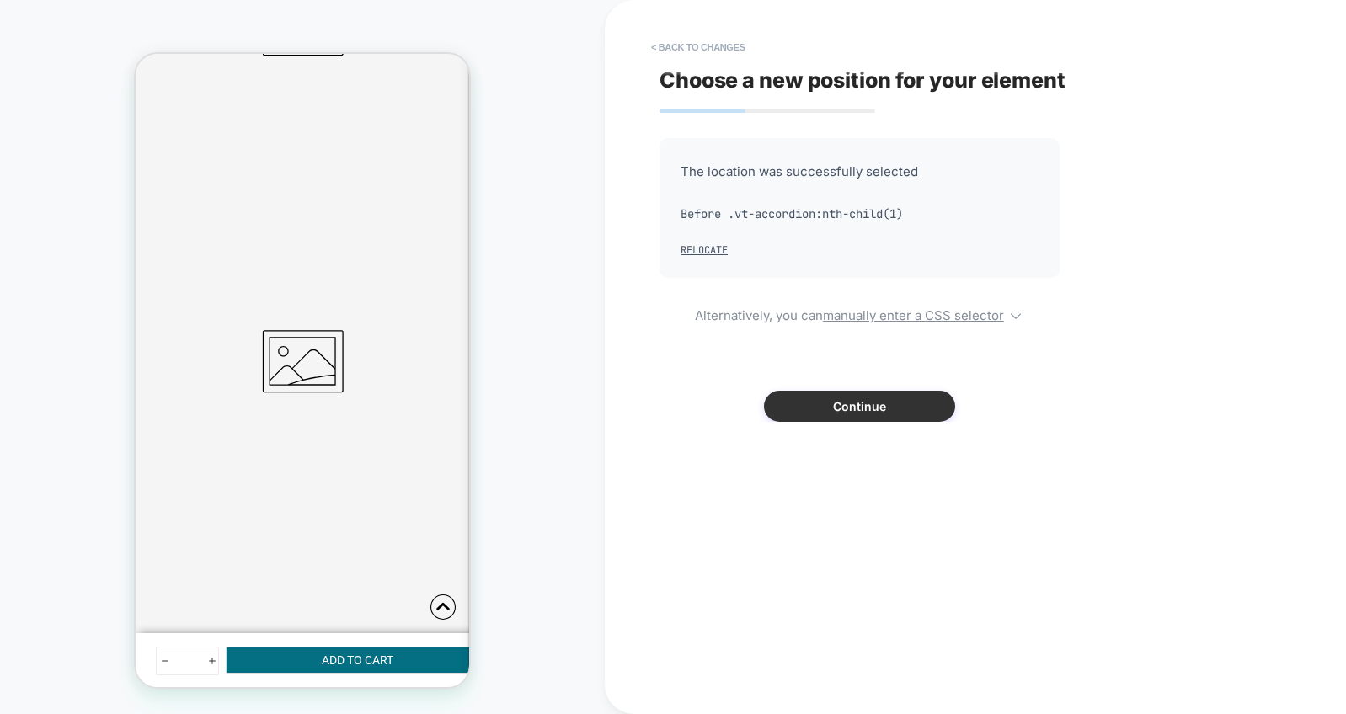
click at [834, 409] on button "Continue" at bounding box center [859, 406] width 191 height 31
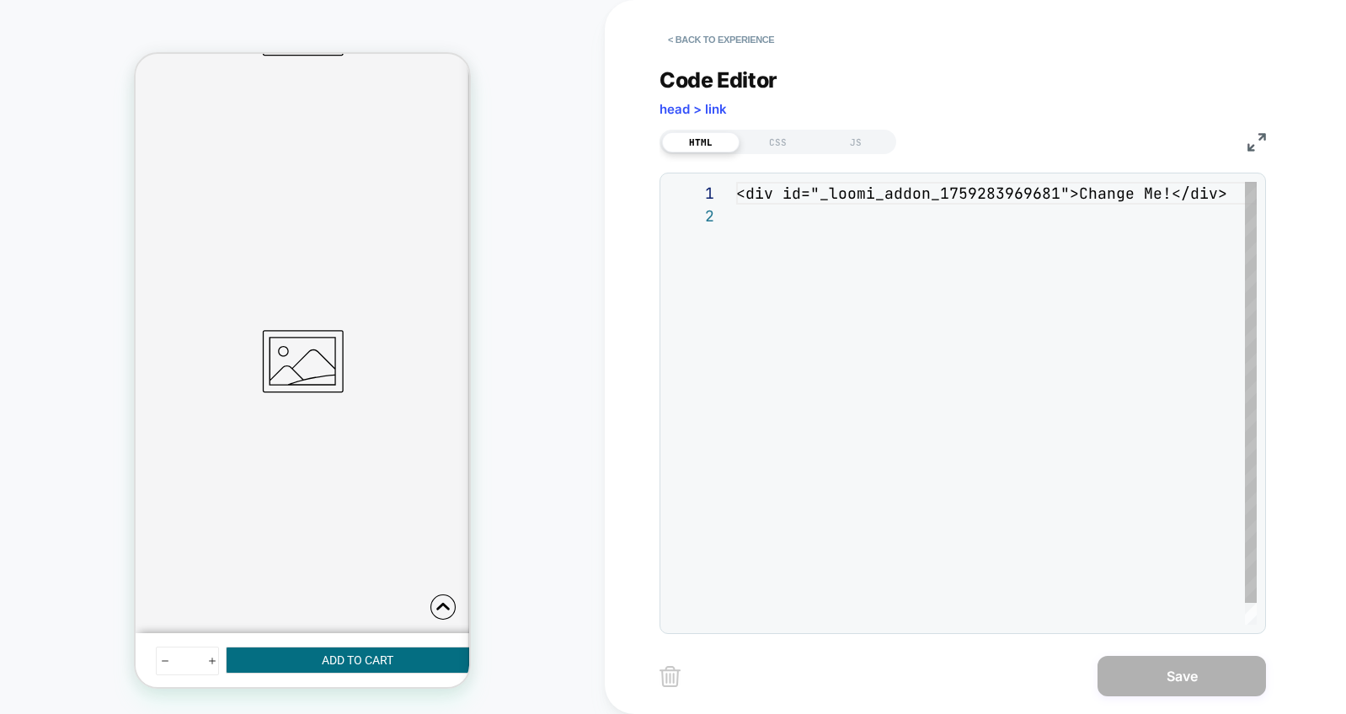
scroll to position [23, 0]
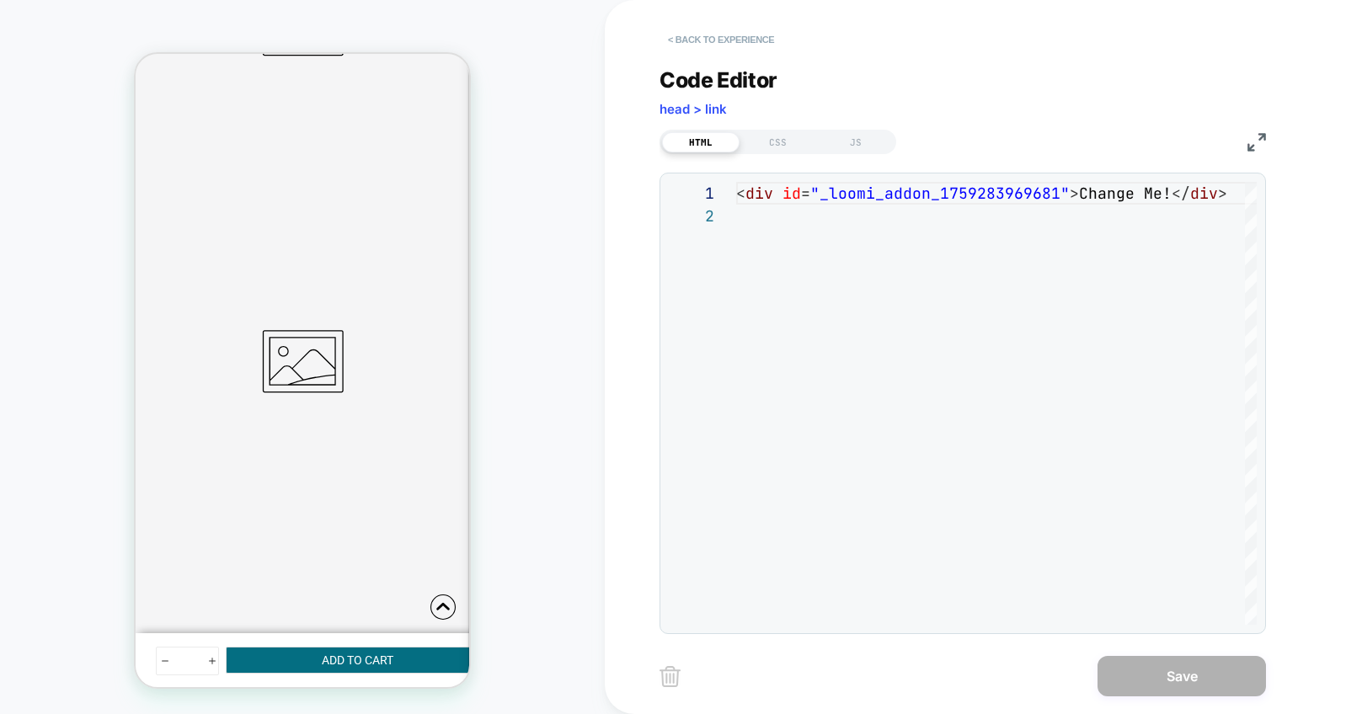
click at [690, 37] on button "< Back to experience" at bounding box center [720, 39] width 123 height 27
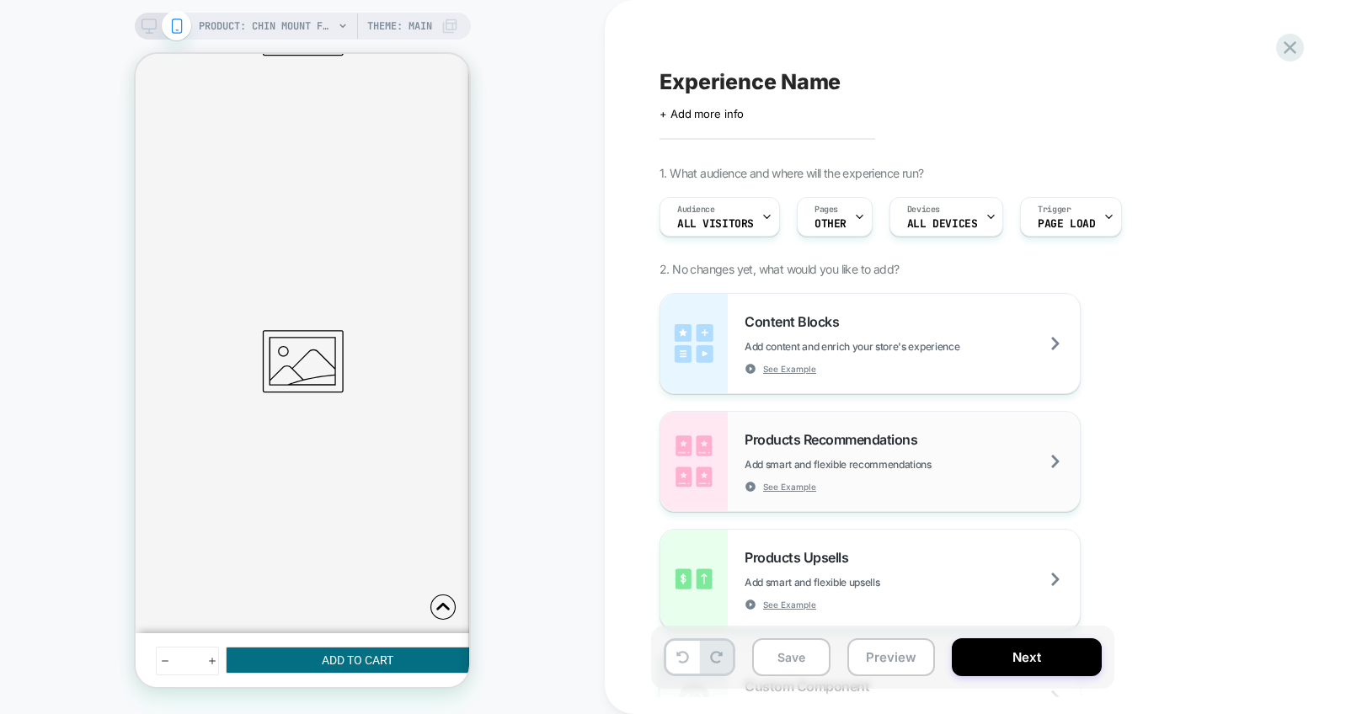
scroll to position [161, 0]
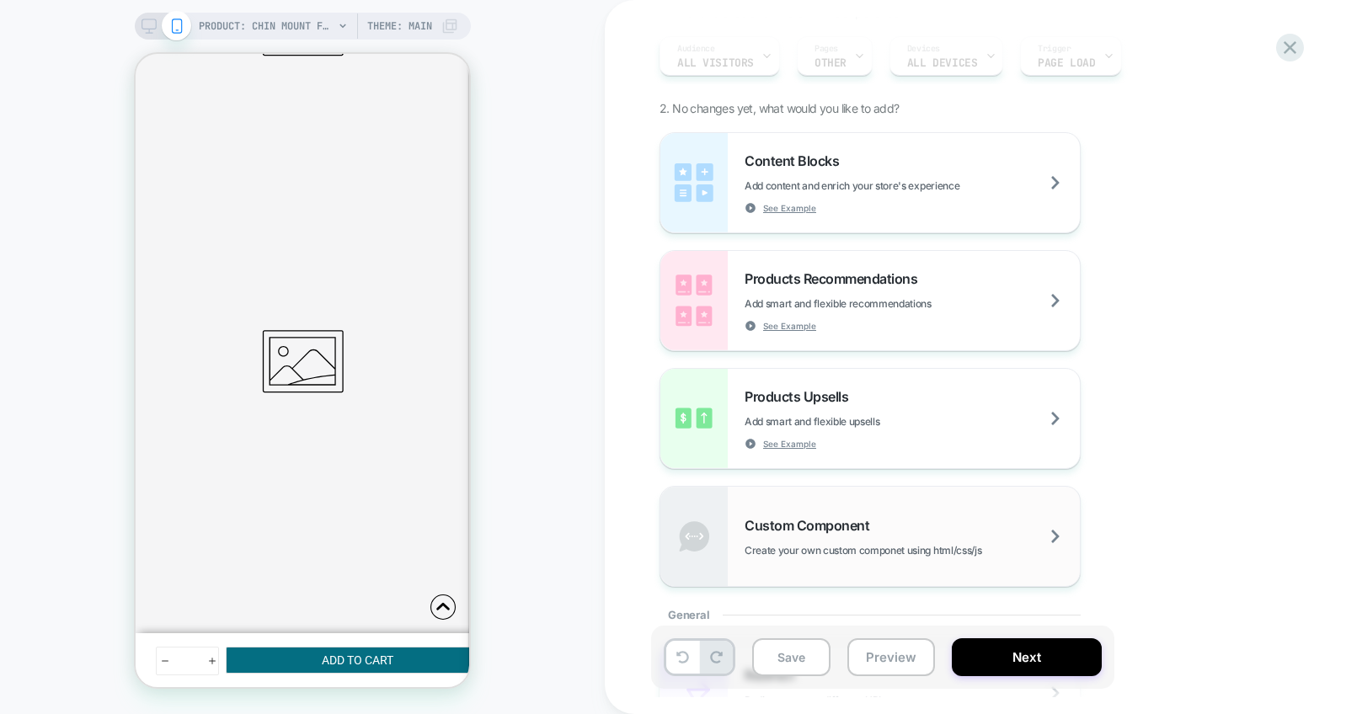
click at [868, 524] on span "Custom Component" at bounding box center [810, 525] width 133 height 17
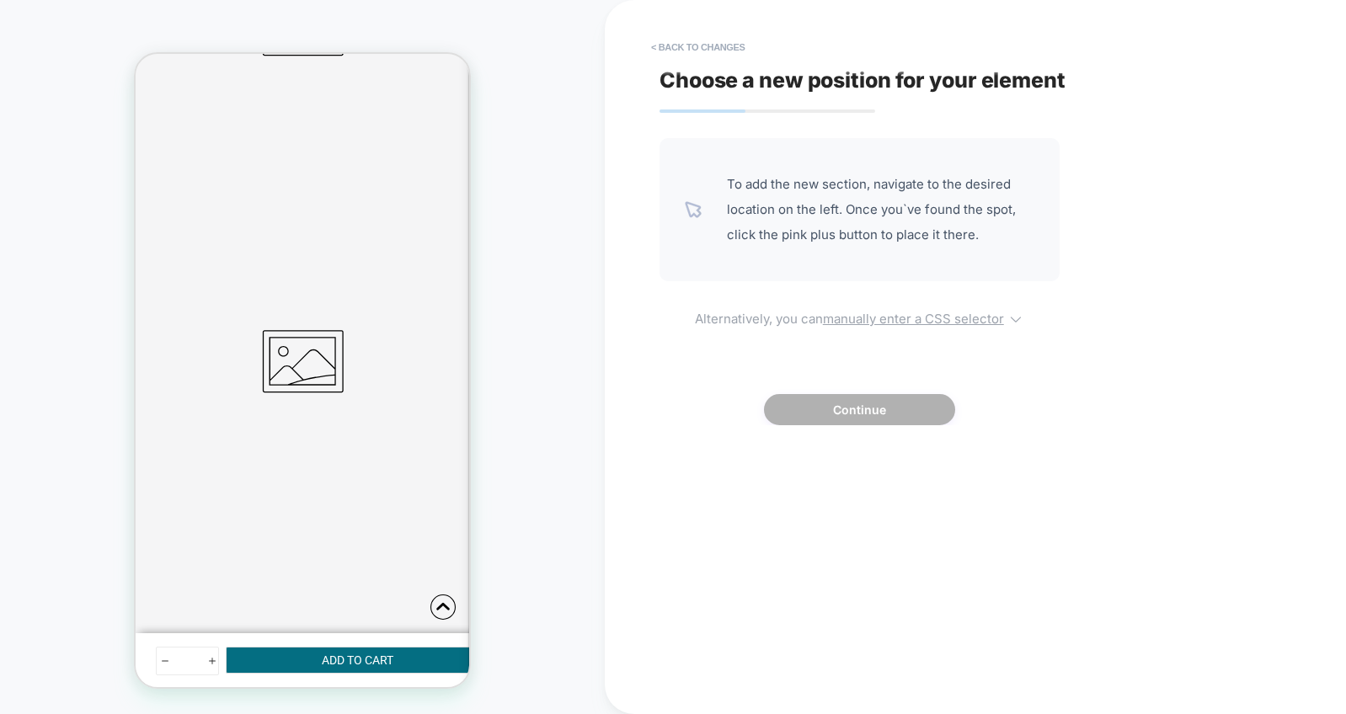
click at [981, 322] on u "manually enter a CSS selector" at bounding box center [913, 319] width 181 height 16
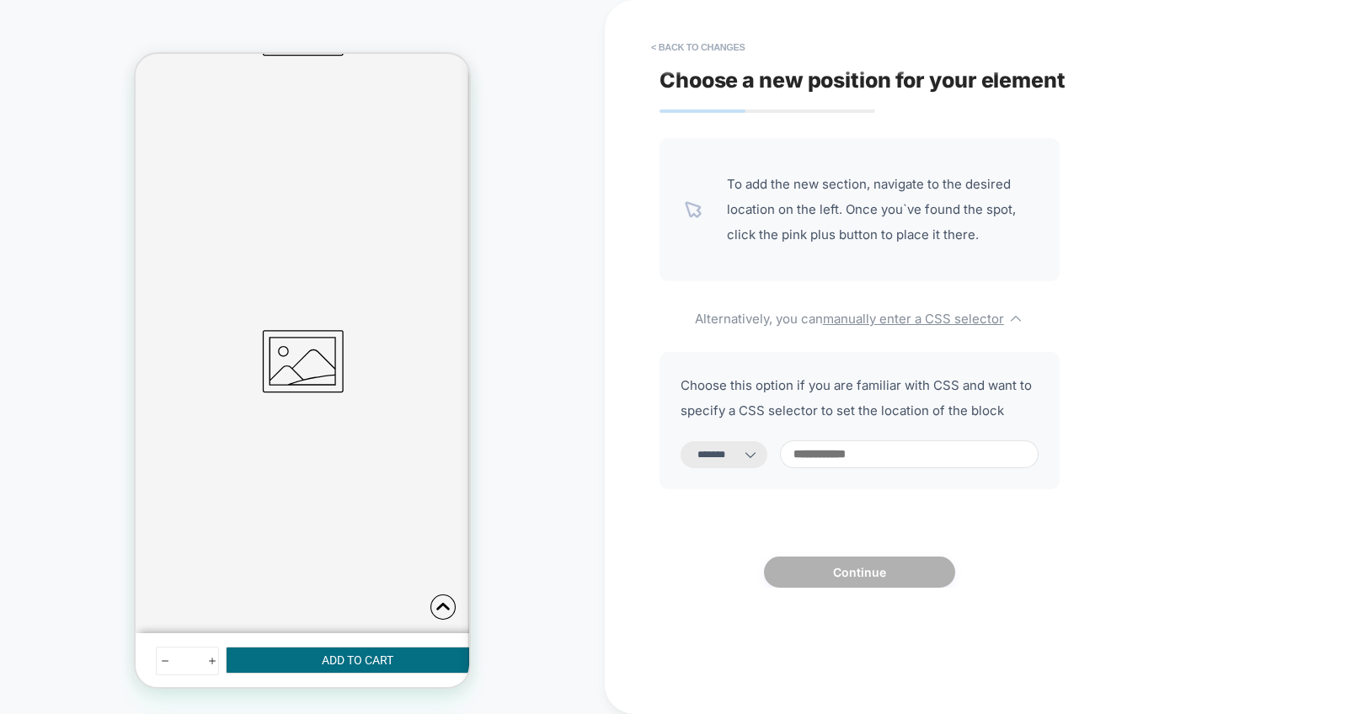
click at [850, 456] on input at bounding box center [909, 454] width 259 height 28
click at [736, 451] on select "**********" at bounding box center [723, 454] width 87 height 27
click at [680, 441] on select "**********" at bounding box center [723, 454] width 87 height 27
click at [736, 452] on select "**********" at bounding box center [723, 454] width 87 height 27
select select "**********"
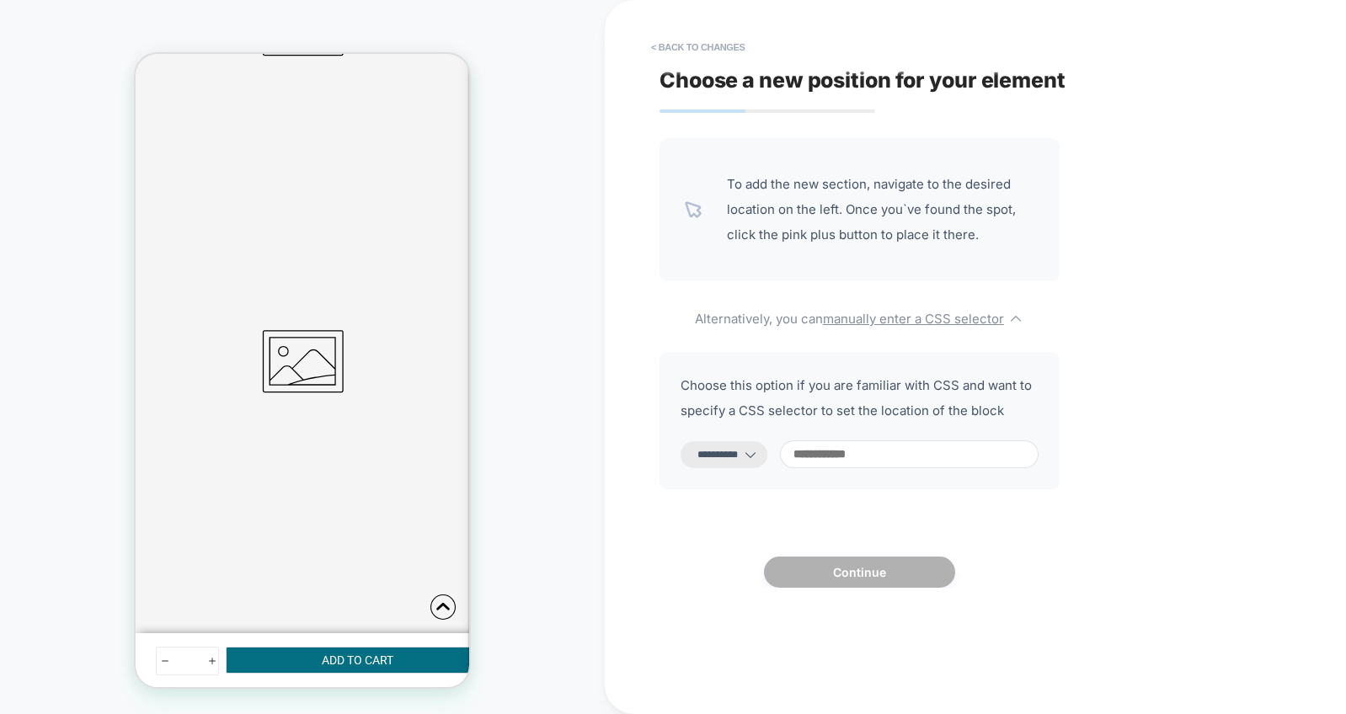
click at [680, 441] on select "**********" at bounding box center [723, 454] width 87 height 27
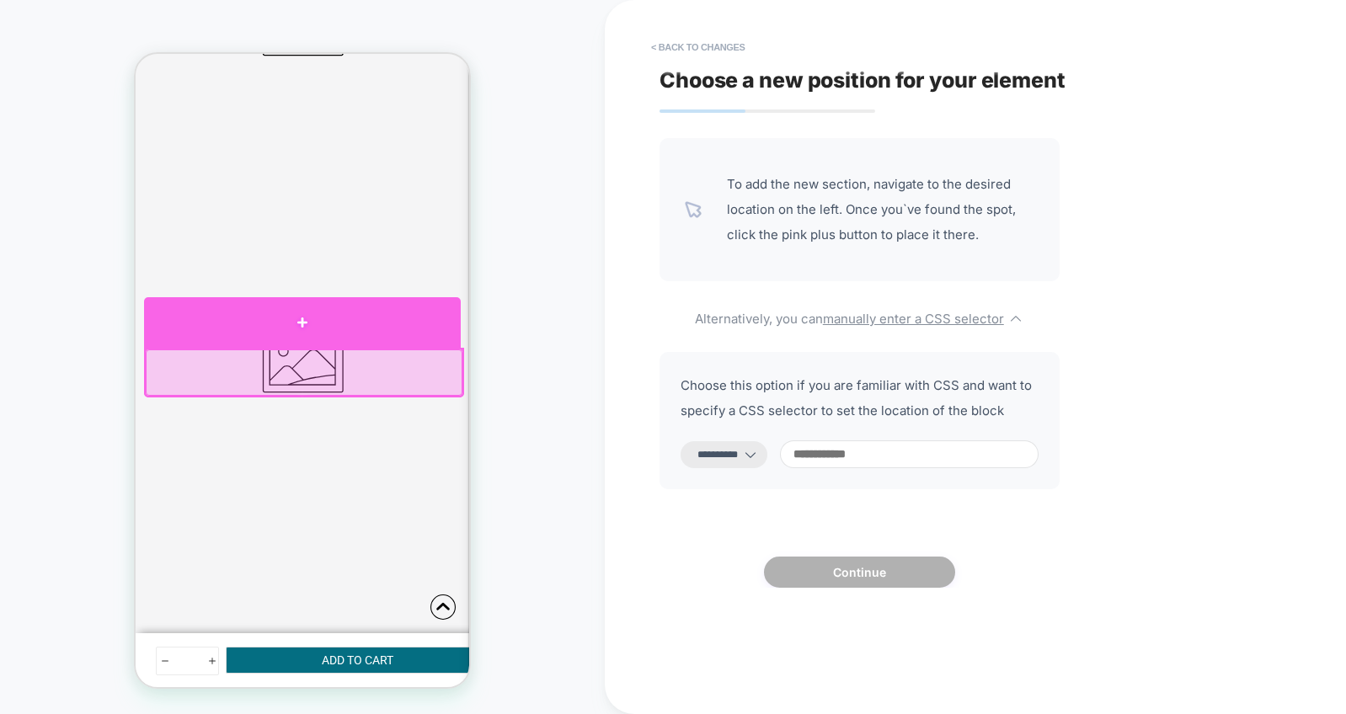
click at [323, 330] on div at bounding box center [302, 322] width 317 height 51
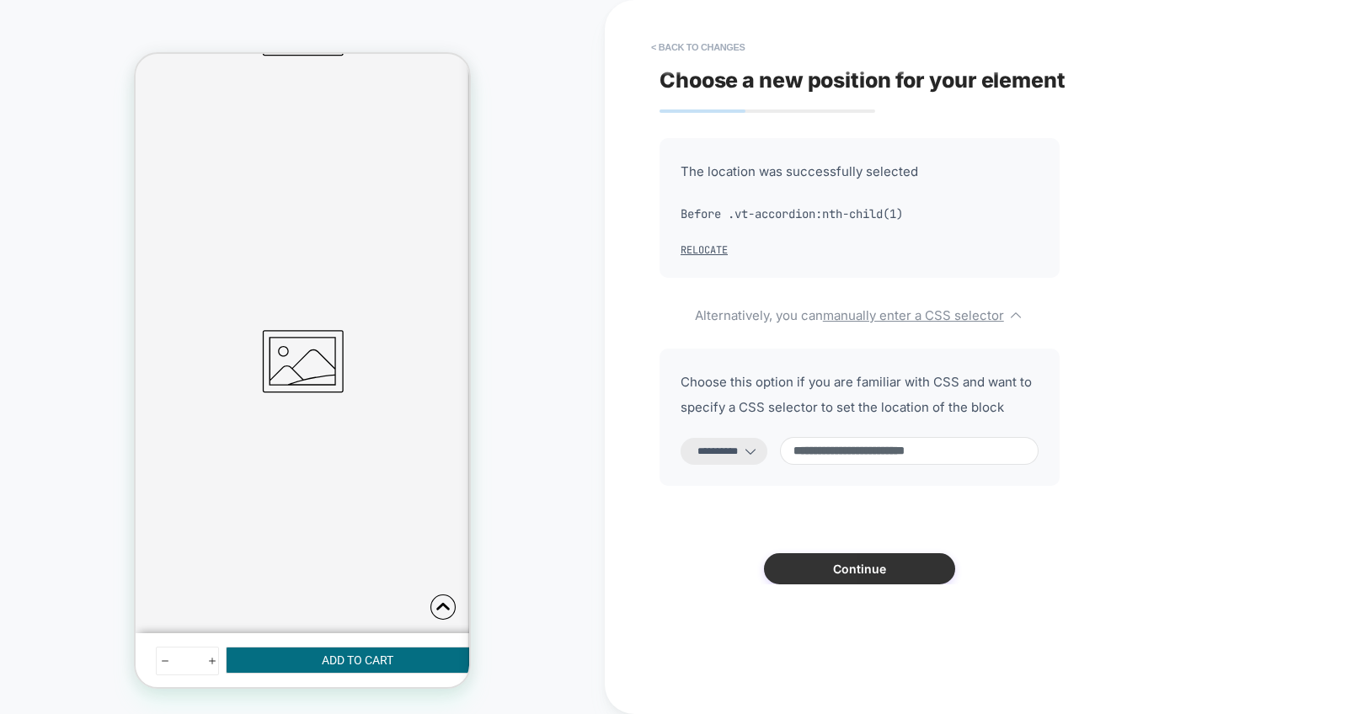
click at [886, 574] on button "Continue" at bounding box center [859, 568] width 191 height 31
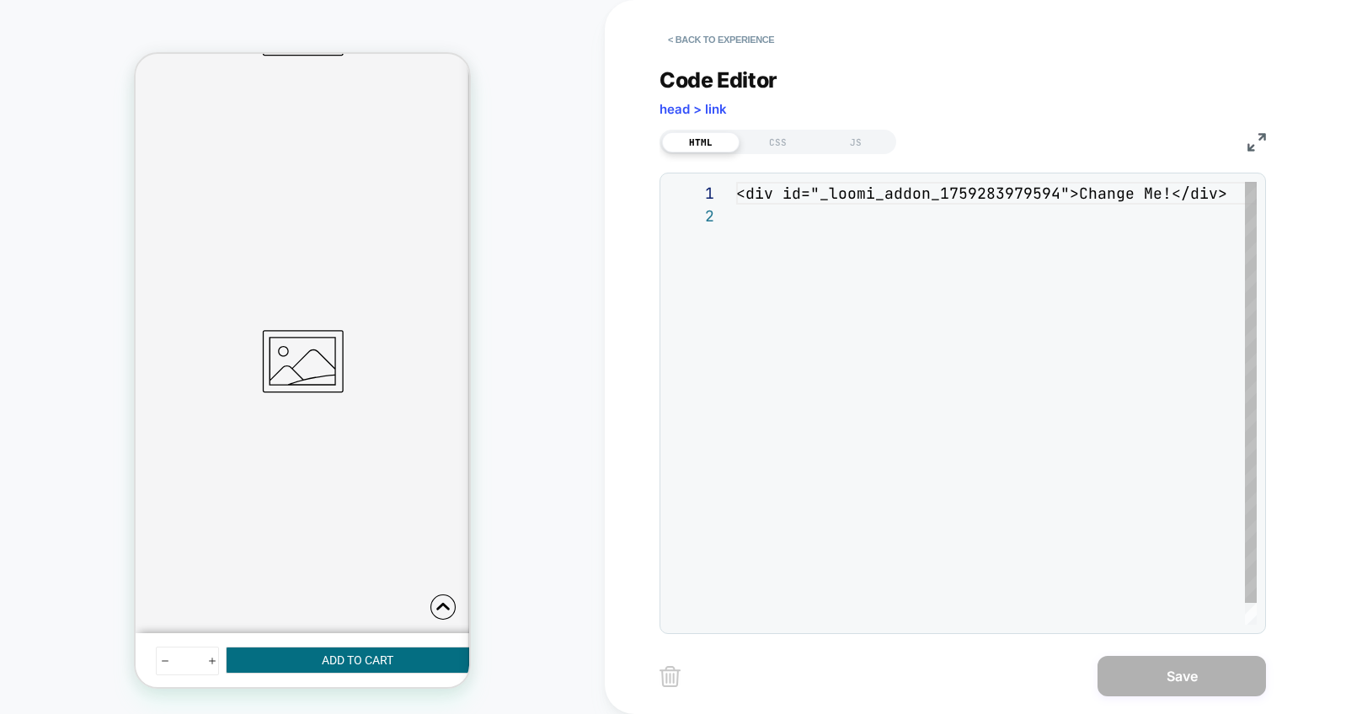
scroll to position [23, 0]
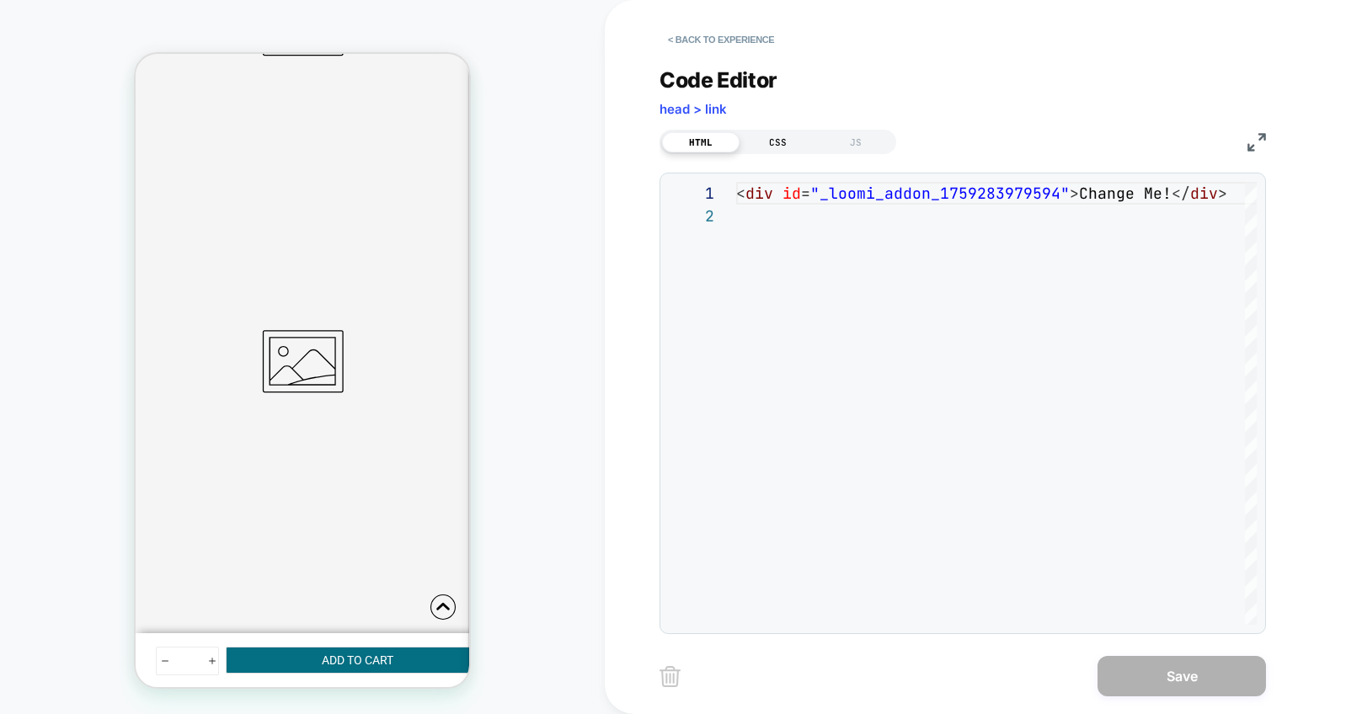
click at [787, 146] on div "CSS" at bounding box center [777, 142] width 77 height 20
click at [773, 197] on div at bounding box center [996, 403] width 520 height 443
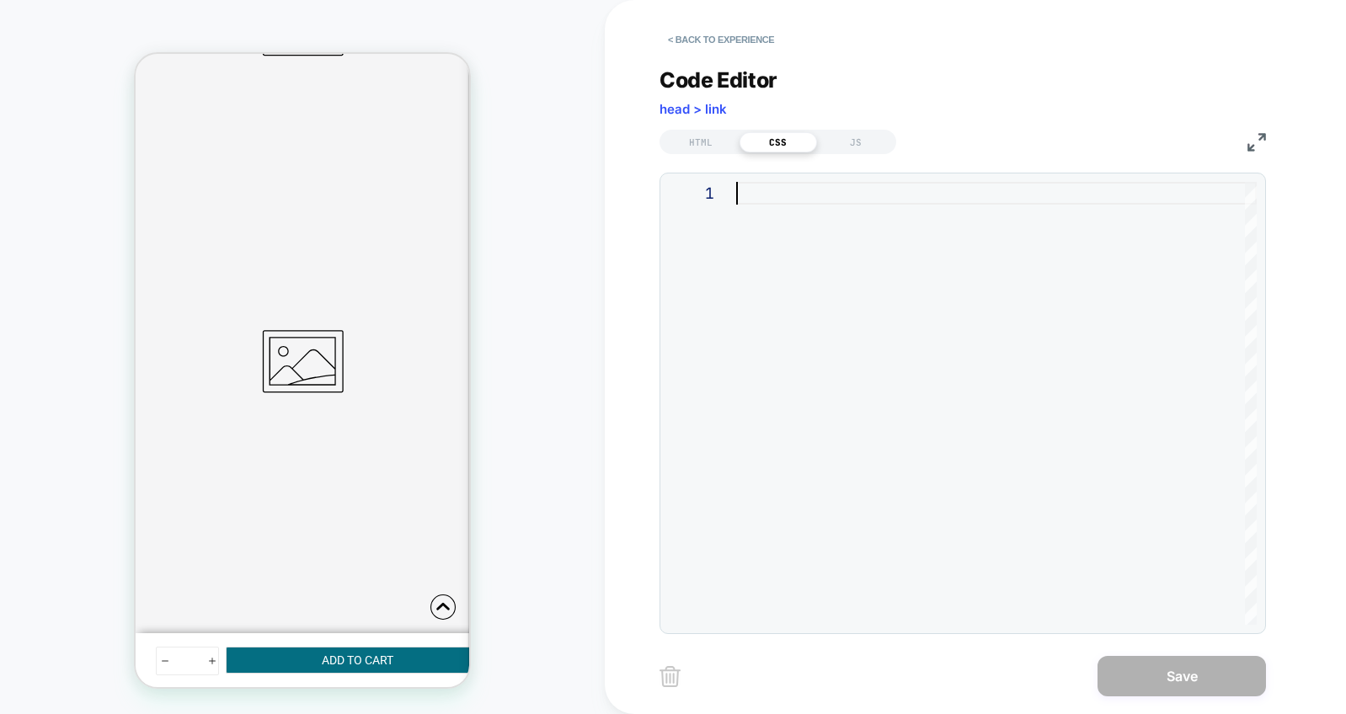
type textarea "**********"
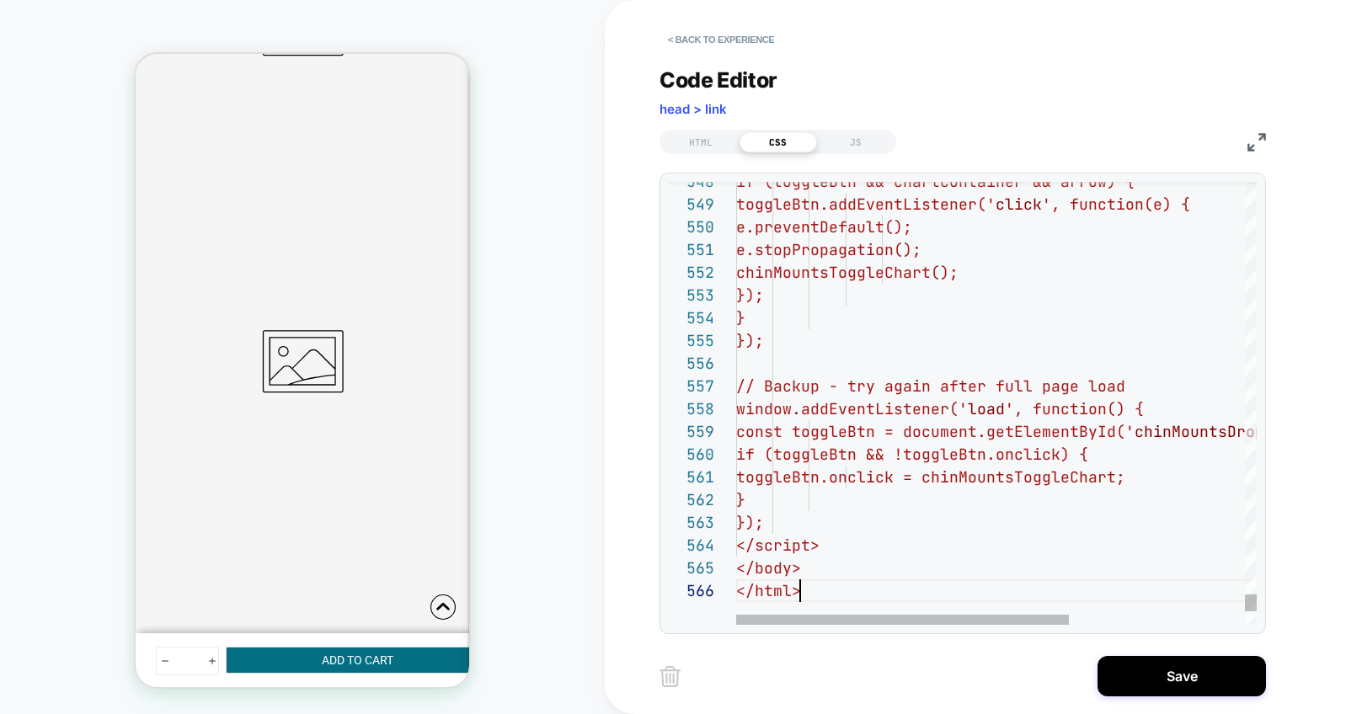
scroll to position [114, 64]
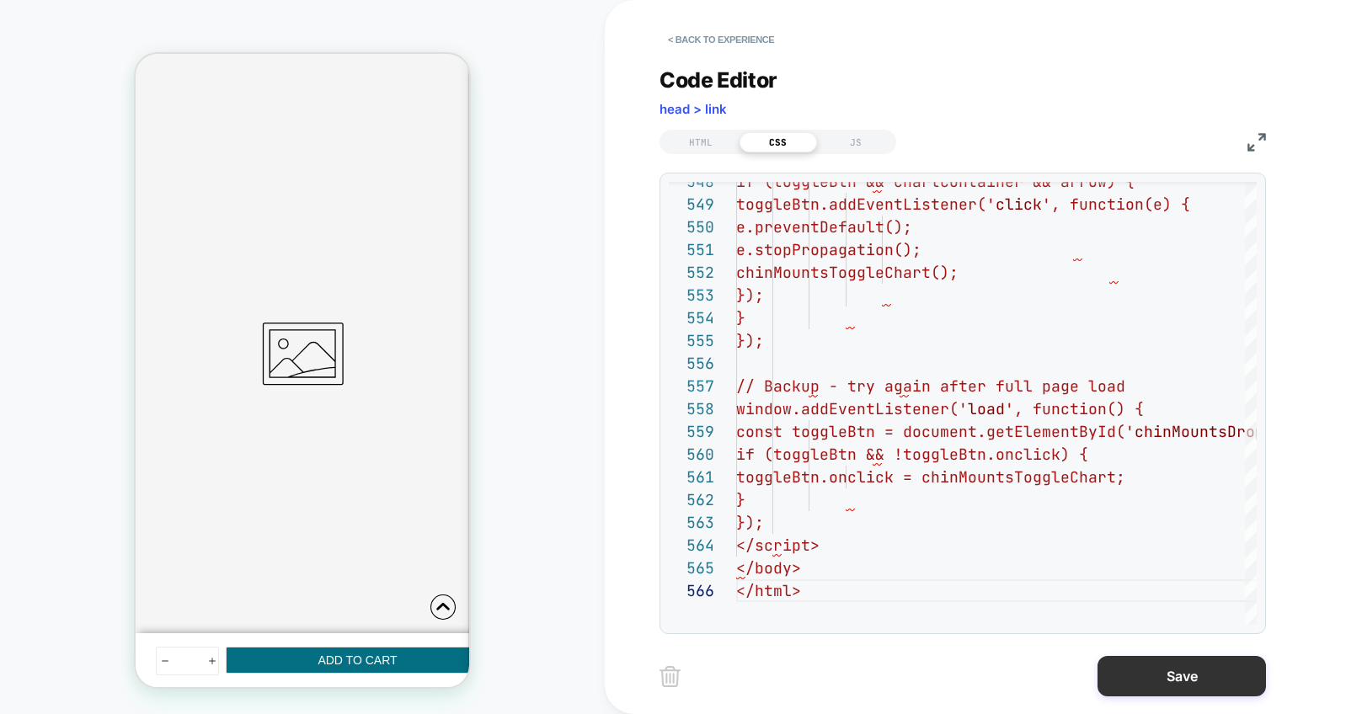
click at [1169, 680] on button "Save" at bounding box center [1181, 676] width 168 height 40
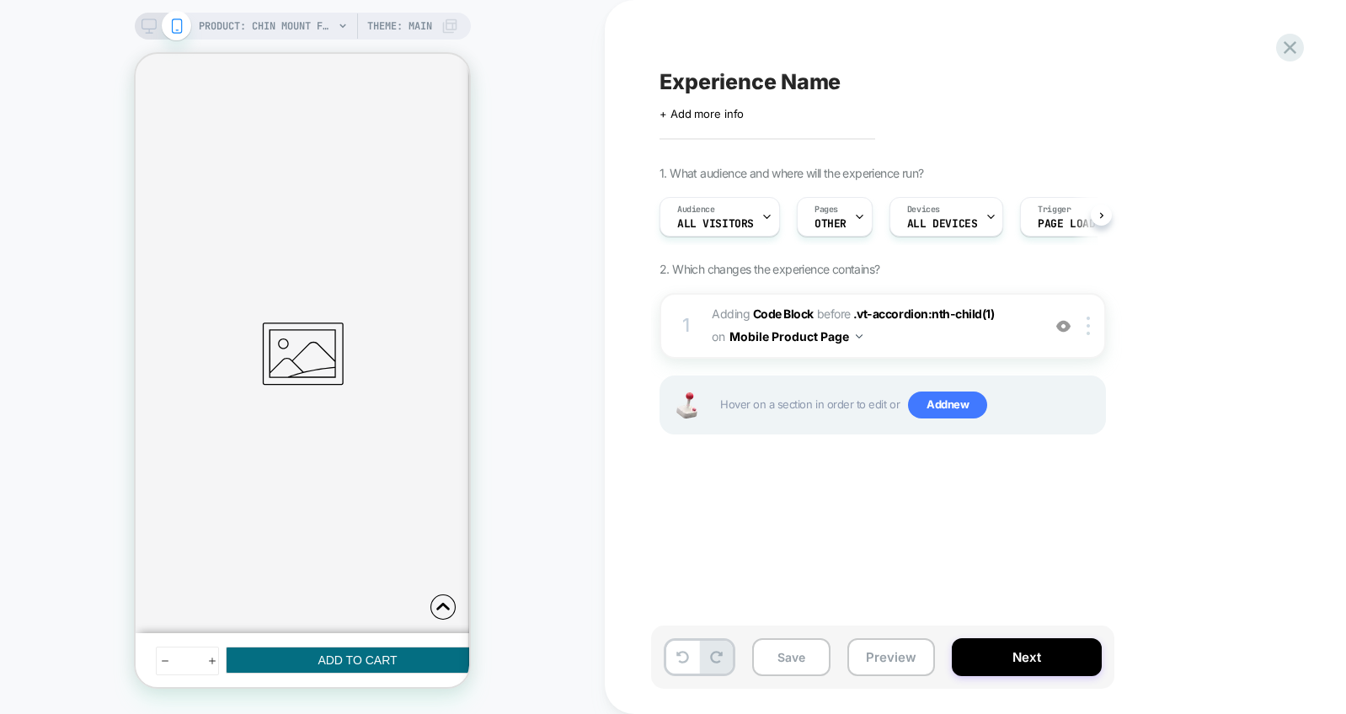
scroll to position [0, 1]
click at [786, 327] on button "Mobile Product Page" at bounding box center [795, 336] width 133 height 24
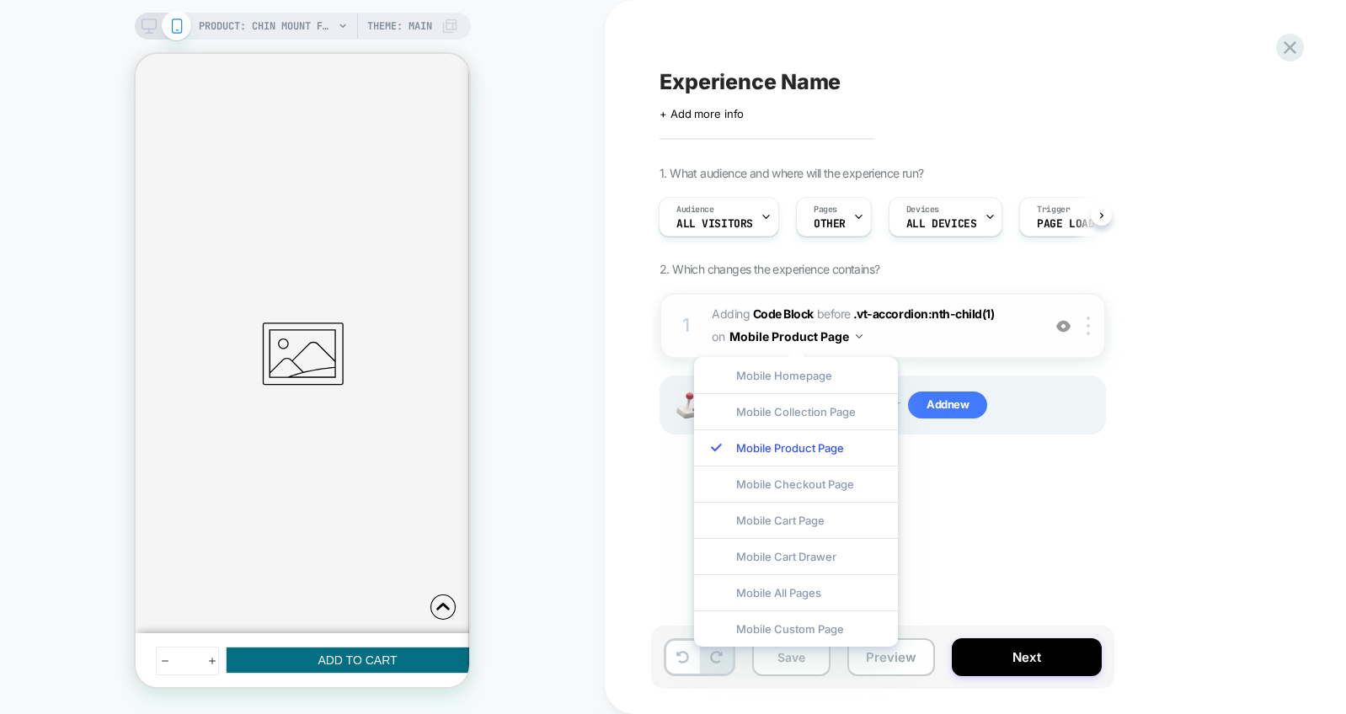
click at [952, 338] on span "Adding Code Block BEFORE .vt-accordion:nth-child(1) .vt-accordion:nth-child(1) …" at bounding box center [872, 325] width 321 height 45
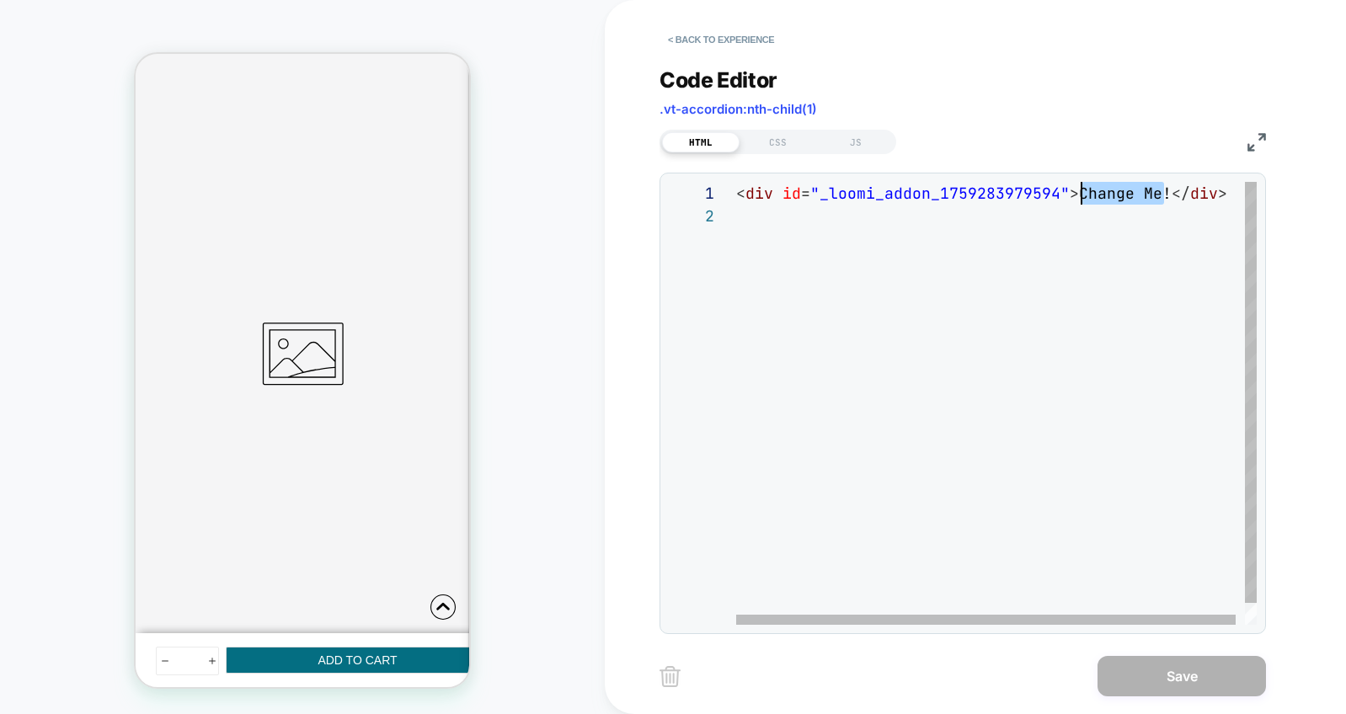
scroll to position [0, 345]
drag, startPoint x: 1164, startPoint y: 193, endPoint x: 1077, endPoint y: 191, distance: 86.7
click at [1077, 191] on div "< div id = "_loomi_addon_1759283979594" > Change Me! </ div >" at bounding box center [1001, 415] width 530 height 466
drag, startPoint x: 1074, startPoint y: 192, endPoint x: 1159, endPoint y: 195, distance: 86.0
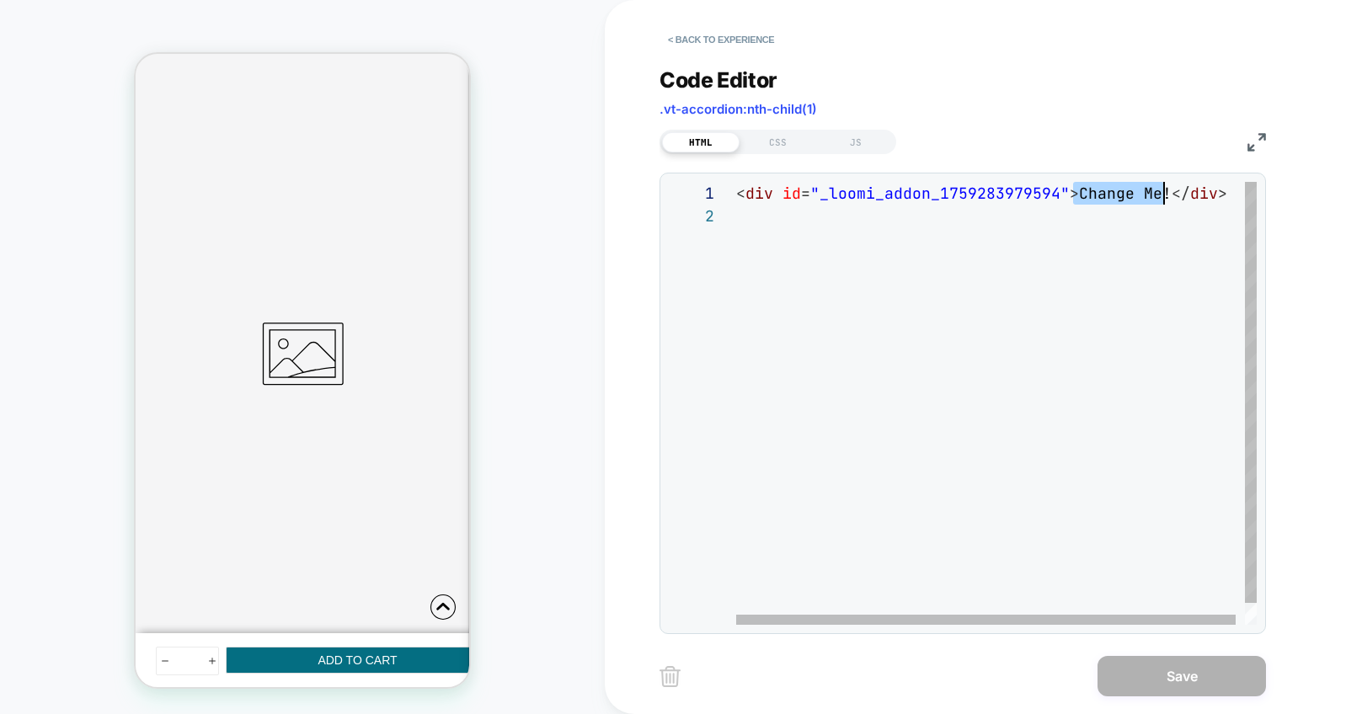
click at [1160, 195] on div "< div id = "_loomi_addon_1759283979594" > Change Me! </ div >" at bounding box center [1001, 415] width 530 height 466
type textarea "**********"
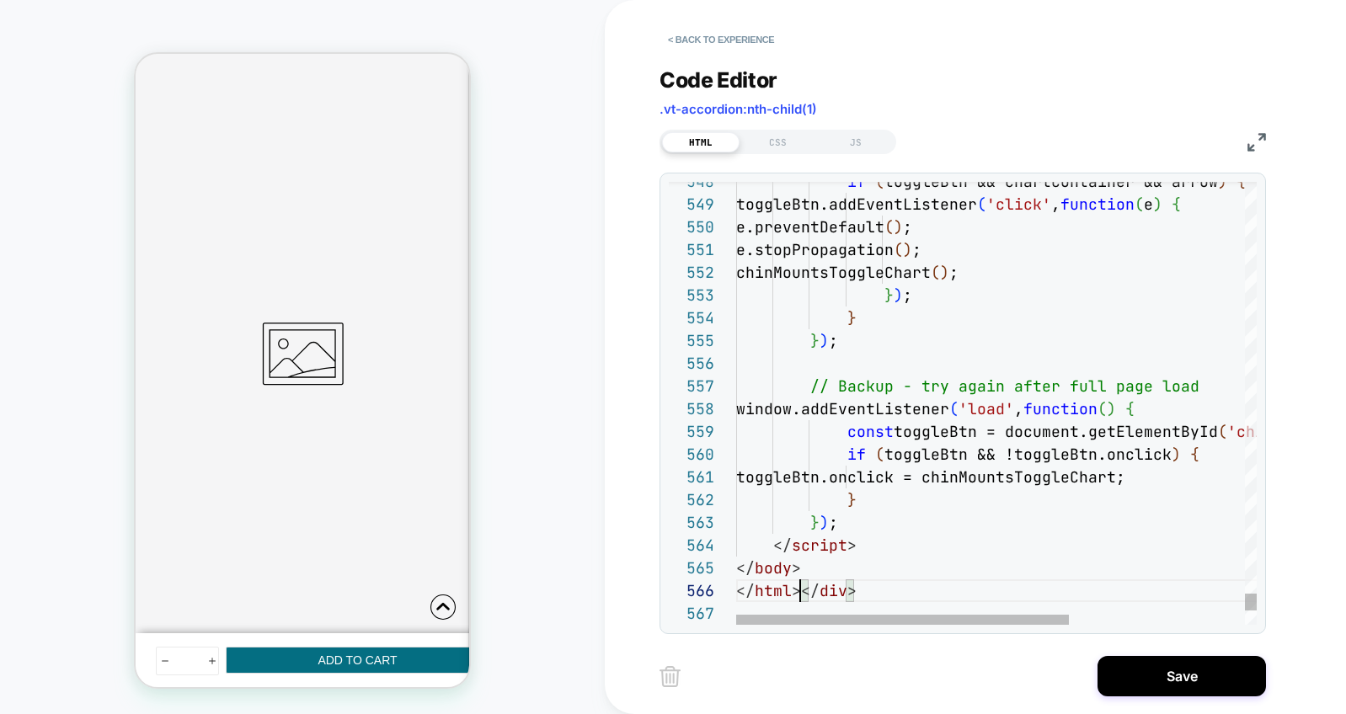
scroll to position [114, 64]
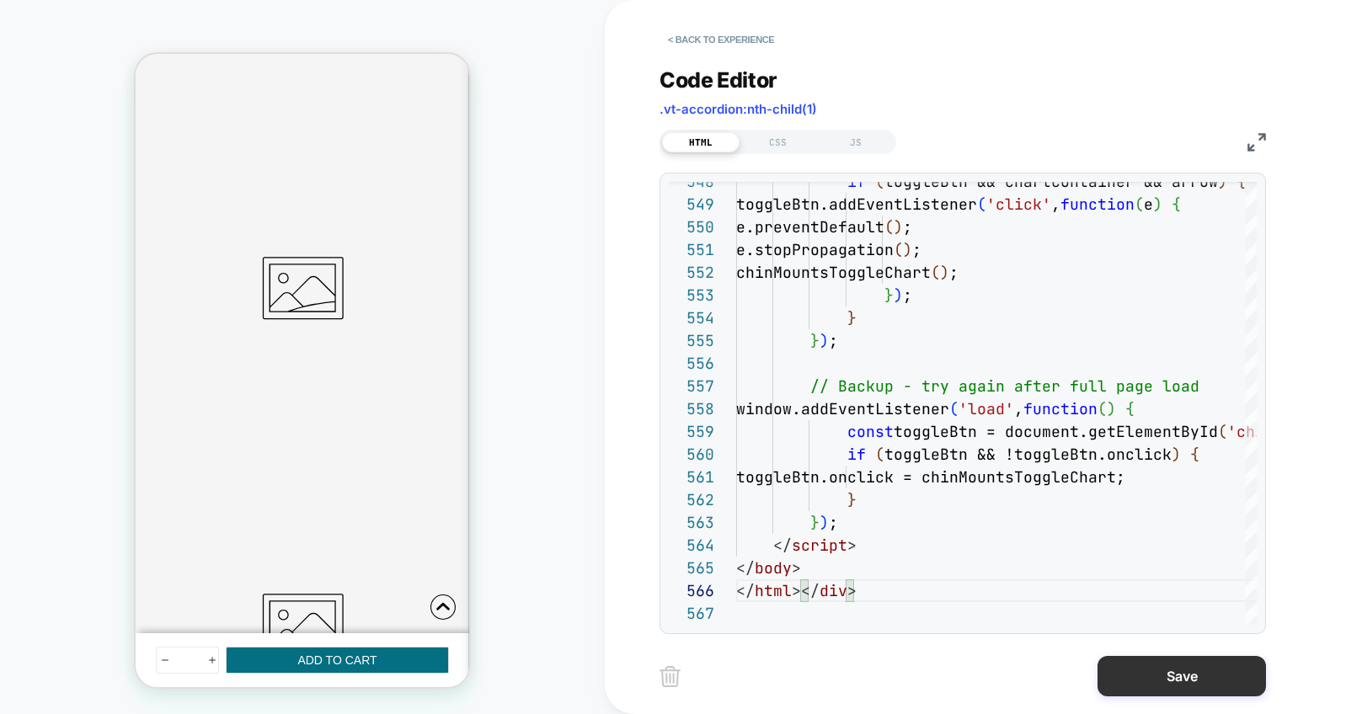
click at [1174, 678] on button "Save" at bounding box center [1181, 676] width 168 height 40
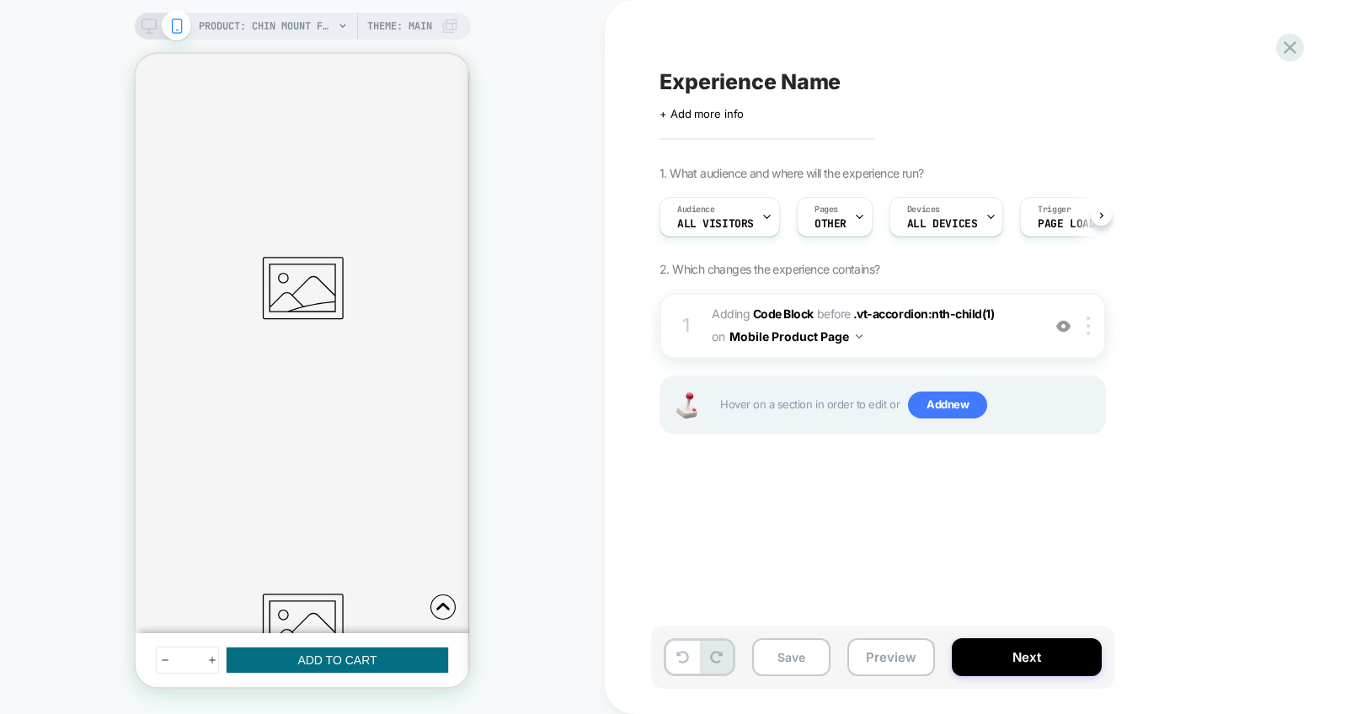
scroll to position [0, 1]
click at [1081, 332] on div at bounding box center [1091, 326] width 28 height 19
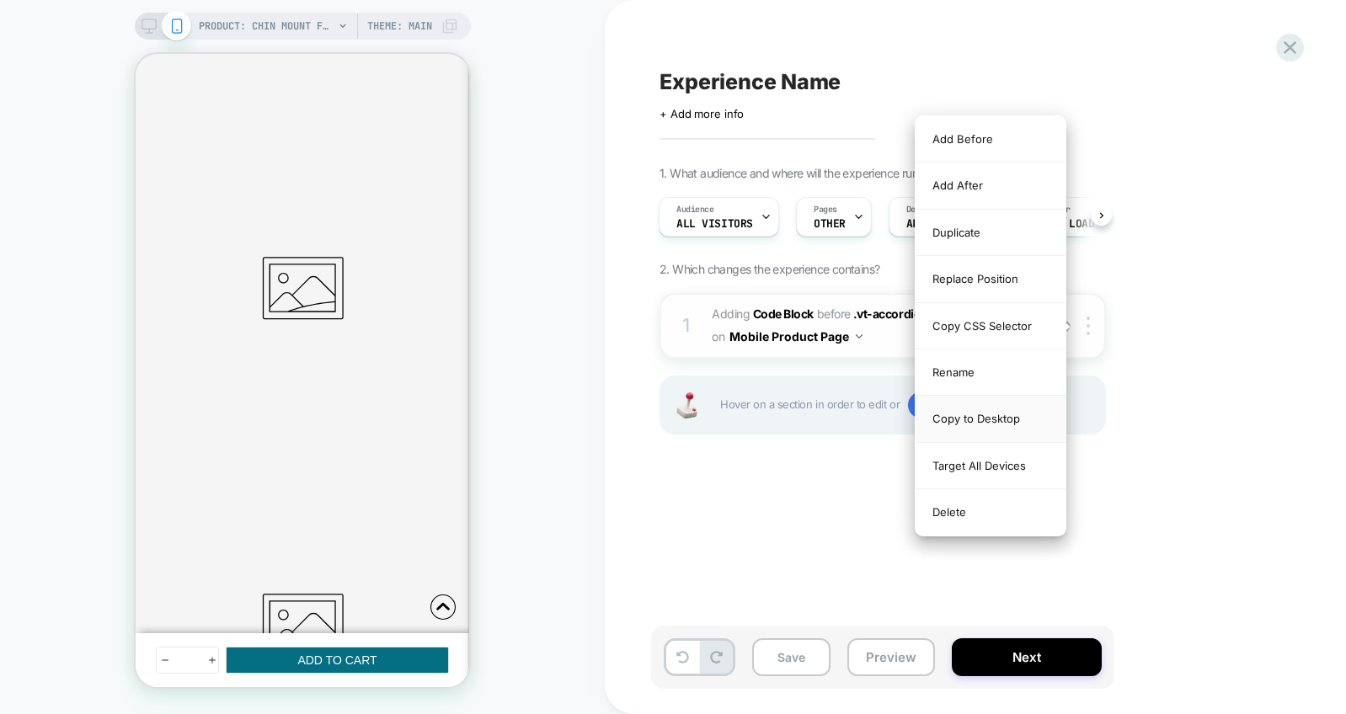
click at [1009, 412] on div "Copy to Desktop" at bounding box center [990, 419] width 150 height 46
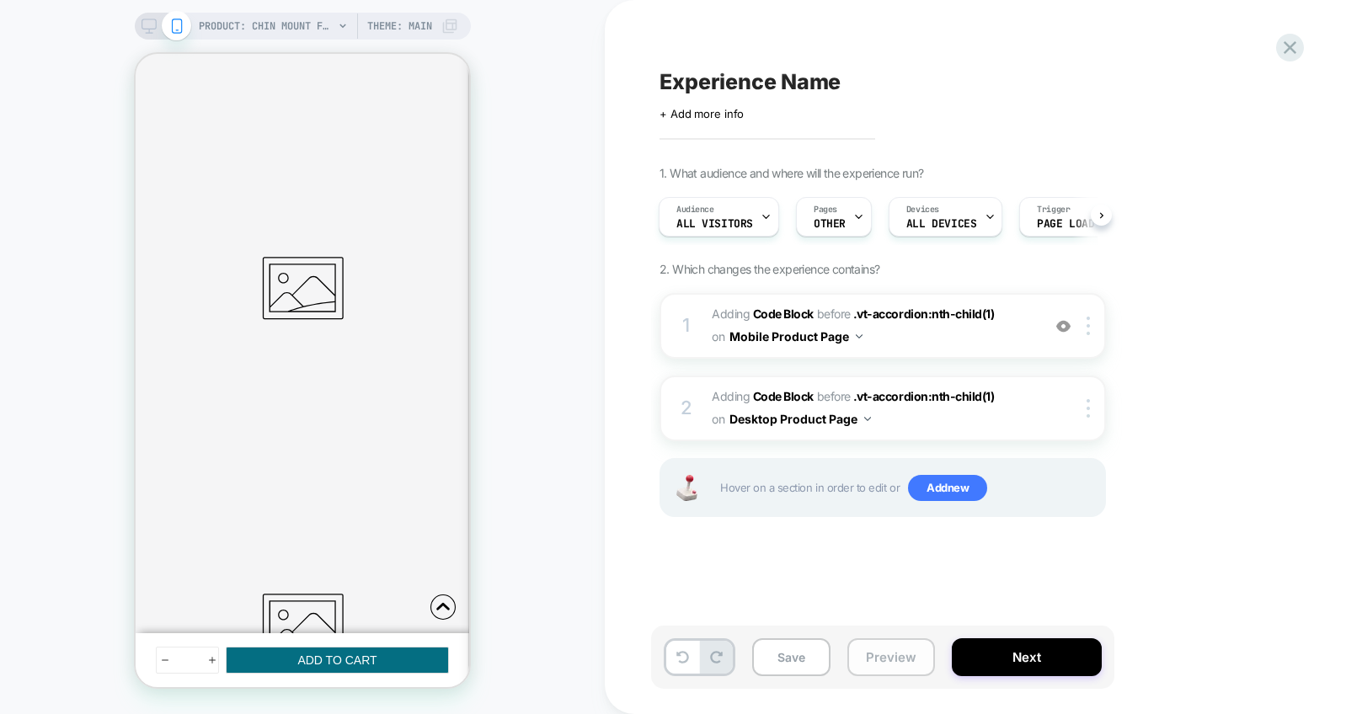
click at [899, 669] on button "Preview" at bounding box center [891, 657] width 88 height 38
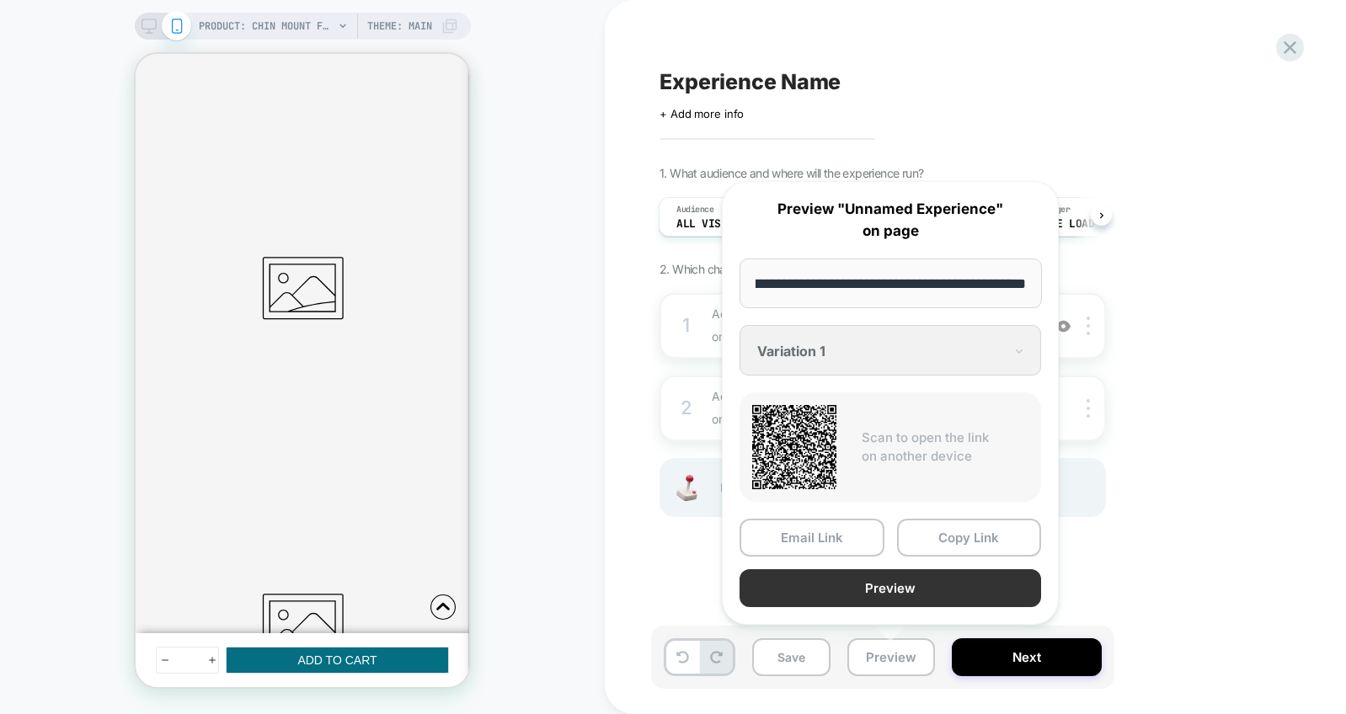
scroll to position [0, 0]
click at [917, 578] on button "Preview" at bounding box center [889, 588] width 301 height 38
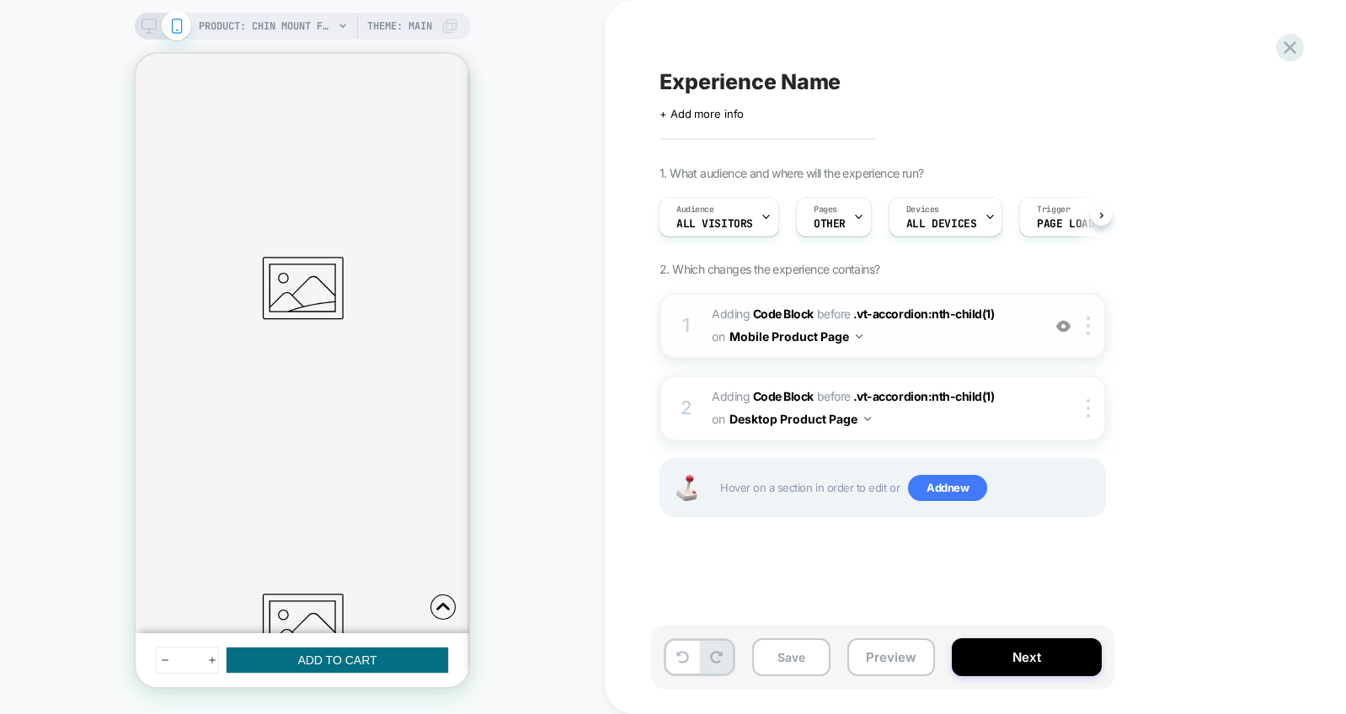
click at [1095, 335] on div "1 Adding Code Block BEFORE .vt-accordion:nth-child(1) .vt-accordion:nth-child(1…" at bounding box center [882, 326] width 446 height 66
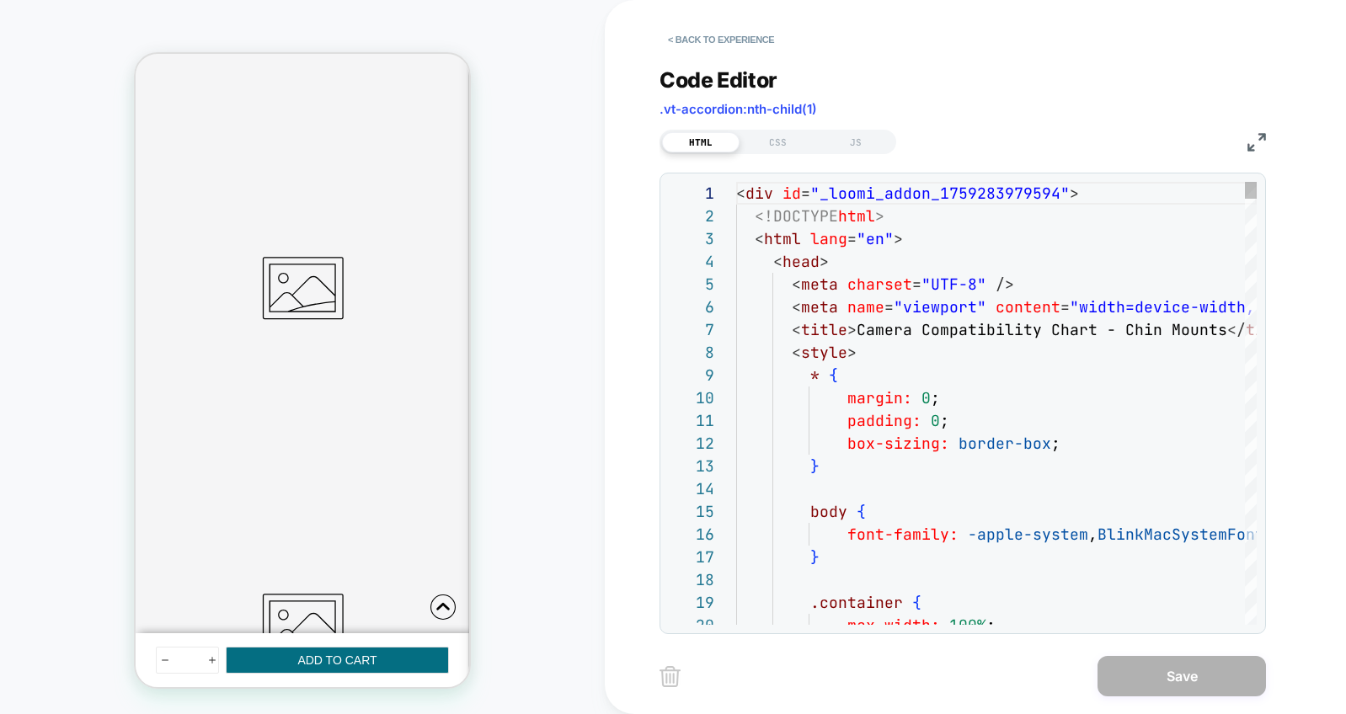
scroll to position [227, 0]
click at [696, 34] on button "< Back to experience" at bounding box center [720, 39] width 123 height 27
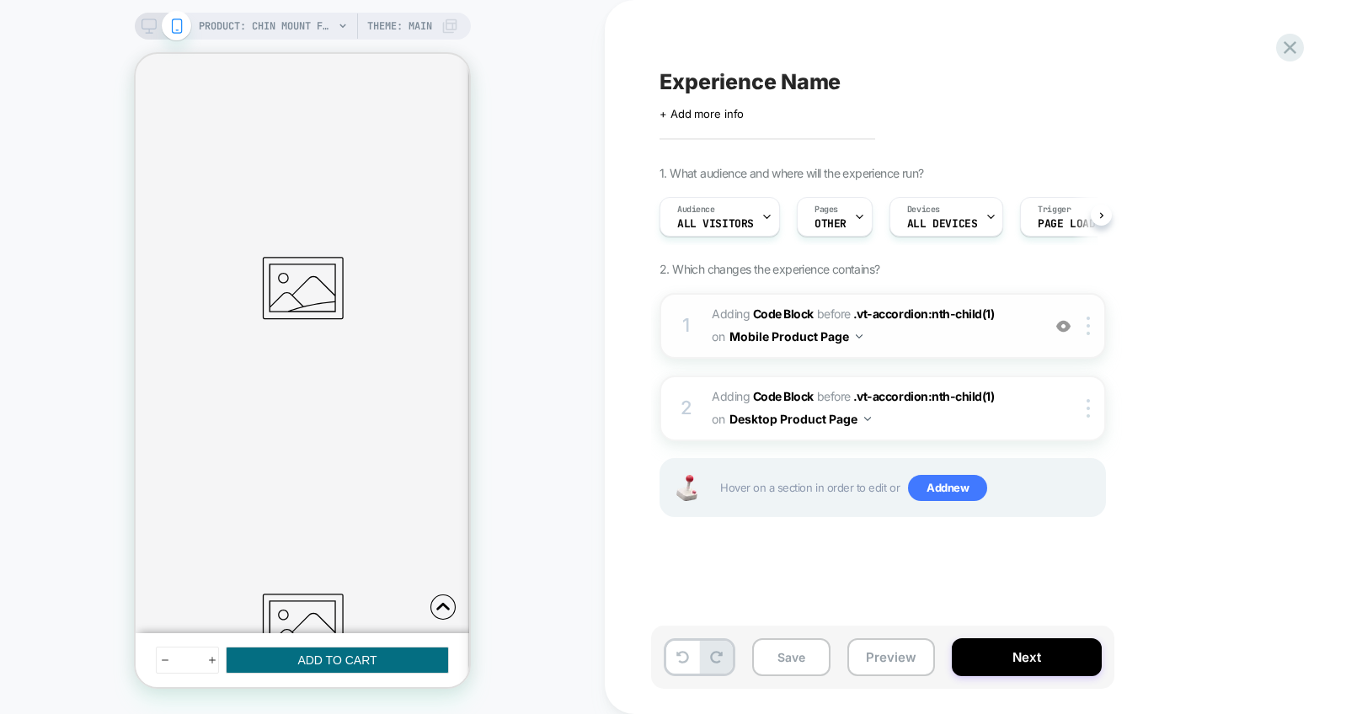
scroll to position [0, 1]
click at [1086, 328] on img at bounding box center [1087, 326] width 3 height 19
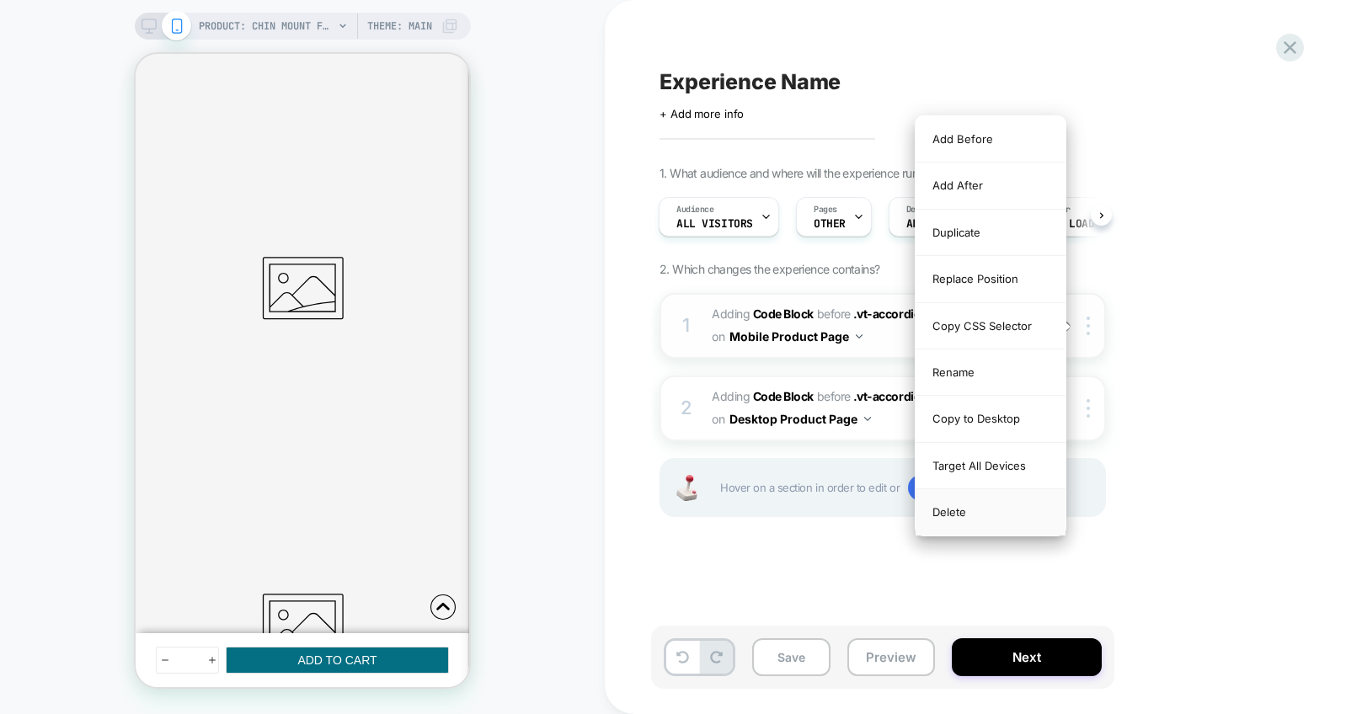
click at [989, 511] on div "Delete" at bounding box center [990, 511] width 150 height 45
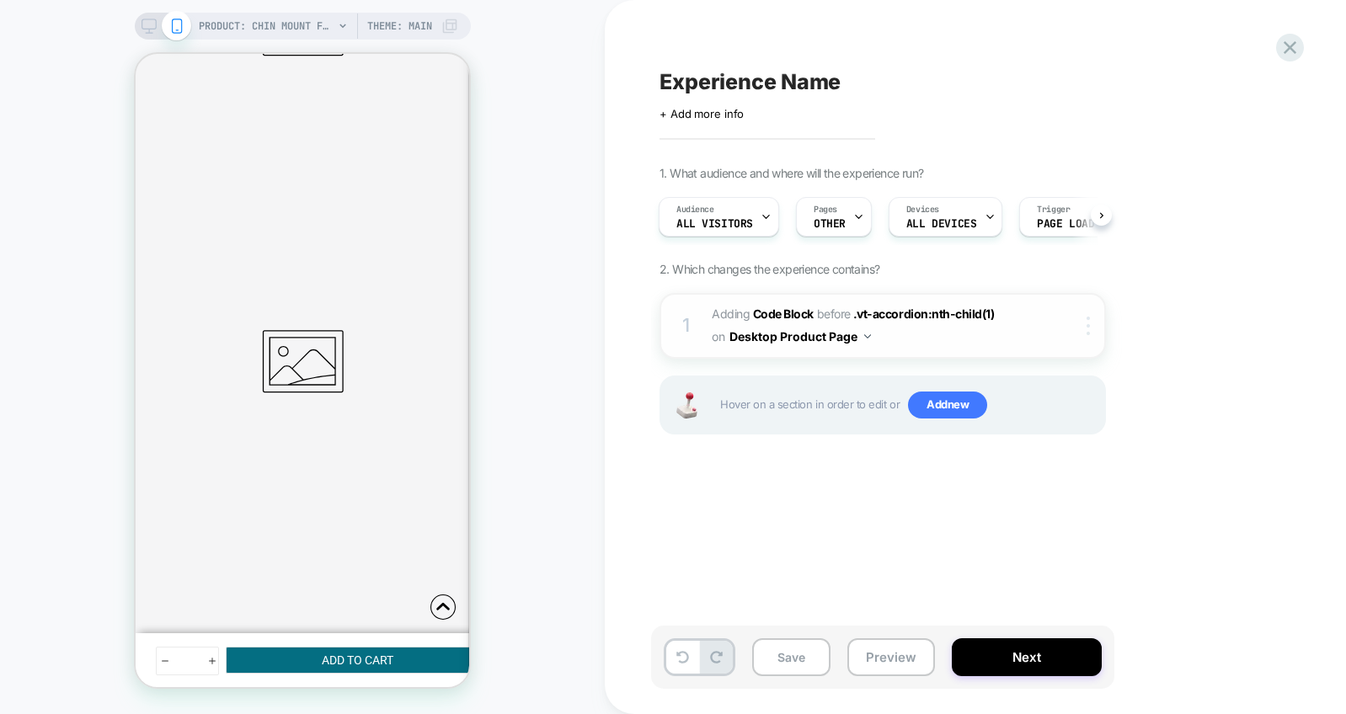
click at [1087, 333] on img at bounding box center [1087, 326] width 3 height 19
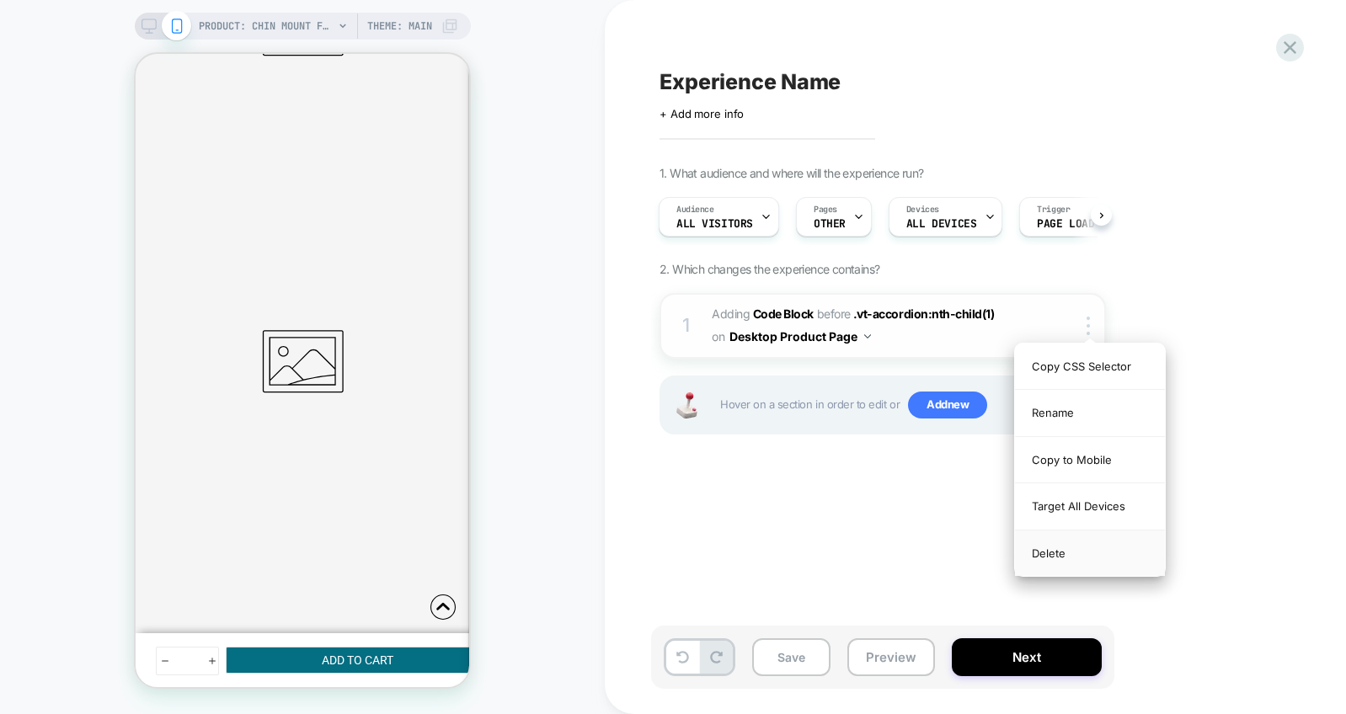
click at [1053, 557] on div "Delete" at bounding box center [1090, 552] width 150 height 45
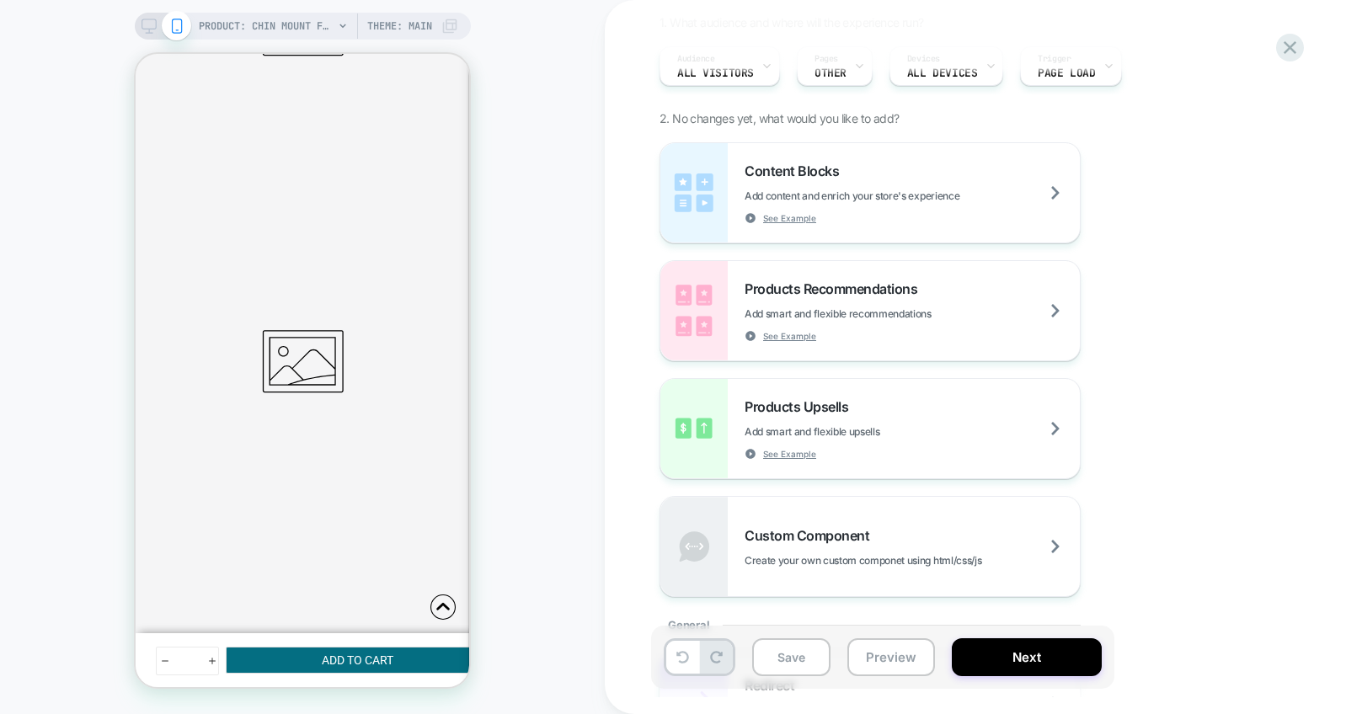
scroll to position [361, 0]
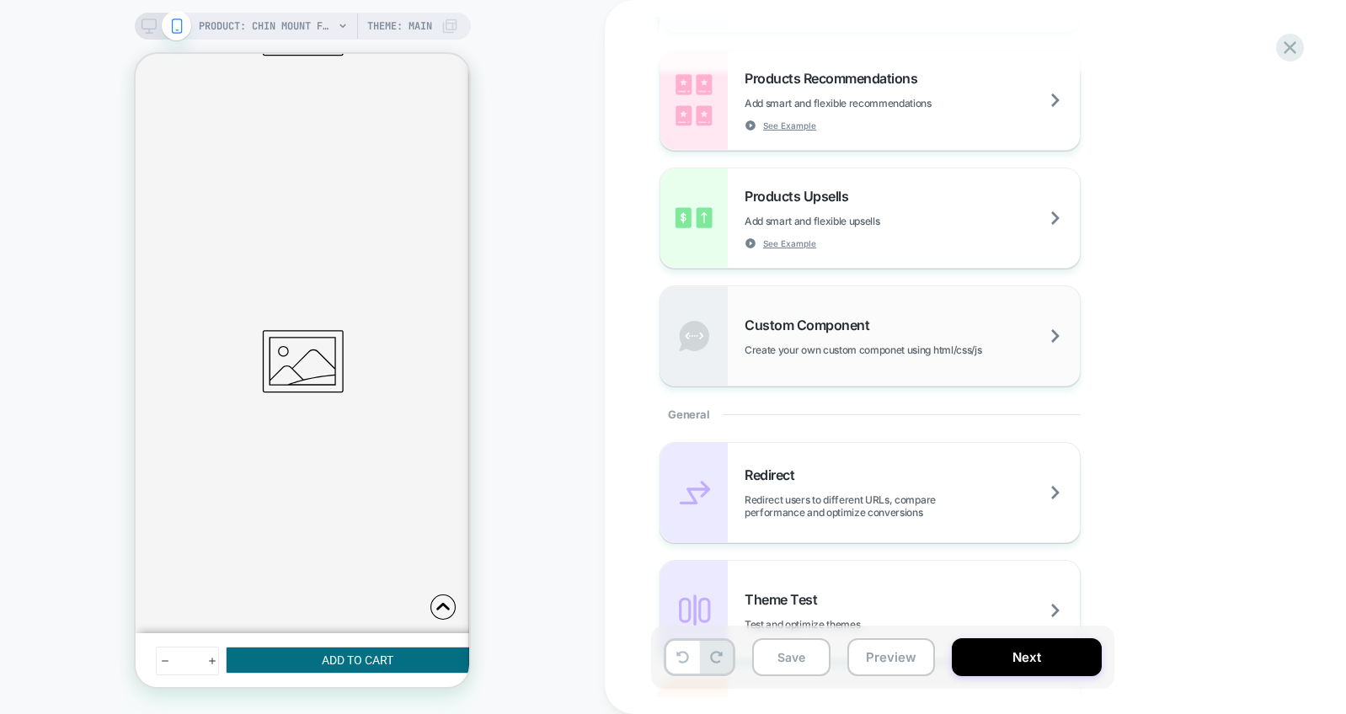
click at [837, 346] on span "Create your own custom componet using html/css/js" at bounding box center [904, 350] width 321 height 13
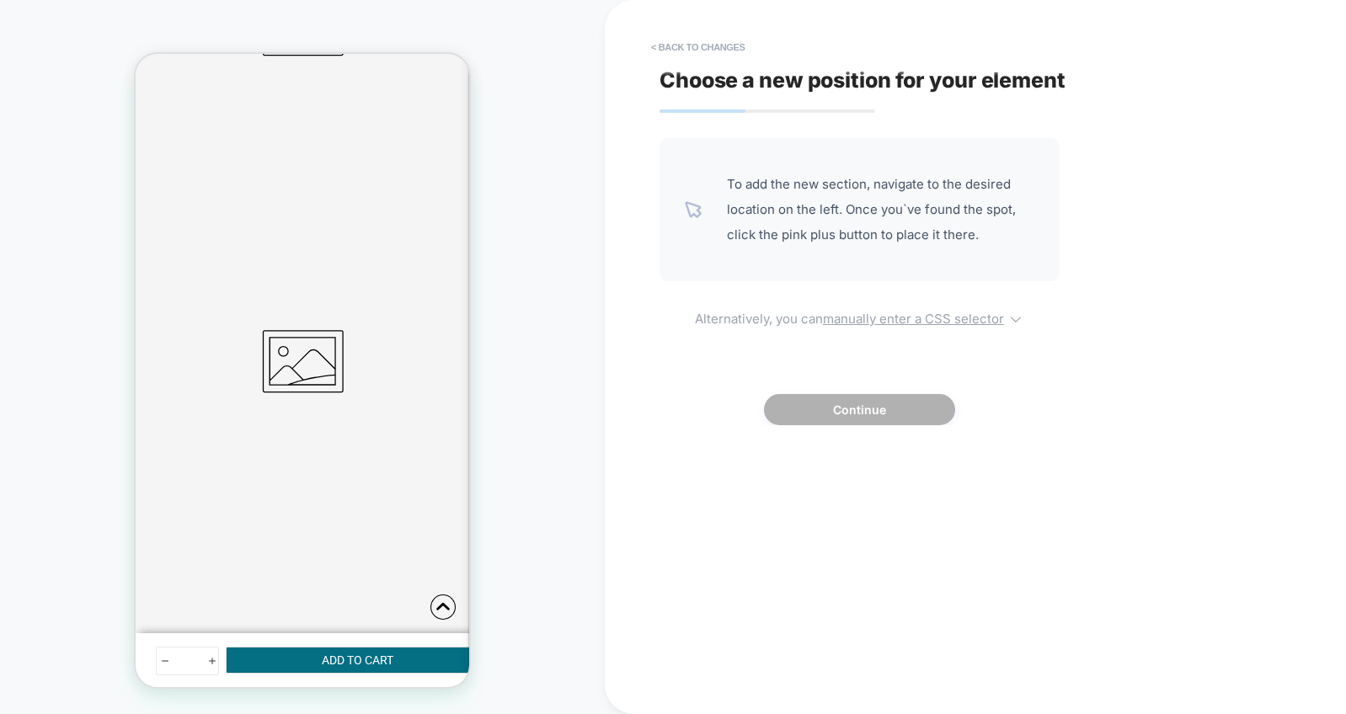
click at [865, 320] on u "manually enter a CSS selector" at bounding box center [913, 319] width 181 height 16
select select "*******"
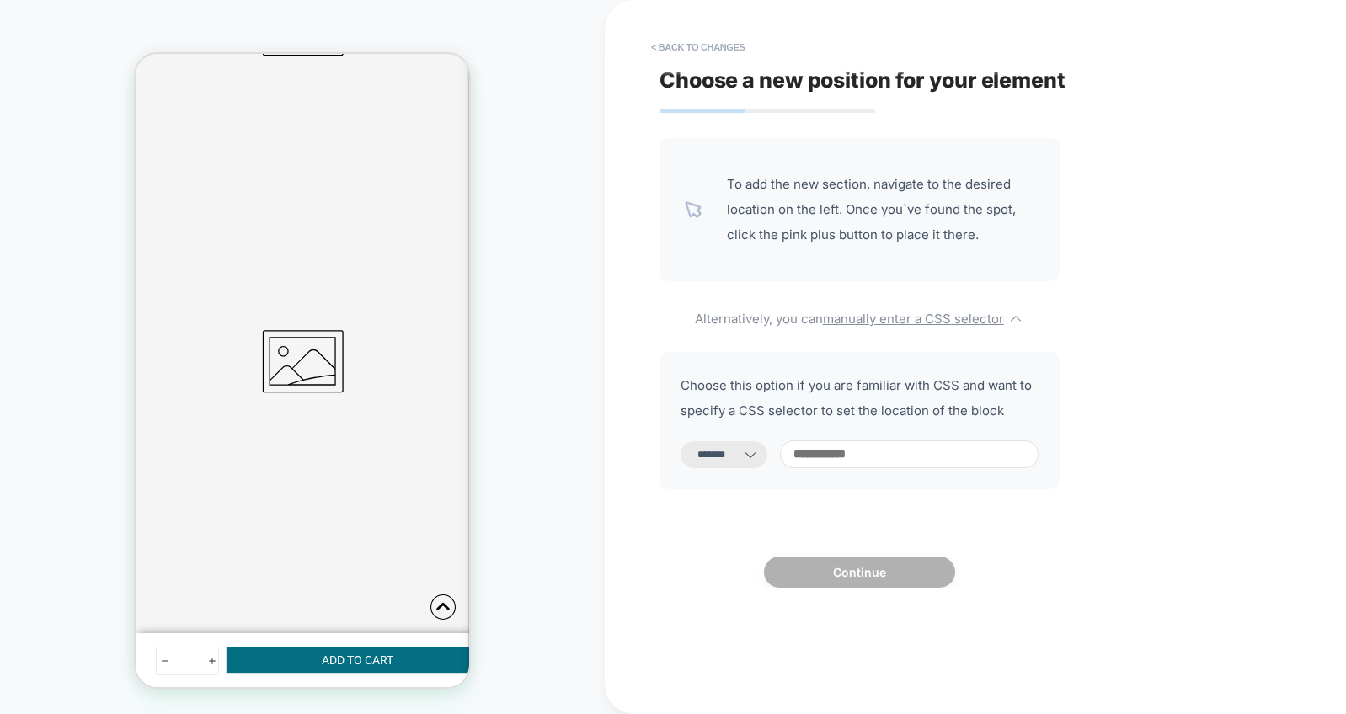
click at [842, 466] on input at bounding box center [909, 454] width 259 height 28
type input "*"
select select "*********"
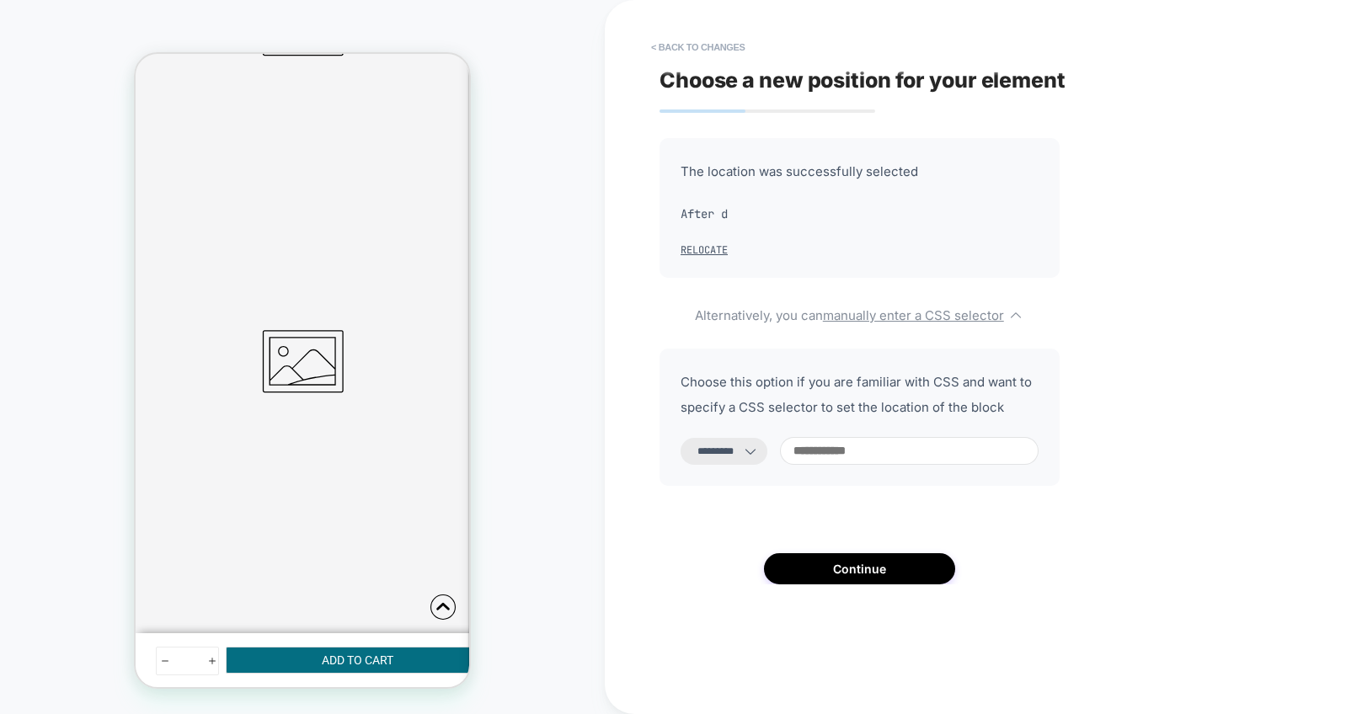
click at [706, 533] on div "**********" at bounding box center [859, 361] width 400 height 446
click at [696, 46] on button "< Back to changes" at bounding box center [697, 47] width 111 height 27
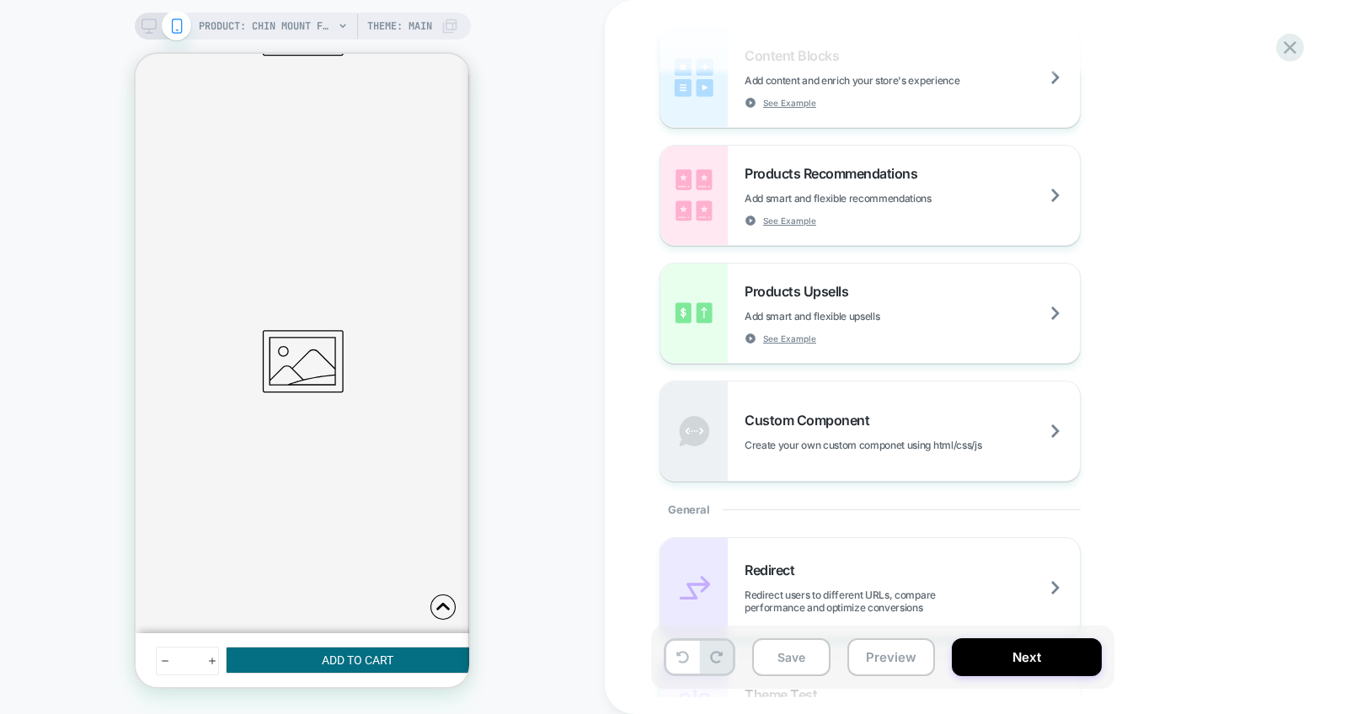
scroll to position [279, 0]
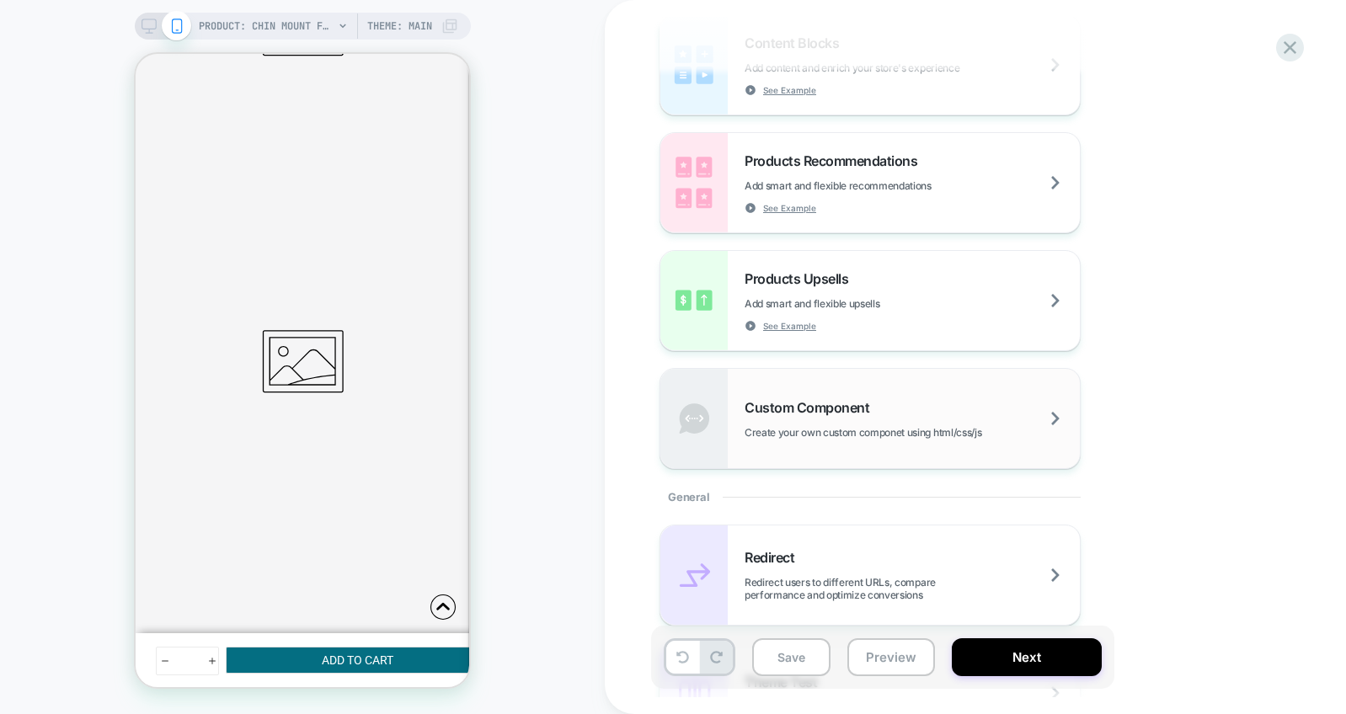
click at [840, 422] on div "Custom Component Create your own custom componet using html/css/js" at bounding box center [911, 419] width 335 height 40
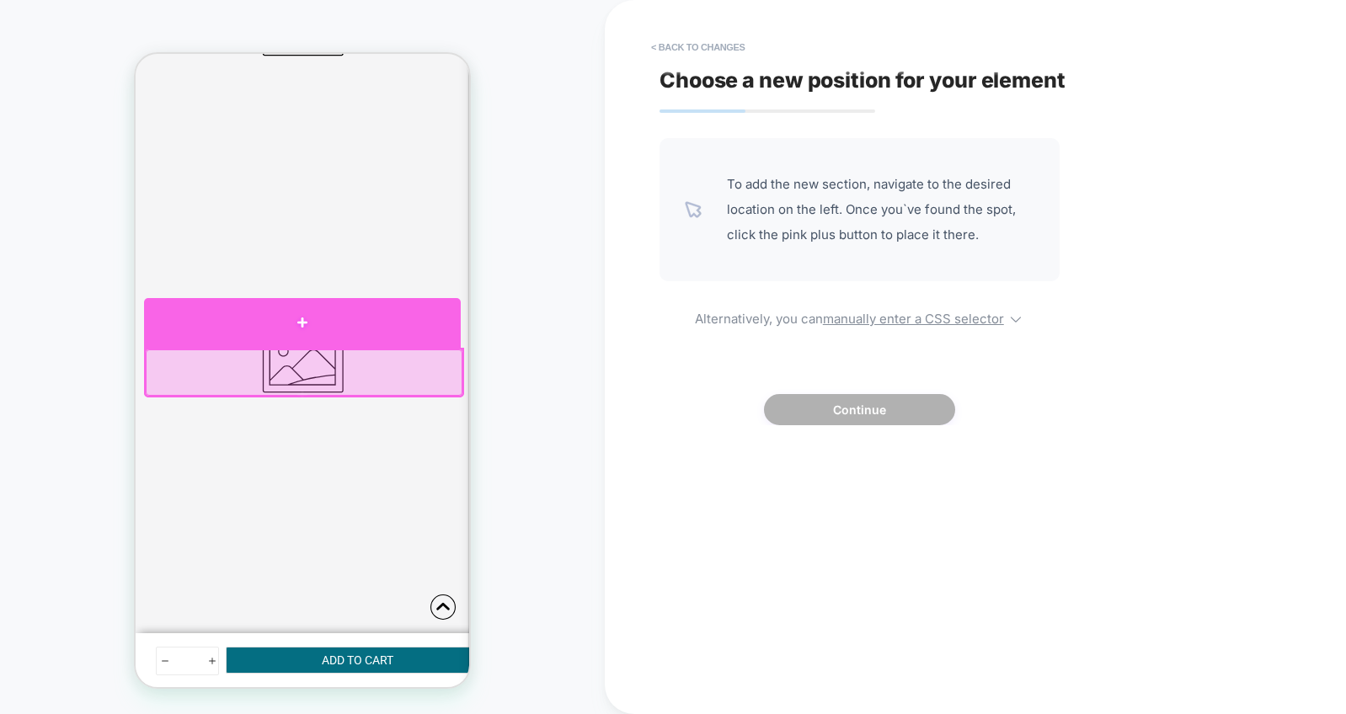
click at [279, 324] on div at bounding box center [302, 323] width 317 height 50
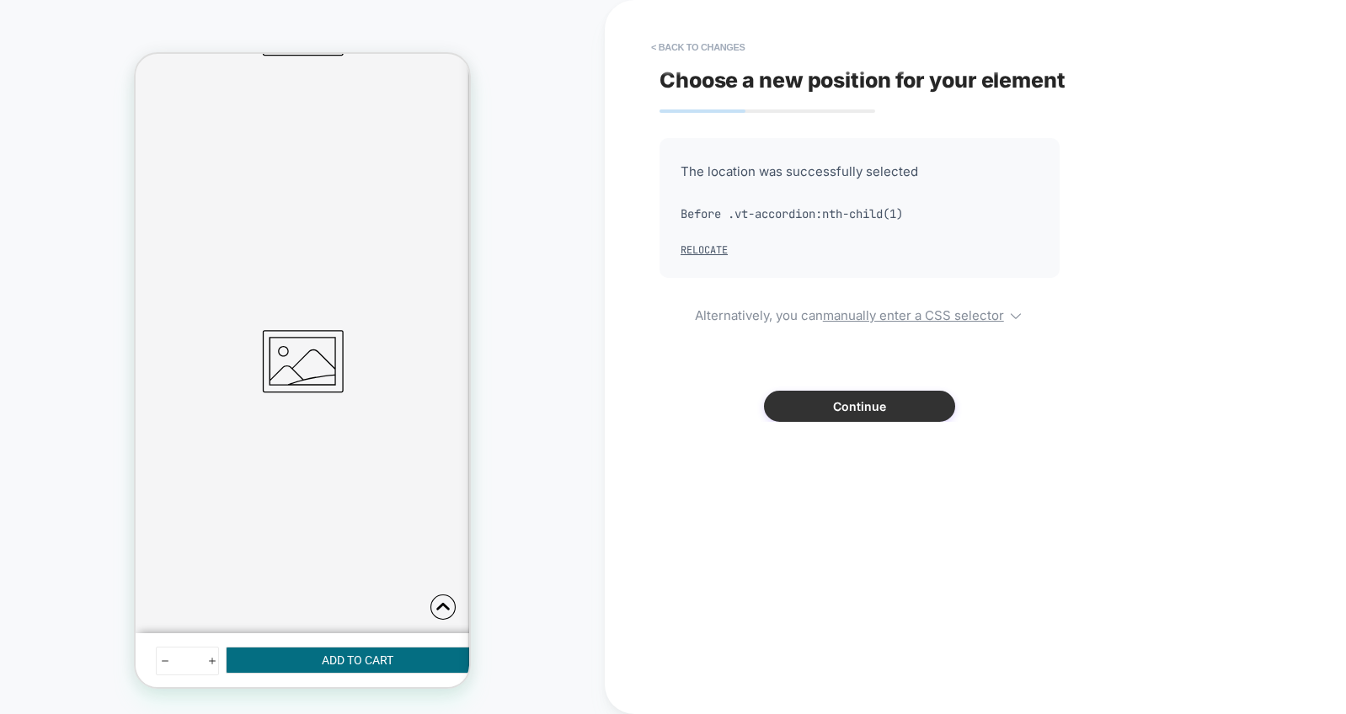
click at [834, 402] on button "Continue" at bounding box center [859, 406] width 191 height 31
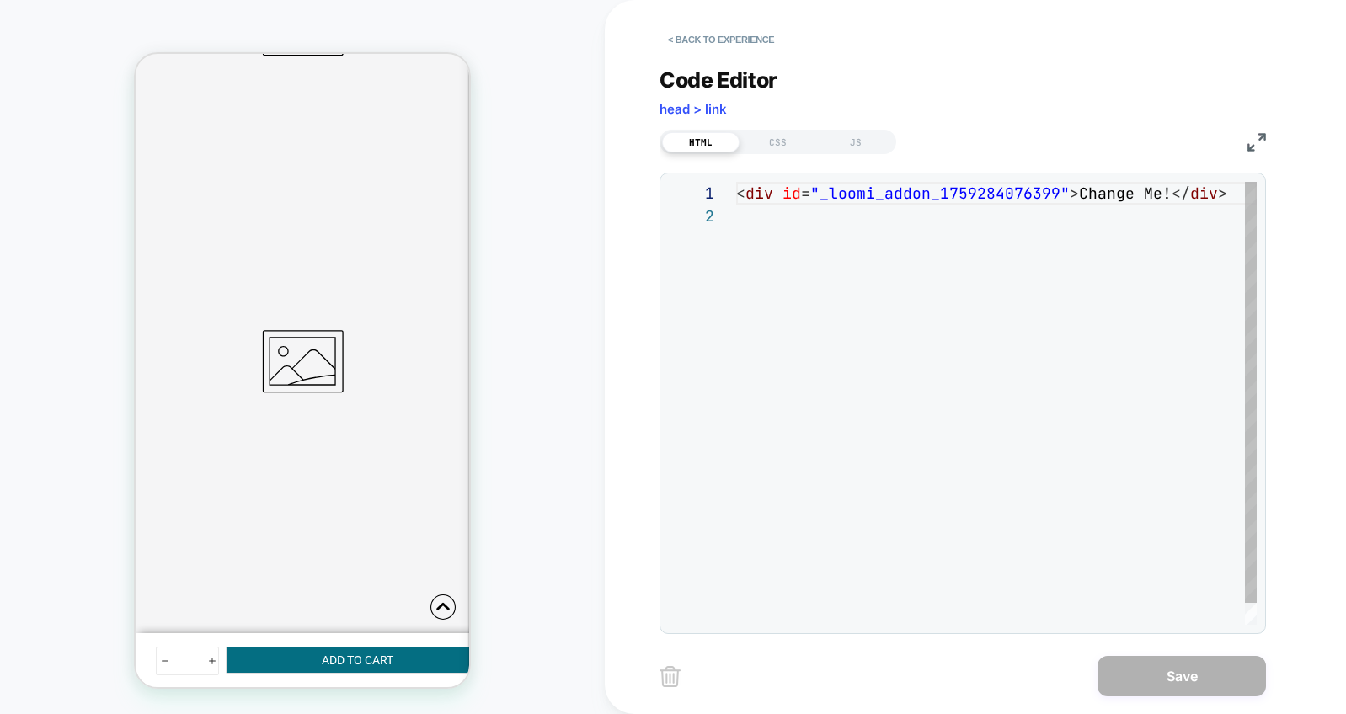
scroll to position [23, 0]
click at [781, 135] on div "CSS" at bounding box center [777, 142] width 77 height 20
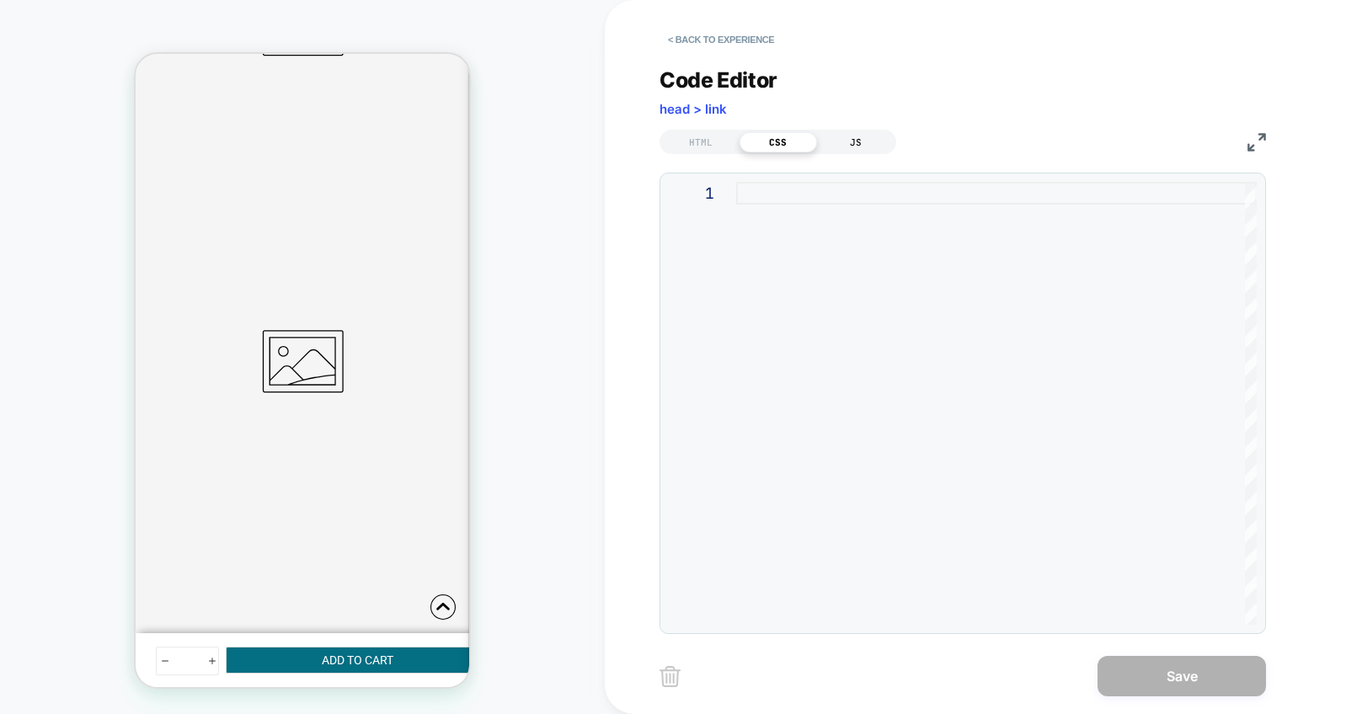
click at [863, 136] on div "JS" at bounding box center [855, 142] width 77 height 20
click at [703, 147] on div "HTML" at bounding box center [700, 142] width 77 height 20
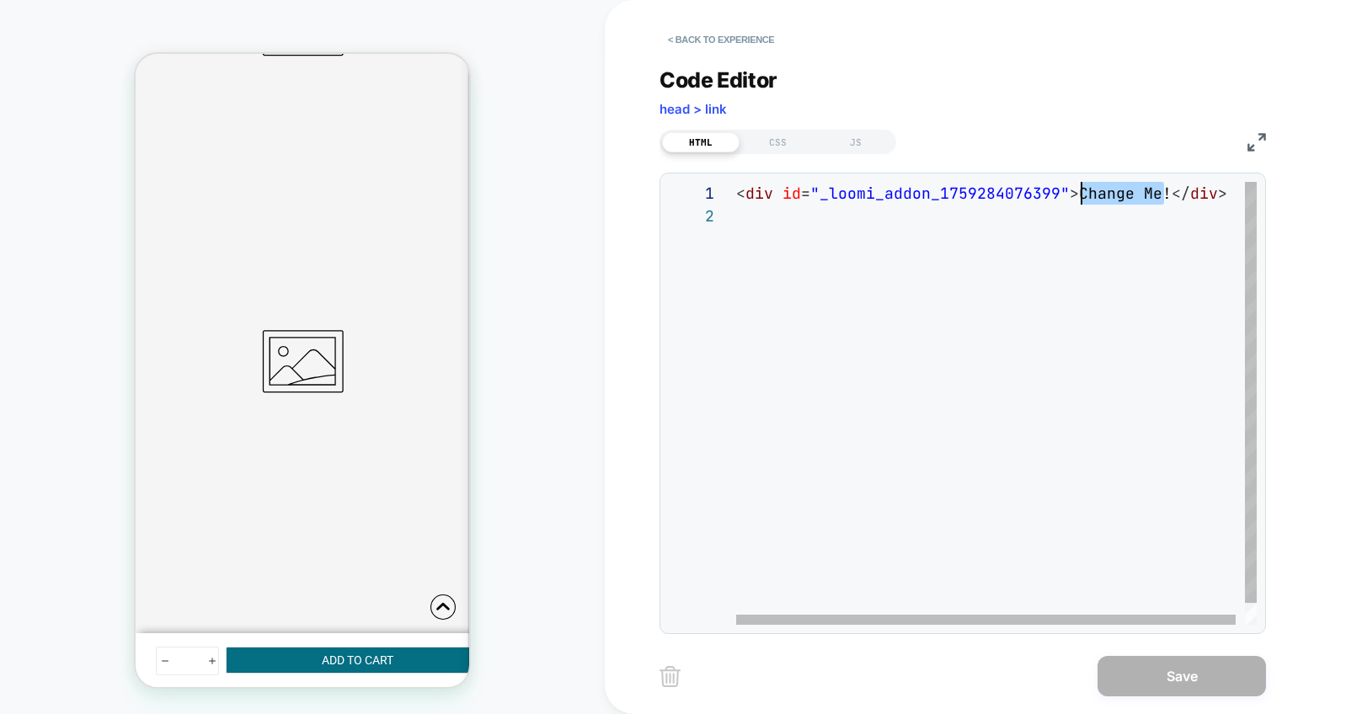
scroll to position [0, 337]
drag, startPoint x: 1159, startPoint y: 192, endPoint x: 1072, endPoint y: 188, distance: 87.7
click at [1072, 188] on div "< div id = "_loomi_addon_1759284076399" > Change Me! </ div >" at bounding box center [1001, 415] width 530 height 466
type textarea "**********"
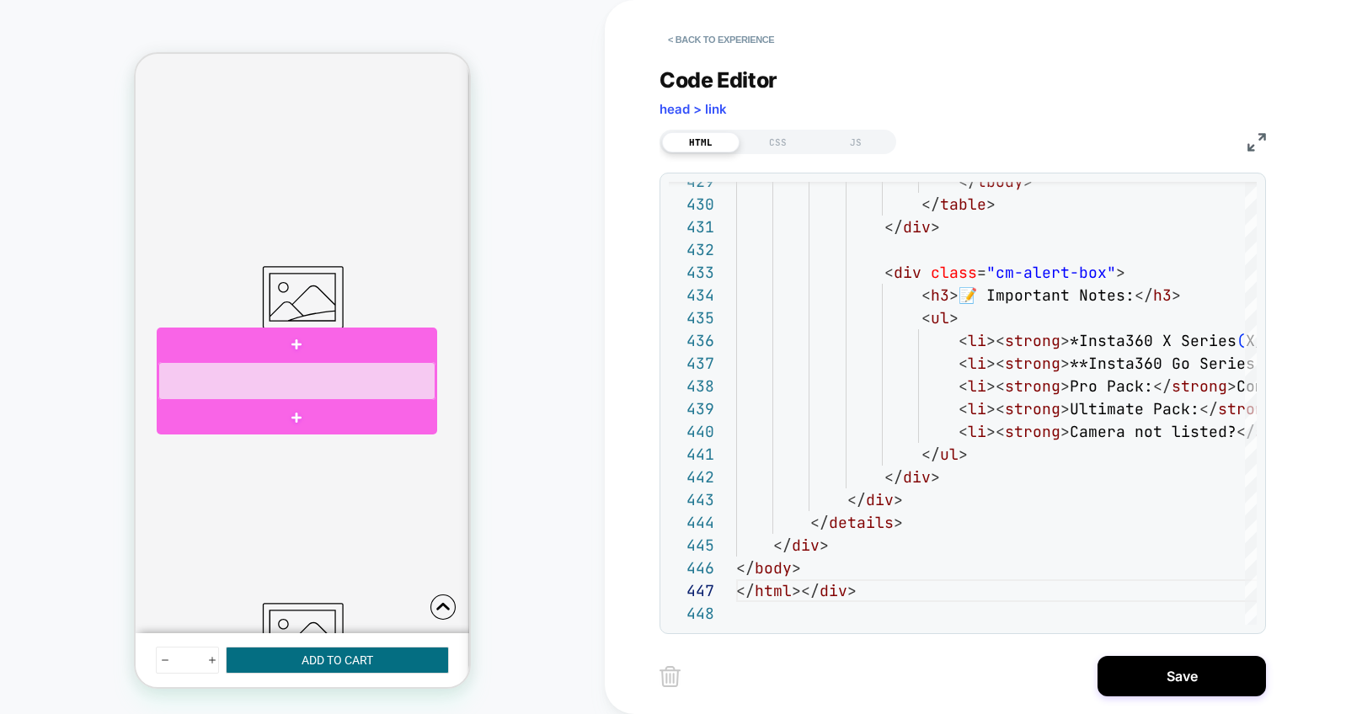
click at [340, 373] on div at bounding box center [296, 381] width 277 height 38
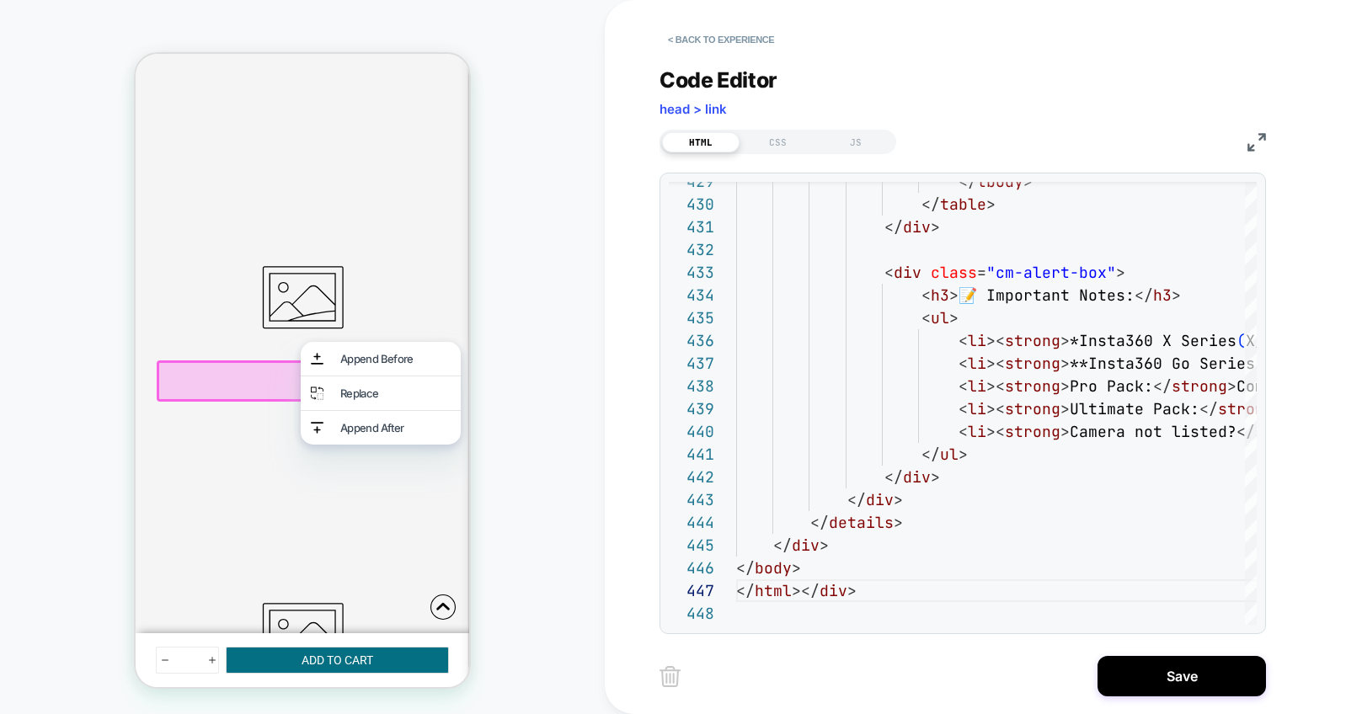
click at [538, 343] on div "PRODUCT: Chin Mount for 100% Aircraft [percent action camera] PRODUCT: Chin Mou…" at bounding box center [302, 357] width 605 height 680
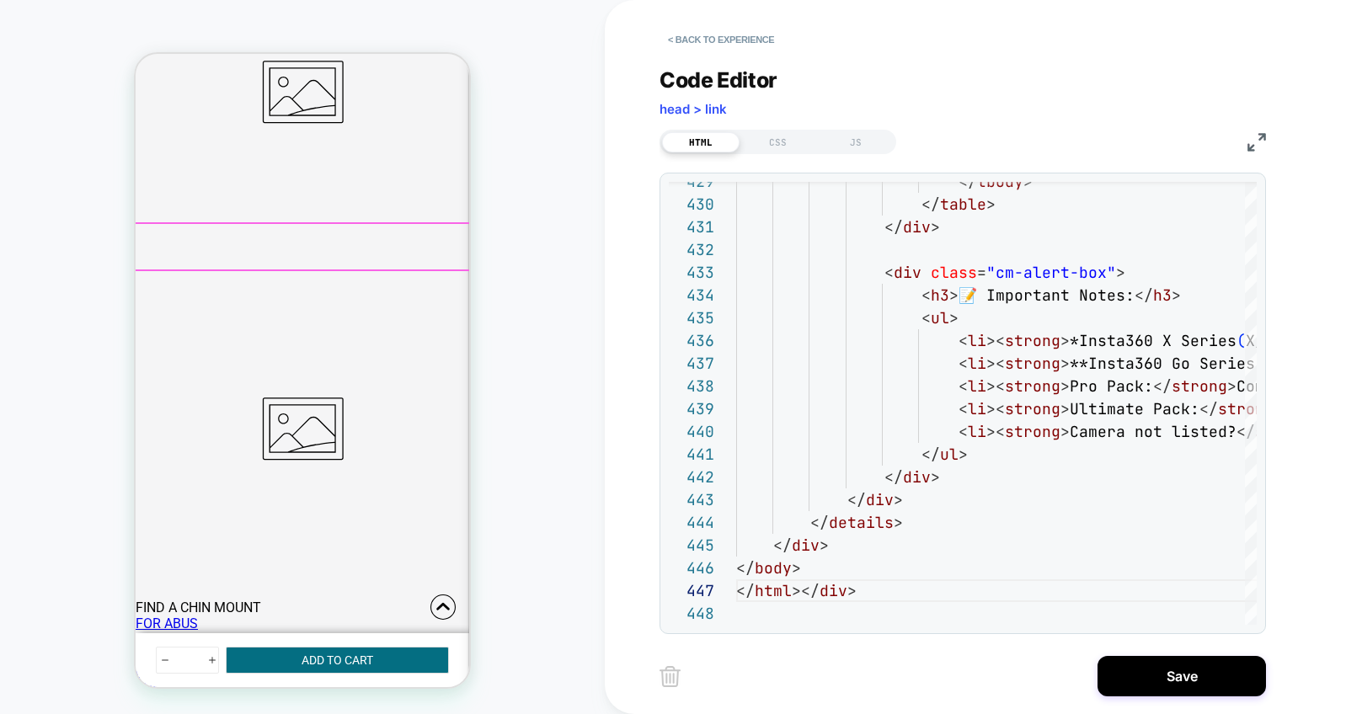
scroll to position [0, 0]
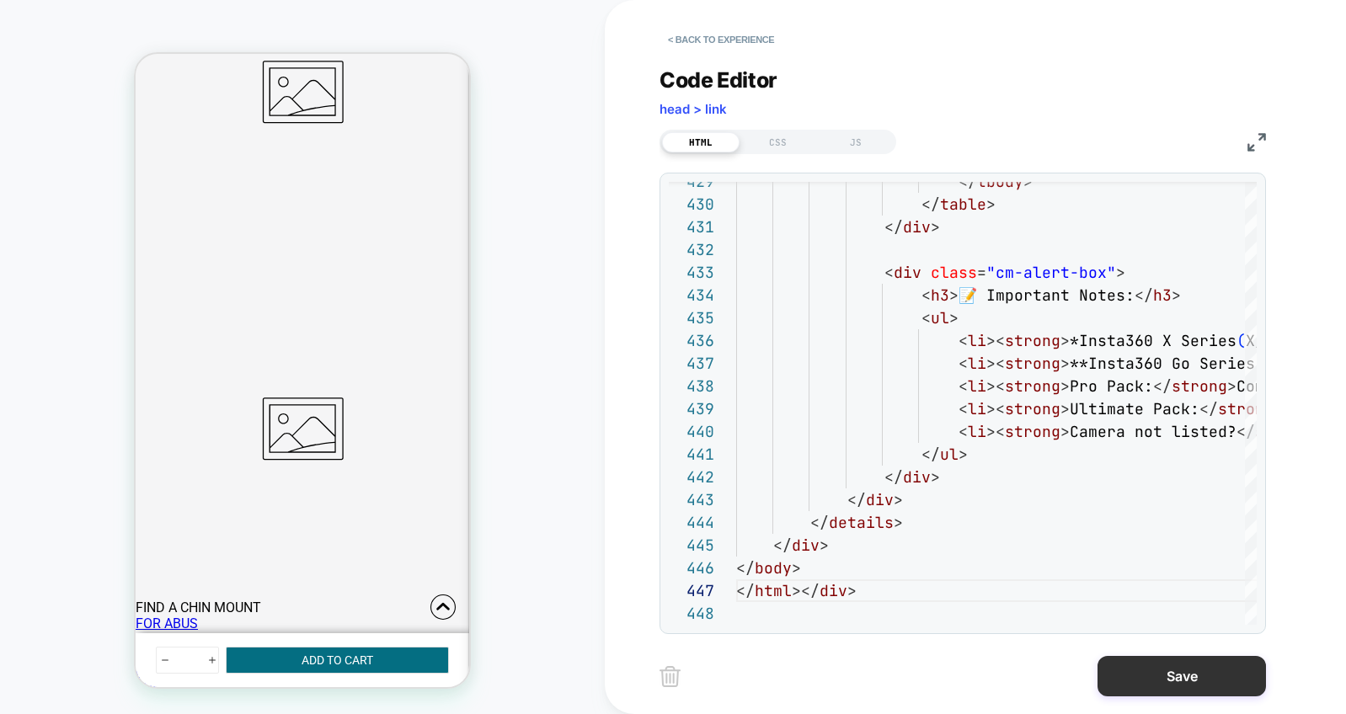
click at [1170, 680] on button "Save" at bounding box center [1181, 676] width 168 height 40
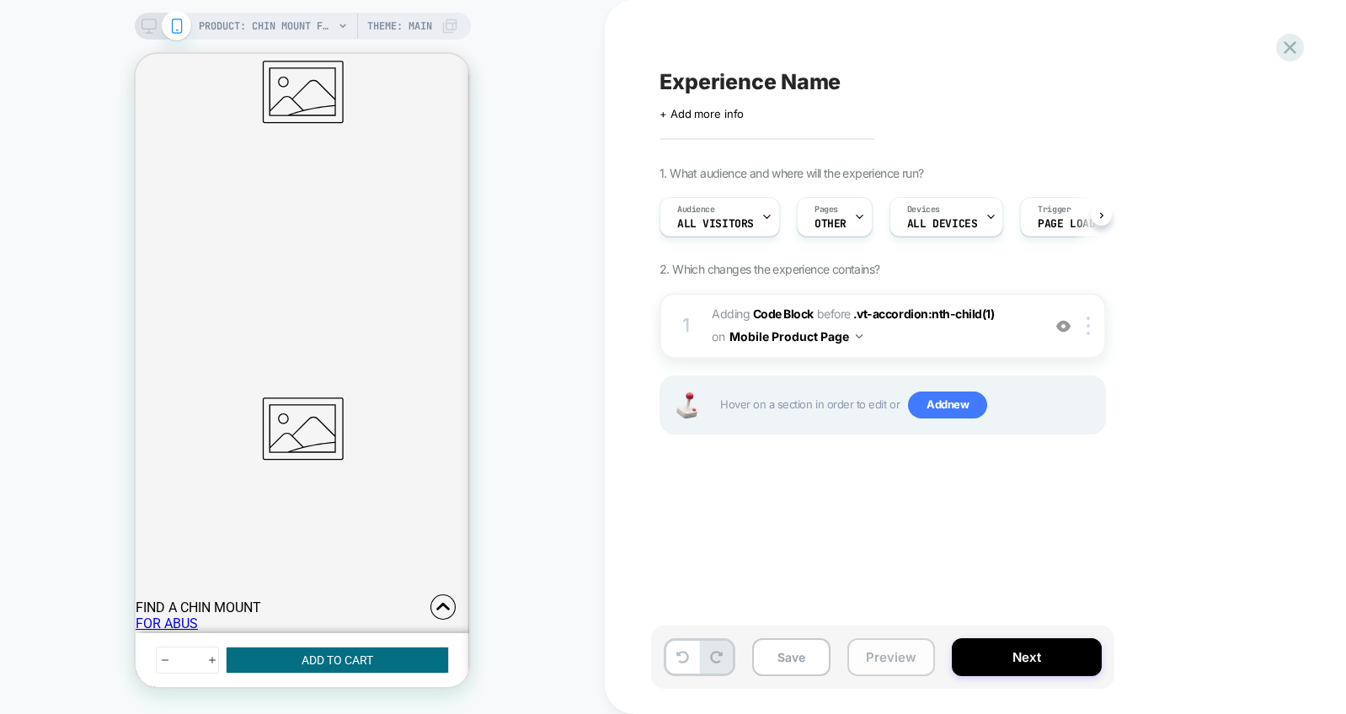
scroll to position [0, 1]
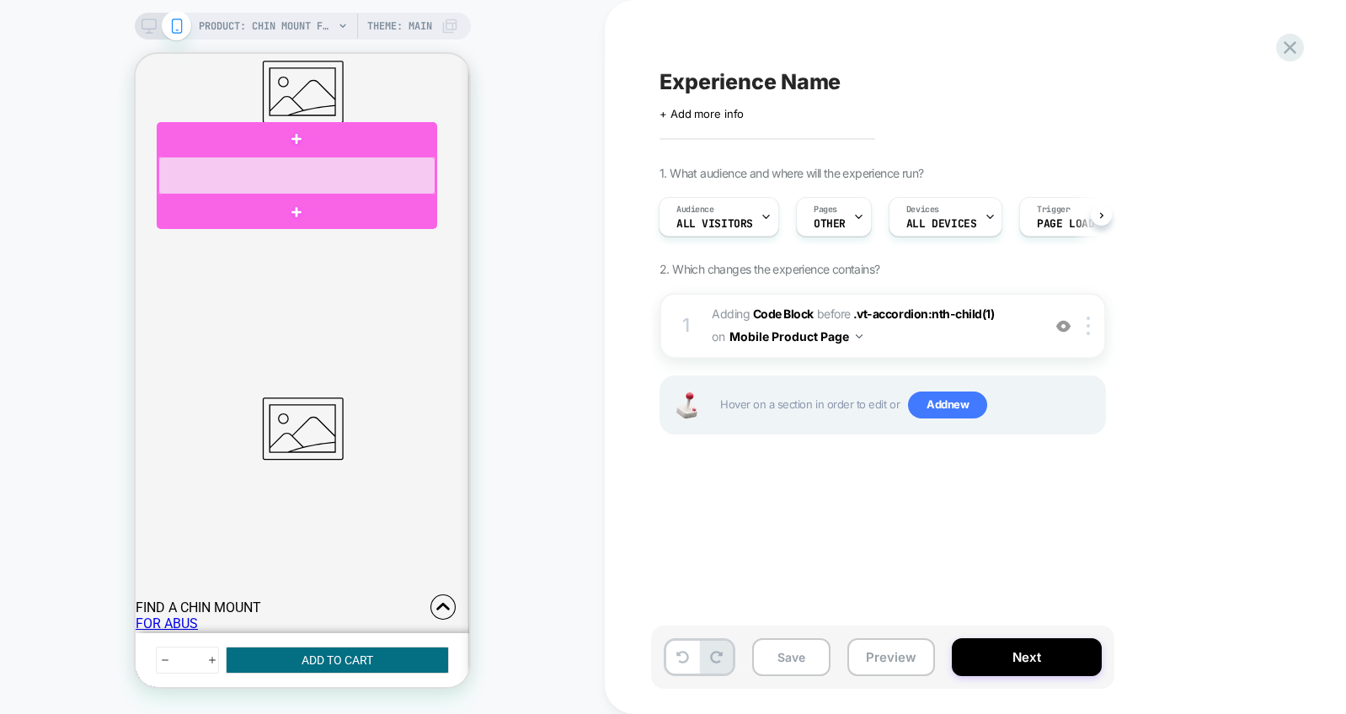
click at [365, 163] on div at bounding box center [296, 176] width 277 height 38
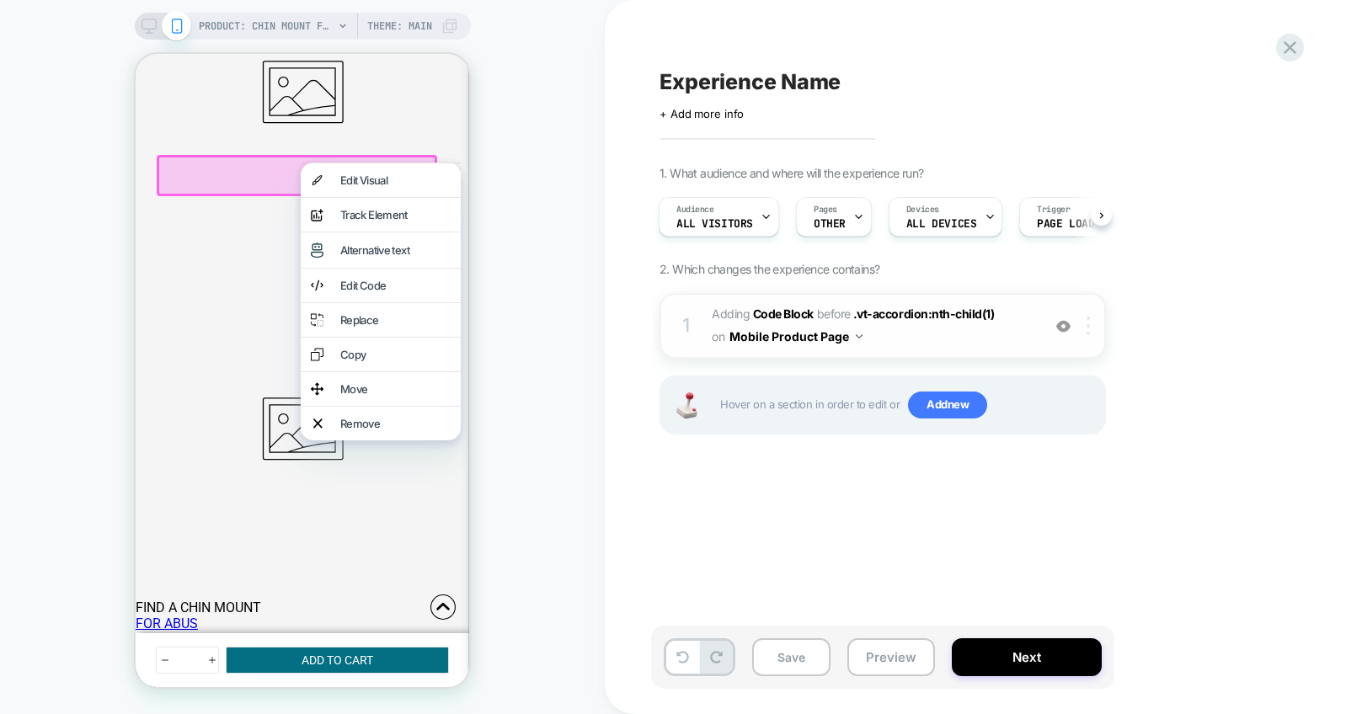
click at [1089, 328] on img at bounding box center [1087, 326] width 3 height 19
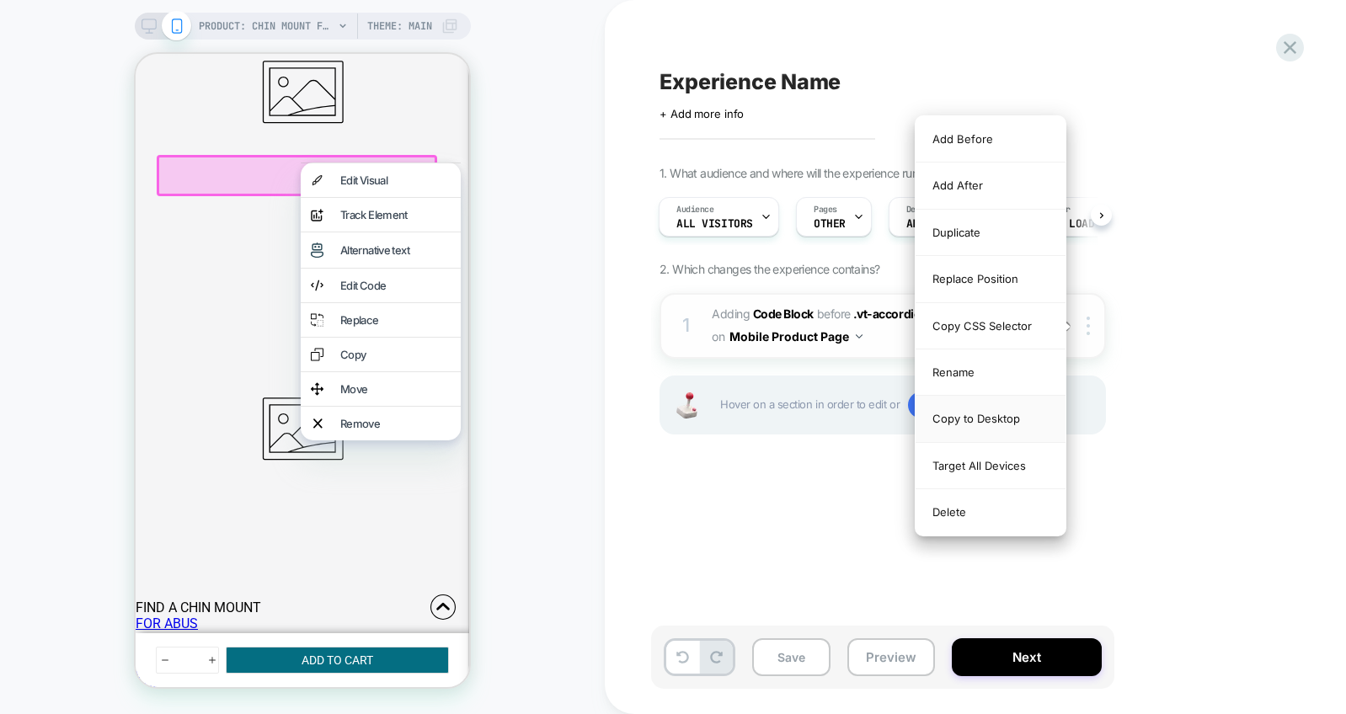
click at [976, 422] on div "Copy to Desktop" at bounding box center [990, 419] width 150 height 46
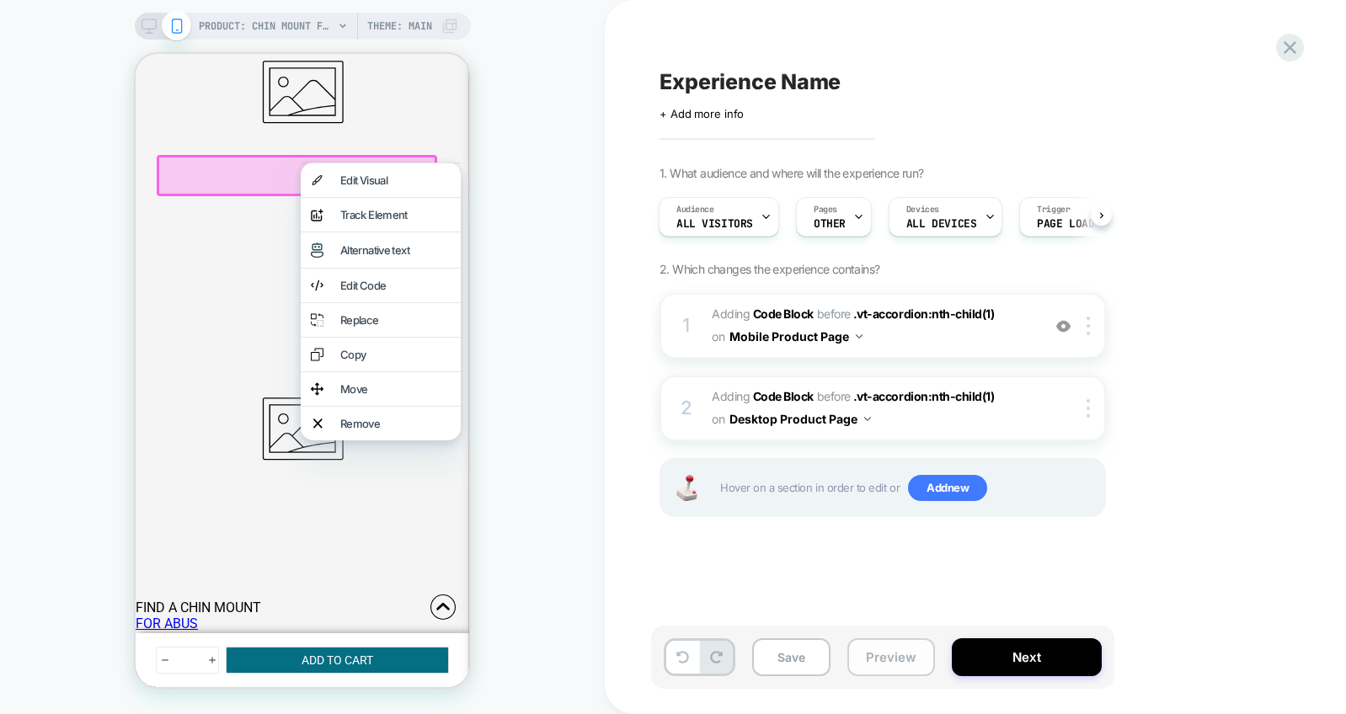
click at [892, 660] on button "Preview" at bounding box center [891, 657] width 88 height 38
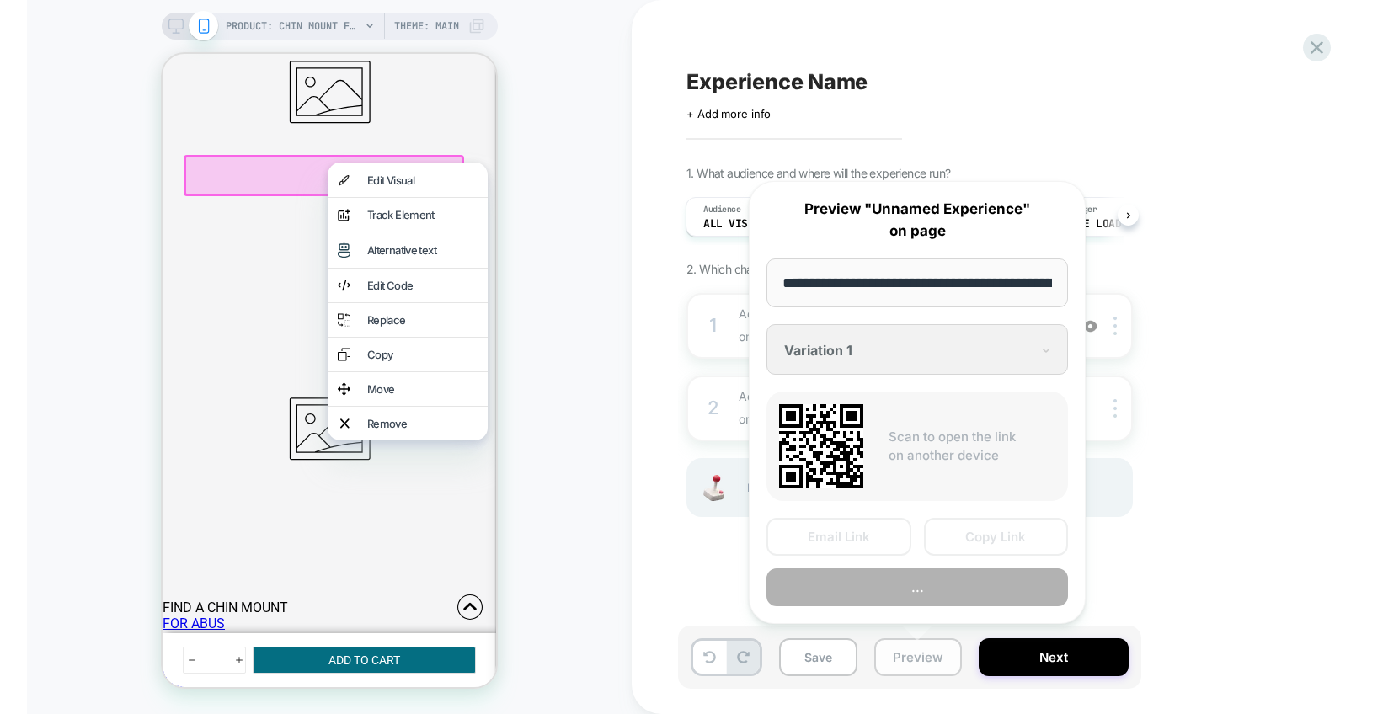
scroll to position [0, 406]
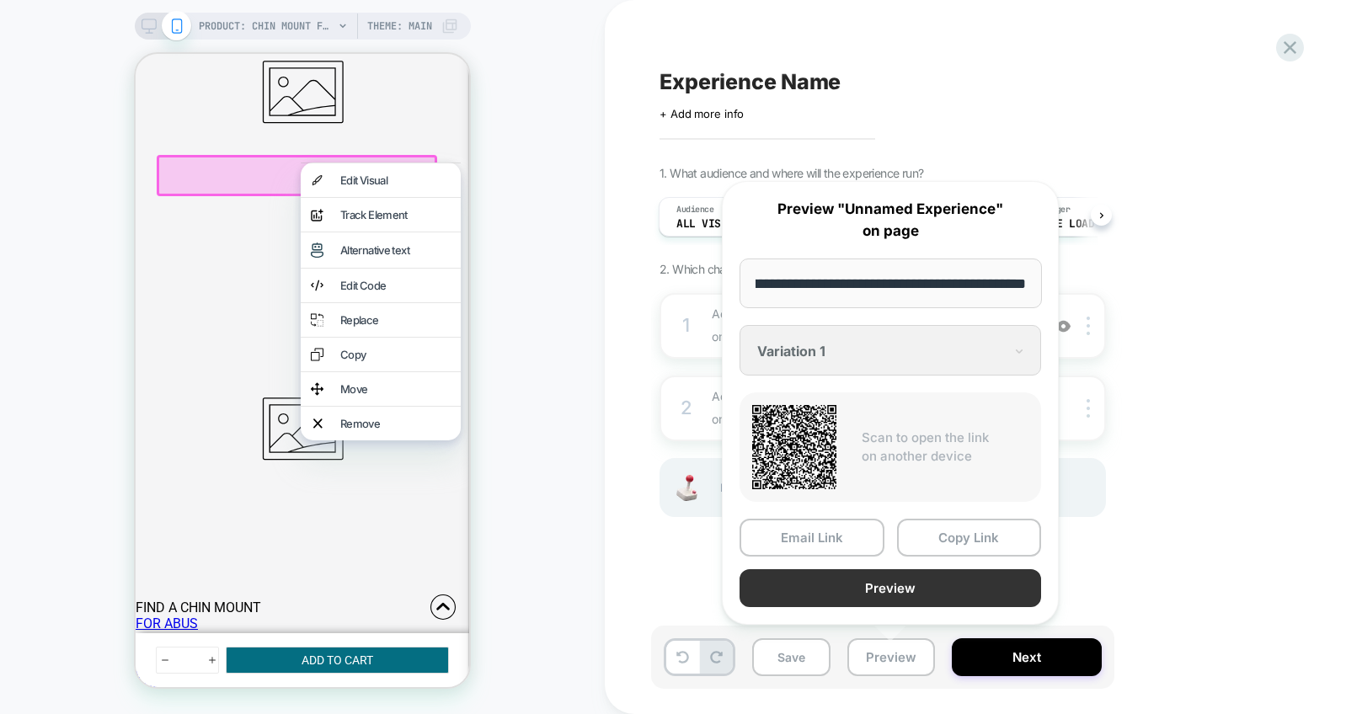
click at [890, 581] on button "Preview" at bounding box center [889, 588] width 301 height 38
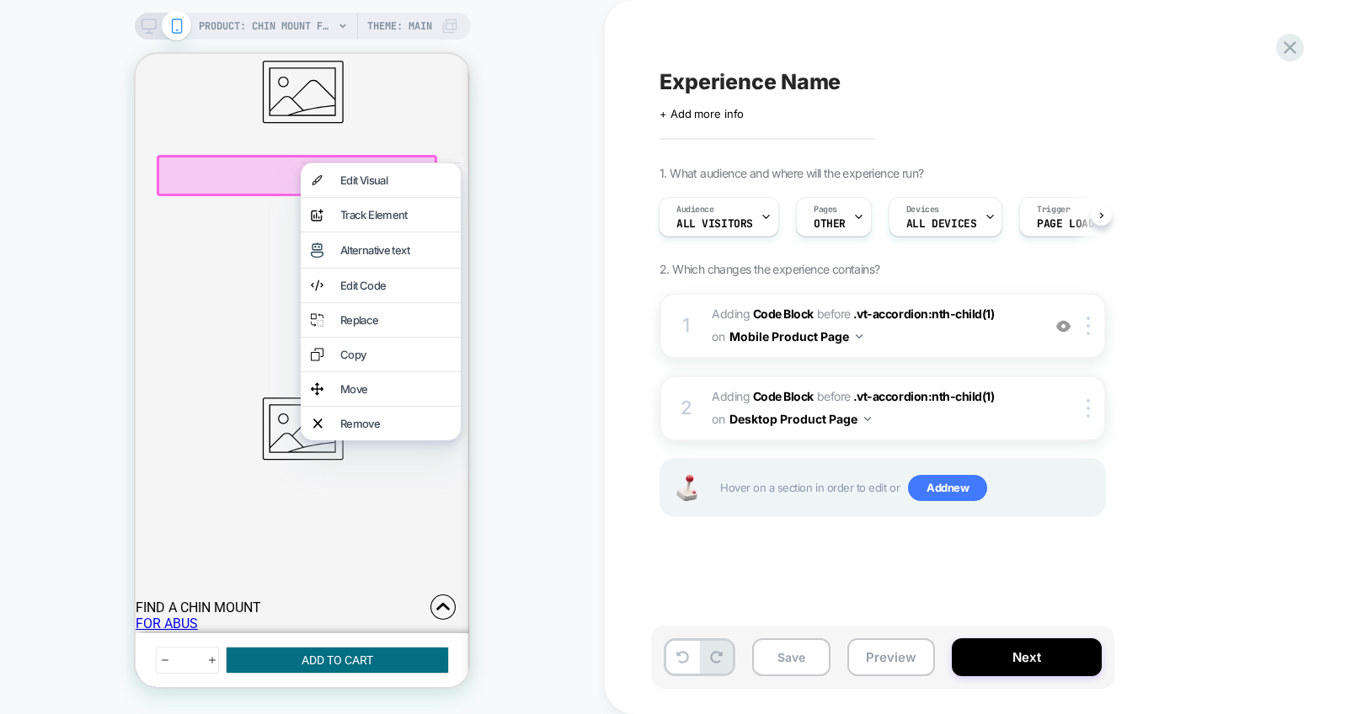
click at [518, 155] on div "PRODUCT: Chin Mount for 100% Aircraft [percent action camera] PRODUCT: Chin Mou…" at bounding box center [302, 357] width 605 height 680
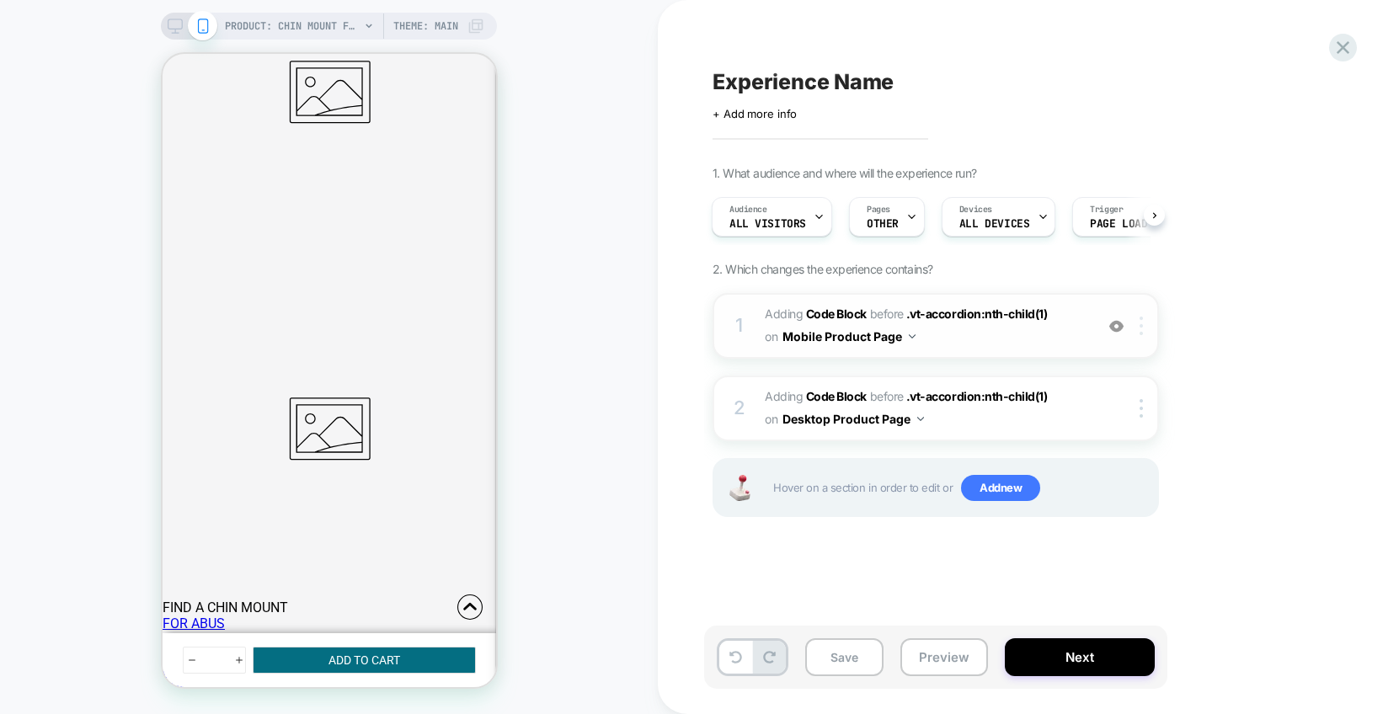
click at [1145, 331] on div at bounding box center [1144, 326] width 28 height 19
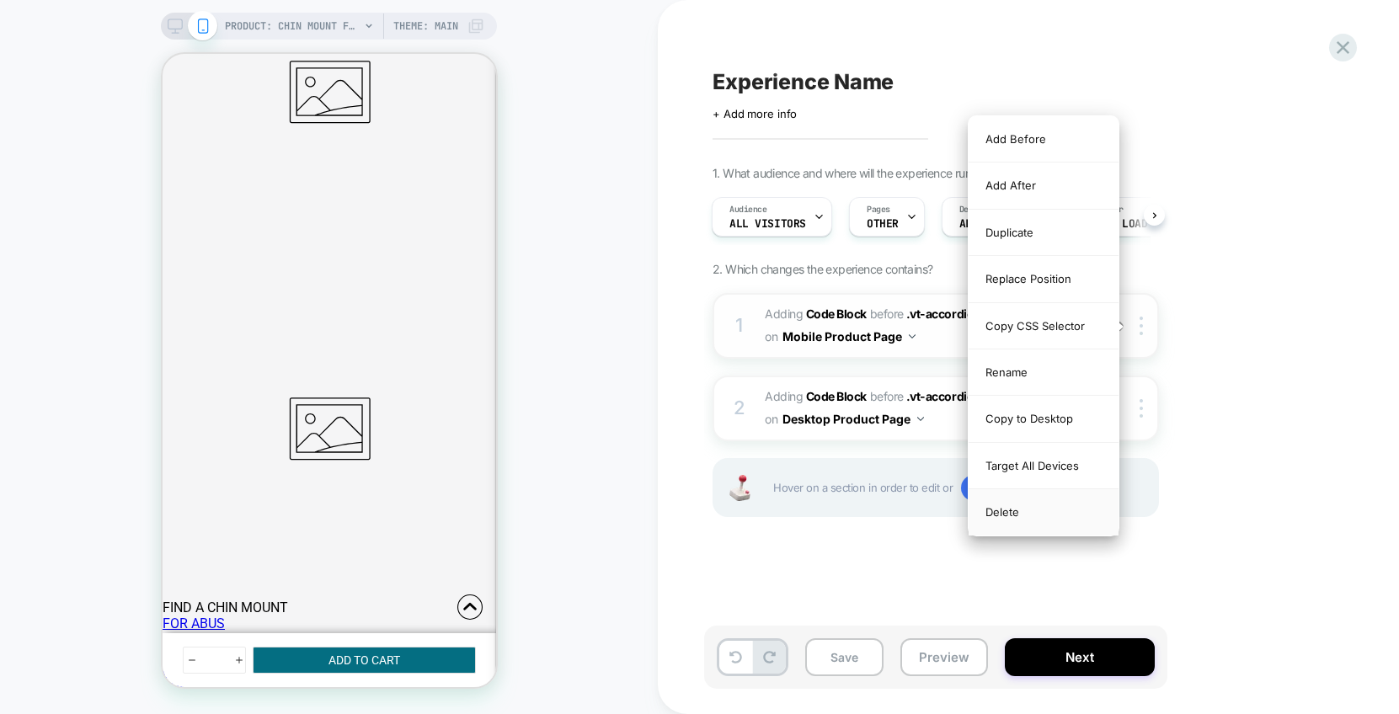
click at [1029, 510] on div "Delete" at bounding box center [1043, 511] width 150 height 45
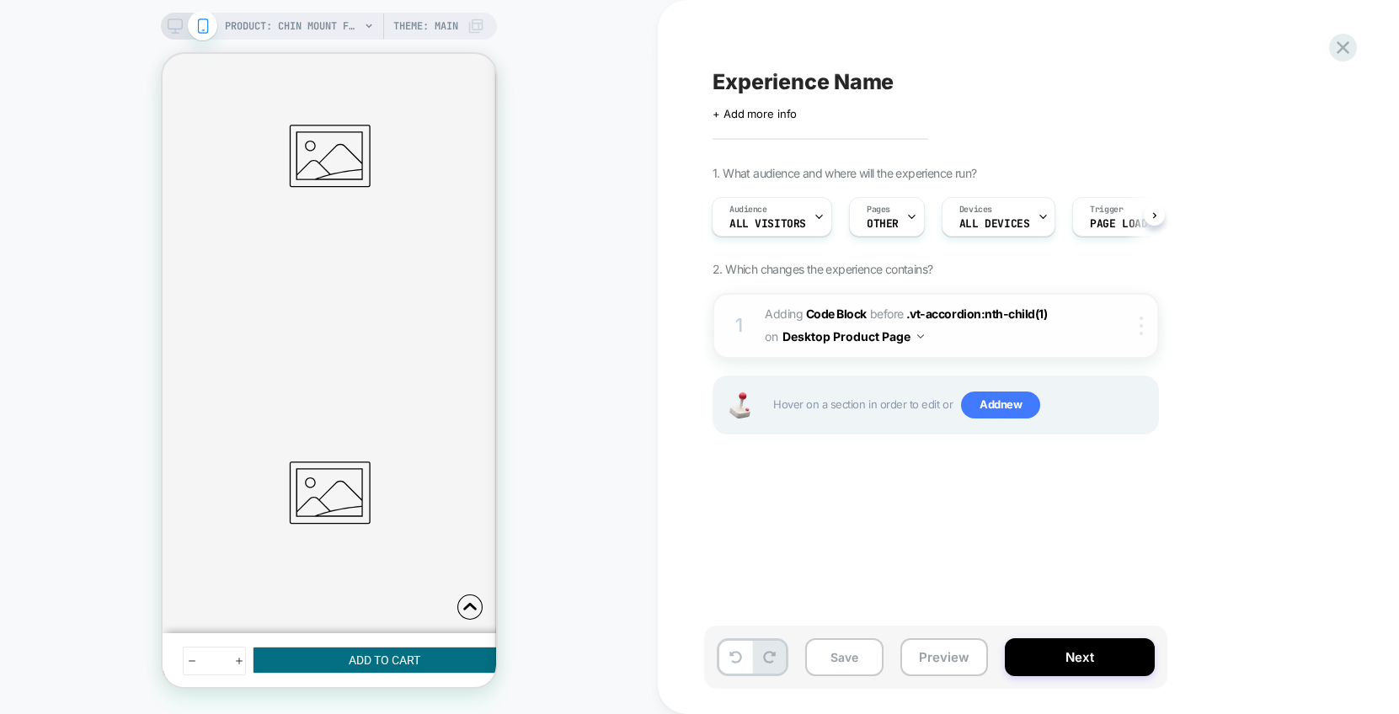
click at [1144, 328] on div at bounding box center [1144, 326] width 28 height 19
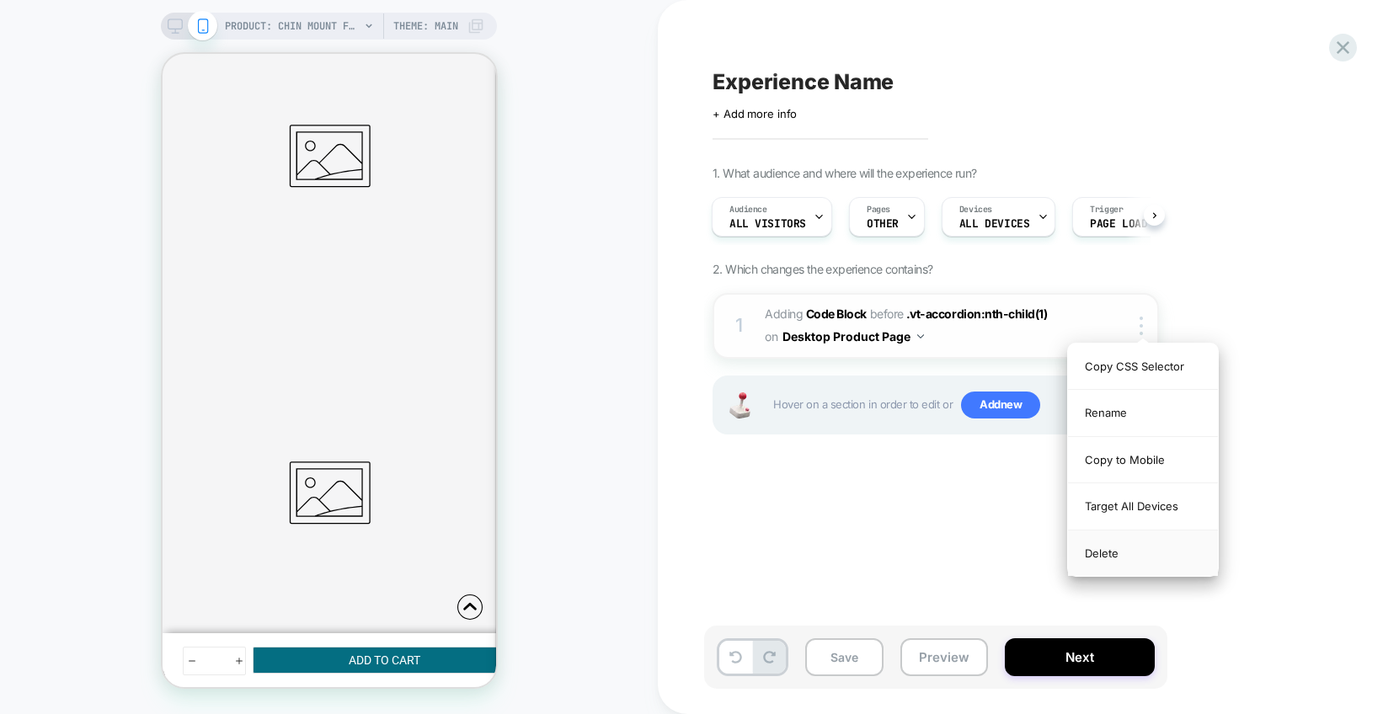
click at [1097, 556] on div "Delete" at bounding box center [1143, 552] width 150 height 45
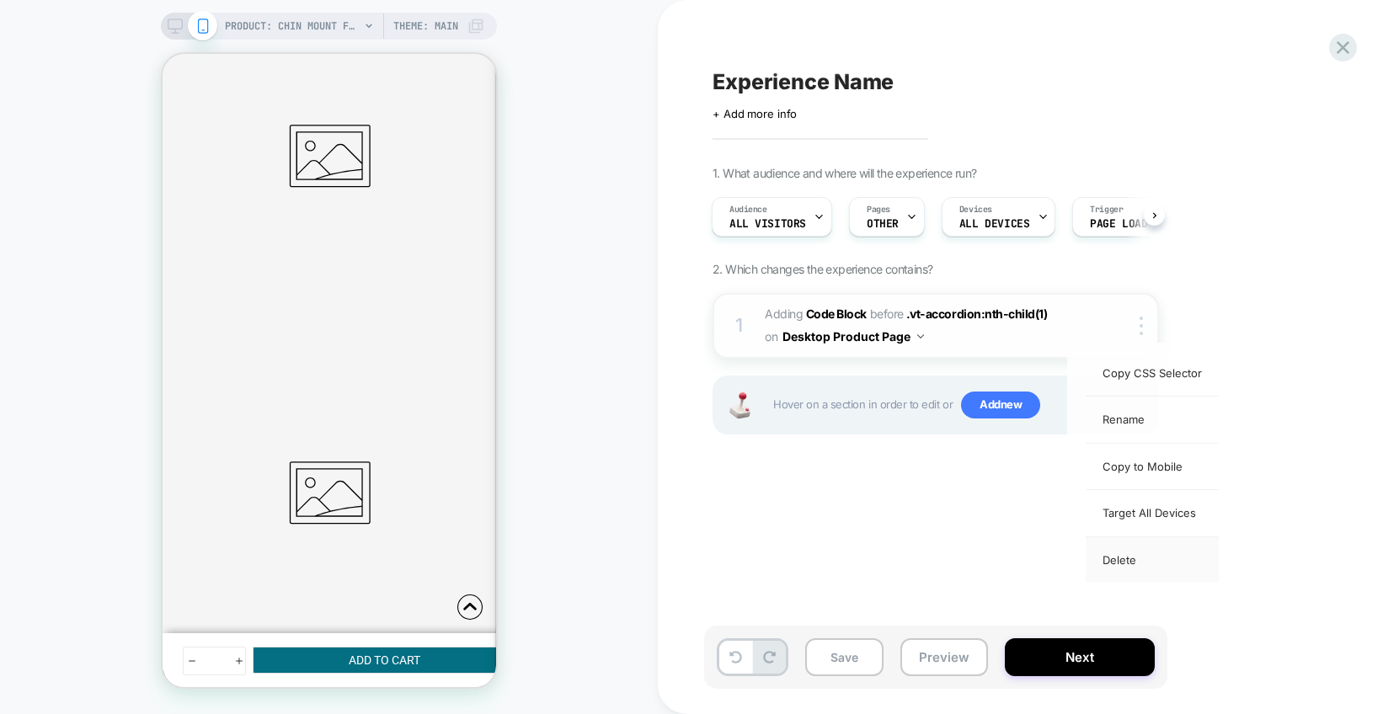
scroll to position [0, 0]
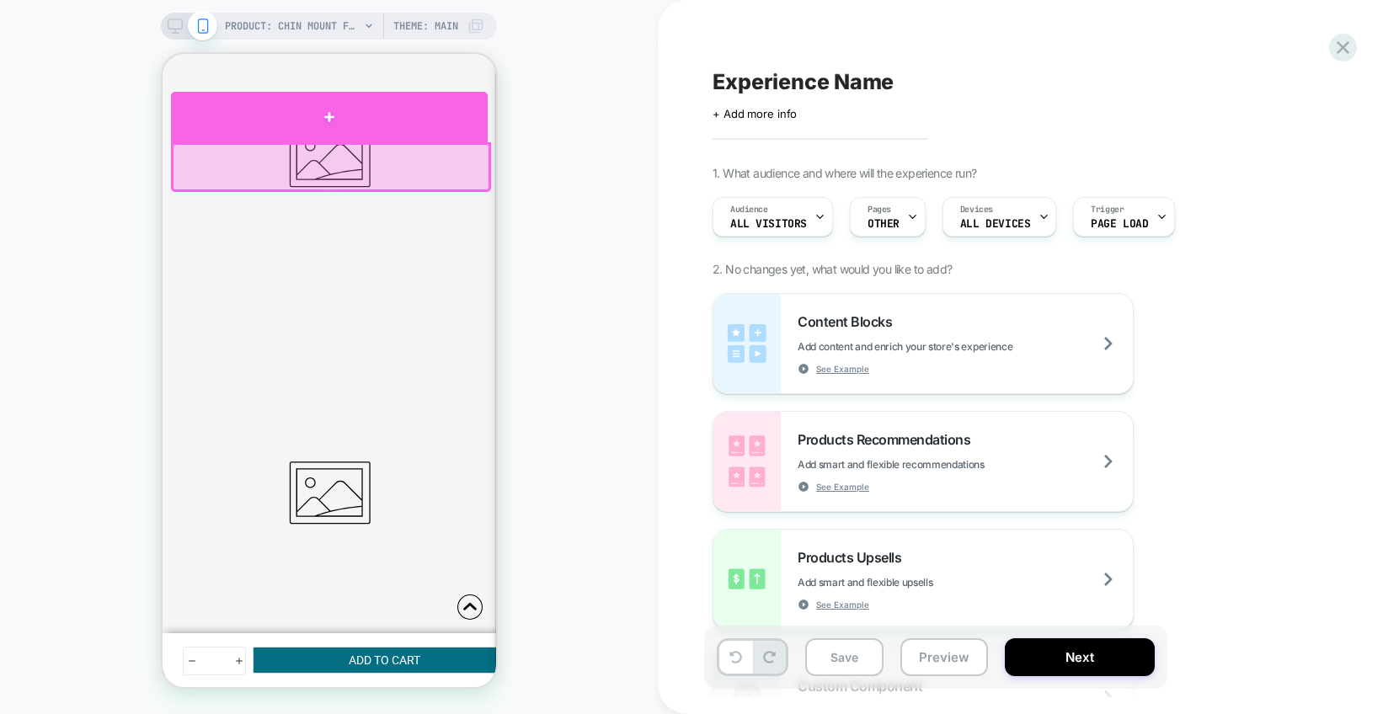
click at [349, 125] on div at bounding box center [328, 117] width 317 height 51
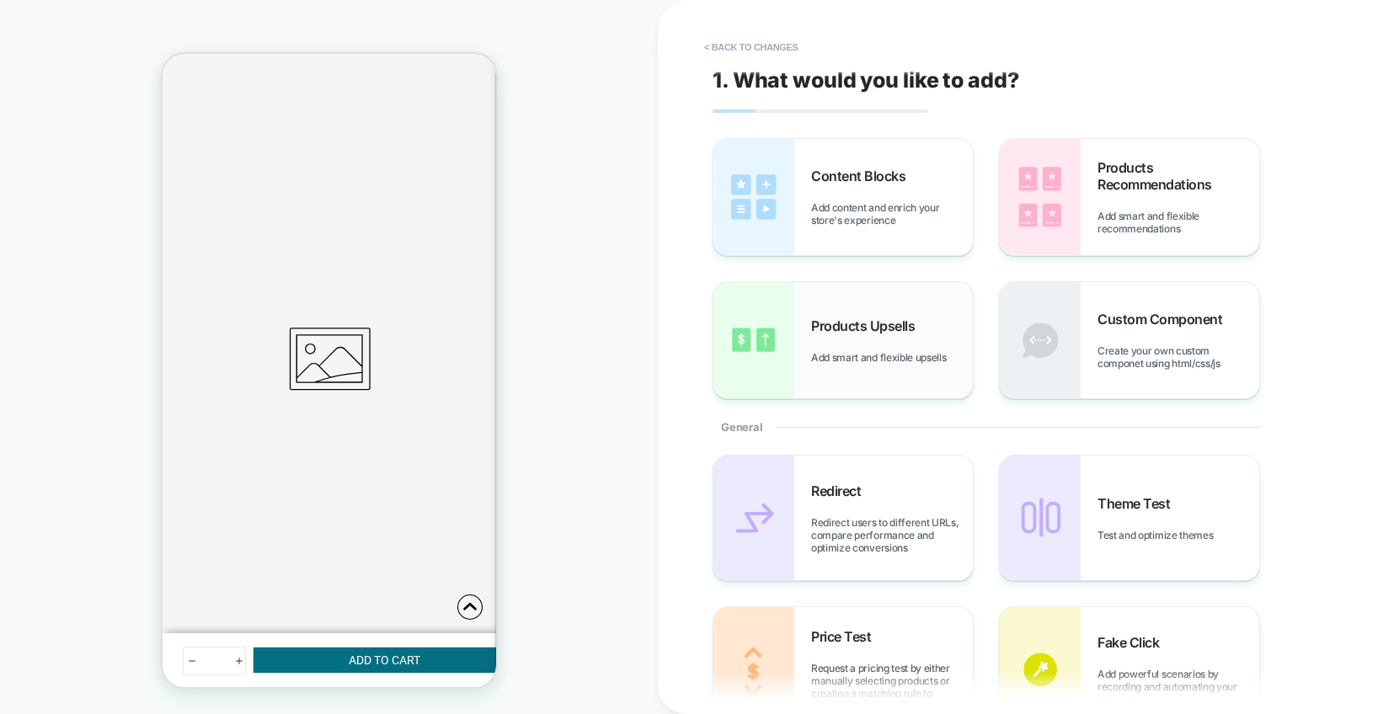
scroll to position [536, 0]
click at [1108, 342] on div "Custom Component Create your own custom componet using html/css/js" at bounding box center [1178, 340] width 162 height 59
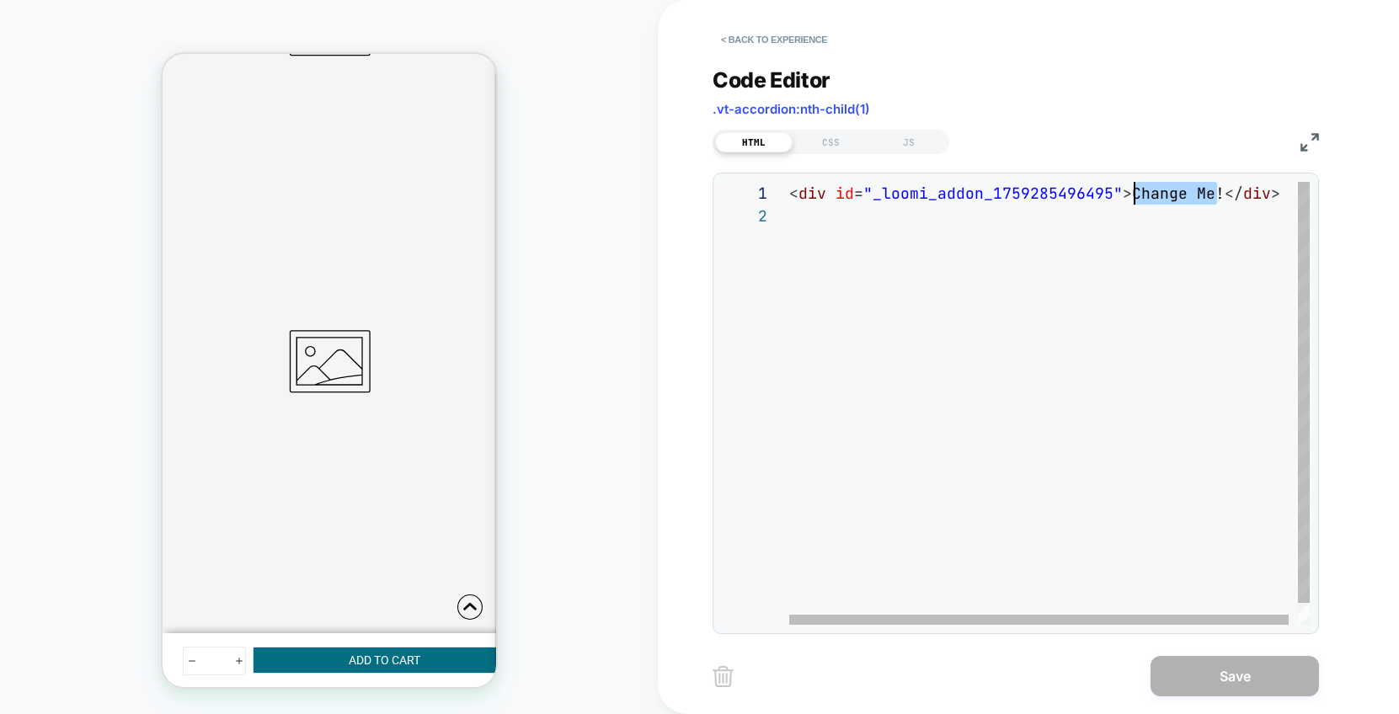
scroll to position [0, 337]
drag, startPoint x: 1213, startPoint y: 194, endPoint x: 1127, endPoint y: 192, distance: 85.9
click at [1127, 192] on div "< div id = "_loomi_addon_1759285496495" > Change Me! </ div >" at bounding box center [1054, 415] width 530 height 466
type textarea "**********"
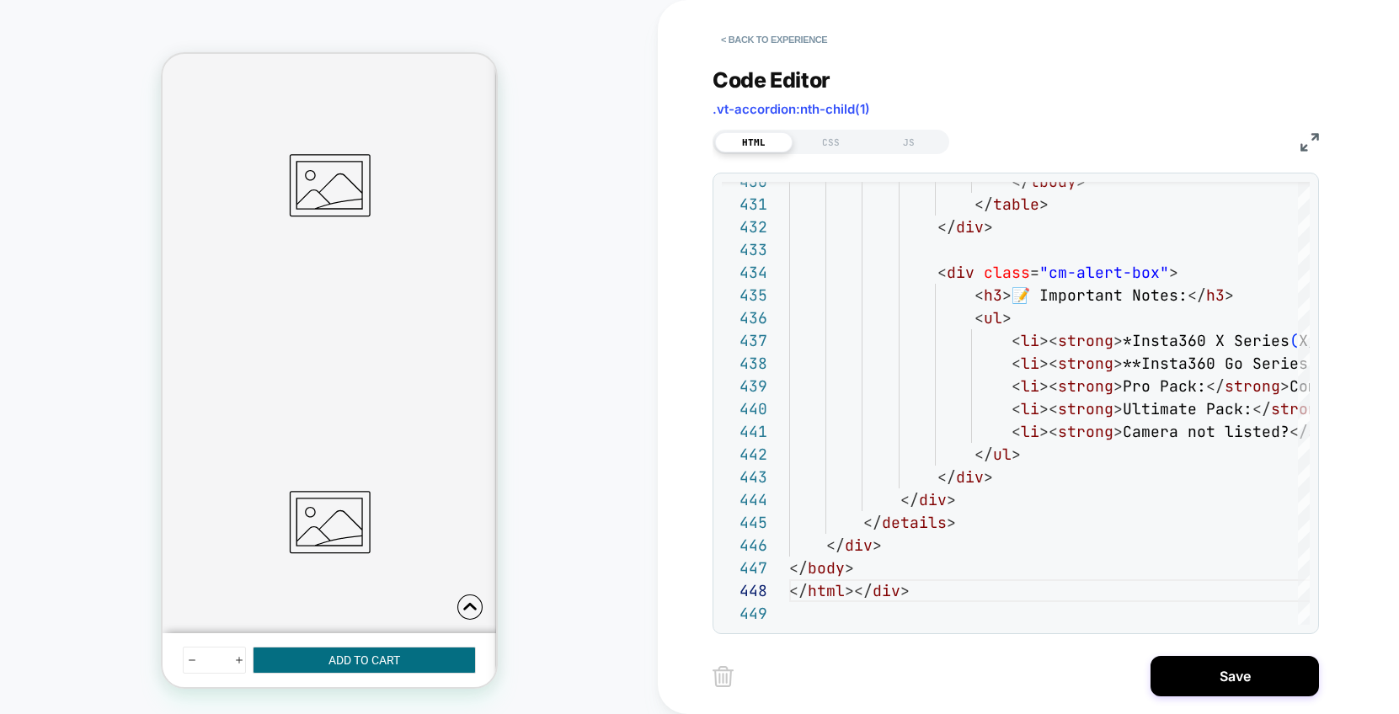
scroll to position [643, 0]
click at [1205, 675] on button "Save" at bounding box center [1234, 676] width 168 height 40
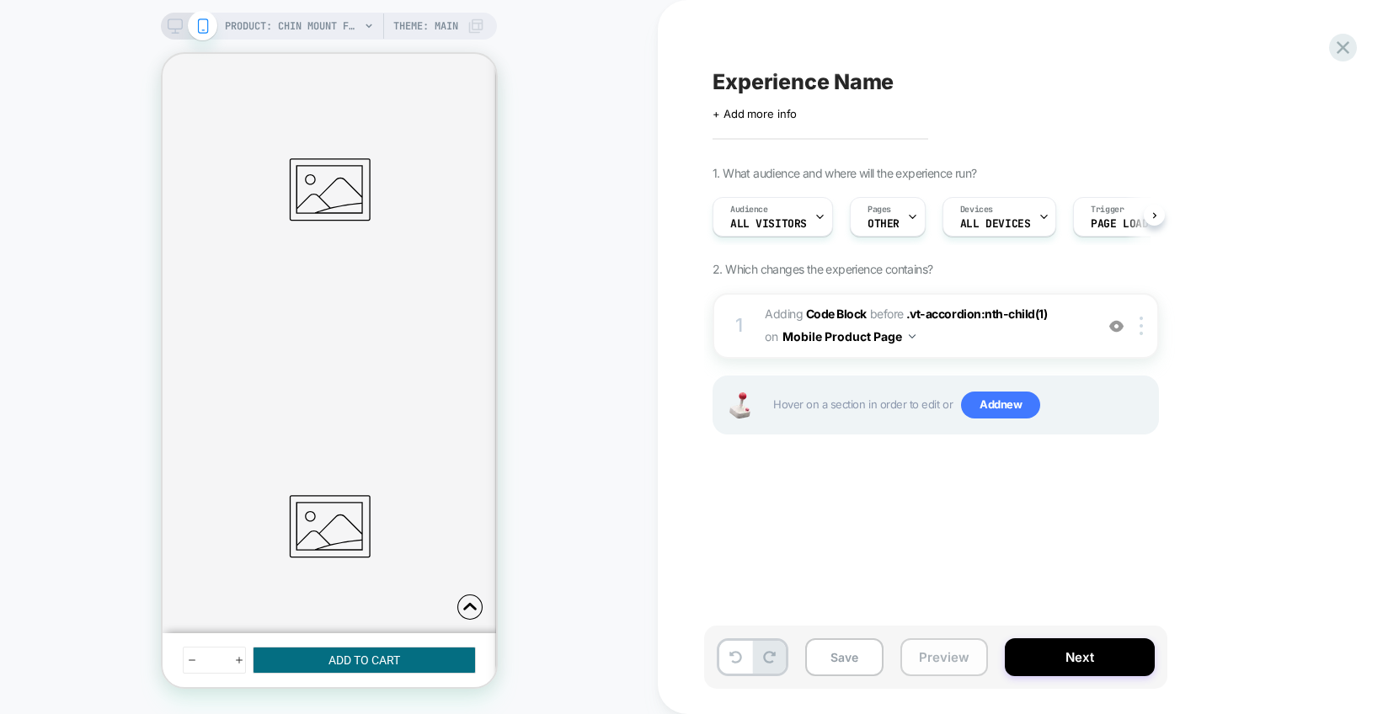
scroll to position [0, 1]
click at [936, 653] on button "Preview" at bounding box center [944, 657] width 88 height 38
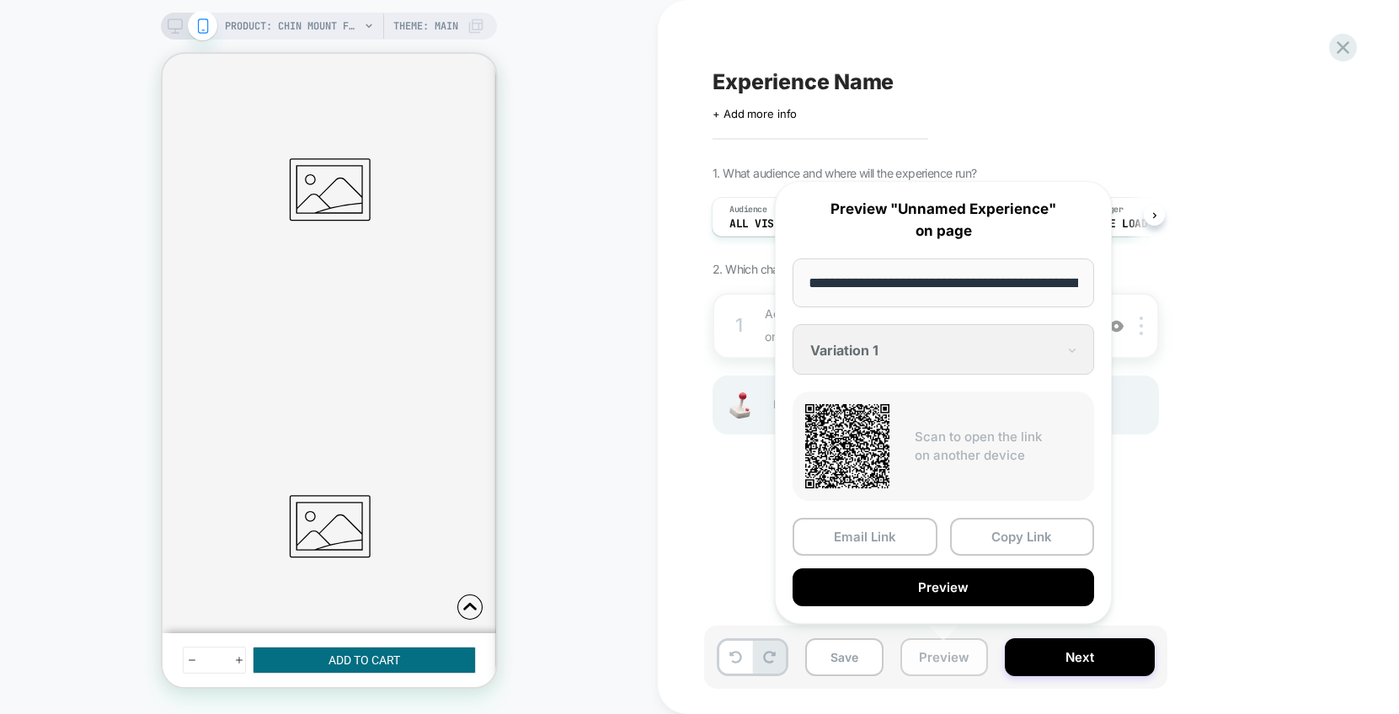
scroll to position [0, 406]
click at [912, 291] on input "**********" at bounding box center [943, 284] width 302 height 50
click at [912, 292] on input "**********" at bounding box center [943, 284] width 302 height 50
click at [912, 291] on input "**********" at bounding box center [943, 284] width 302 height 50
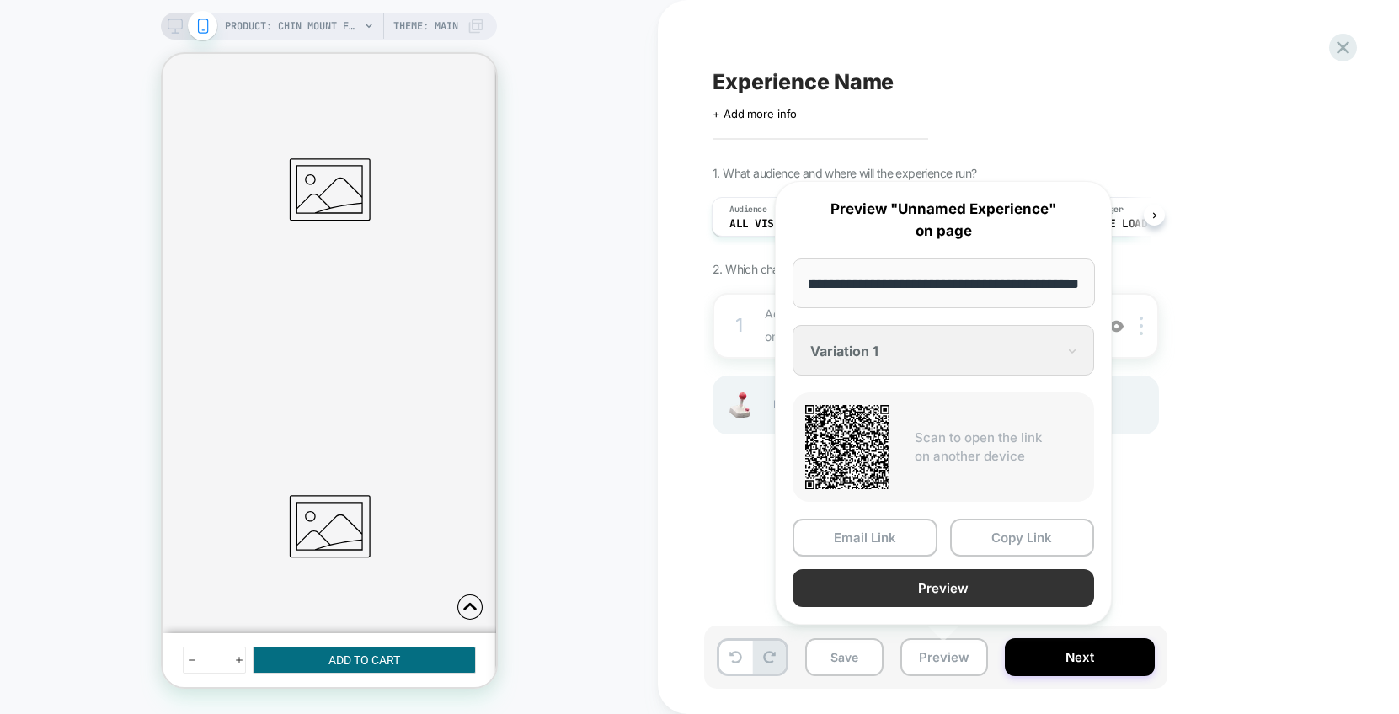
click at [898, 583] on button "Preview" at bounding box center [942, 588] width 301 height 38
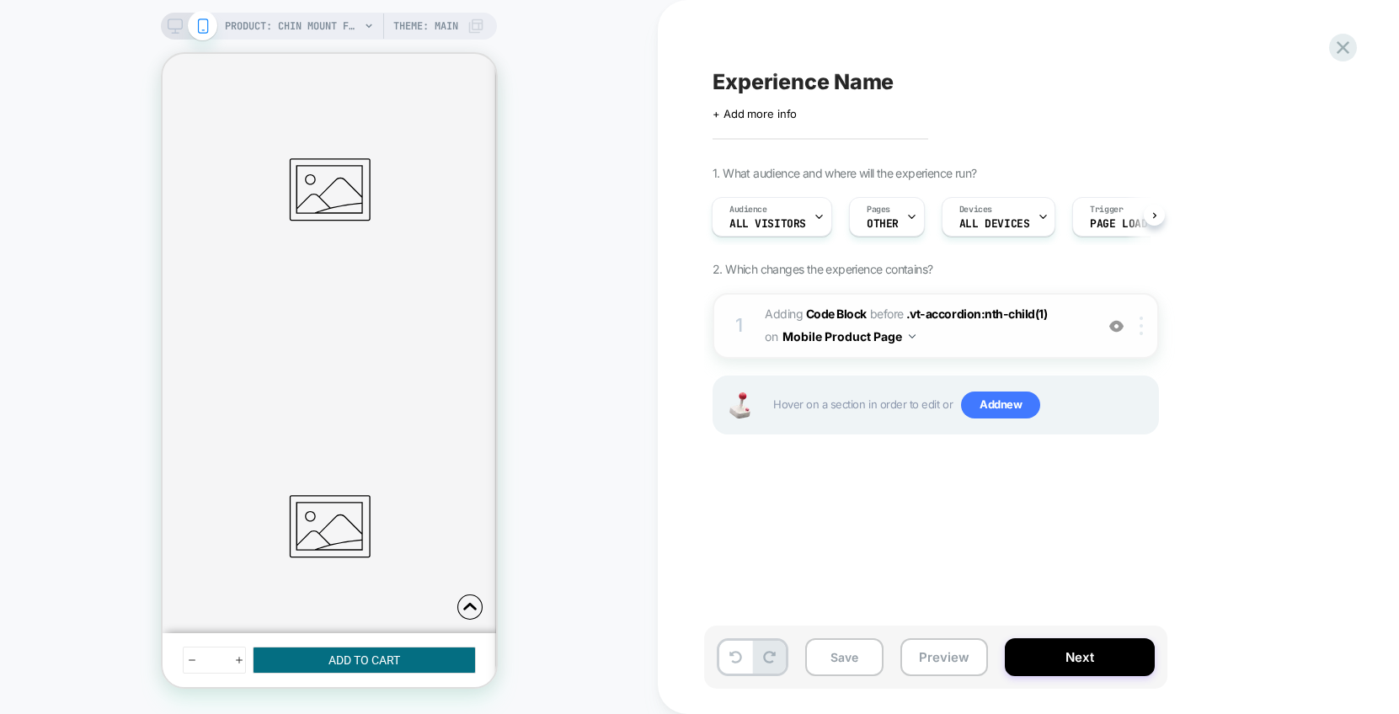
click at [1142, 323] on img at bounding box center [1140, 326] width 3 height 19
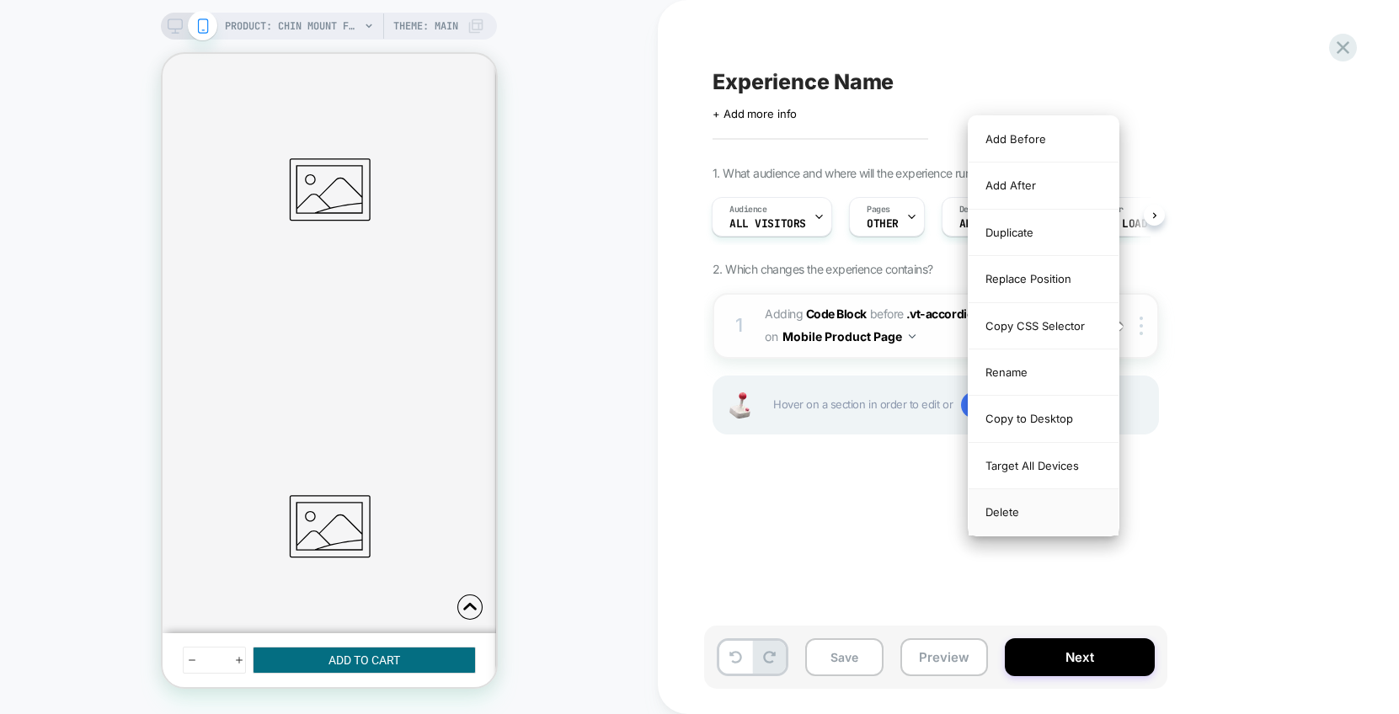
click at [1015, 507] on div "Delete" at bounding box center [1043, 511] width 150 height 45
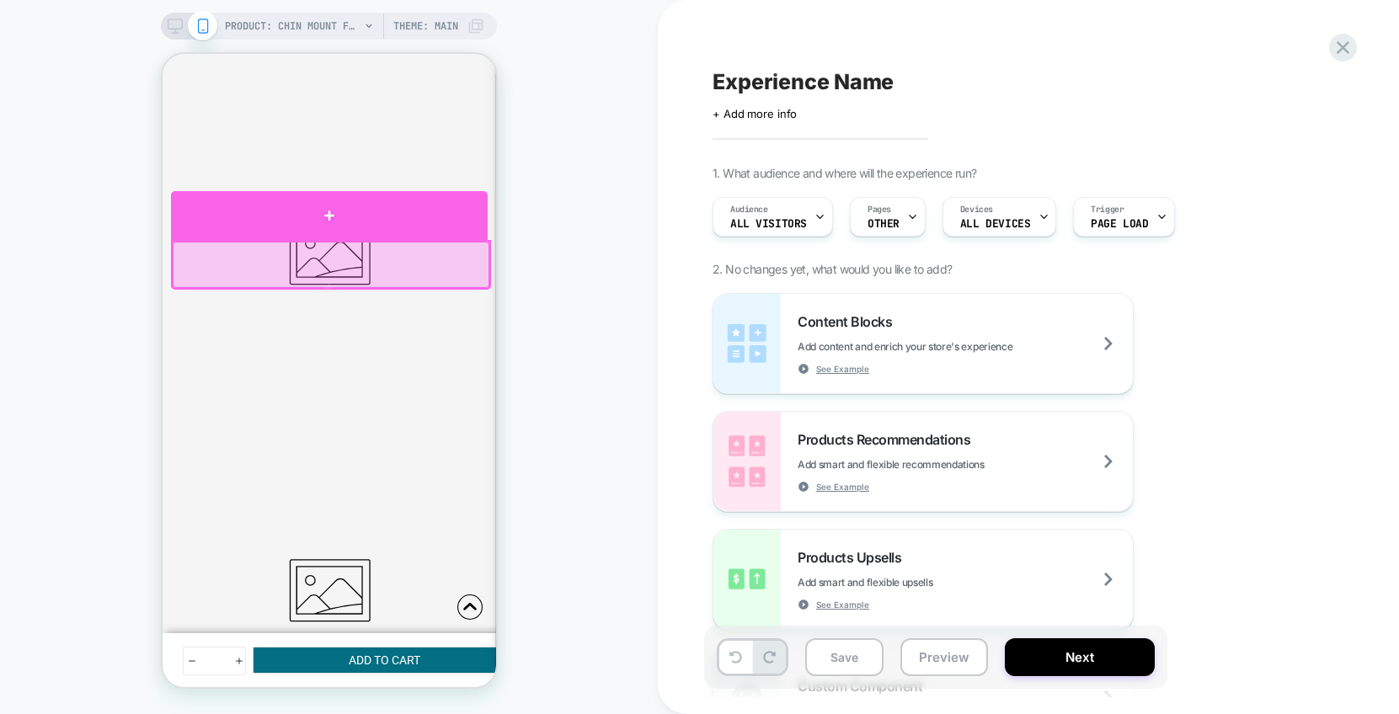
click at [337, 219] on div at bounding box center [328, 215] width 317 height 49
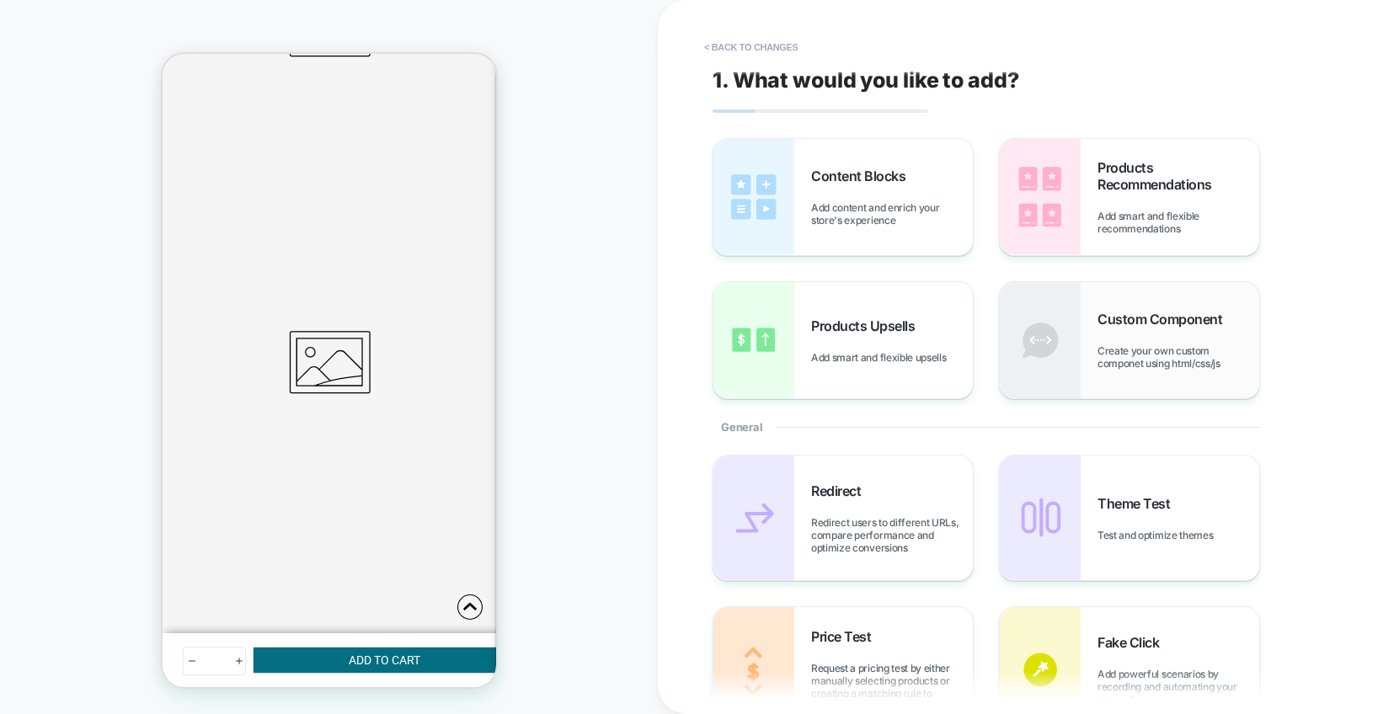
click at [1140, 342] on div "Custom Component Create your own custom componet using html/css/js" at bounding box center [1178, 340] width 162 height 59
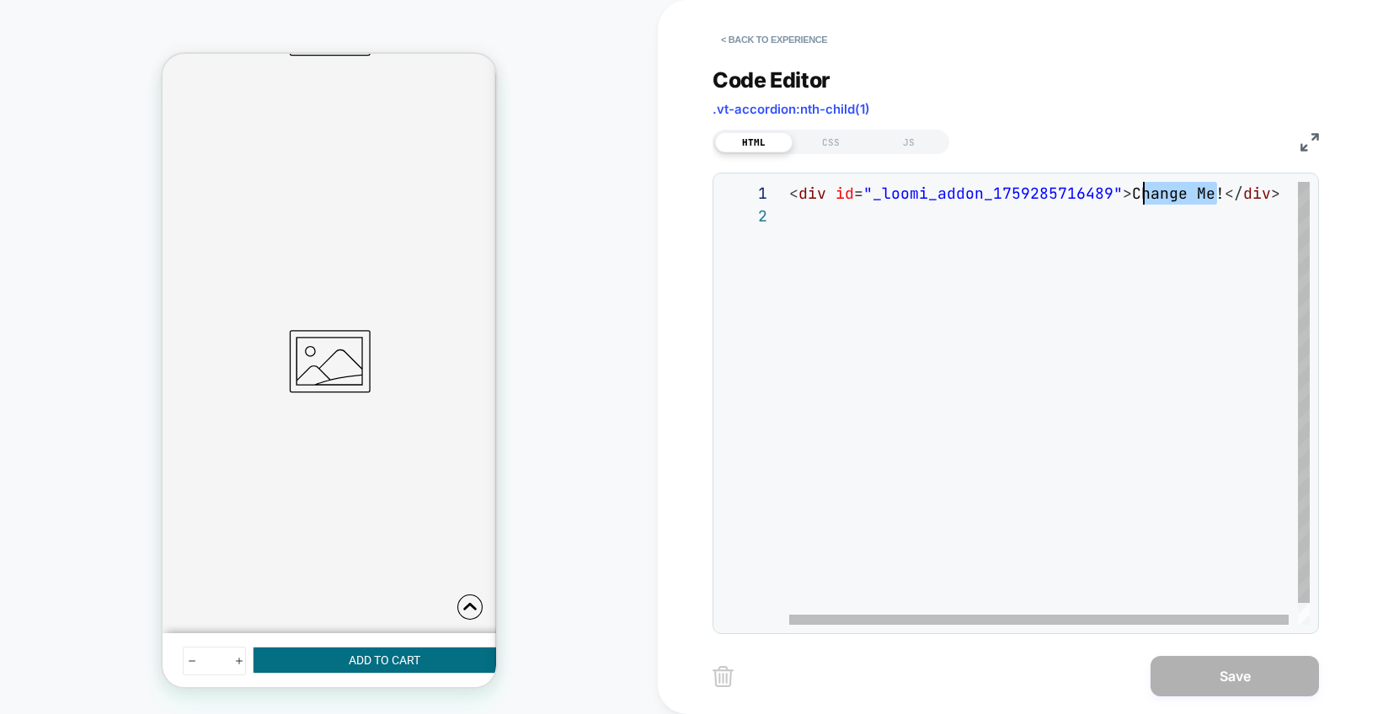
scroll to position [0, 337]
drag, startPoint x: 1213, startPoint y: 192, endPoint x: 1127, endPoint y: 193, distance: 86.7
click at [1127, 193] on div "< div id = "_loomi_addon_1759285716489" > Change Me! </ div >" at bounding box center [1054, 415] width 530 height 466
type textarea "**********"
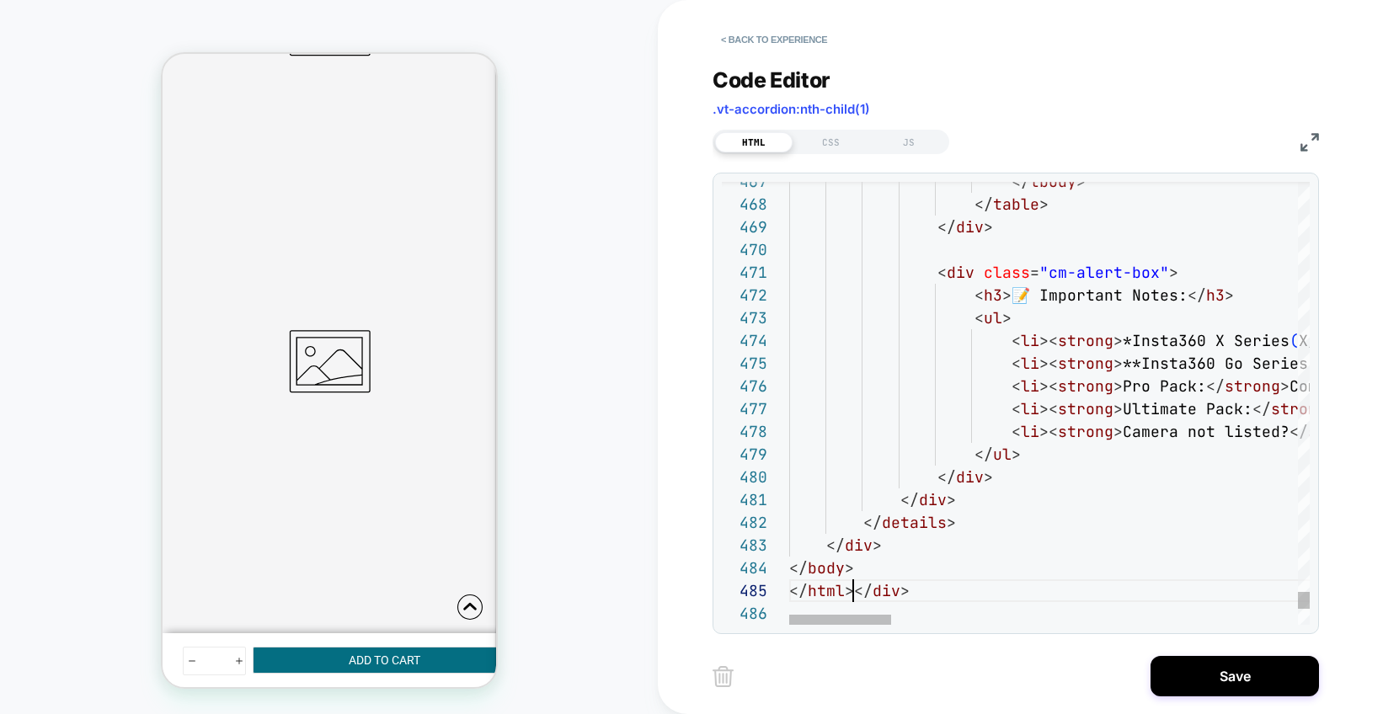
scroll to position [91, 64]
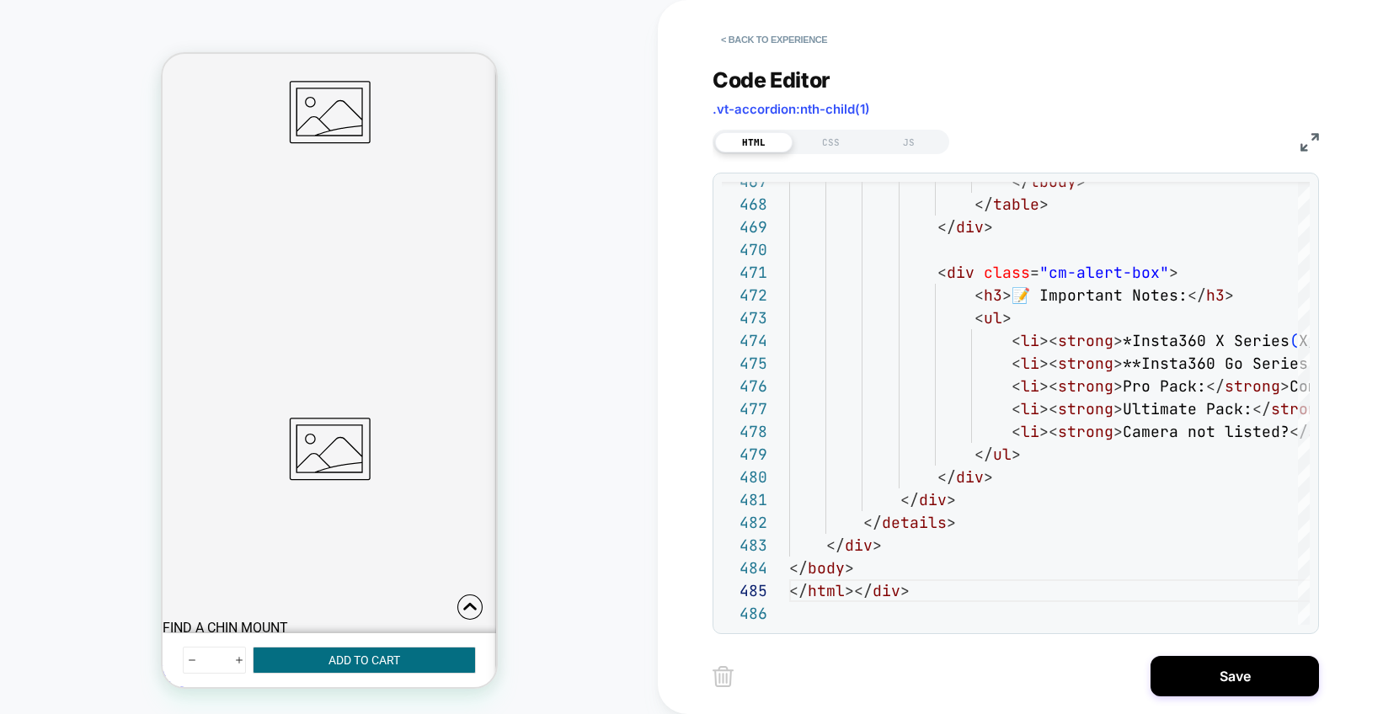
scroll to position [761, 0]
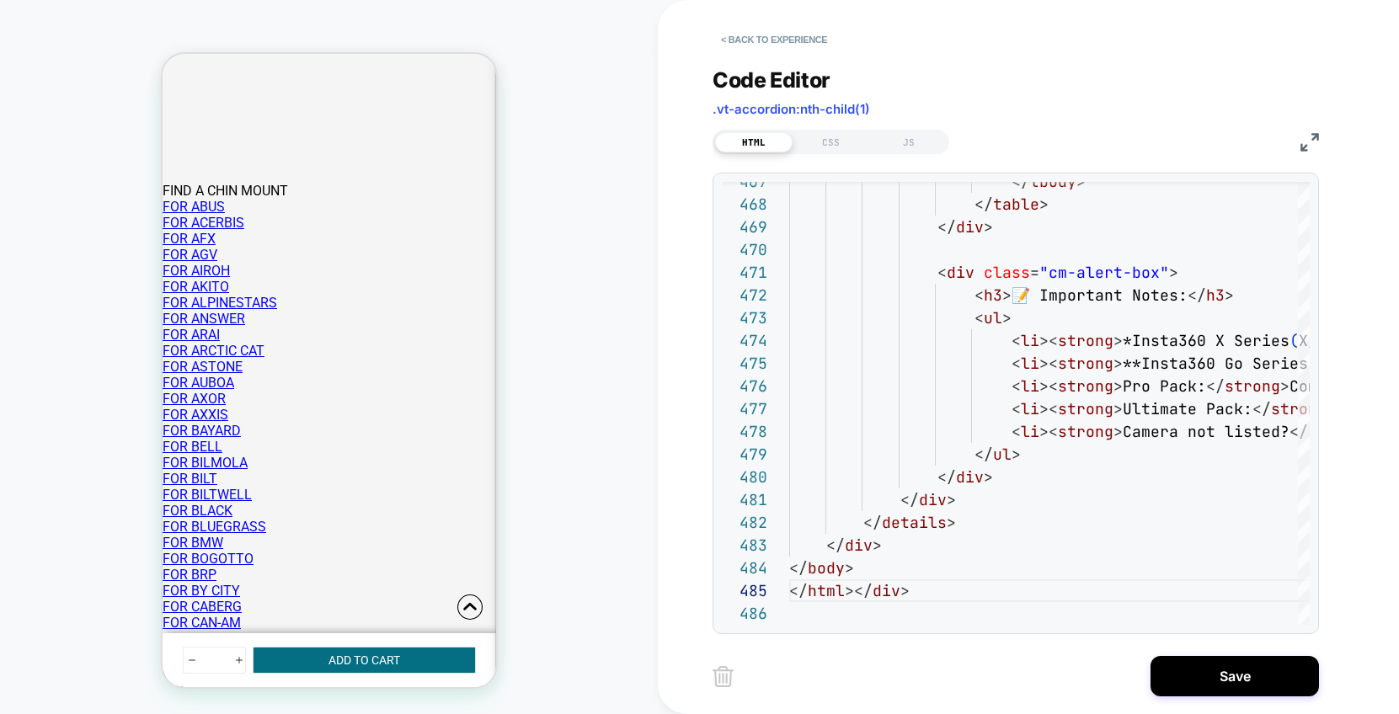
scroll to position [1159, 0]
drag, startPoint x: 434, startPoint y: 311, endPoint x: 349, endPoint y: 310, distance: 84.2
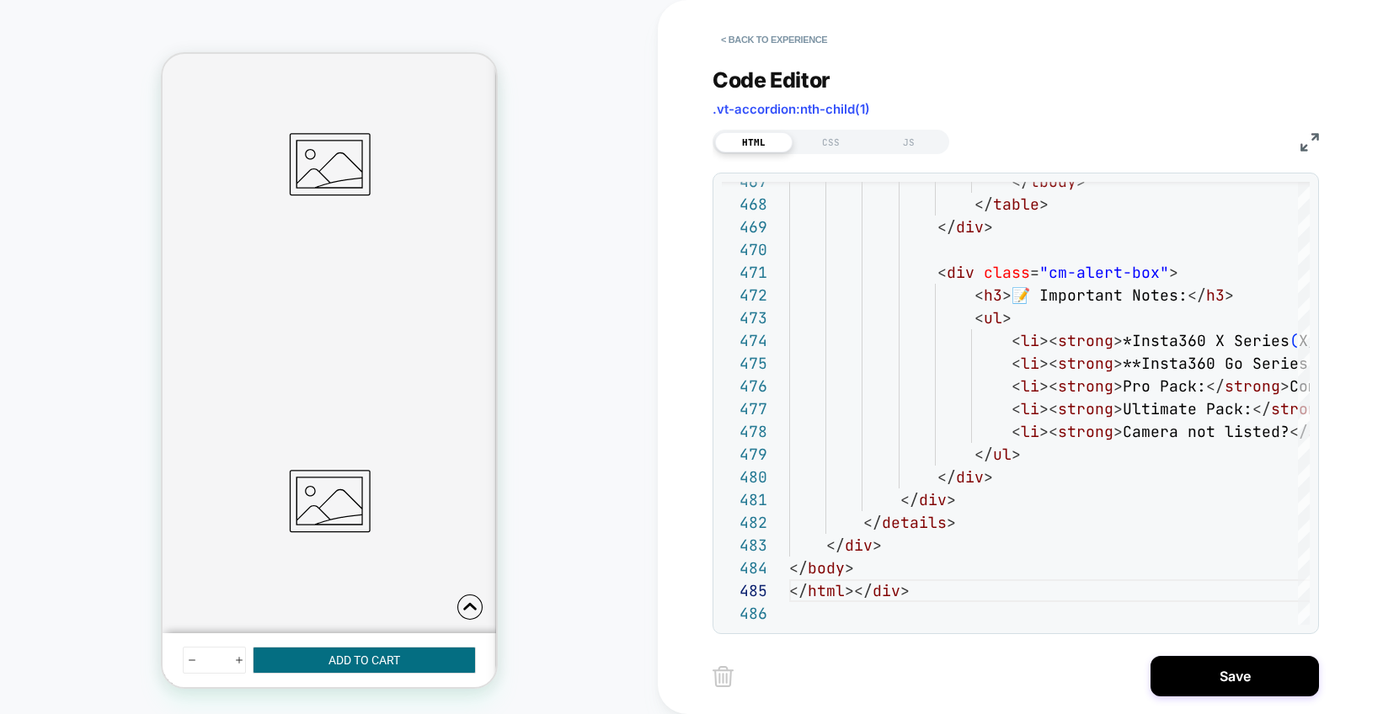
scroll to position [0, 0]
click at [1239, 679] on button "Save" at bounding box center [1234, 676] width 168 height 40
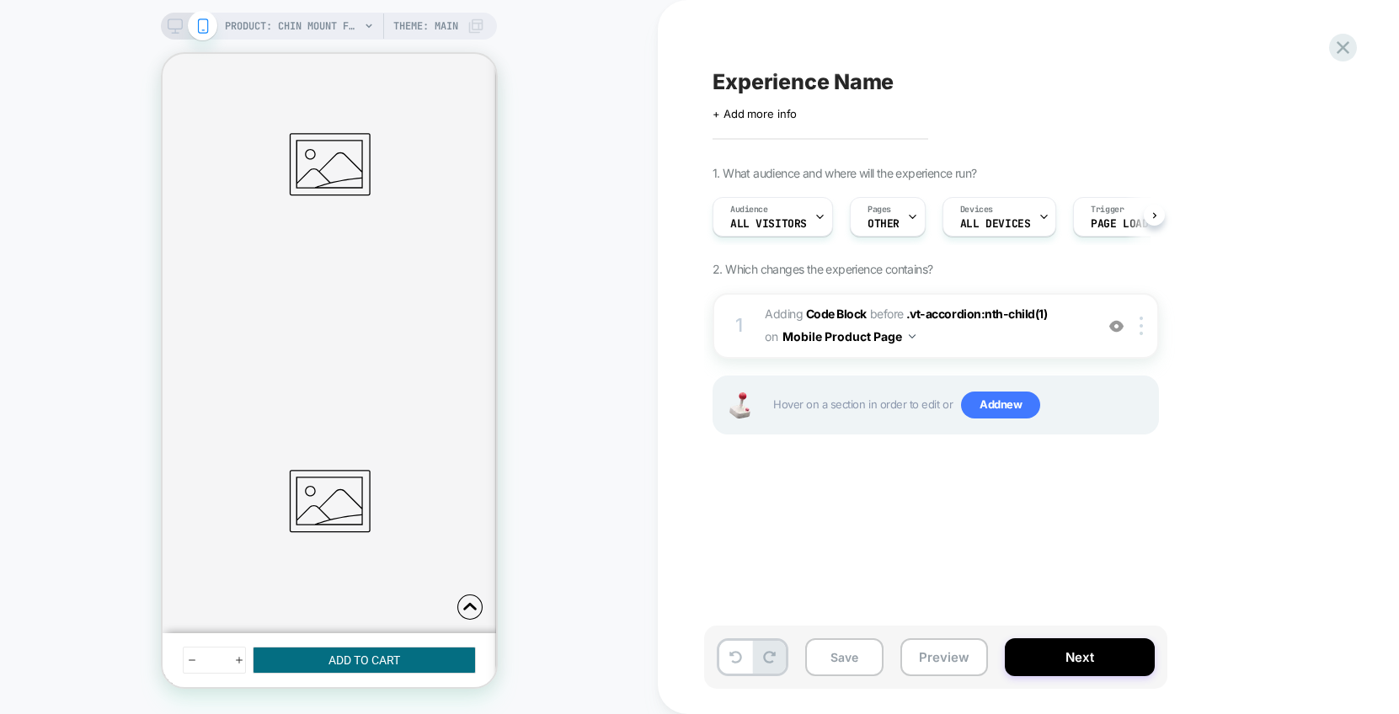
scroll to position [0, 1]
click at [1141, 333] on img at bounding box center [1140, 326] width 3 height 19
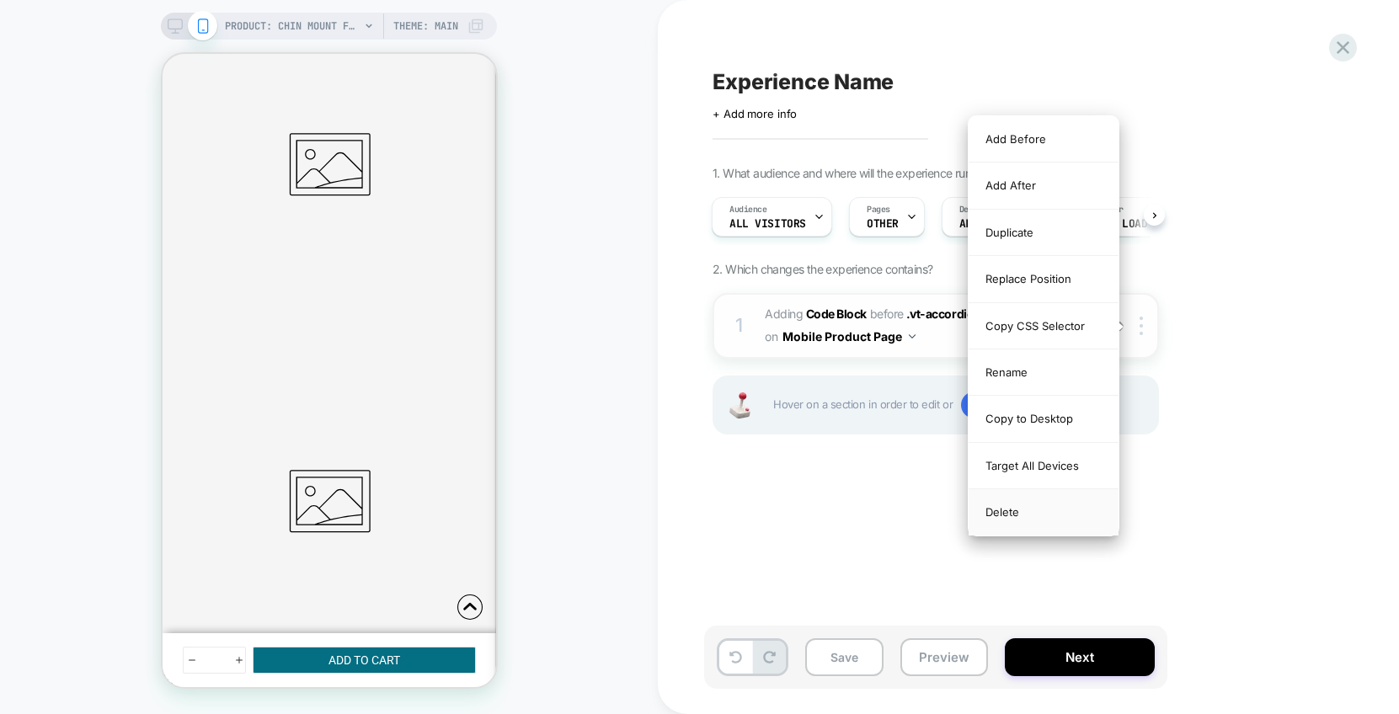
click at [1022, 509] on div "Delete" at bounding box center [1043, 511] width 150 height 45
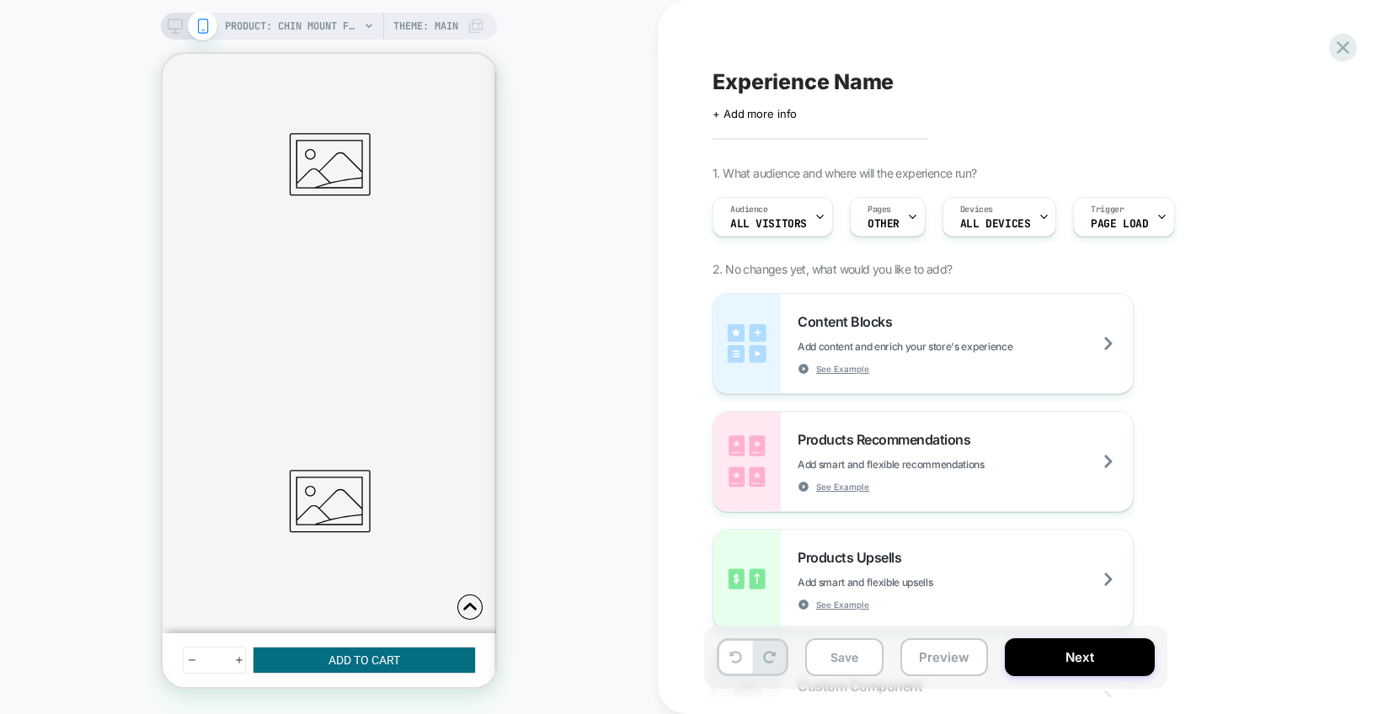
scroll to position [0, 0]
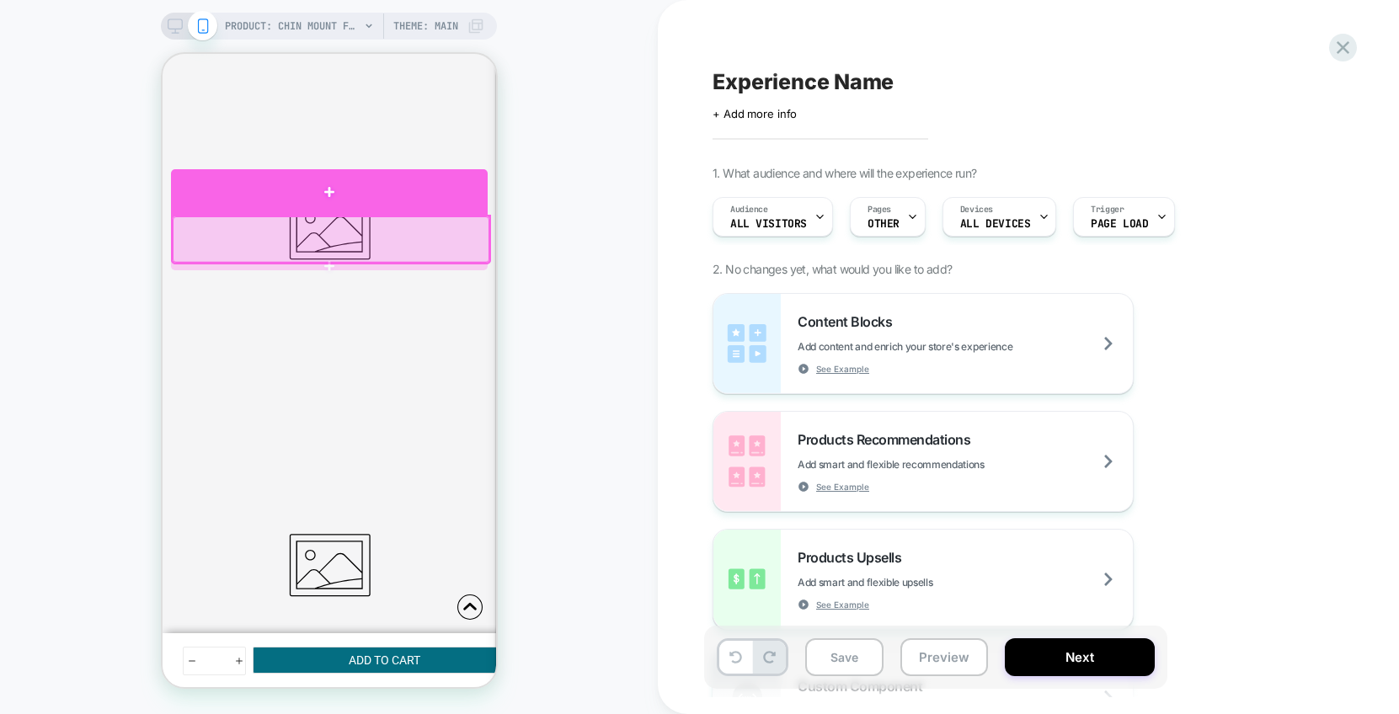
click at [349, 187] on div at bounding box center [328, 191] width 317 height 45
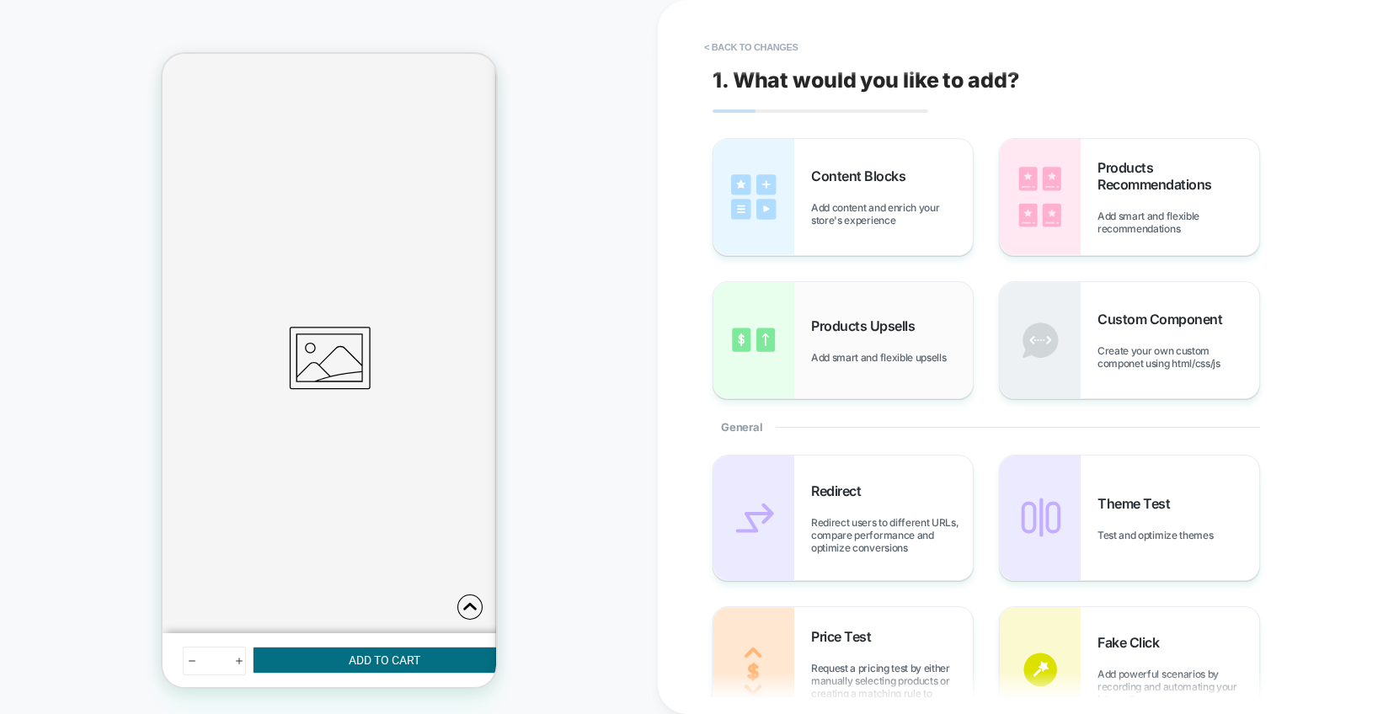
scroll to position [535, 0]
click at [1107, 371] on div "Custom Component Create your own custom componet using html/css/js" at bounding box center [1129, 340] width 259 height 116
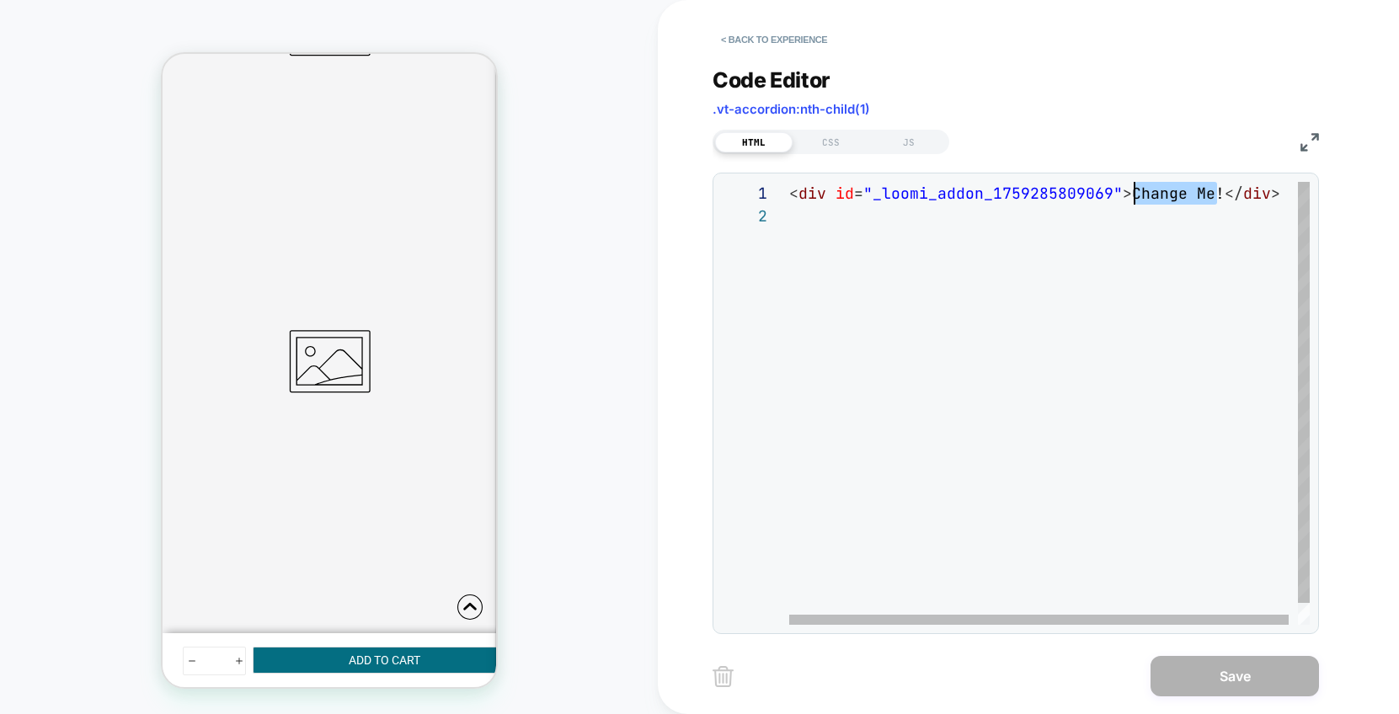
scroll to position [0, 337]
drag, startPoint x: 1213, startPoint y: 189, endPoint x: 1127, endPoint y: 189, distance: 86.7
click at [1127, 189] on div "< div id = "_loomi_addon_1759285809069" > Change Me! </ div >" at bounding box center [1054, 415] width 530 height 466
type textarea "**********"
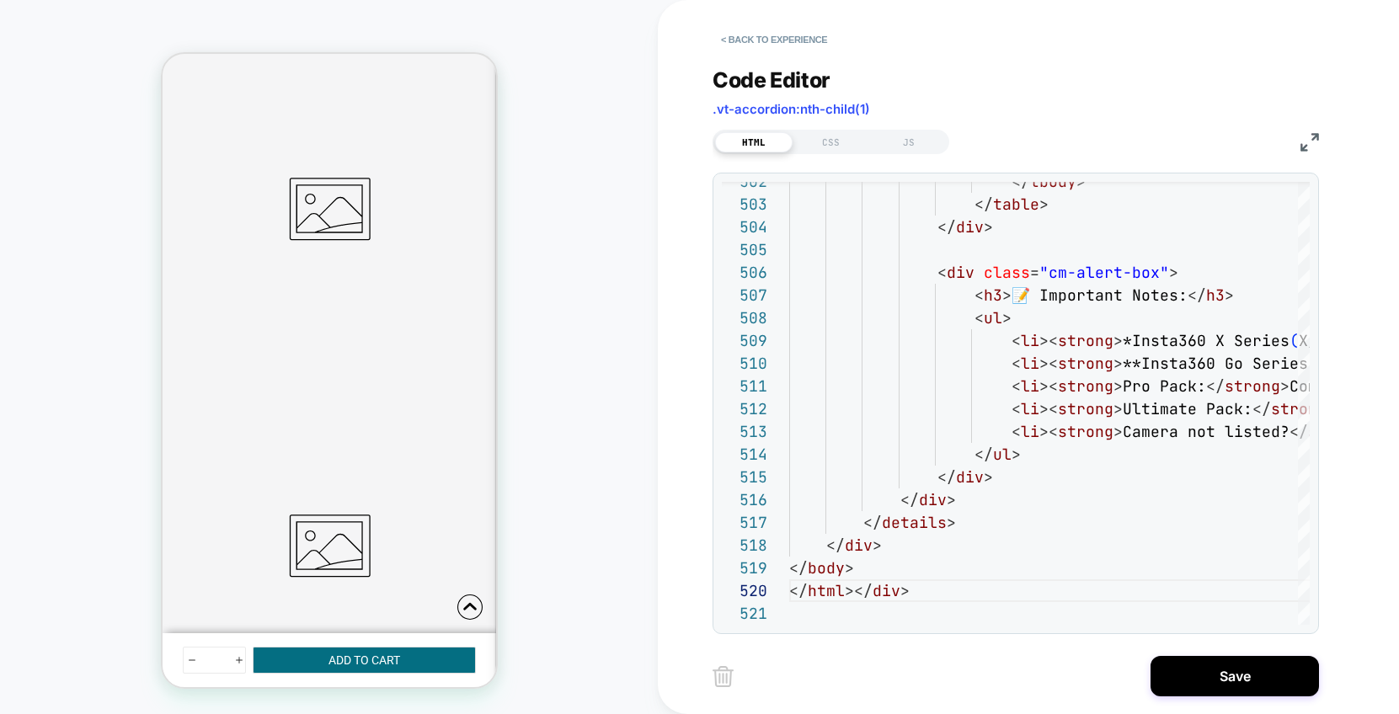
scroll to position [578, 0]
